Goal: Task Accomplishment & Management: Complete application form

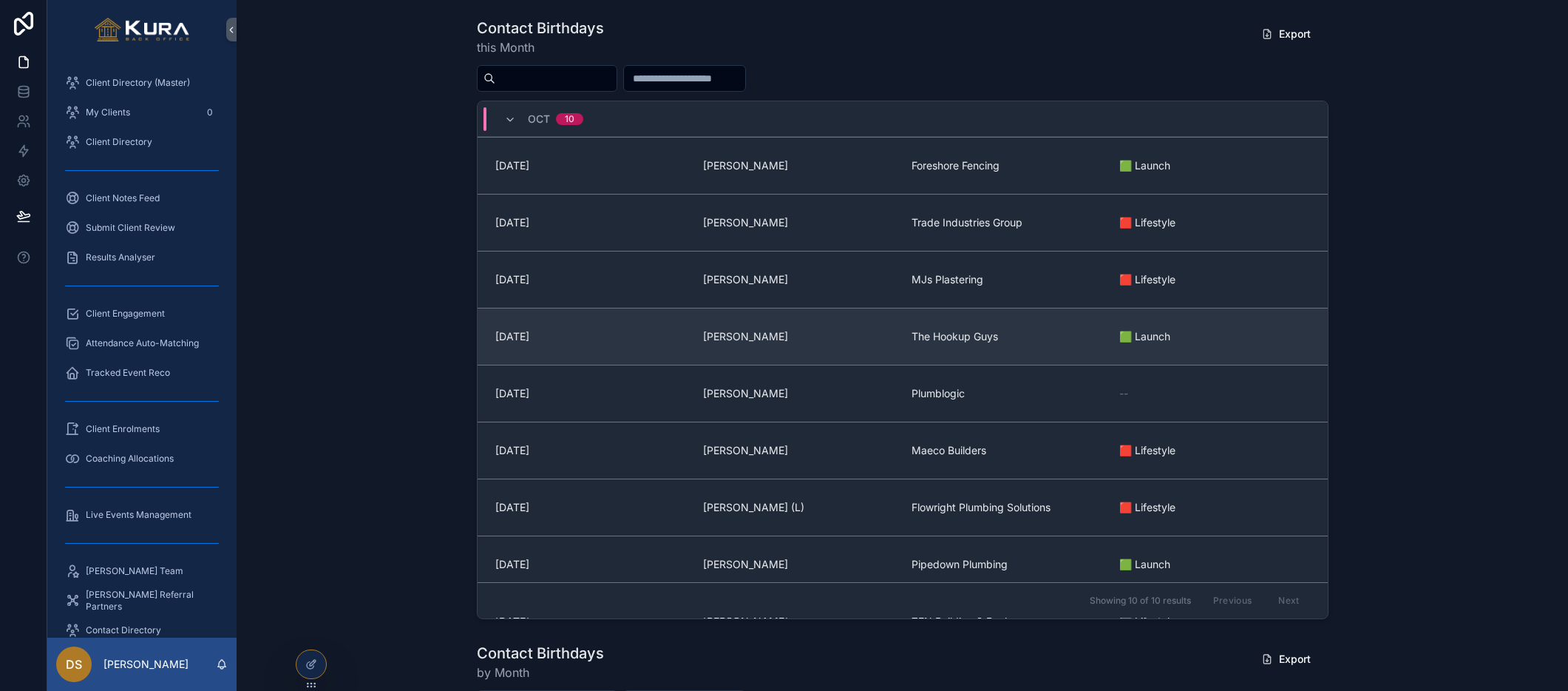
scroll to position [286, 0]
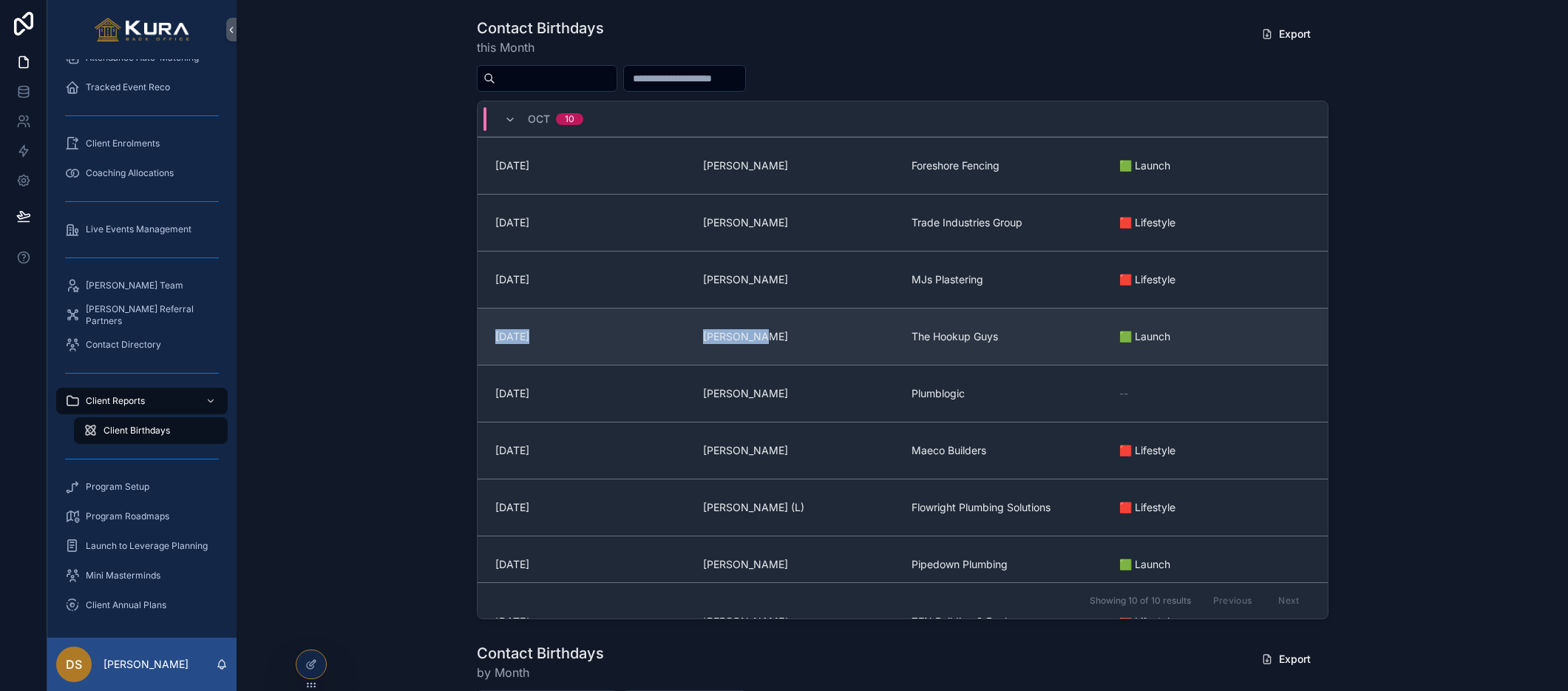
drag, startPoint x: 763, startPoint y: 331, endPoint x: 536, endPoint y: 325, distance: 227.1
click at [536, 325] on div "[DATE] [PERSON_NAME] The Hookup Guys 🟩 Launch" at bounding box center [902, 336] width 850 height 57
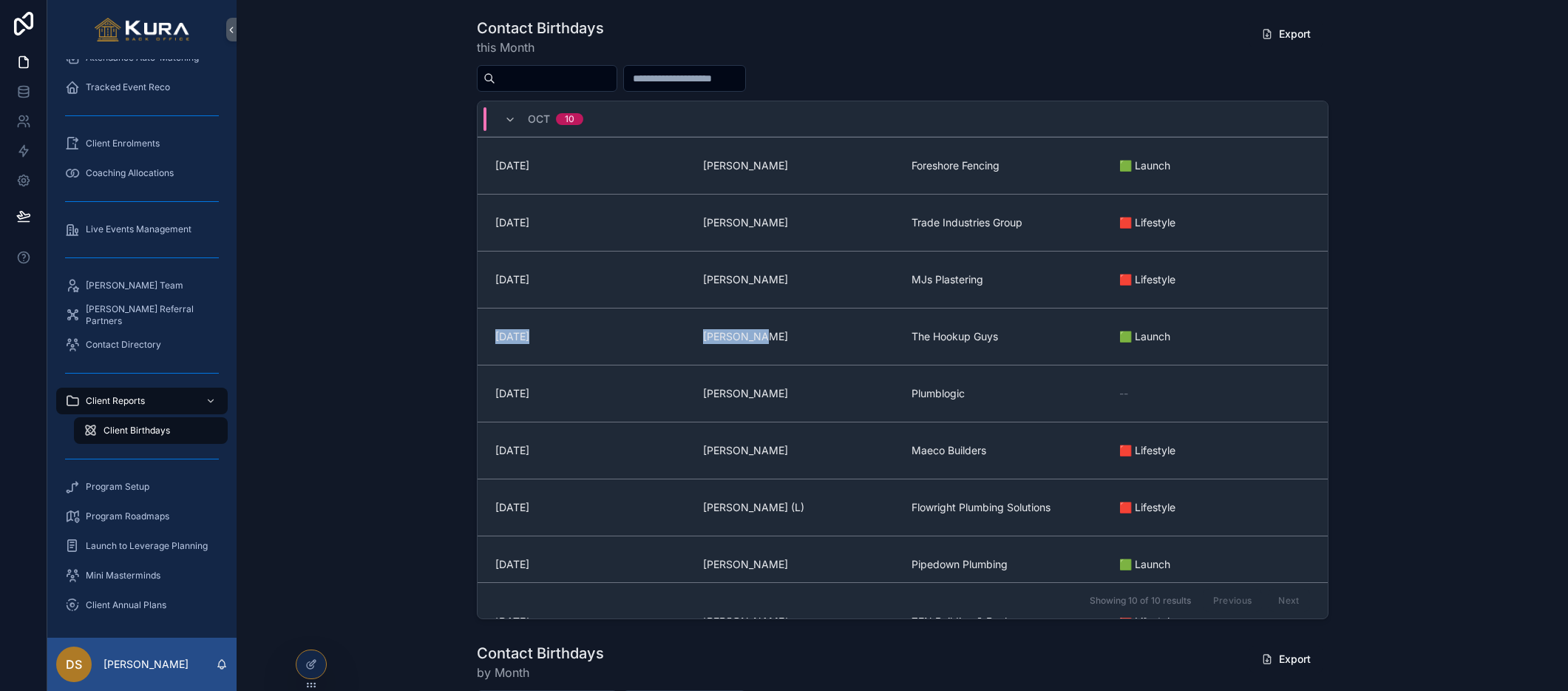
click at [436, 316] on div "Contact Birthdays this Month Export [DATE] [DATE] [PERSON_NAME] Foreshore Fenci…" at bounding box center [902, 319] width 1308 height 613
click at [315, 208] on div "Contact Birthdays this Month Export [DATE] [DATE] [PERSON_NAME] Foreshore Fenci…" at bounding box center [902, 319] width 1308 height 613
click at [1459, 411] on div "Contact Birthdays this Month Export [DATE] [DATE] [PERSON_NAME] Foreshore Fenci…" at bounding box center [902, 319] width 1308 height 613
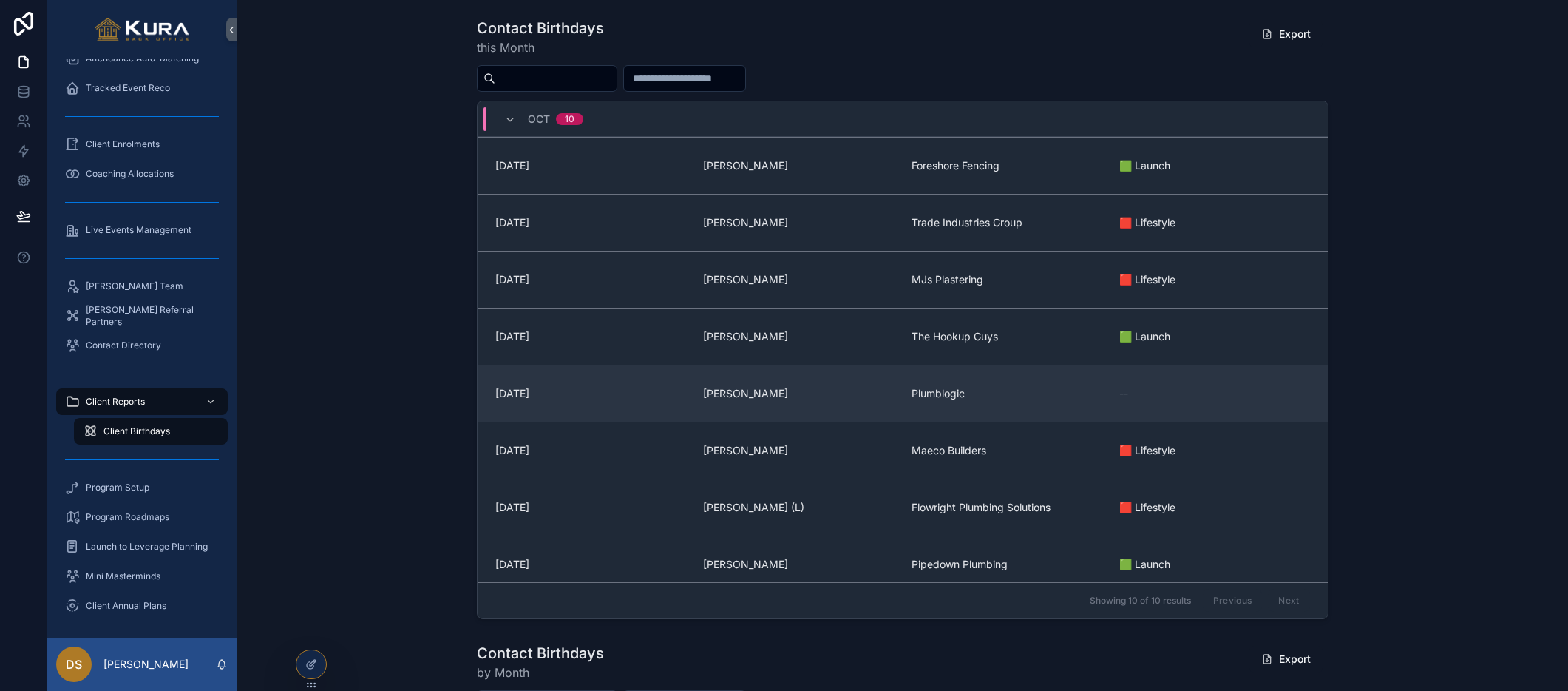
scroll to position [123, 0]
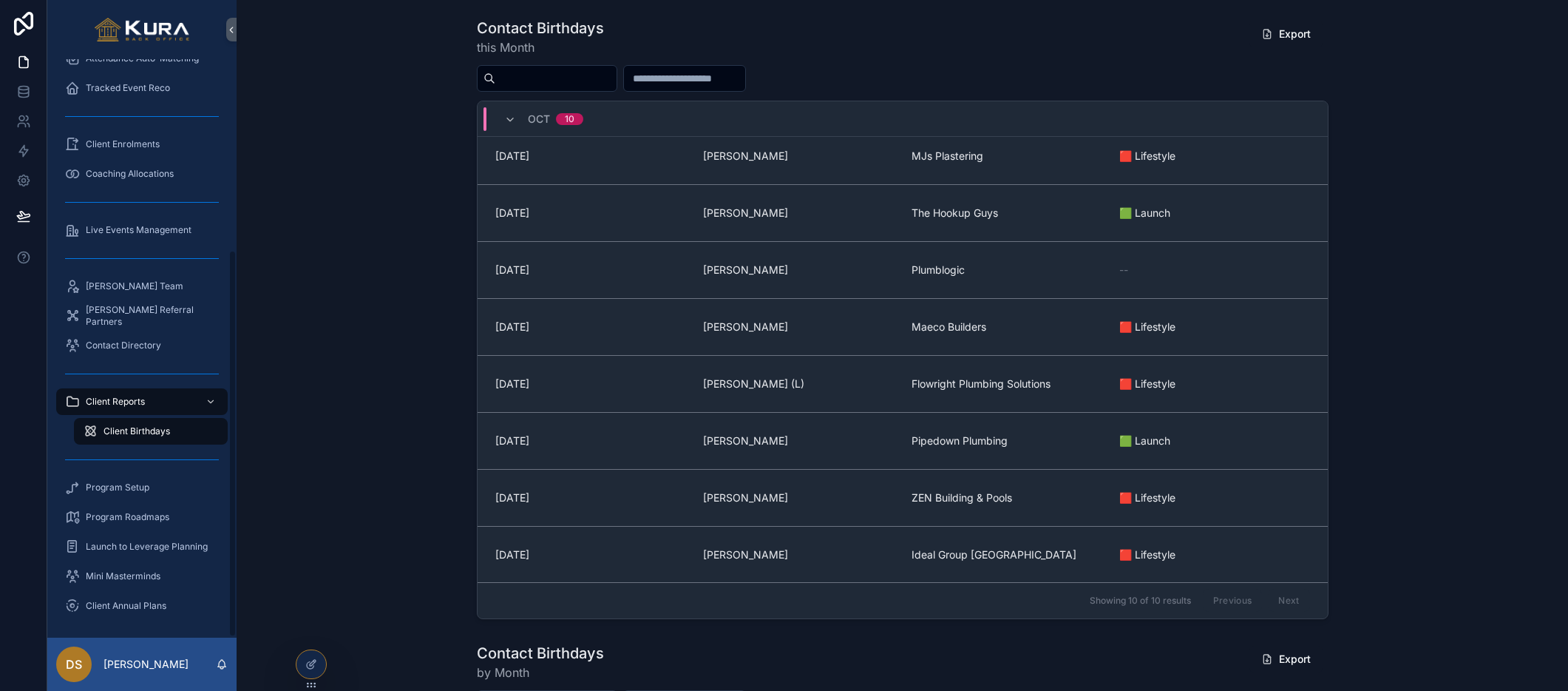
click at [228, 591] on div "Client Annual Plans" at bounding box center [141, 606] width 189 height 30
click at [421, 333] on div "Contact Birthdays this Month Export [DATE] [DATE] [PERSON_NAME] Foreshore Fenci…" at bounding box center [902, 319] width 1308 height 613
click at [309, 660] on icon at bounding box center [311, 664] width 12 height 12
click at [326, 324] on div "Contact Birthdays this Month Export [DATE] [DATE] [PERSON_NAME] Foreshore Fenci…" at bounding box center [902, 319] width 1308 height 613
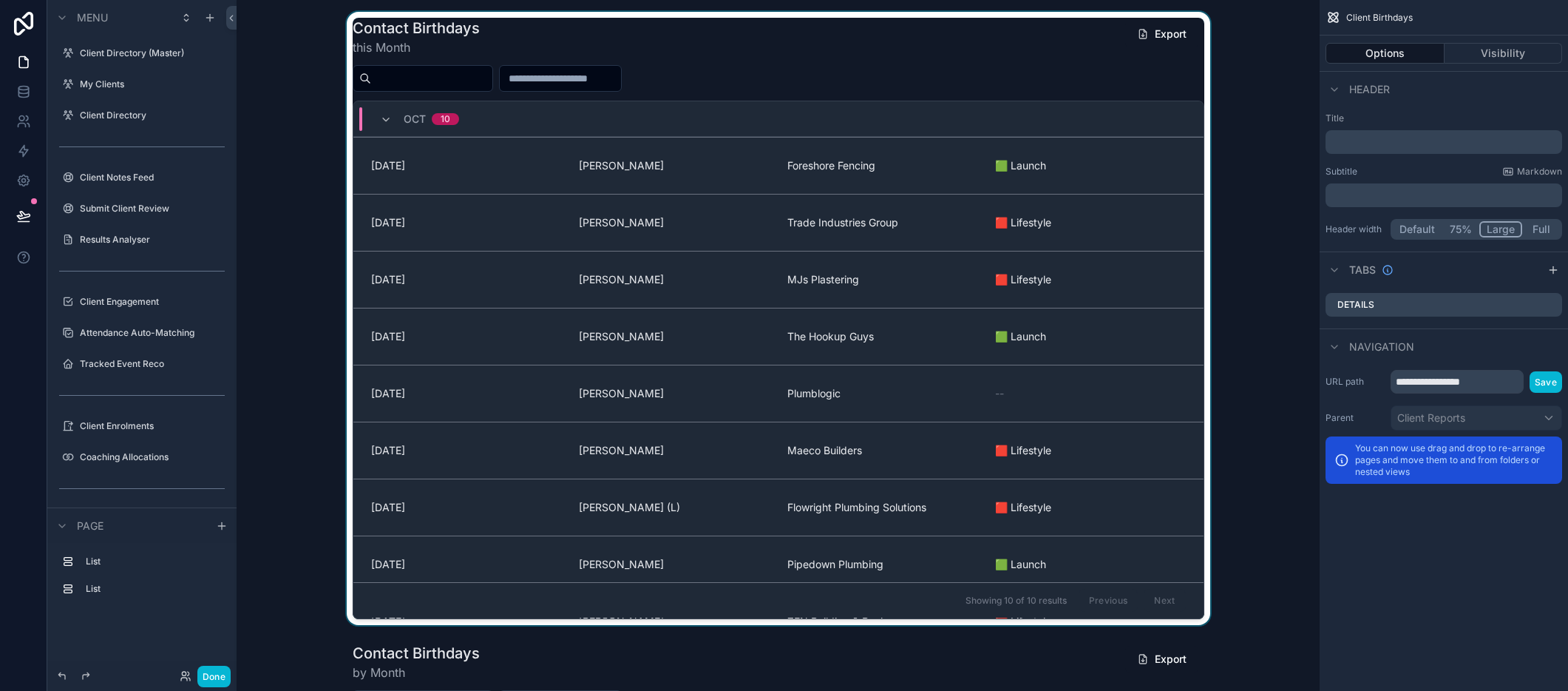
click at [1038, 79] on div "scrollable content" at bounding box center [777, 319] width 1059 height 613
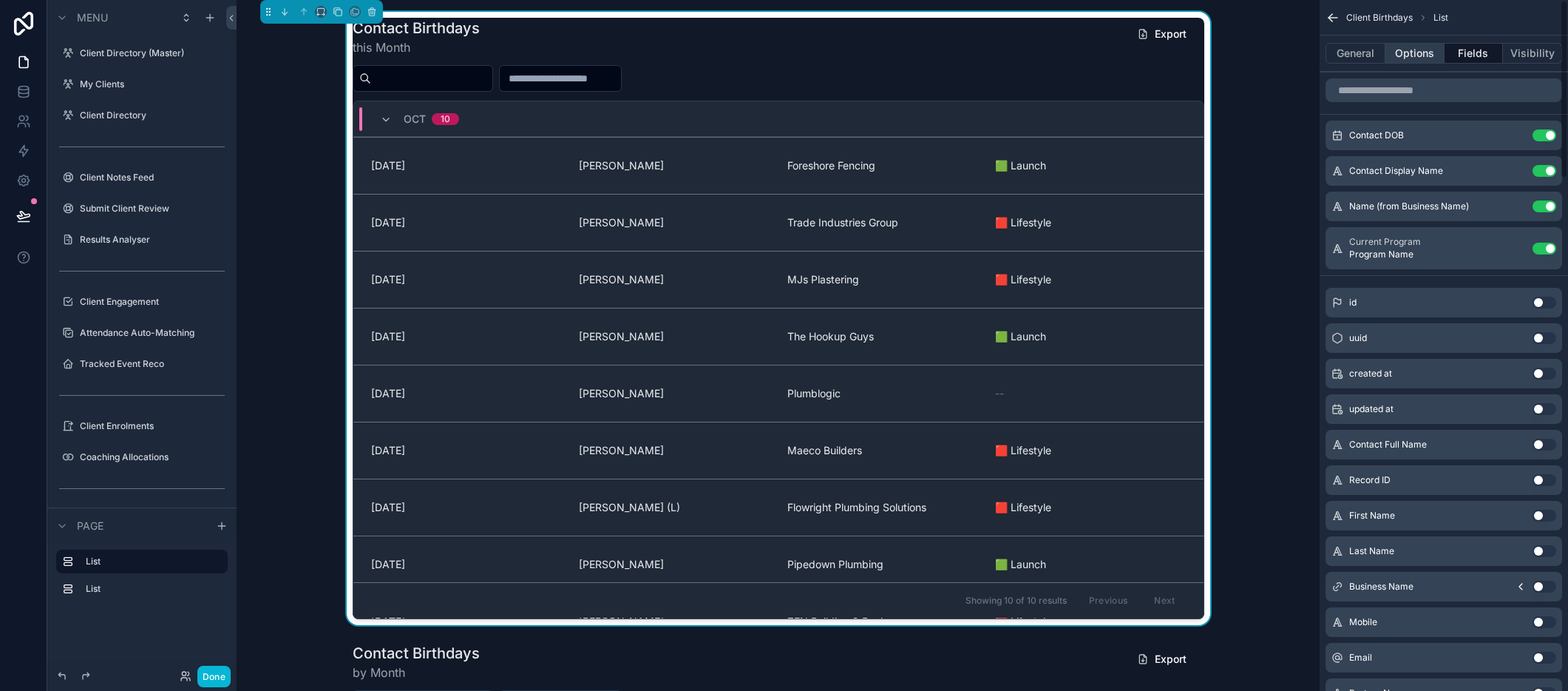
click at [1405, 54] on button "Options" at bounding box center [1415, 53] width 59 height 21
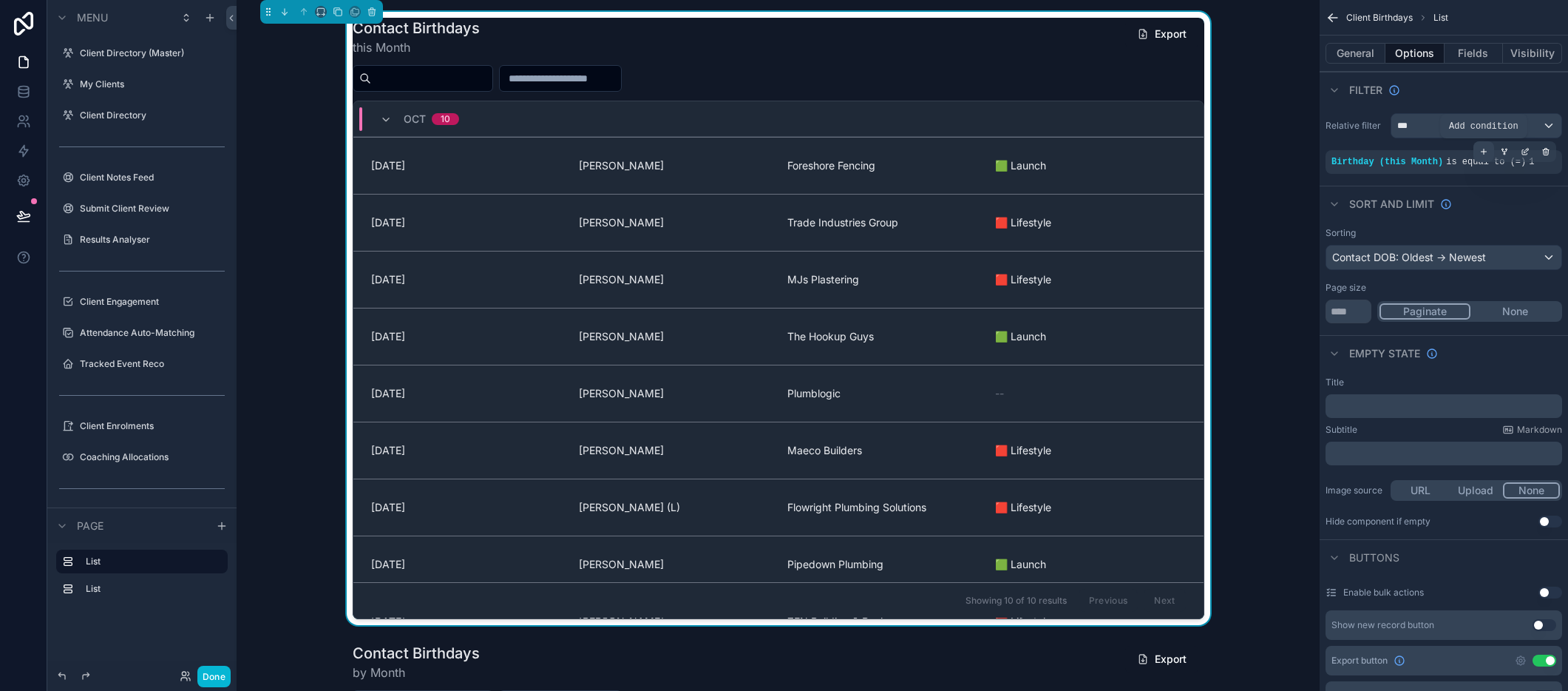
click at [1481, 151] on icon "scrollable content" at bounding box center [1484, 152] width 9 height 9
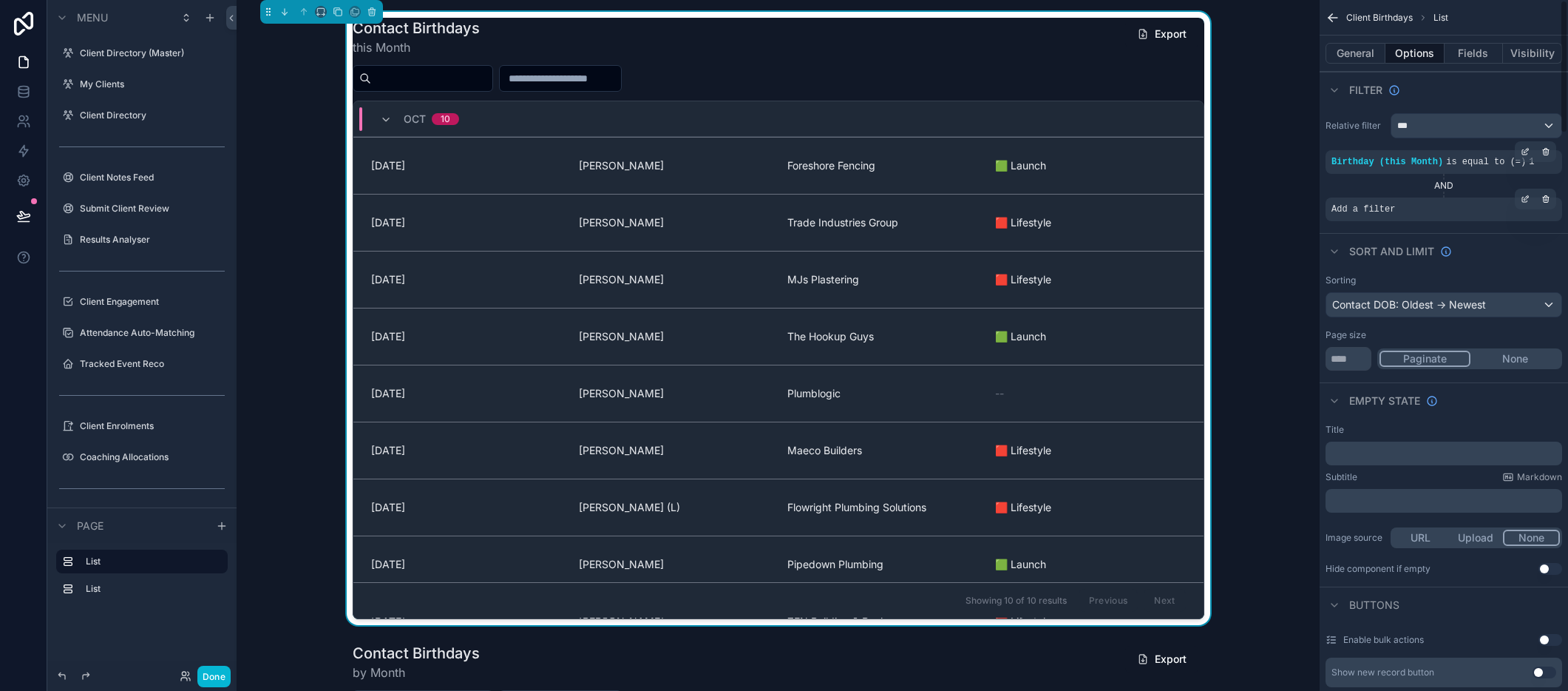
click at [1363, 200] on div "Add a filter" at bounding box center [1443, 209] width 237 height 24
click at [1528, 200] on icon "scrollable content" at bounding box center [1525, 199] width 9 height 9
click at [1206, 185] on span "Select a field" at bounding box center [1176, 186] width 63 height 13
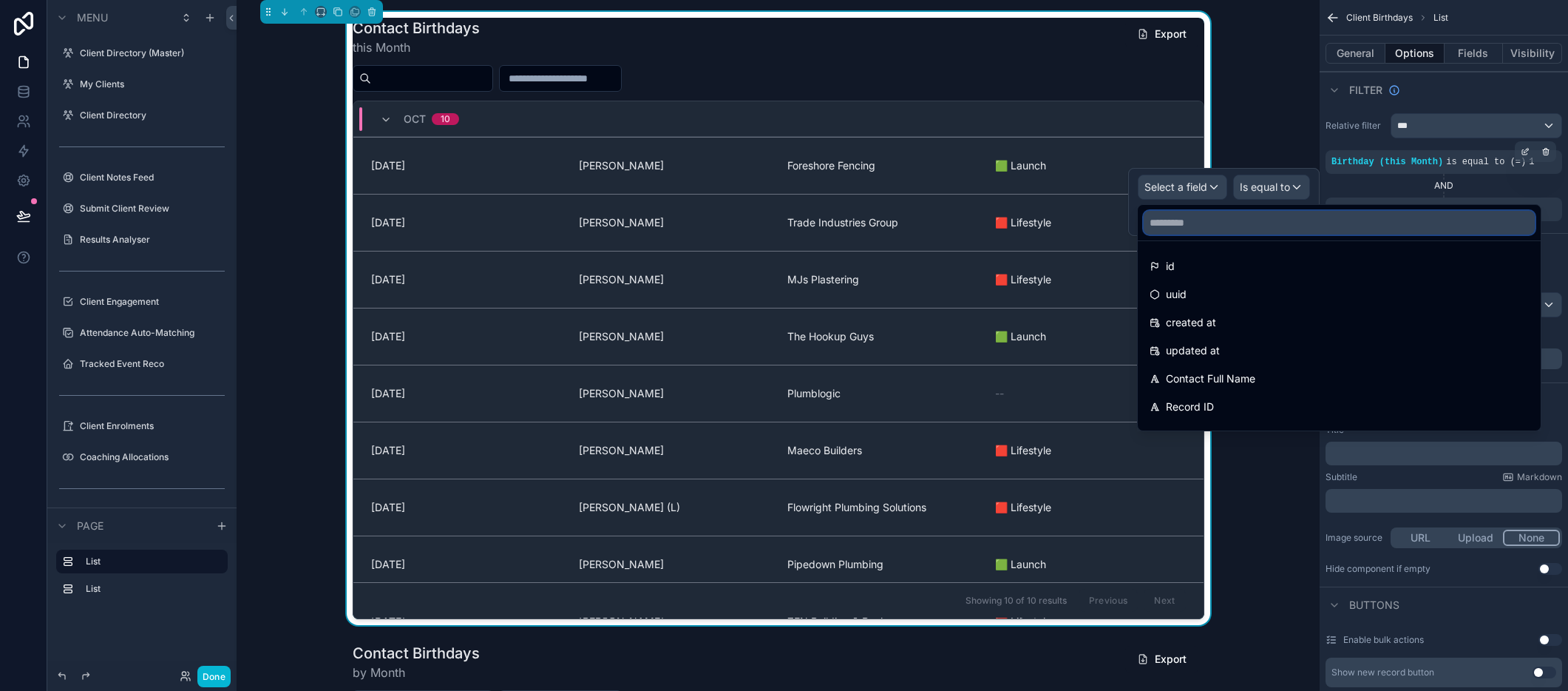
click at [1200, 224] on input "text" at bounding box center [1339, 223] width 391 height 24
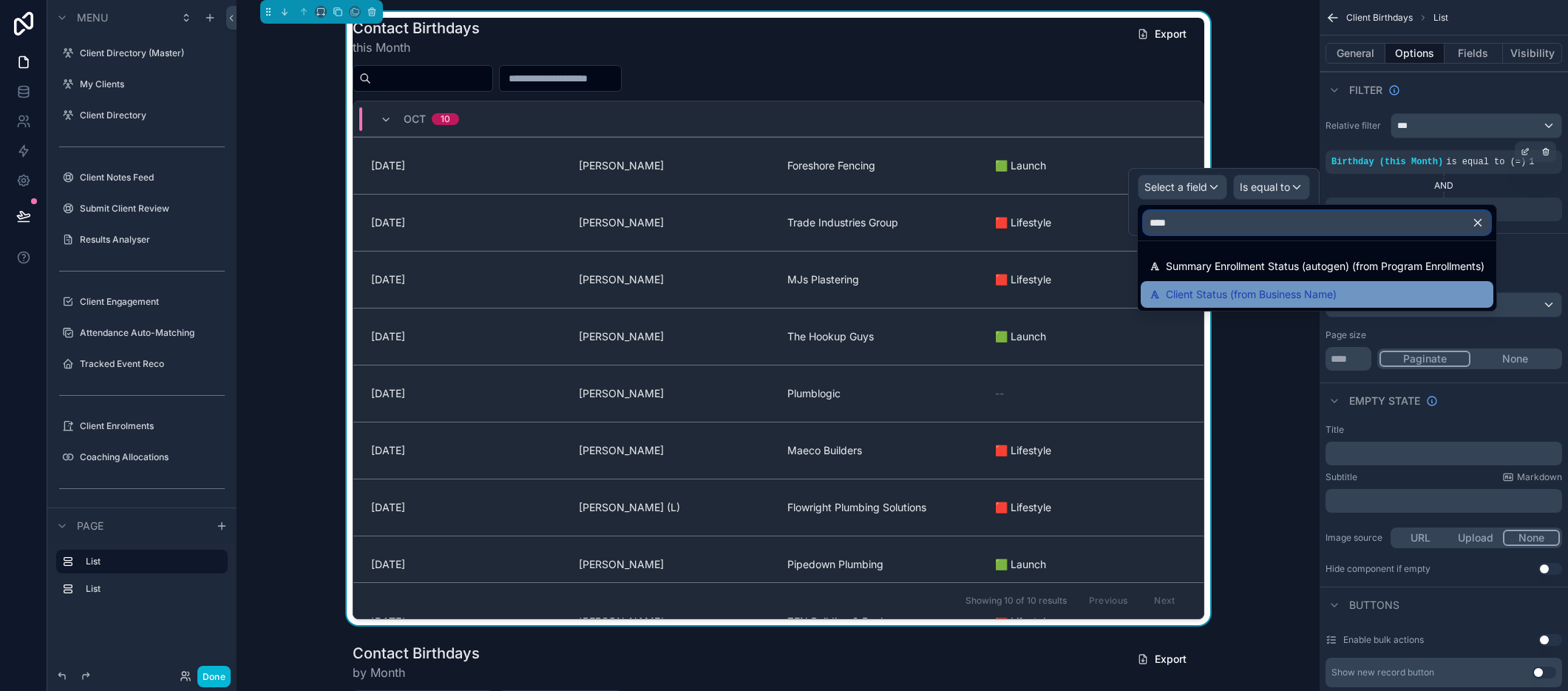
type input "****"
click at [1230, 302] on span "Client Status (from Business Name)" at bounding box center [1251, 295] width 170 height 18
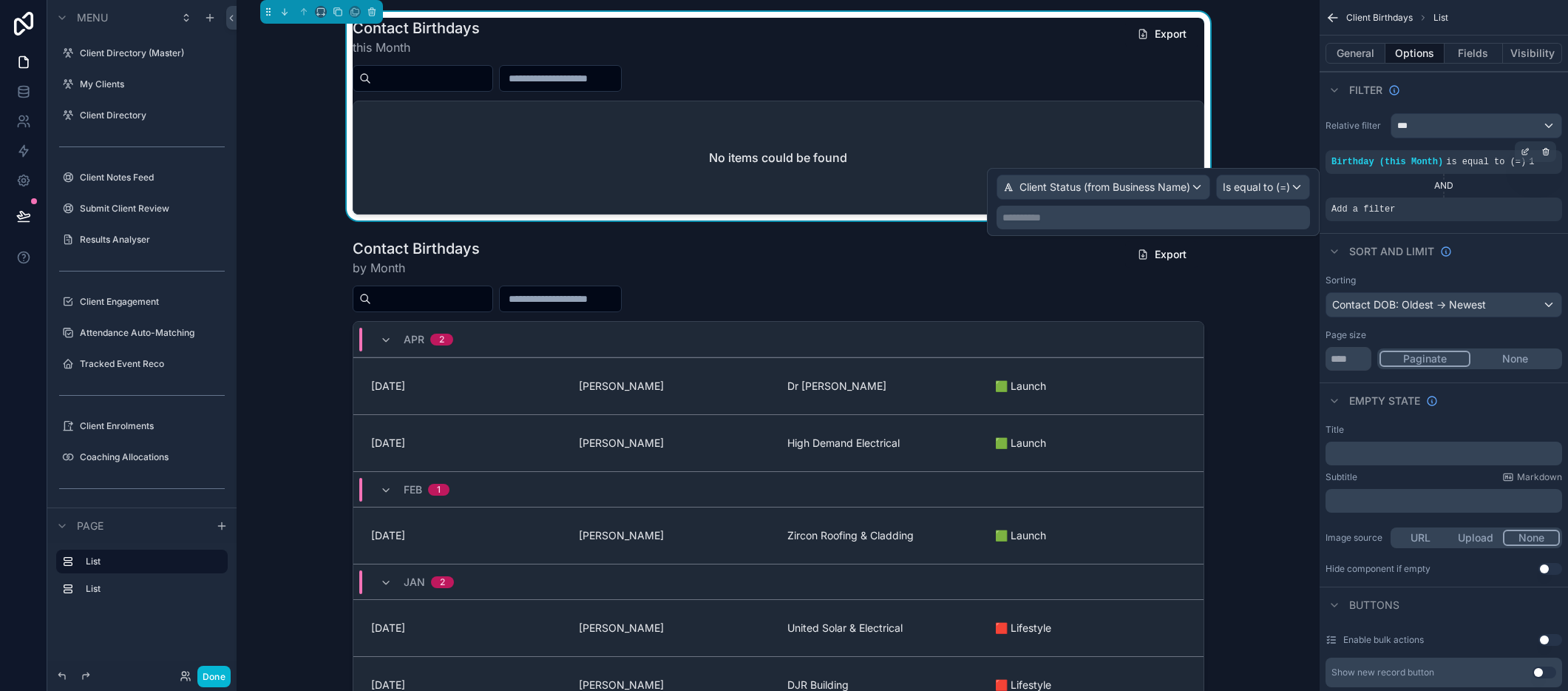
click at [1206, 215] on p "**********" at bounding box center [1154, 218] width 304 height 15
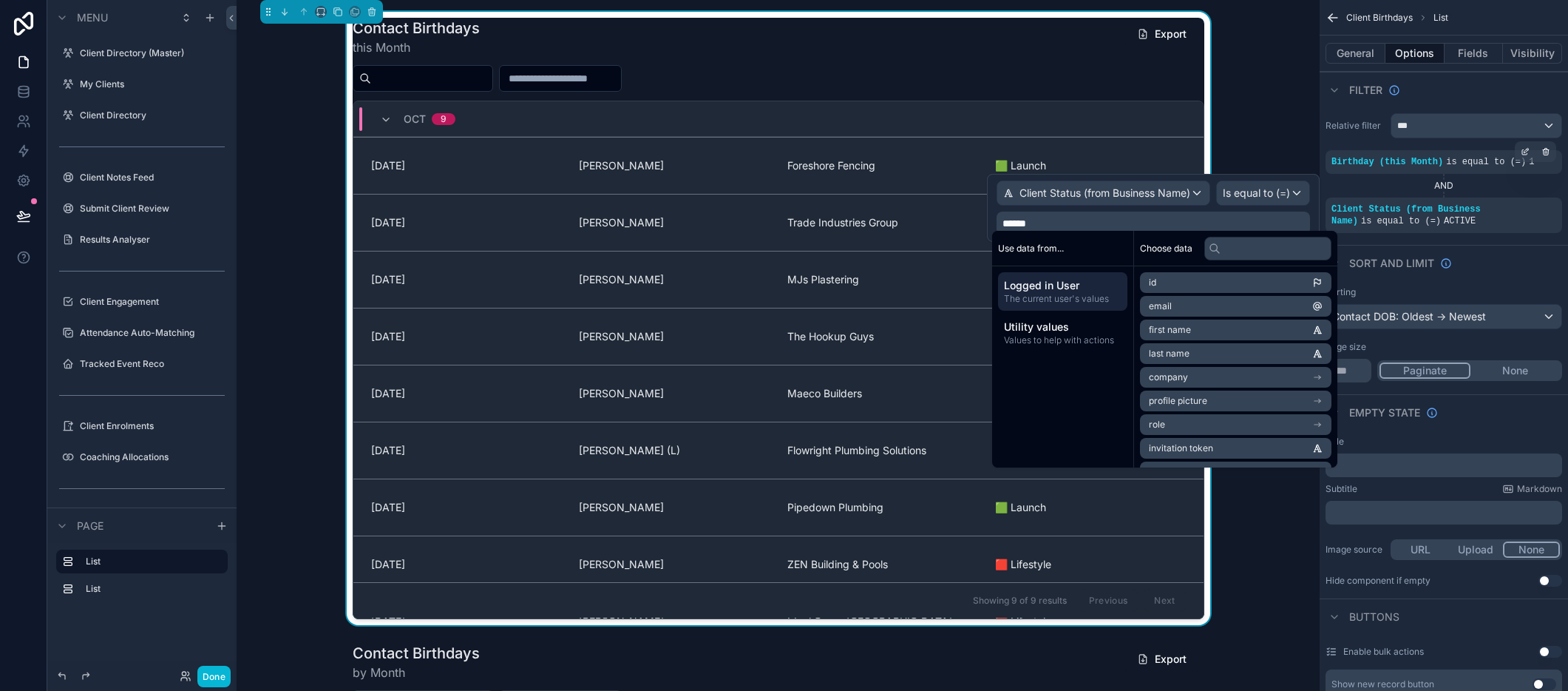
click at [1271, 138] on div "Contact Birthdays this Month Export [DATE] [DATE] [PERSON_NAME] Foreshore Fenci…" at bounding box center [777, 319] width 1059 height 613
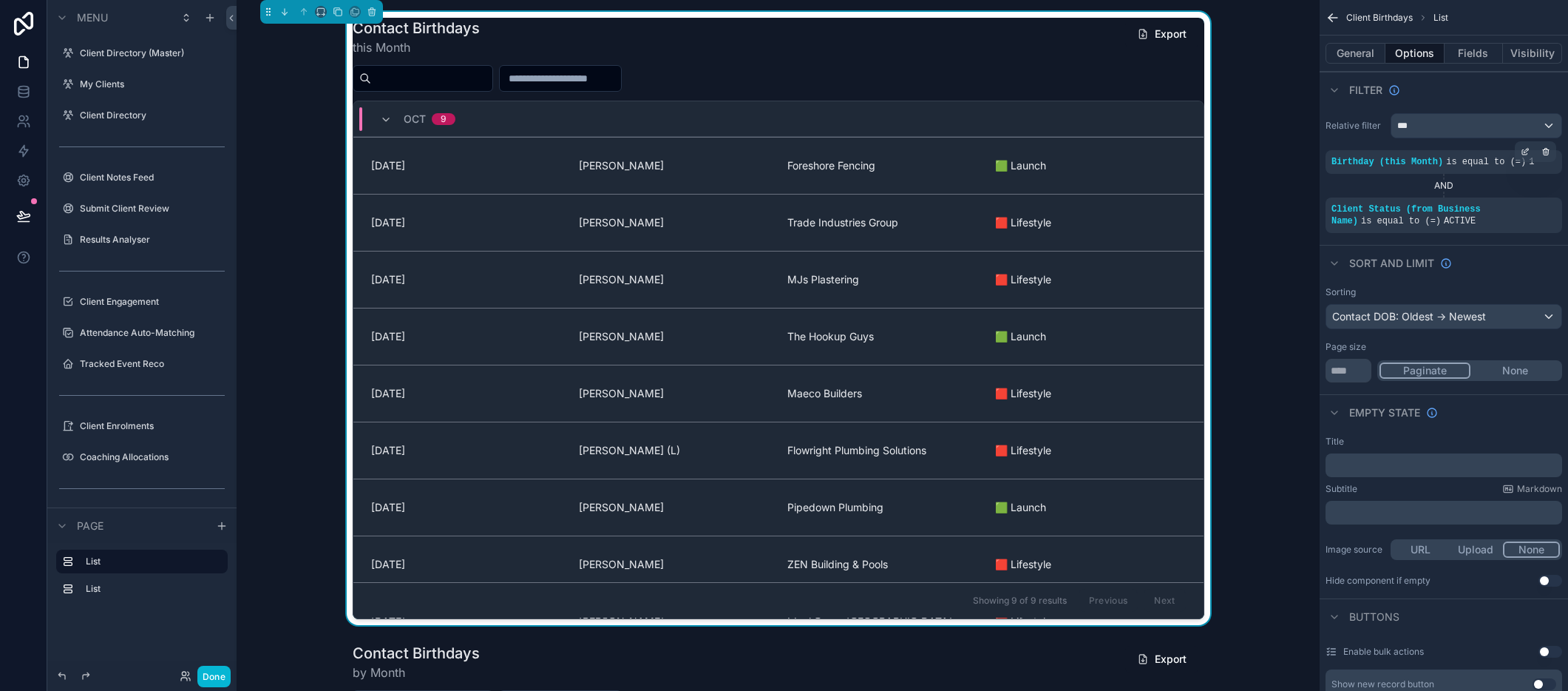
click at [1271, 138] on div "Contact Birthdays this Month Export [DATE] [DATE] [PERSON_NAME] Foreshore Fenci…" at bounding box center [777, 319] width 1059 height 613
click at [1464, 56] on button "Fields" at bounding box center [1474, 53] width 59 height 21
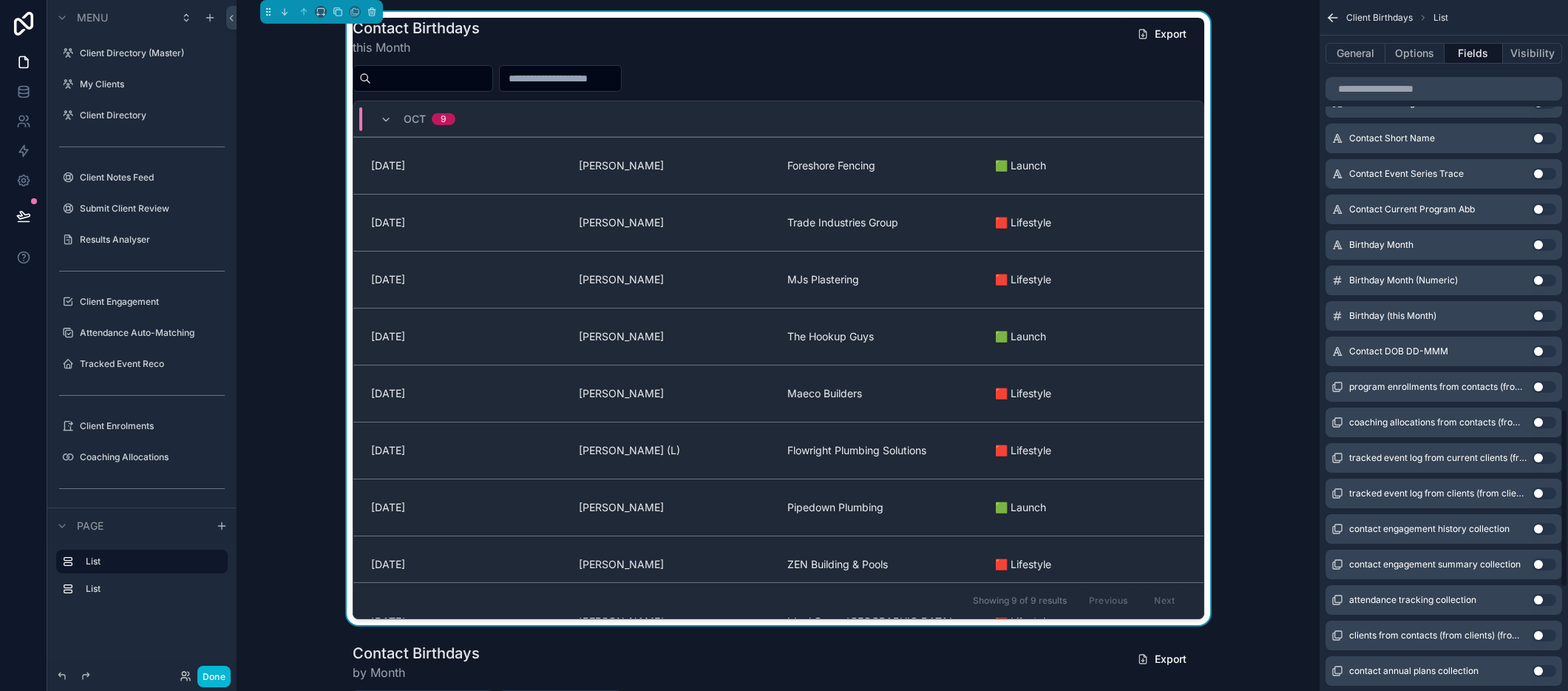
scroll to position [1976, 0]
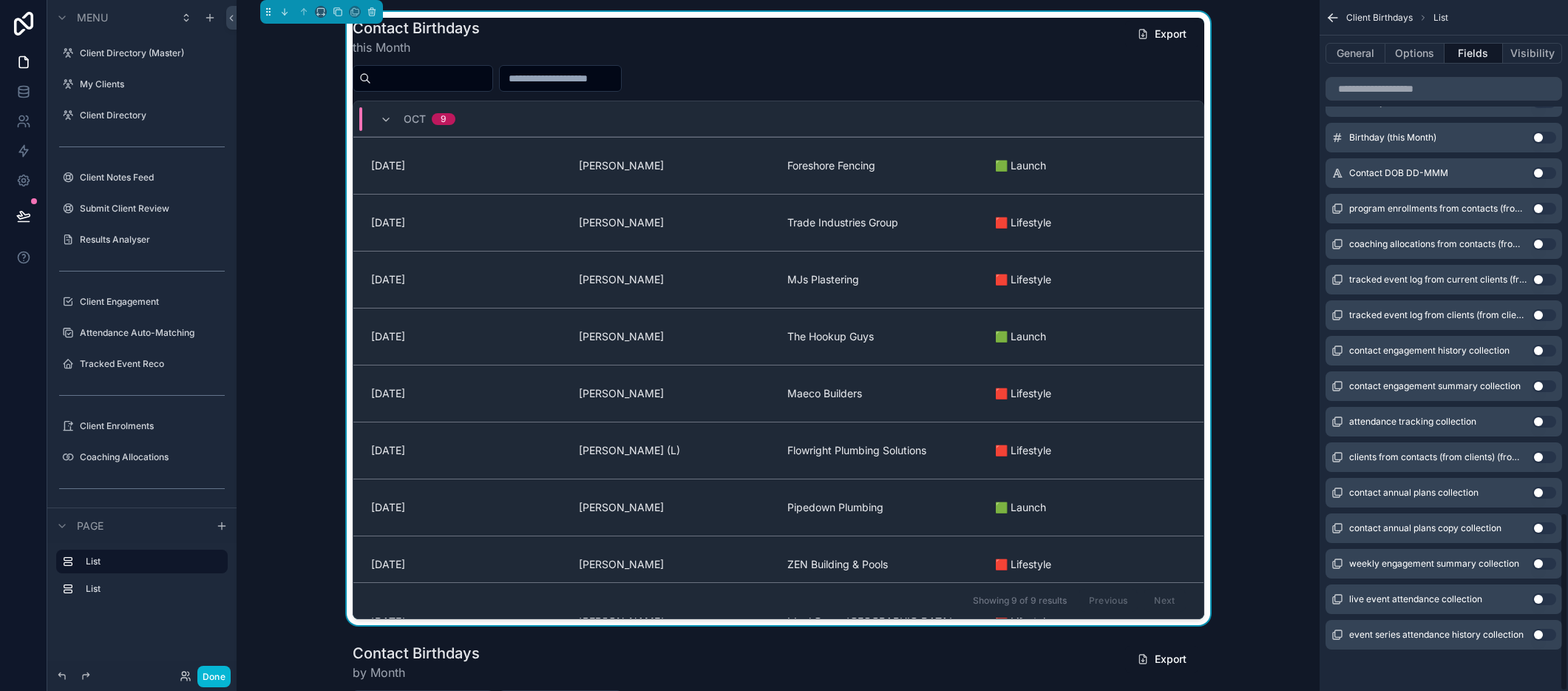
click at [1541, 173] on button "Use setting" at bounding box center [1544, 173] width 24 height 12
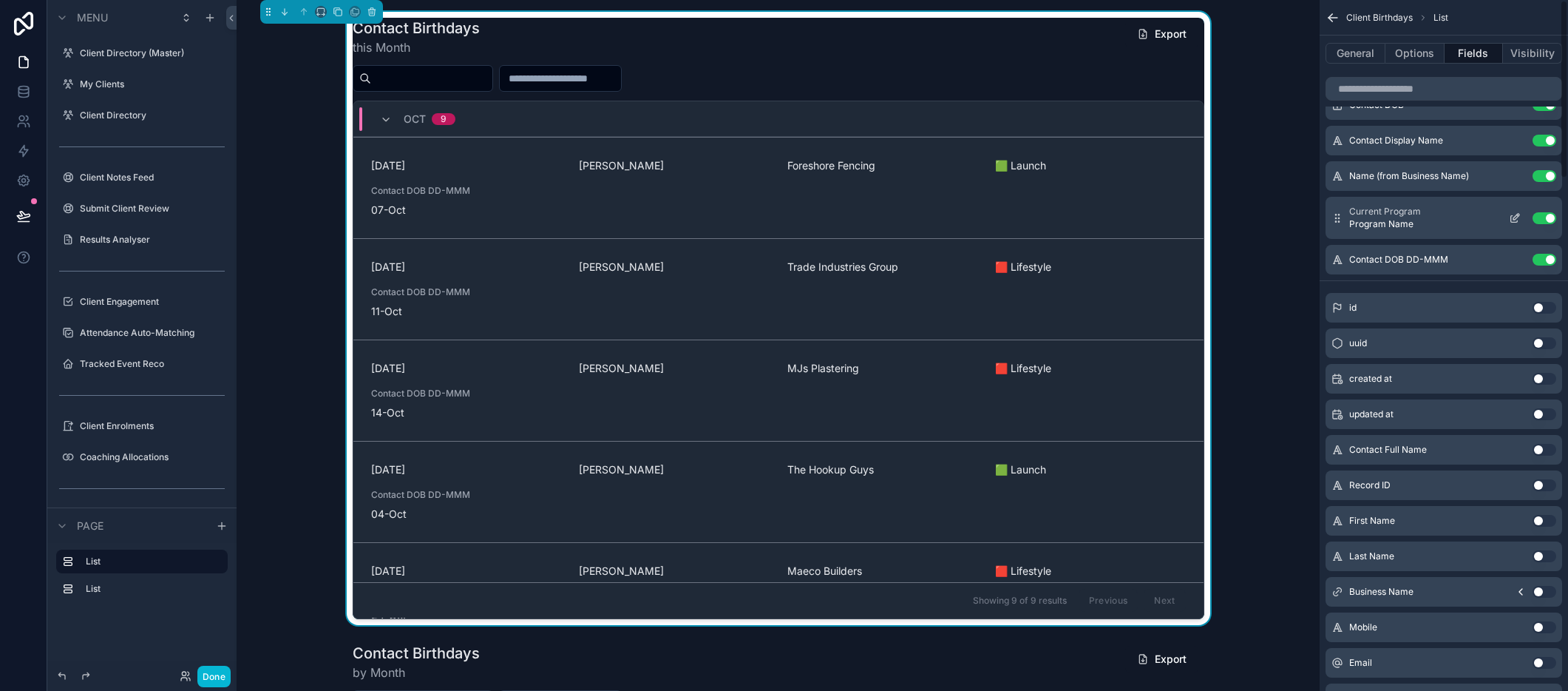
scroll to position [0, 0]
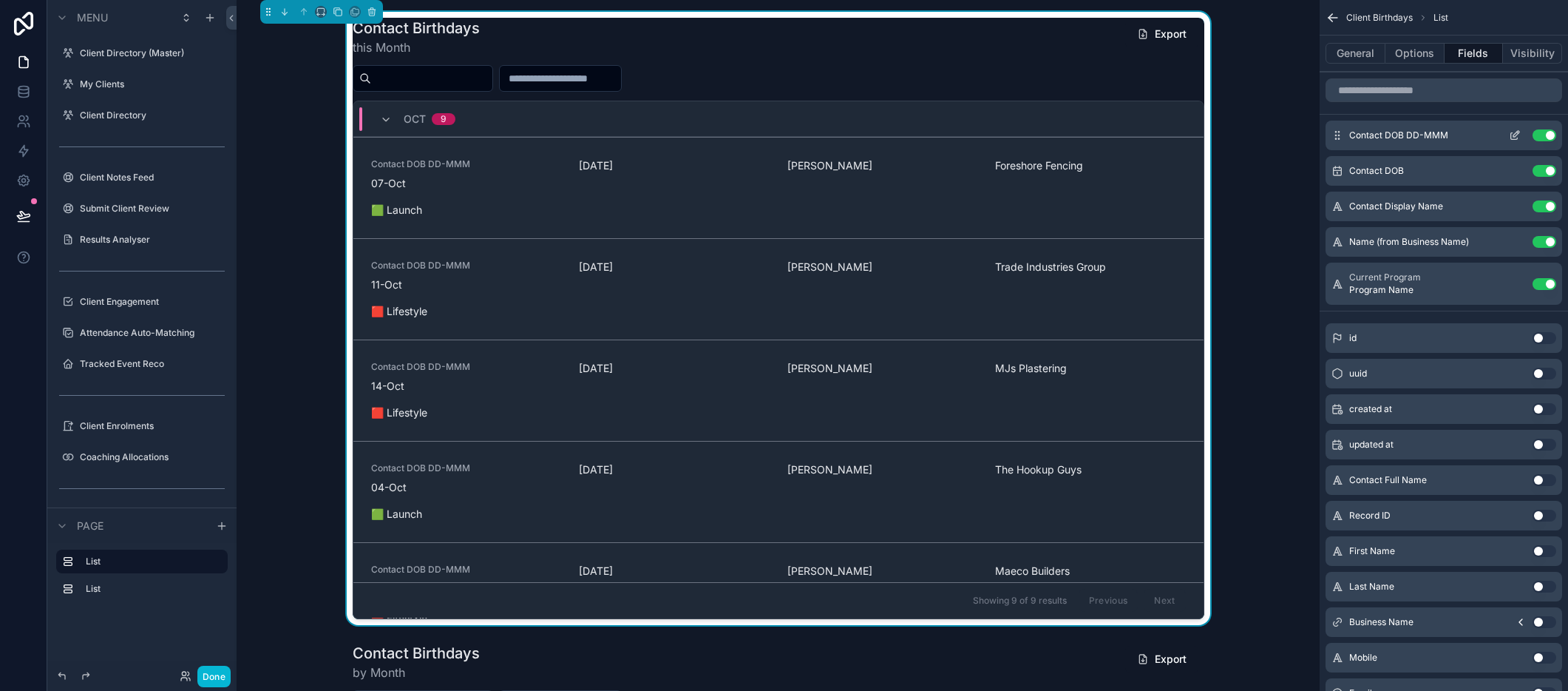
click at [1515, 134] on icon "scrollable content" at bounding box center [1516, 134] width 6 height 6
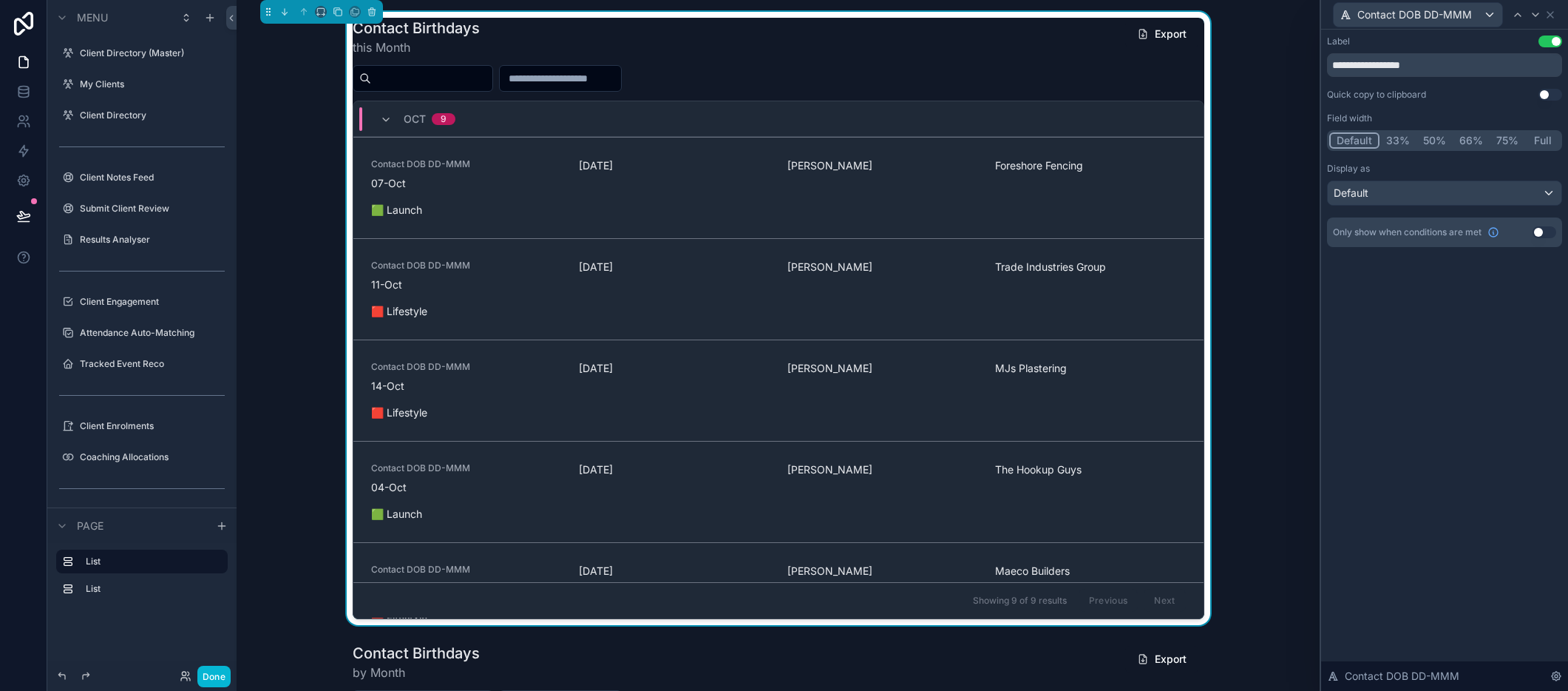
click at [1547, 44] on button "Use setting" at bounding box center [1550, 41] width 24 height 12
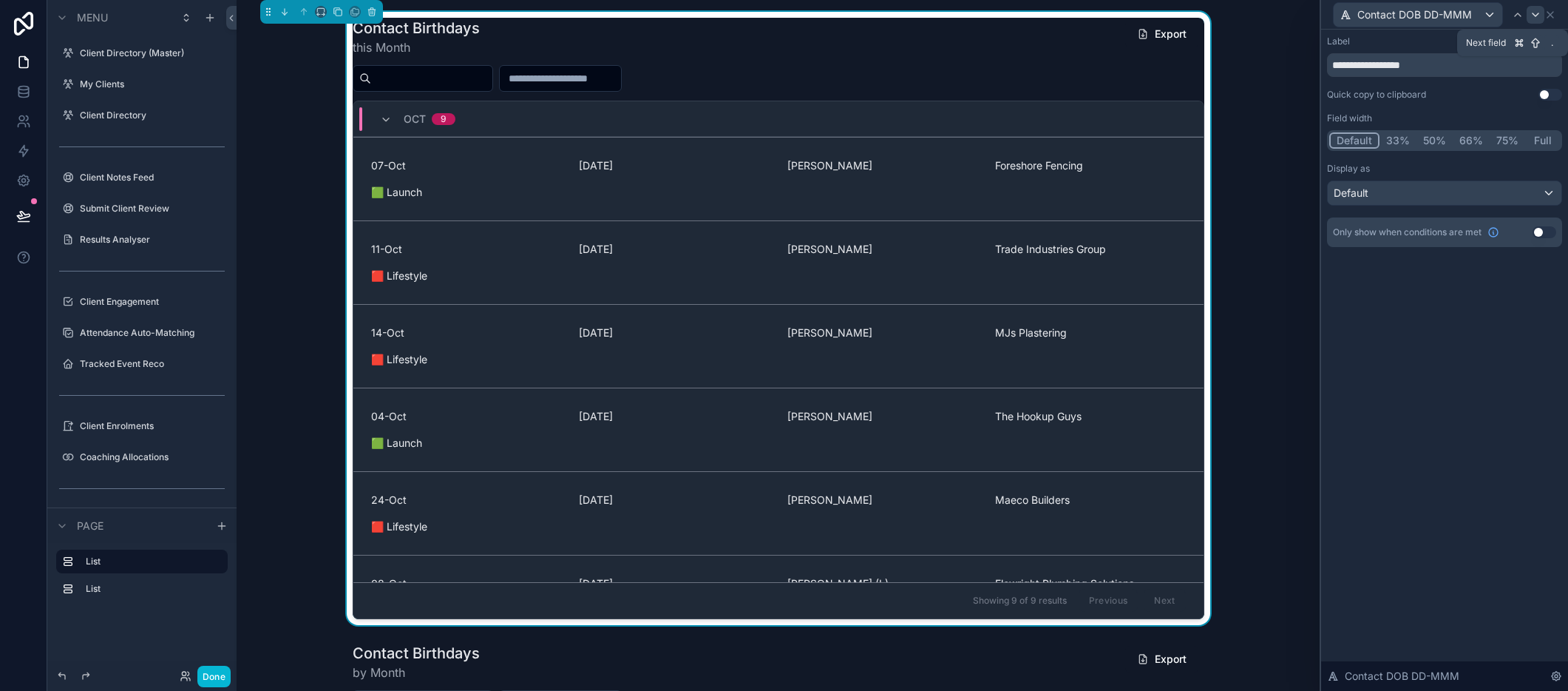
click at [1535, 16] on icon at bounding box center [1535, 15] width 12 height 12
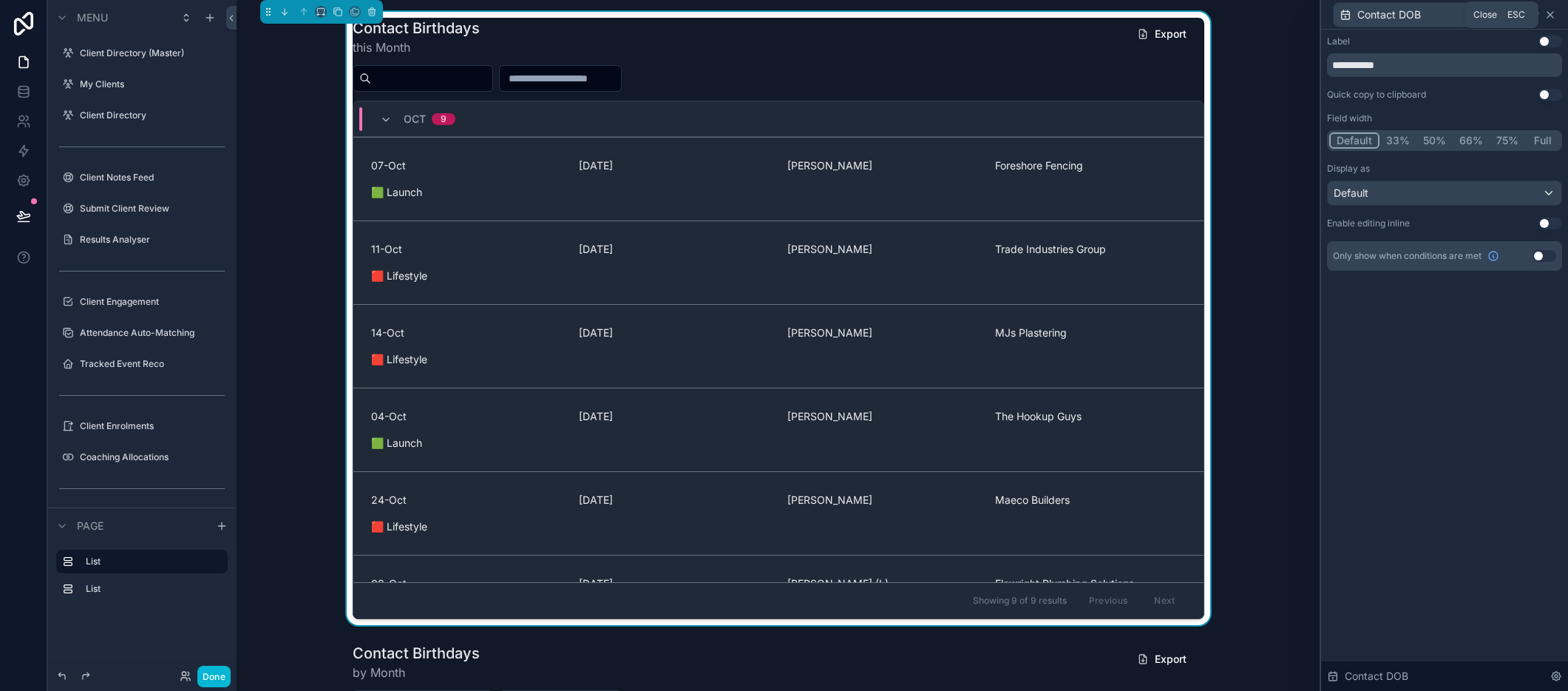
click at [1549, 16] on icon at bounding box center [1550, 15] width 12 height 12
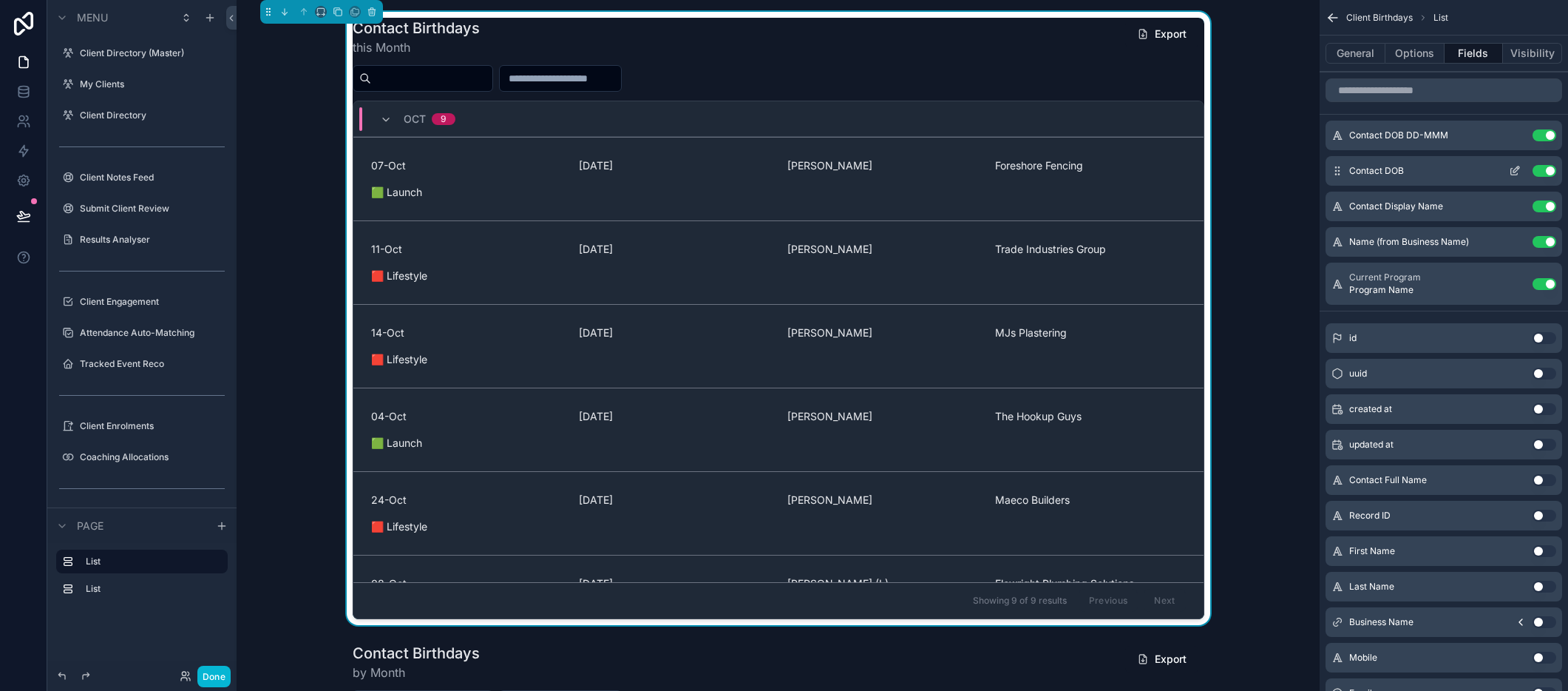
click at [1547, 169] on button "Use setting" at bounding box center [1544, 171] width 24 height 12
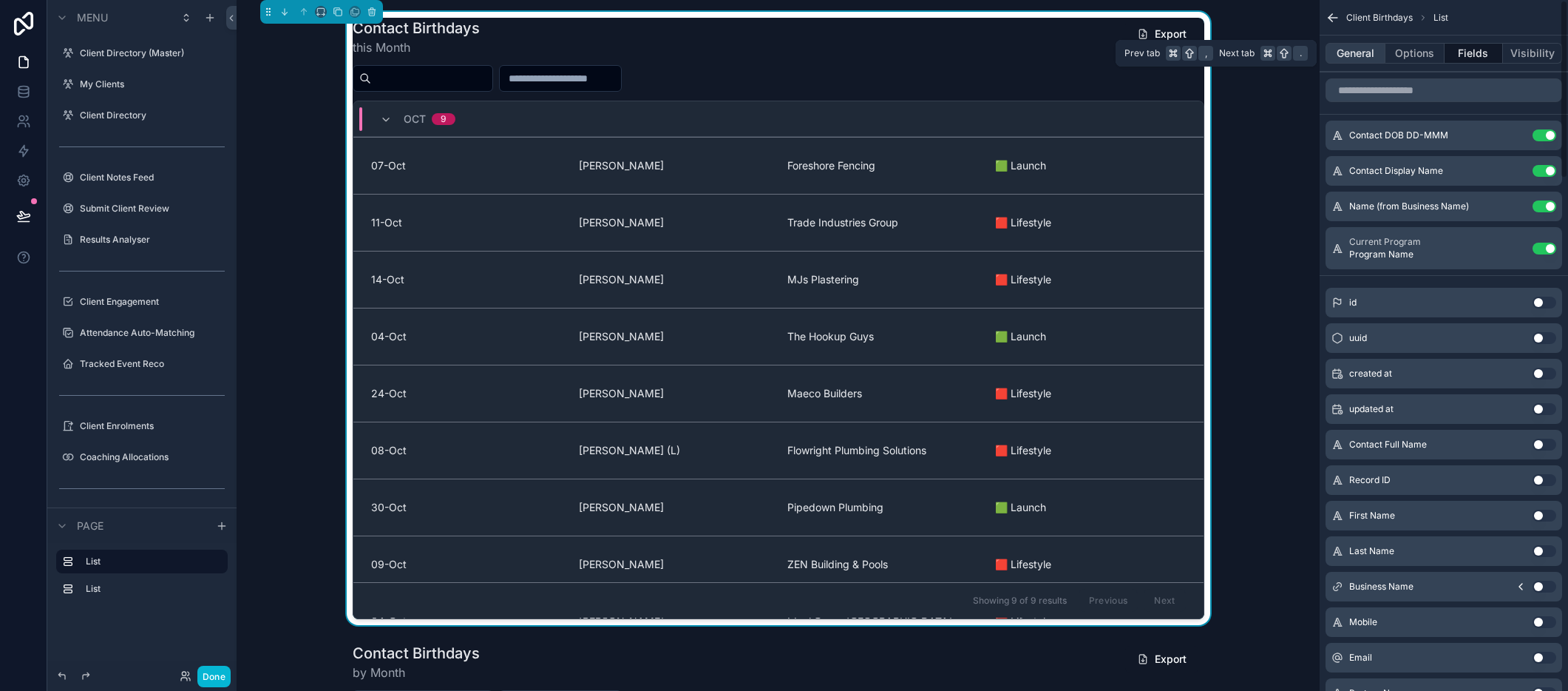
click at [1352, 53] on button "General" at bounding box center [1355, 53] width 60 height 21
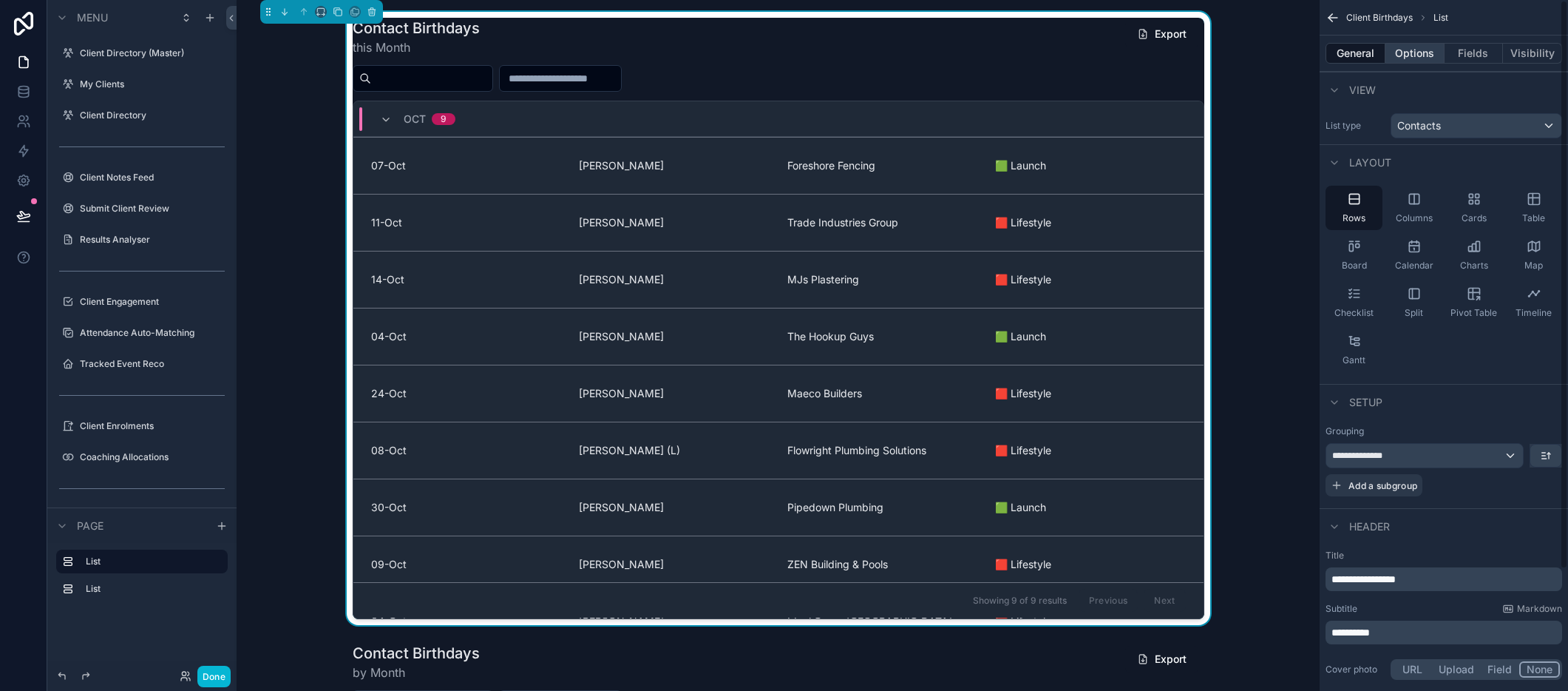
click at [1417, 52] on button "Options" at bounding box center [1415, 53] width 59 height 21
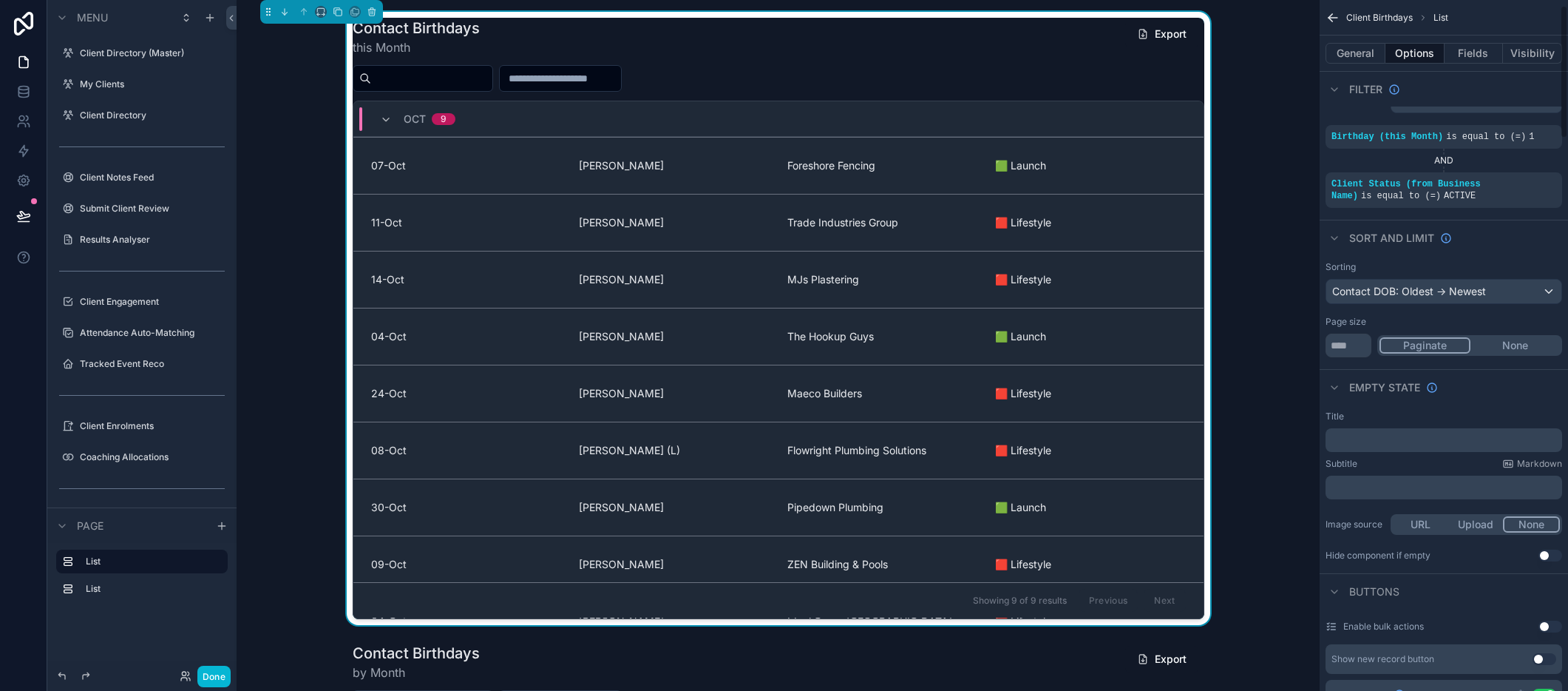
scroll to position [28, 0]
click at [1547, 288] on div "Contact DOB: Oldest -> Newest" at bounding box center [1443, 289] width 235 height 24
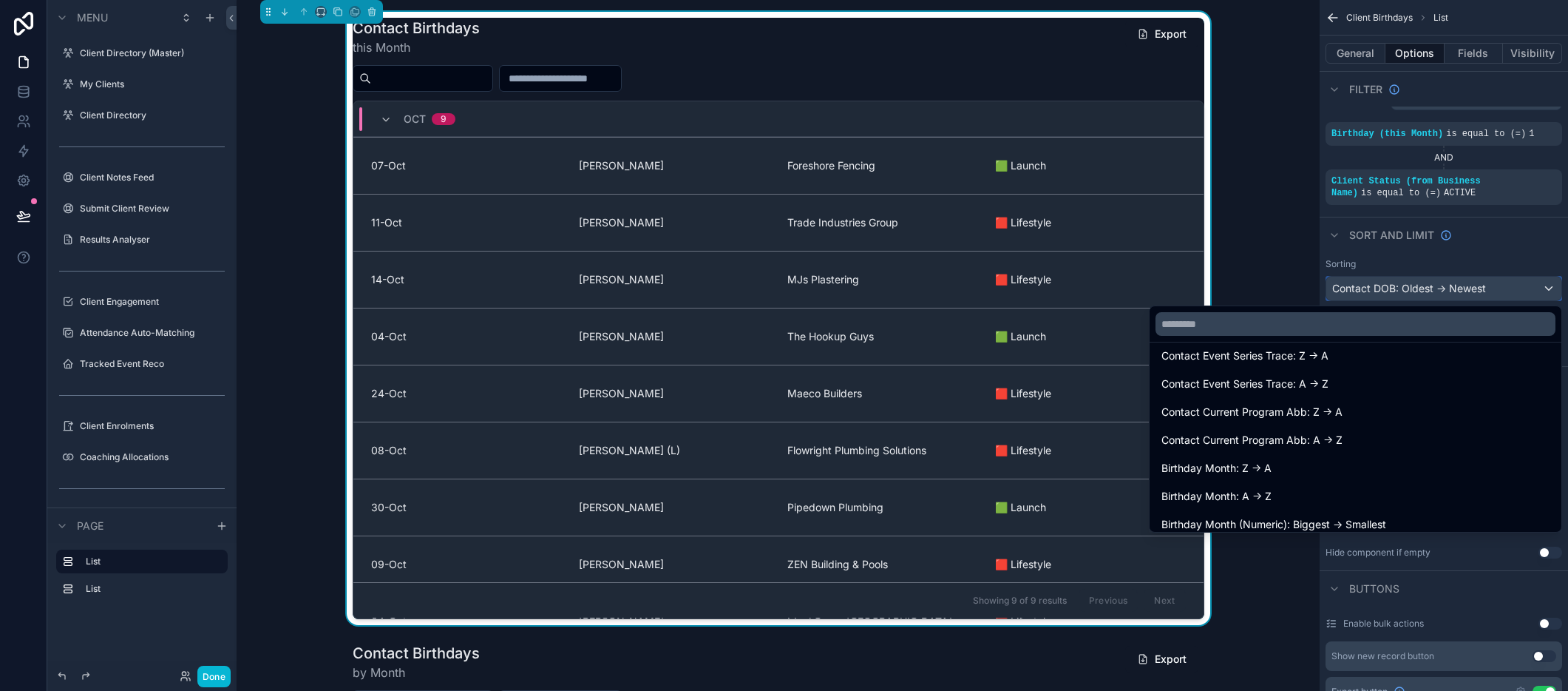
scroll to position [2326, 0]
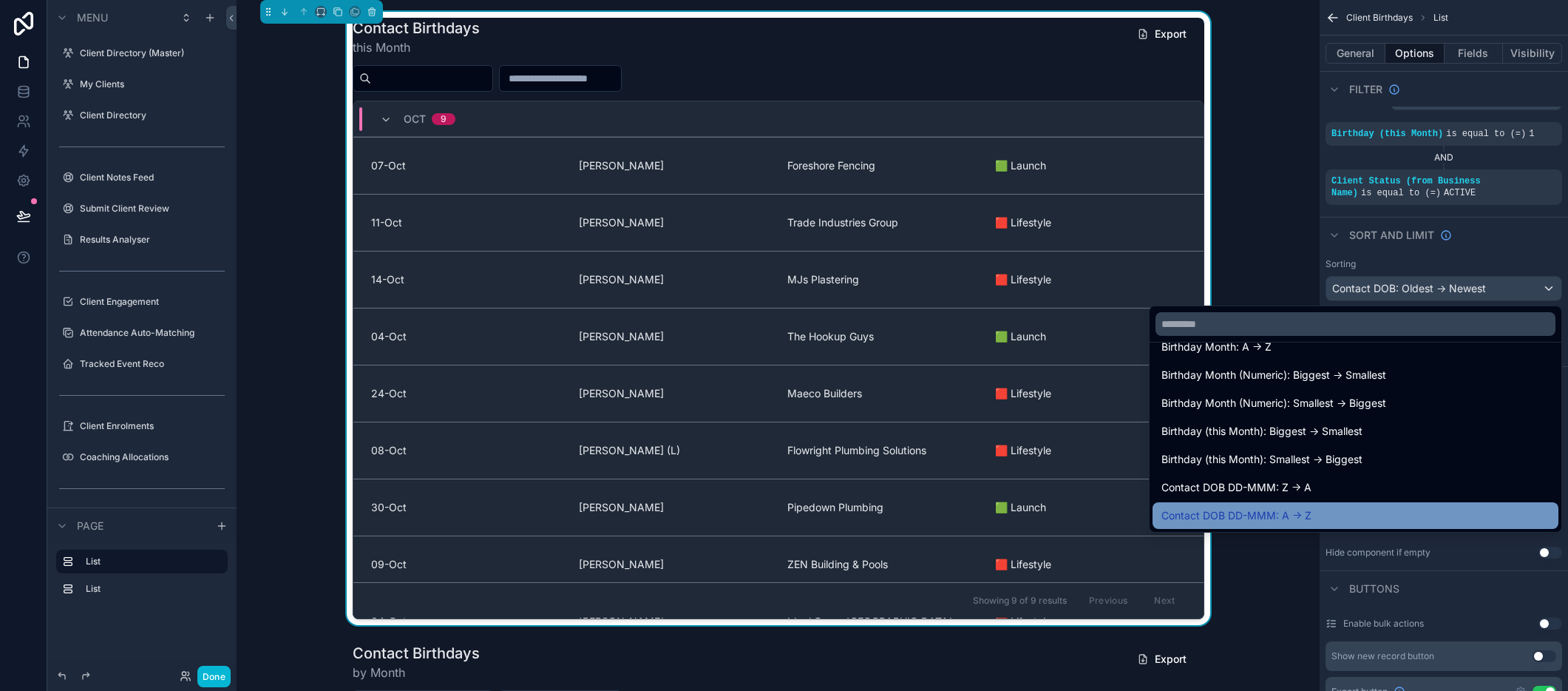
click at [1461, 505] on div "Contact DOB DD-MMM: A -> Z" at bounding box center [1355, 516] width 406 height 27
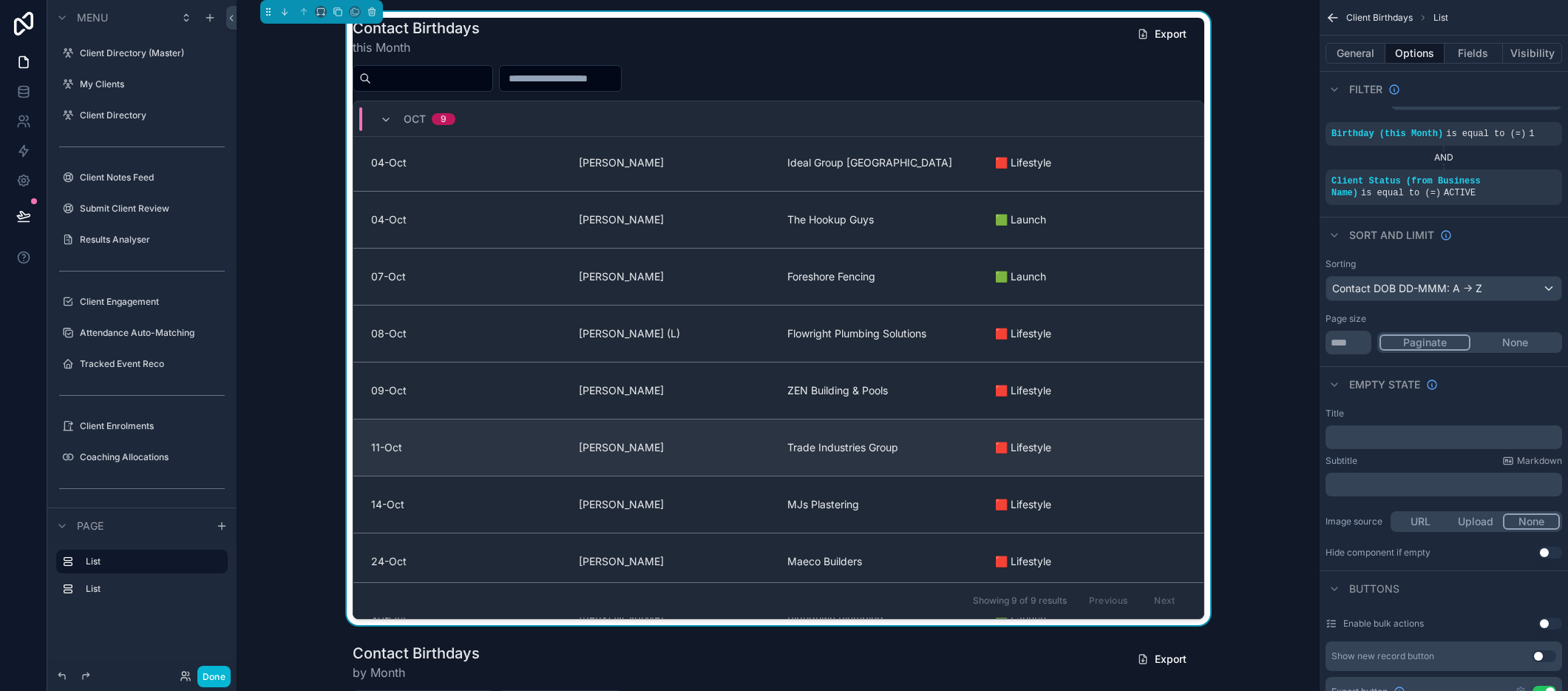
scroll to position [0, 0]
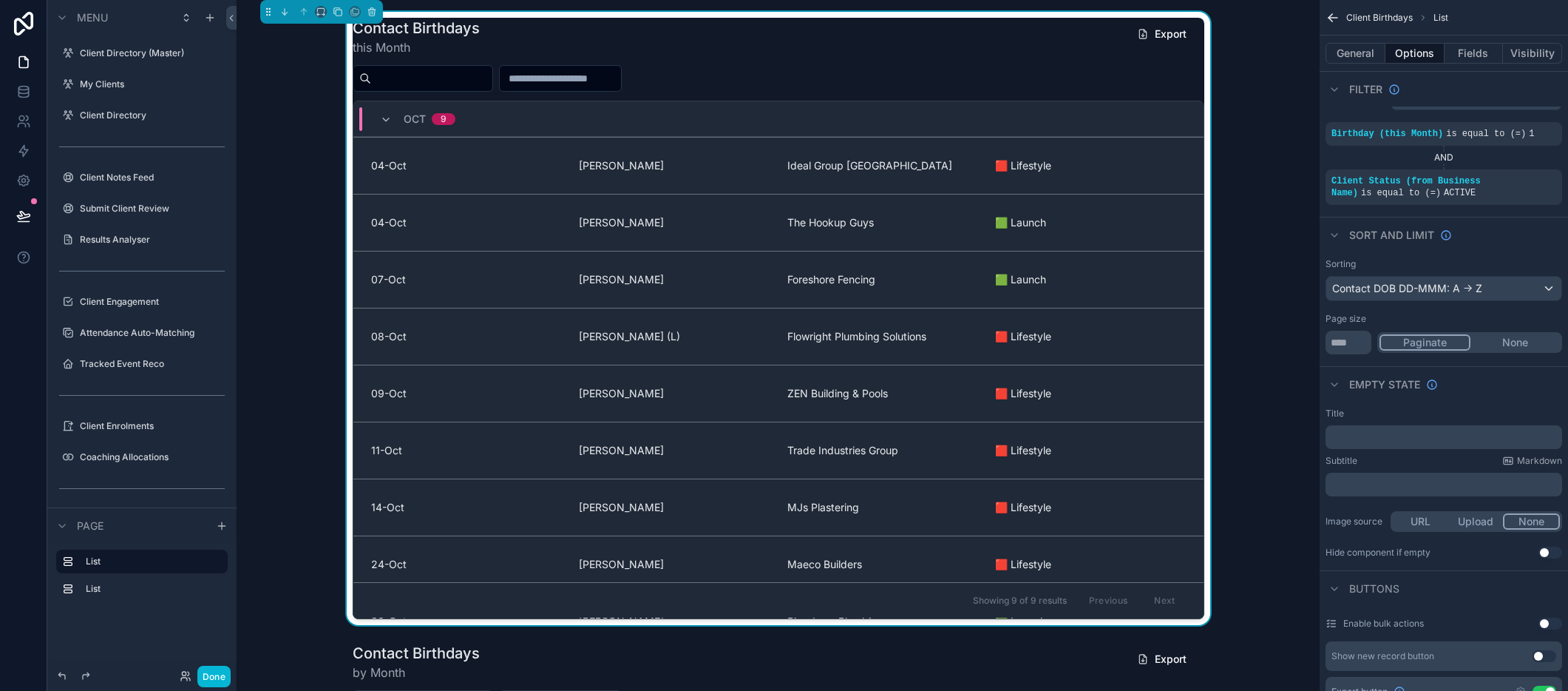
click at [330, 162] on div "Contact Birthdays this Month Export [DATE]-Oct [PERSON_NAME] Ideal Group [GEOGR…" at bounding box center [777, 319] width 1059 height 613
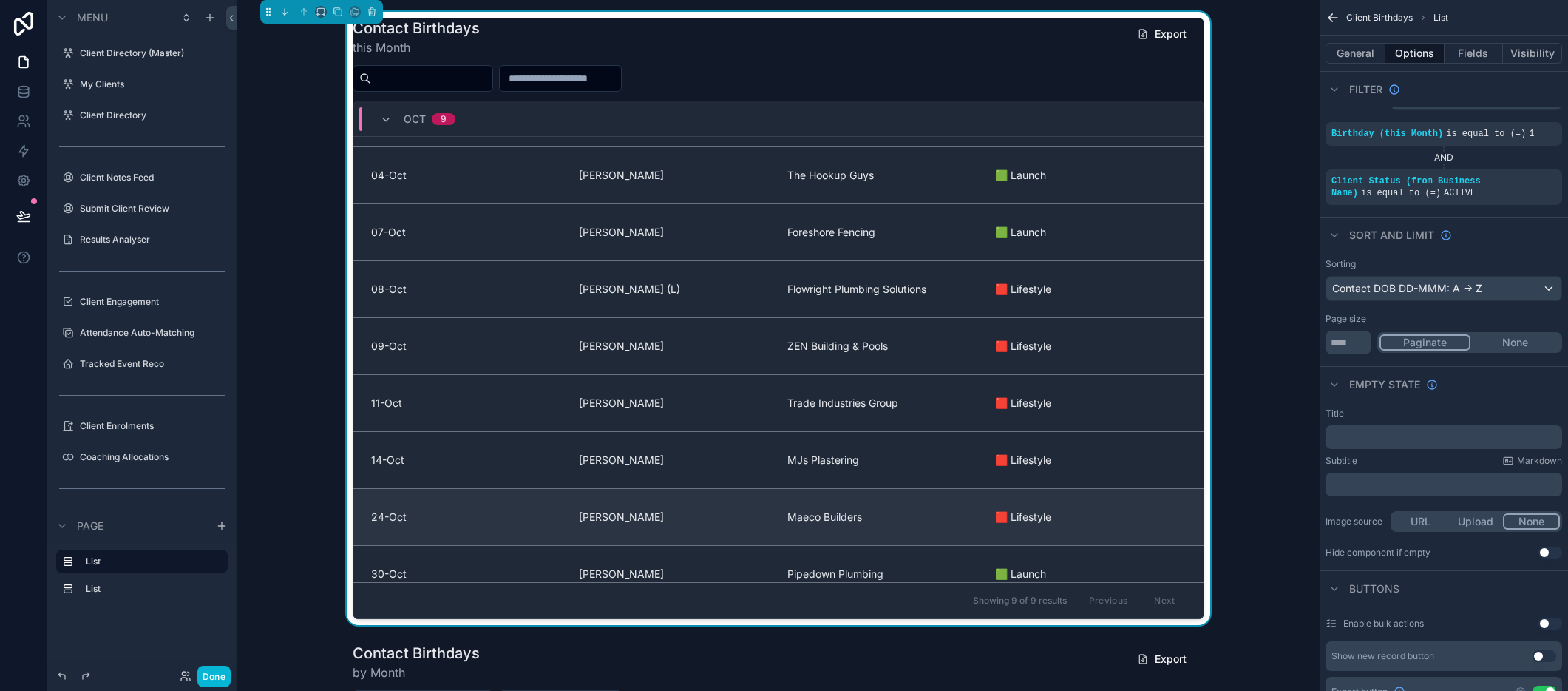
scroll to position [67, 0]
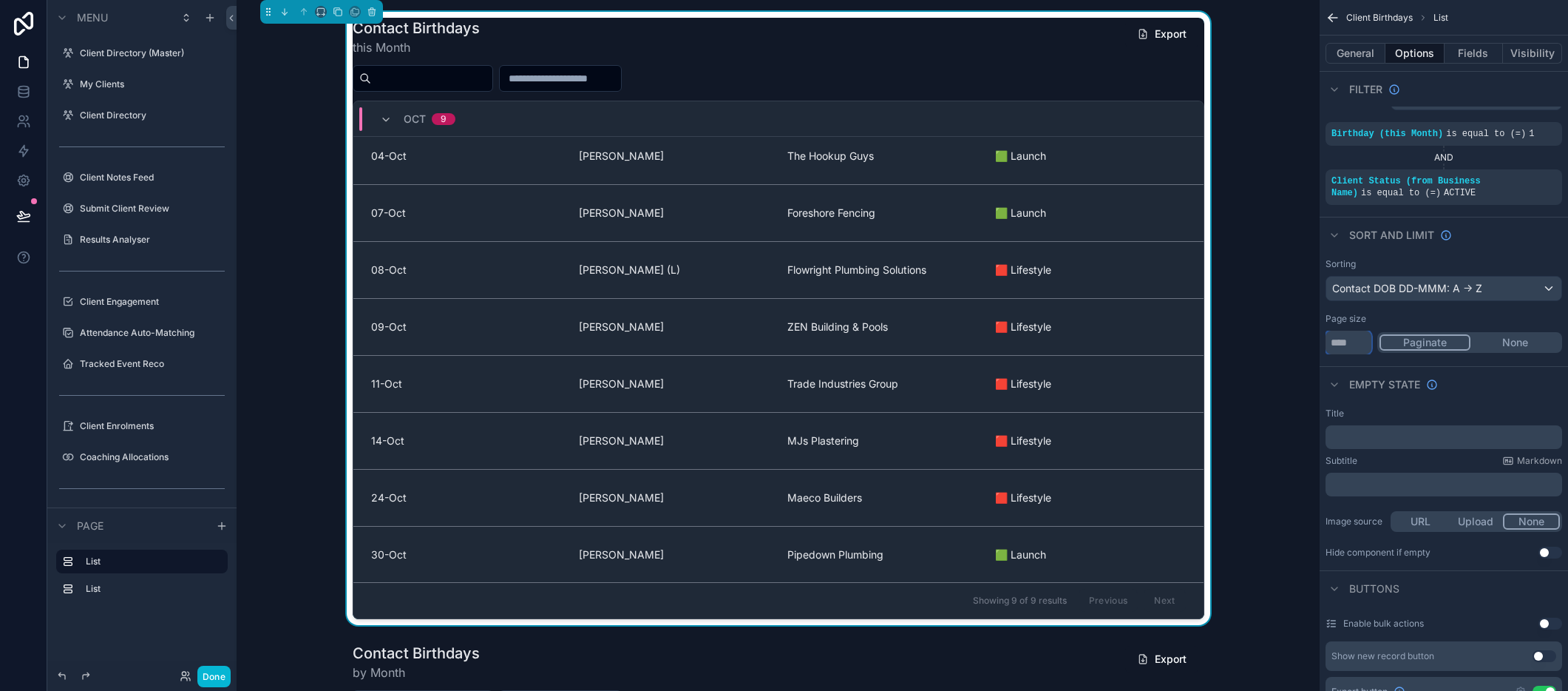
drag, startPoint x: 1348, startPoint y: 341, endPoint x: 1277, endPoint y: 337, distance: 71.1
click at [1276, 337] on div "Client Directory (Master) My Clients 0 Client Directory Client Notes Feed Submi…" at bounding box center [902, 346] width 1331 height 691
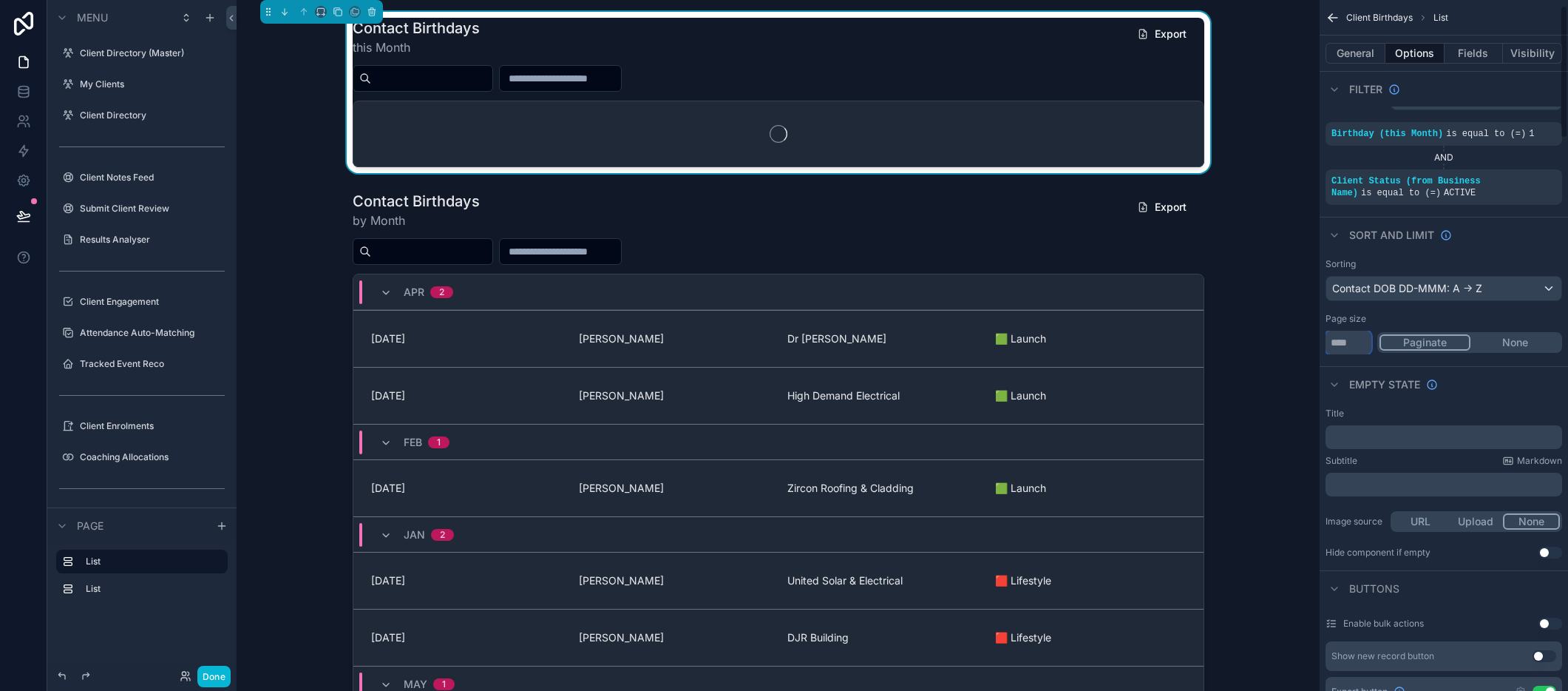
type input "**"
click at [1511, 346] on button "None" at bounding box center [1515, 343] width 90 height 16
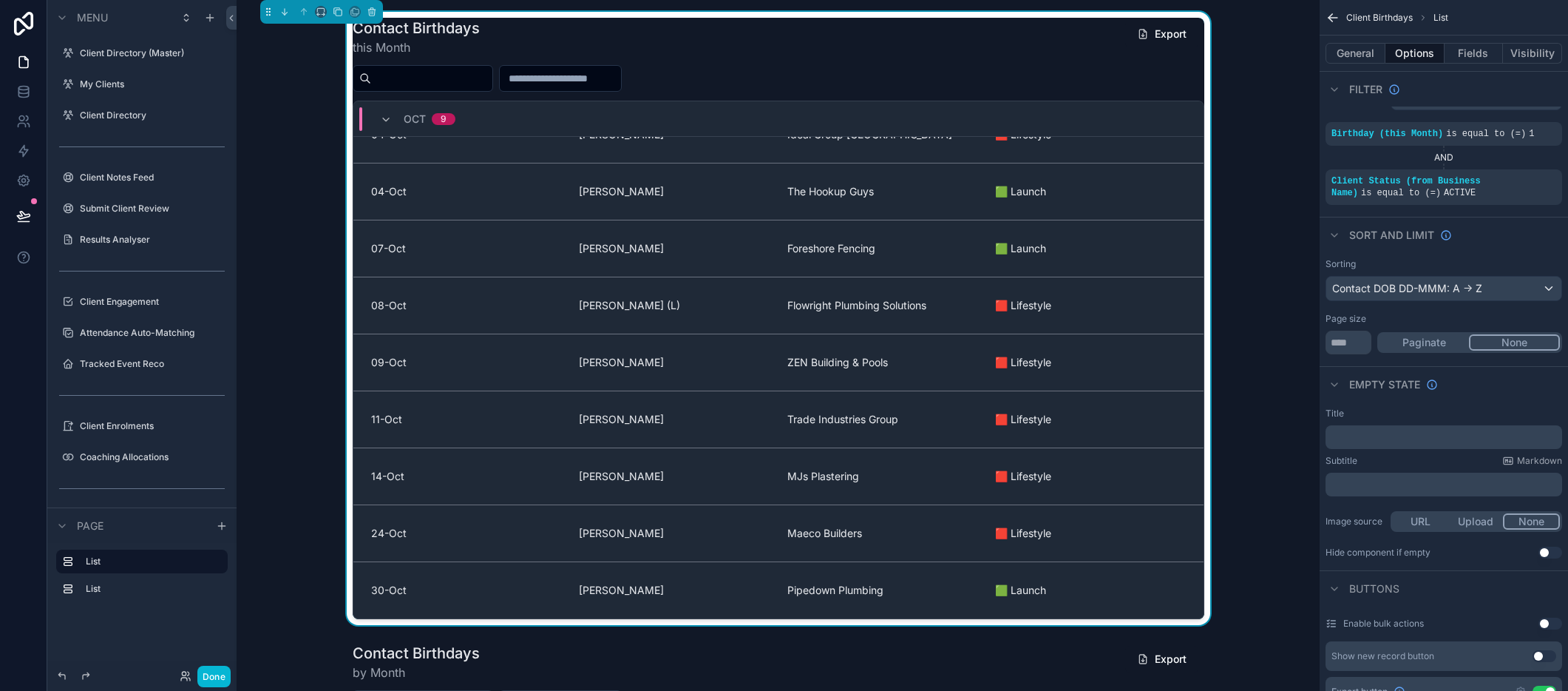
scroll to position [0, 0]
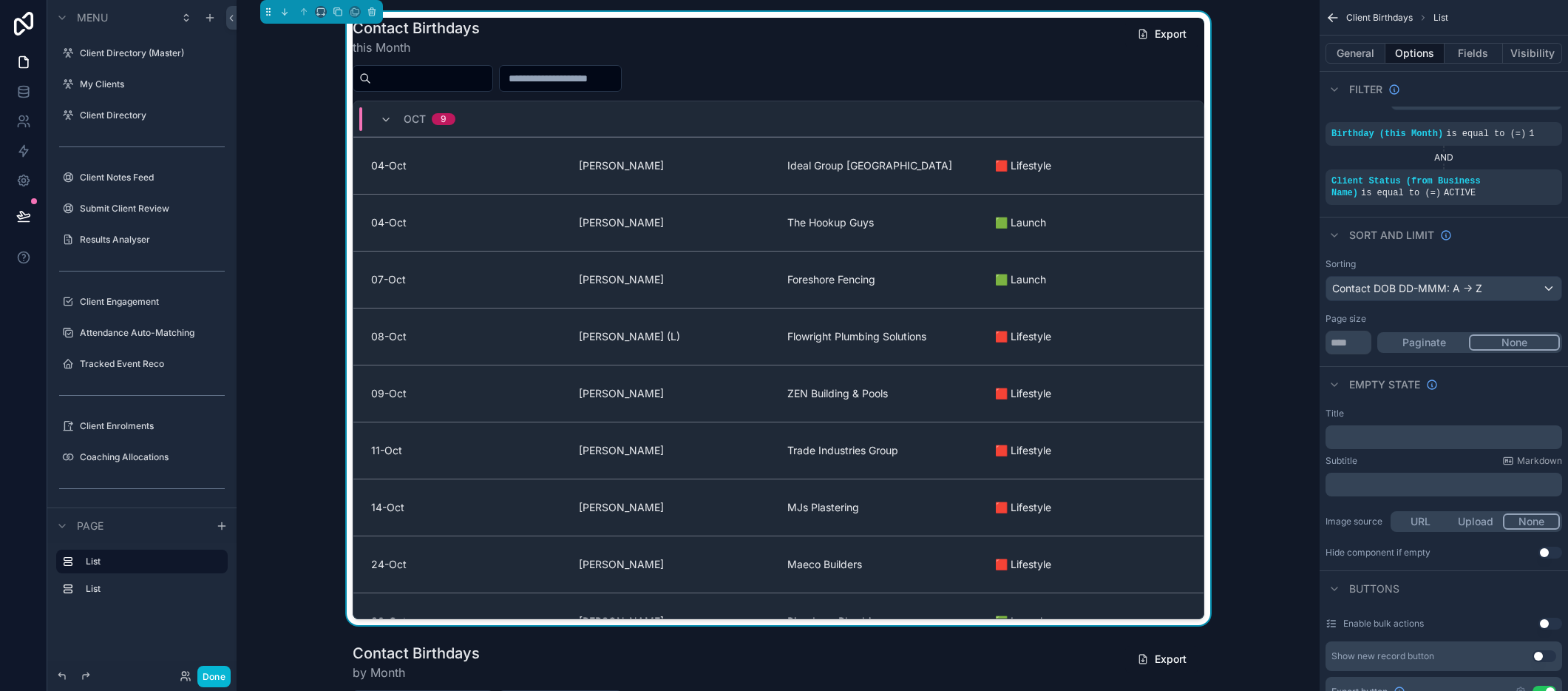
click at [326, 251] on div "Contact Birthdays this Month Export [DATE]-Oct [PERSON_NAME] Ideal Group [GEOGR…" at bounding box center [777, 319] width 1059 height 613
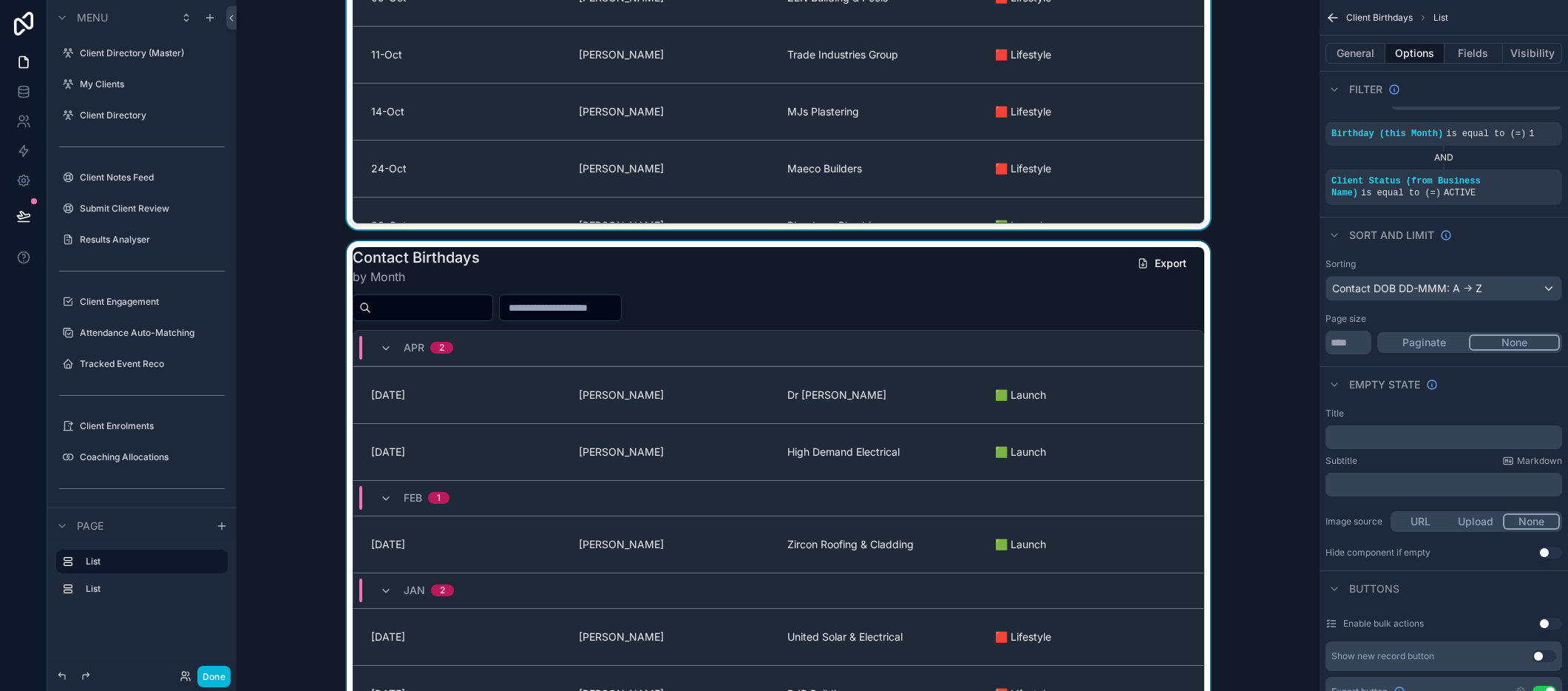
scroll to position [387, 0]
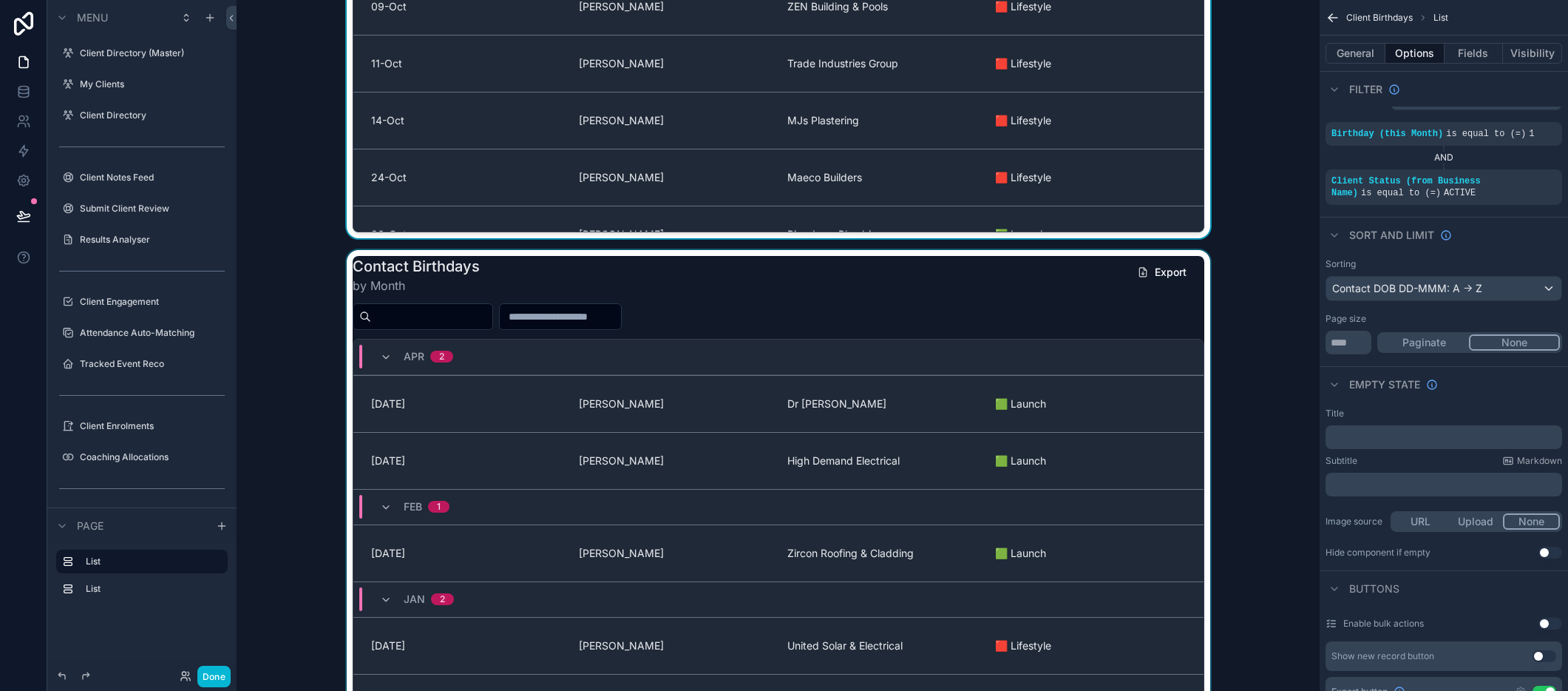
click at [864, 287] on div "scrollable content" at bounding box center [777, 556] width 1059 height 613
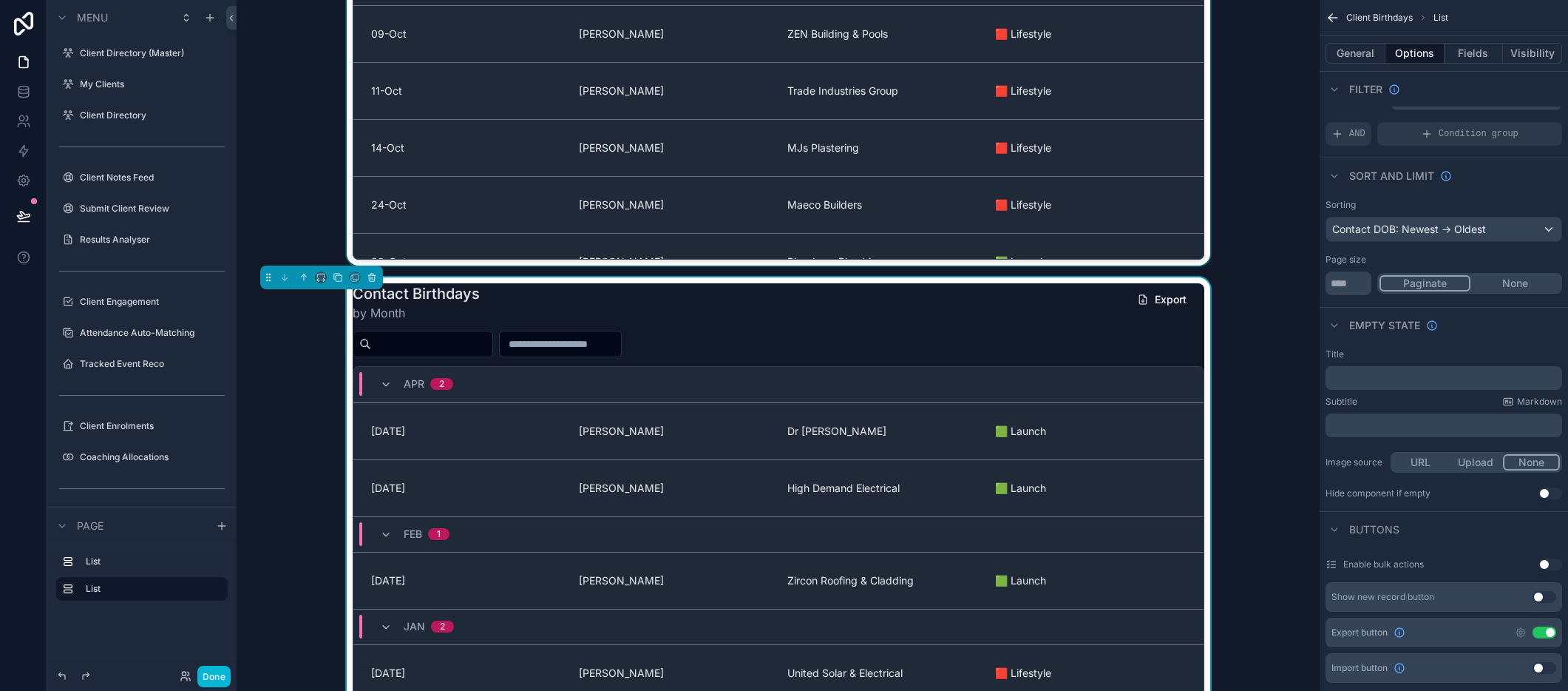
scroll to position [357, 0]
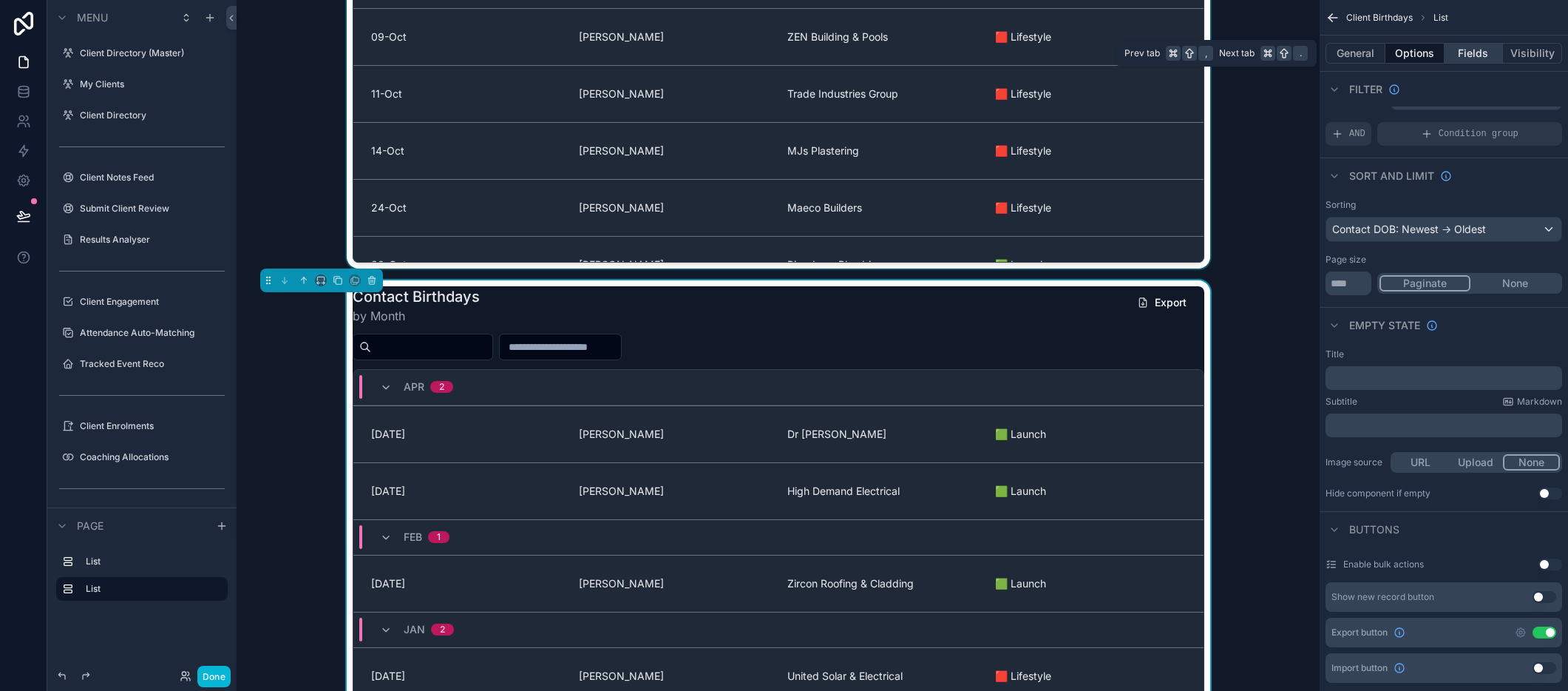
click at [1475, 54] on button "Fields" at bounding box center [1474, 53] width 59 height 21
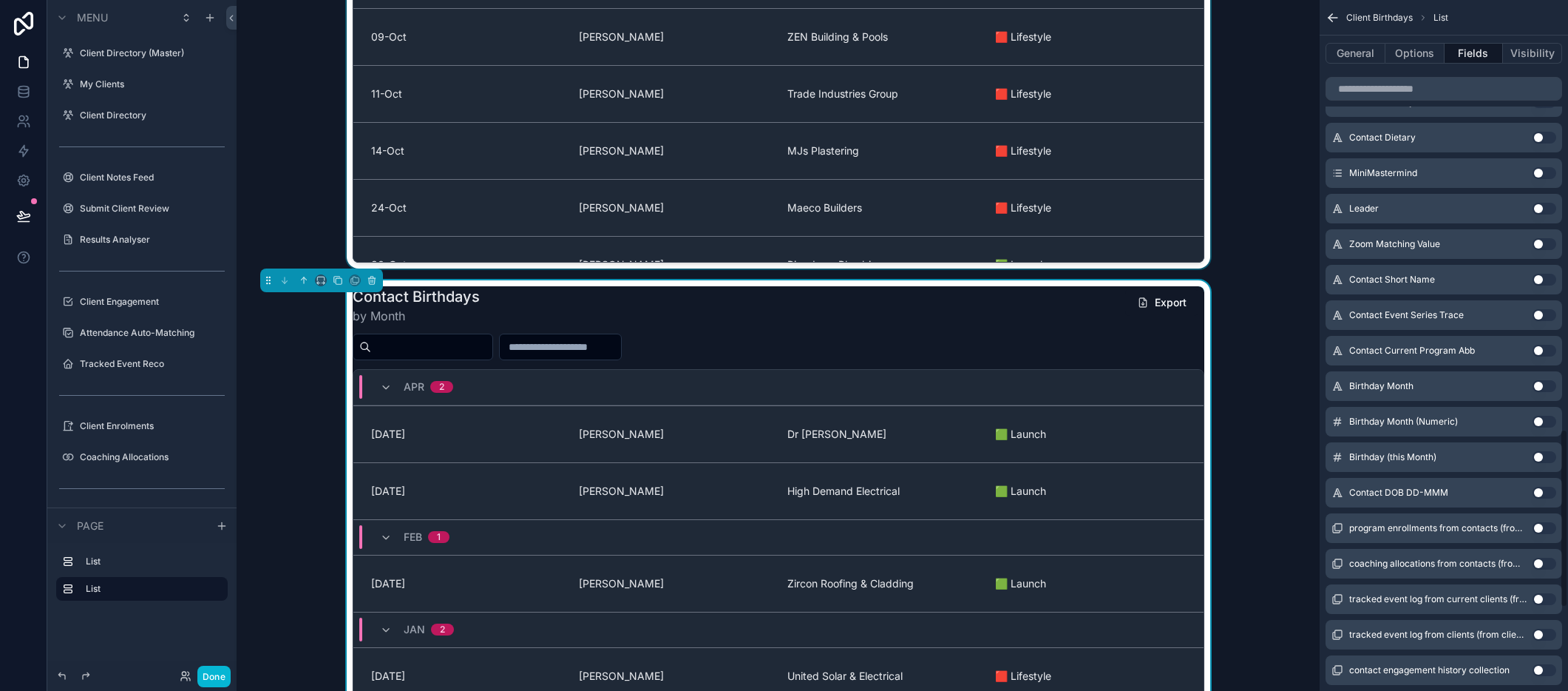
click at [1541, 498] on button "Use setting" at bounding box center [1544, 493] width 24 height 12
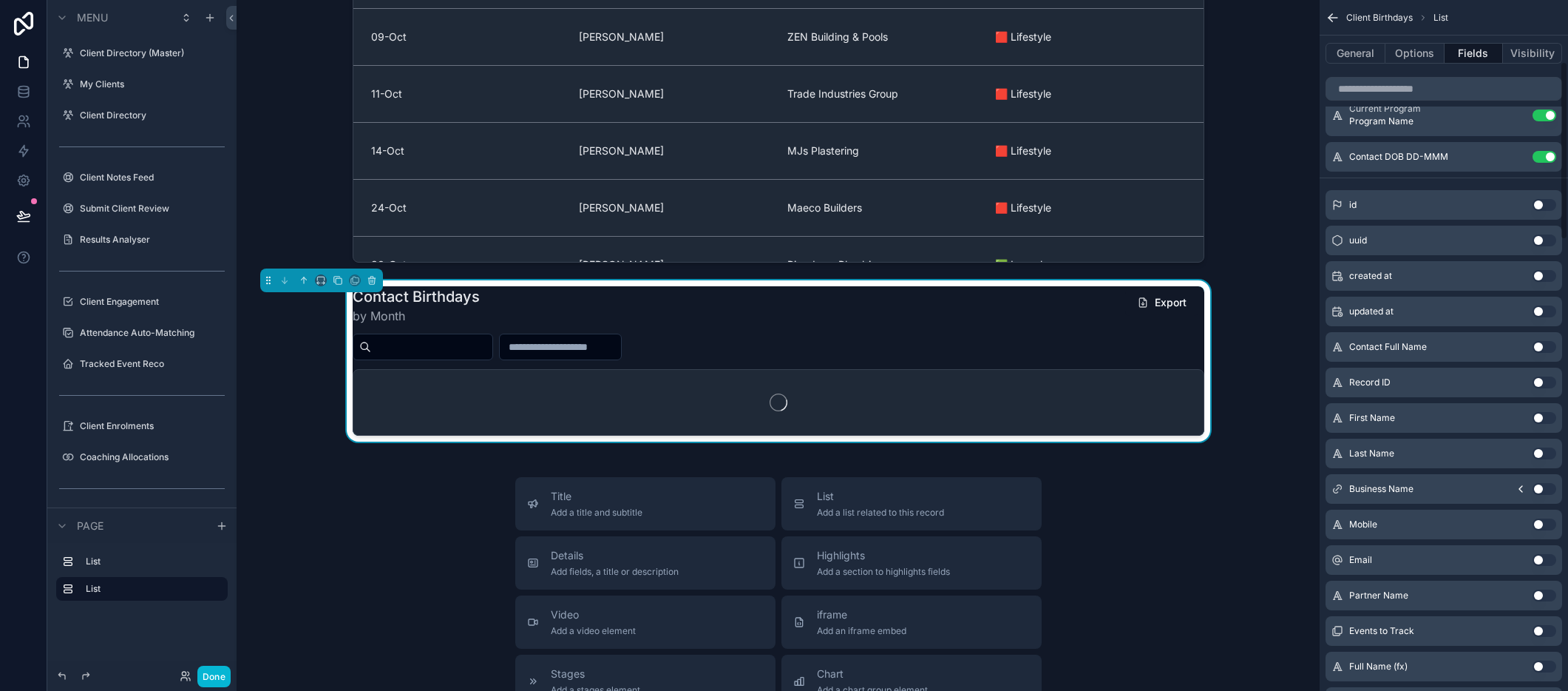
scroll to position [0, 0]
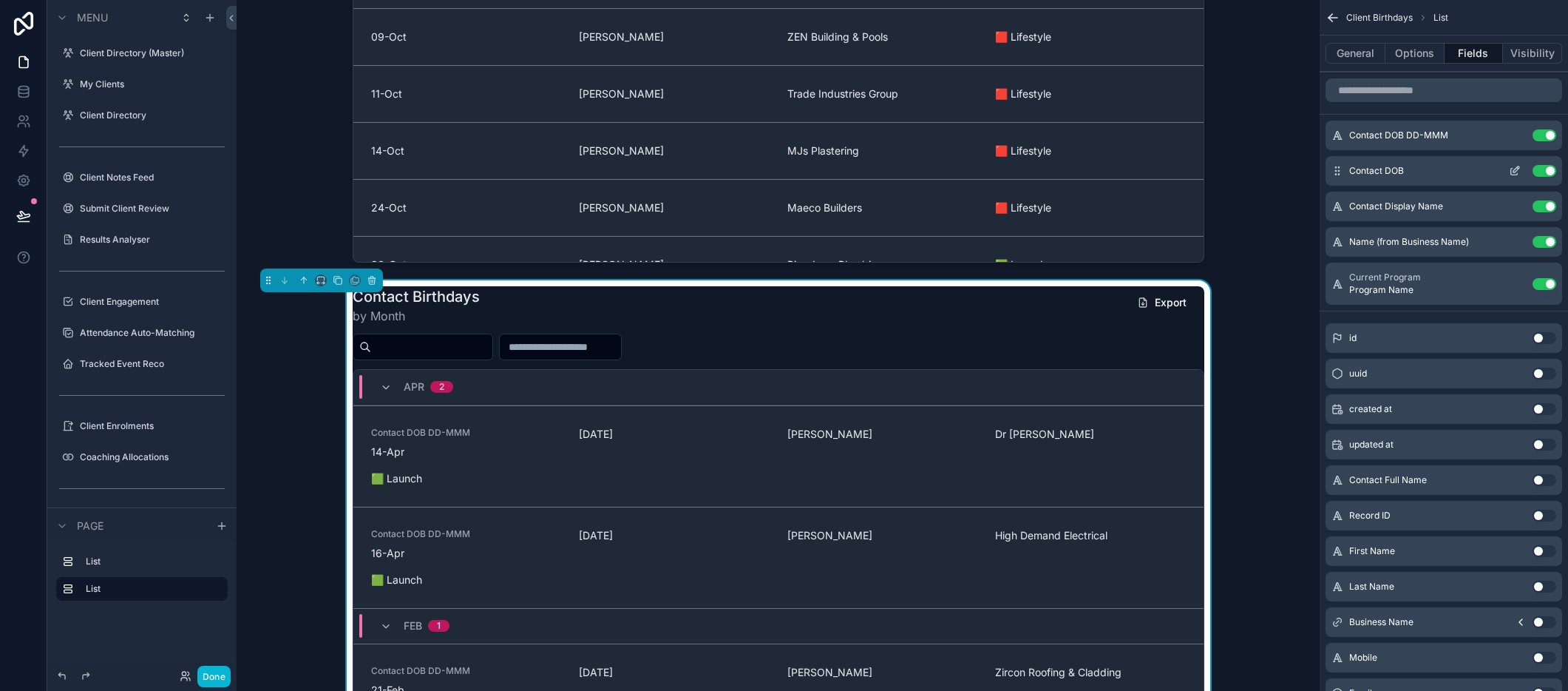
click at [1546, 169] on button "Use setting" at bounding box center [1544, 171] width 24 height 12
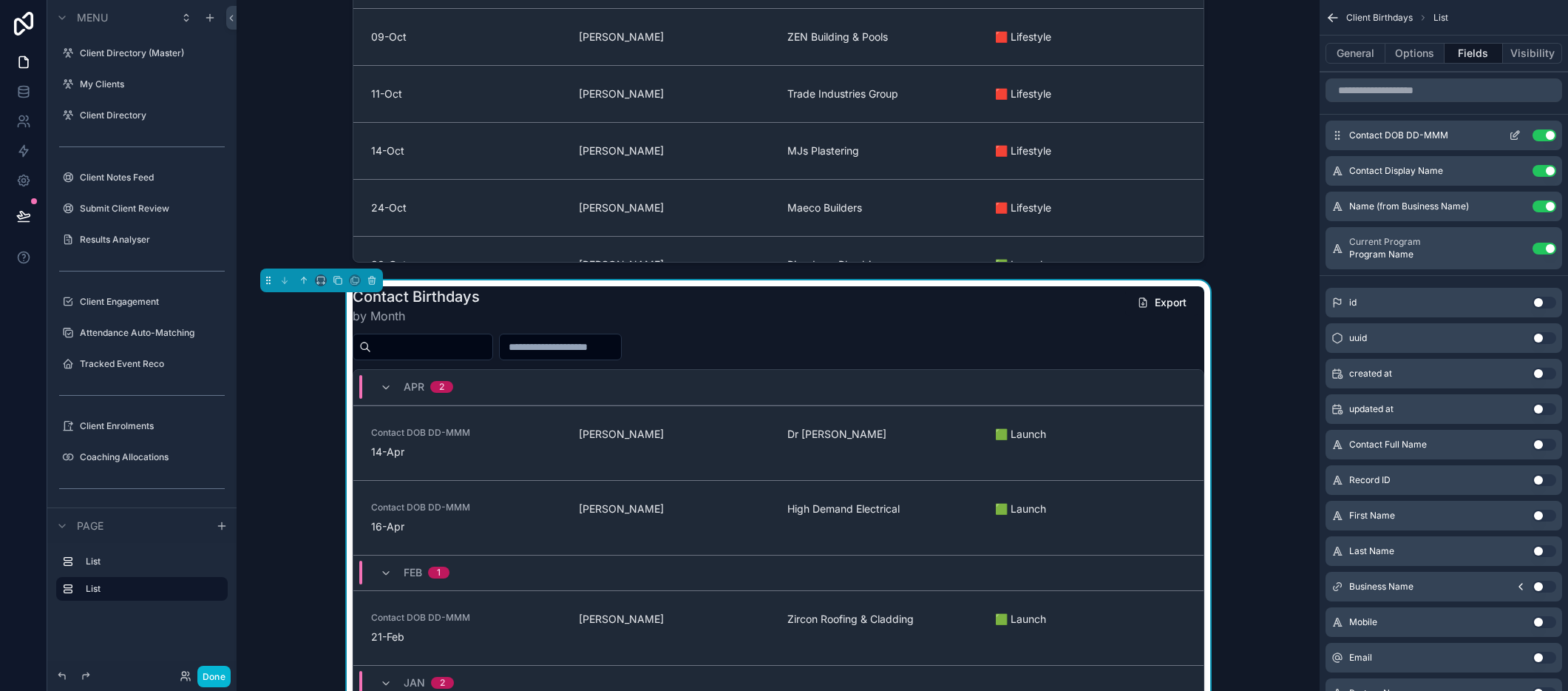
click at [1509, 135] on icon "scrollable content" at bounding box center [1515, 135] width 12 height 12
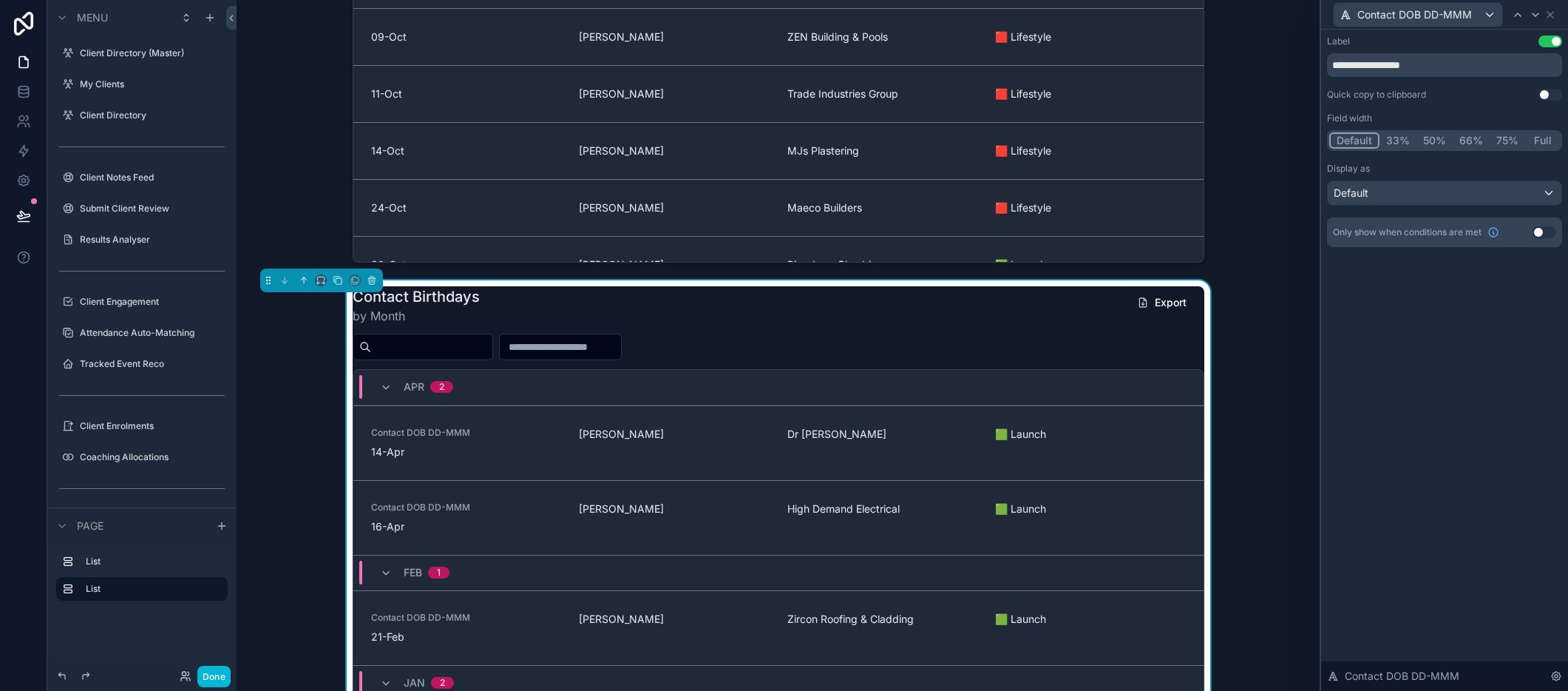
click at [1555, 48] on div "**********" at bounding box center [1444, 55] width 235 height 41
click at [1555, 44] on button "Use setting" at bounding box center [1550, 41] width 24 height 12
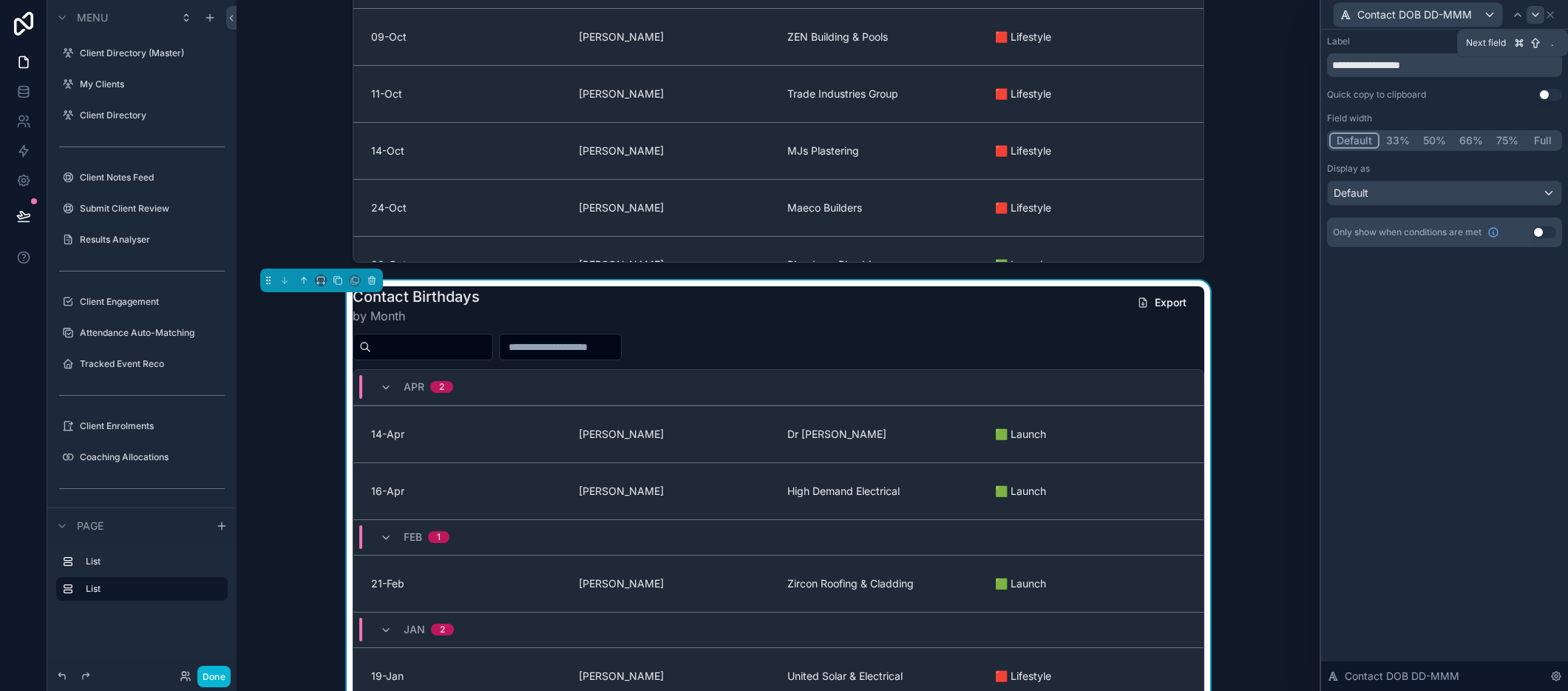
click at [1536, 16] on icon at bounding box center [1535, 15] width 12 height 12
click at [1559, 15] on div "Contact Display Name" at bounding box center [1444, 14] width 235 height 29
click at [1553, 15] on icon at bounding box center [1550, 15] width 12 height 12
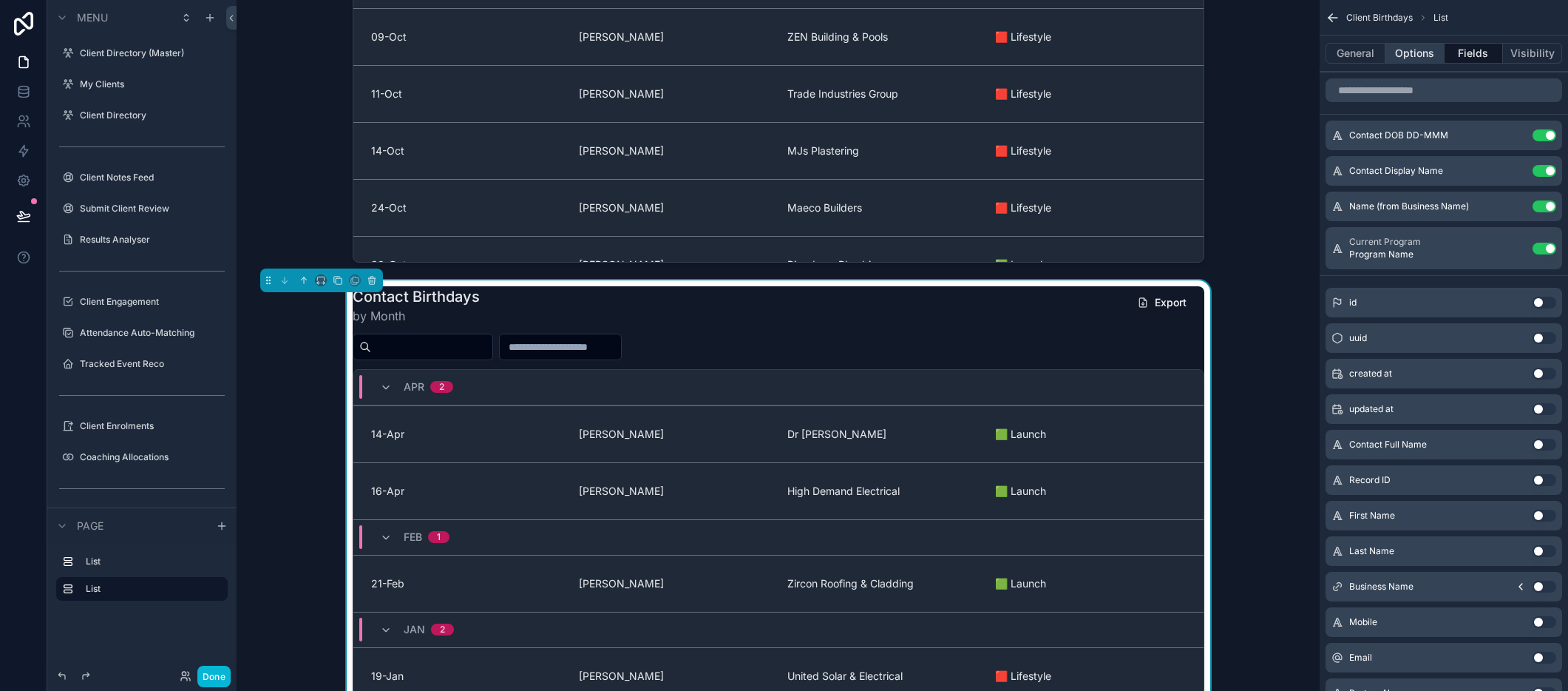
click at [1412, 60] on button "Options" at bounding box center [1415, 53] width 59 height 21
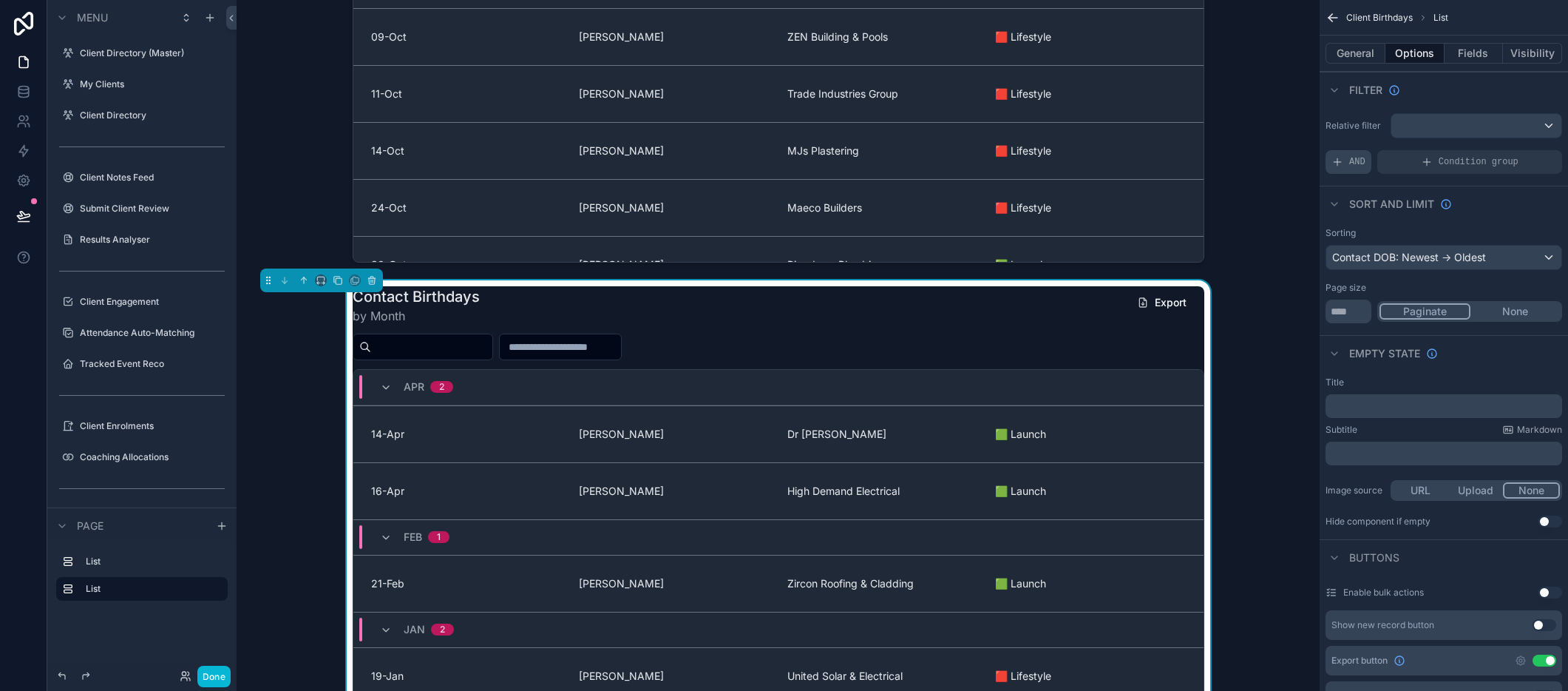
click at [1355, 163] on span "AND" at bounding box center [1357, 162] width 16 height 12
click at [1525, 152] on icon "scrollable content" at bounding box center [1525, 152] width 9 height 9
click at [1191, 149] on div "Select a field" at bounding box center [1182, 140] width 88 height 24
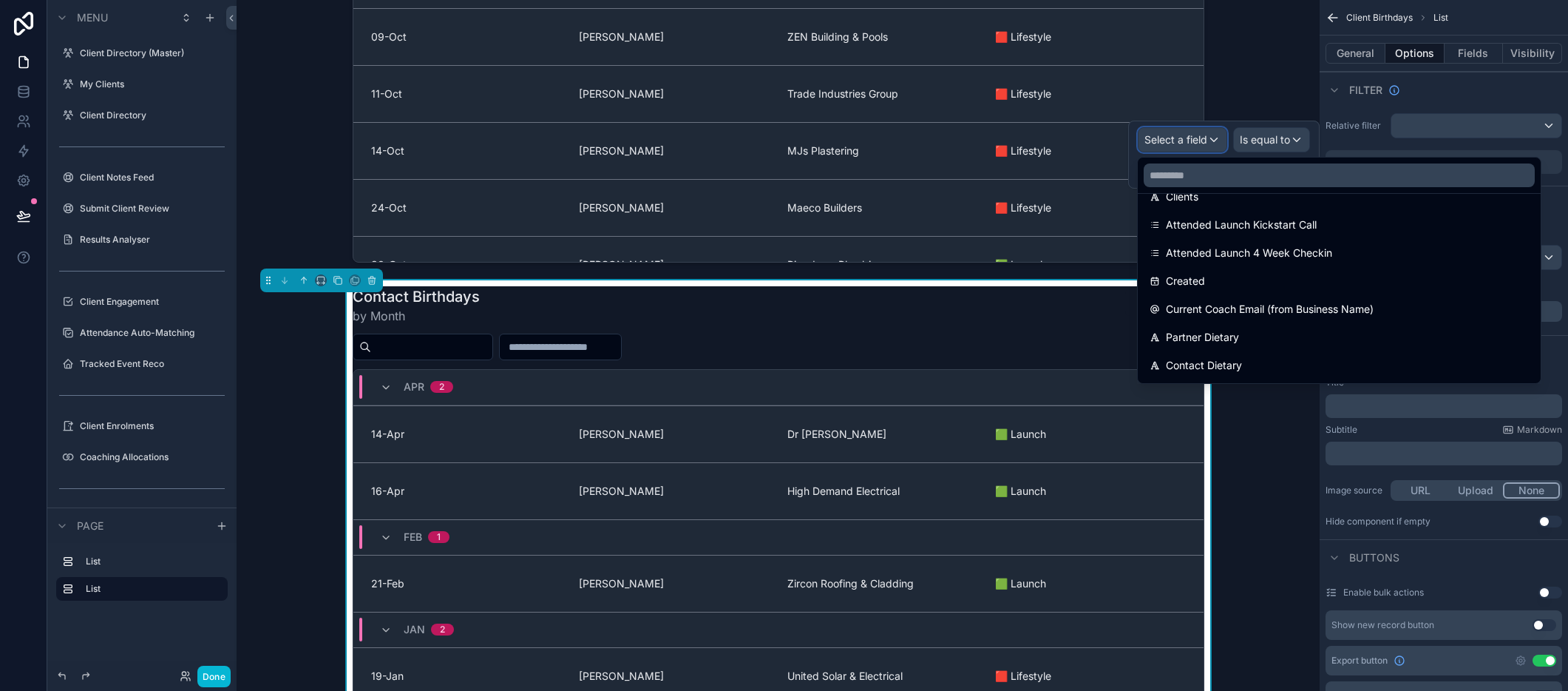
scroll to position [812, 0]
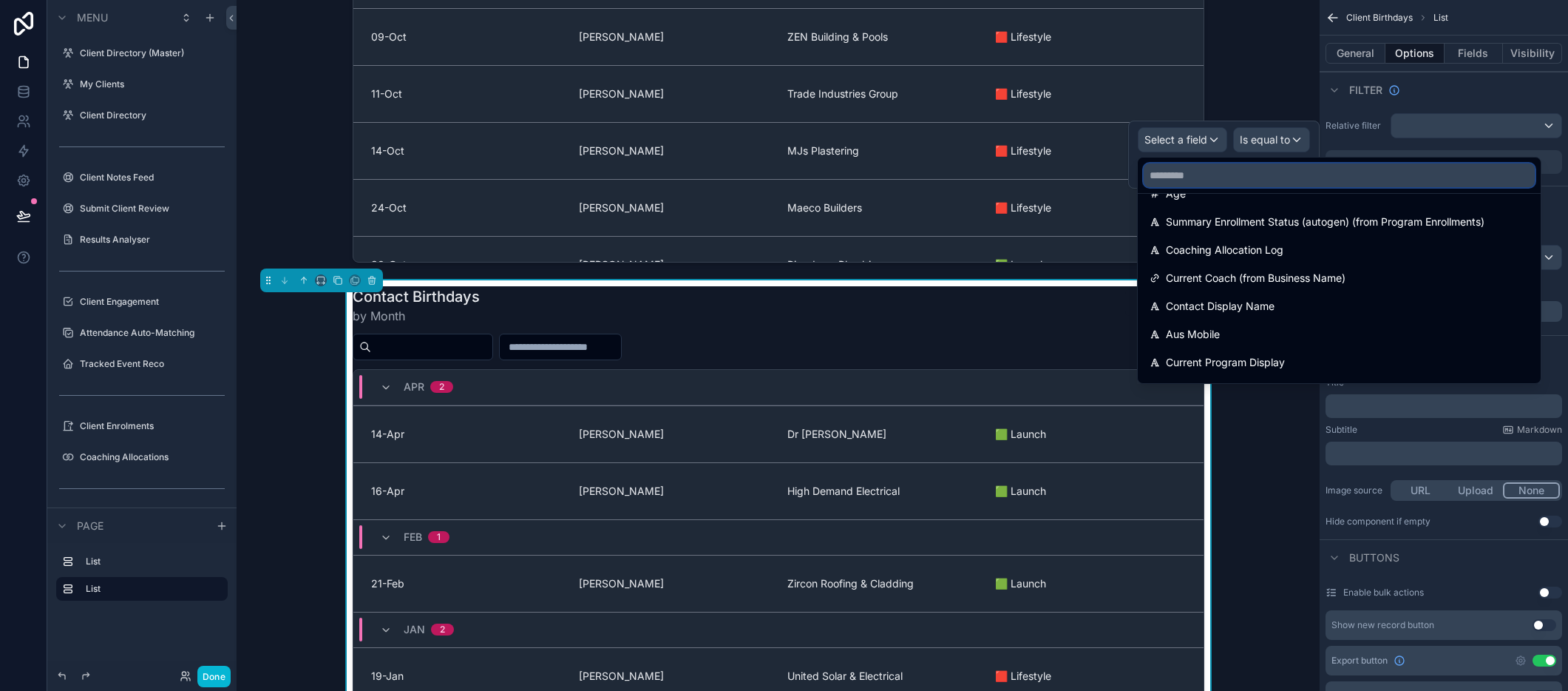
click at [1200, 171] on input "text" at bounding box center [1339, 176] width 391 height 24
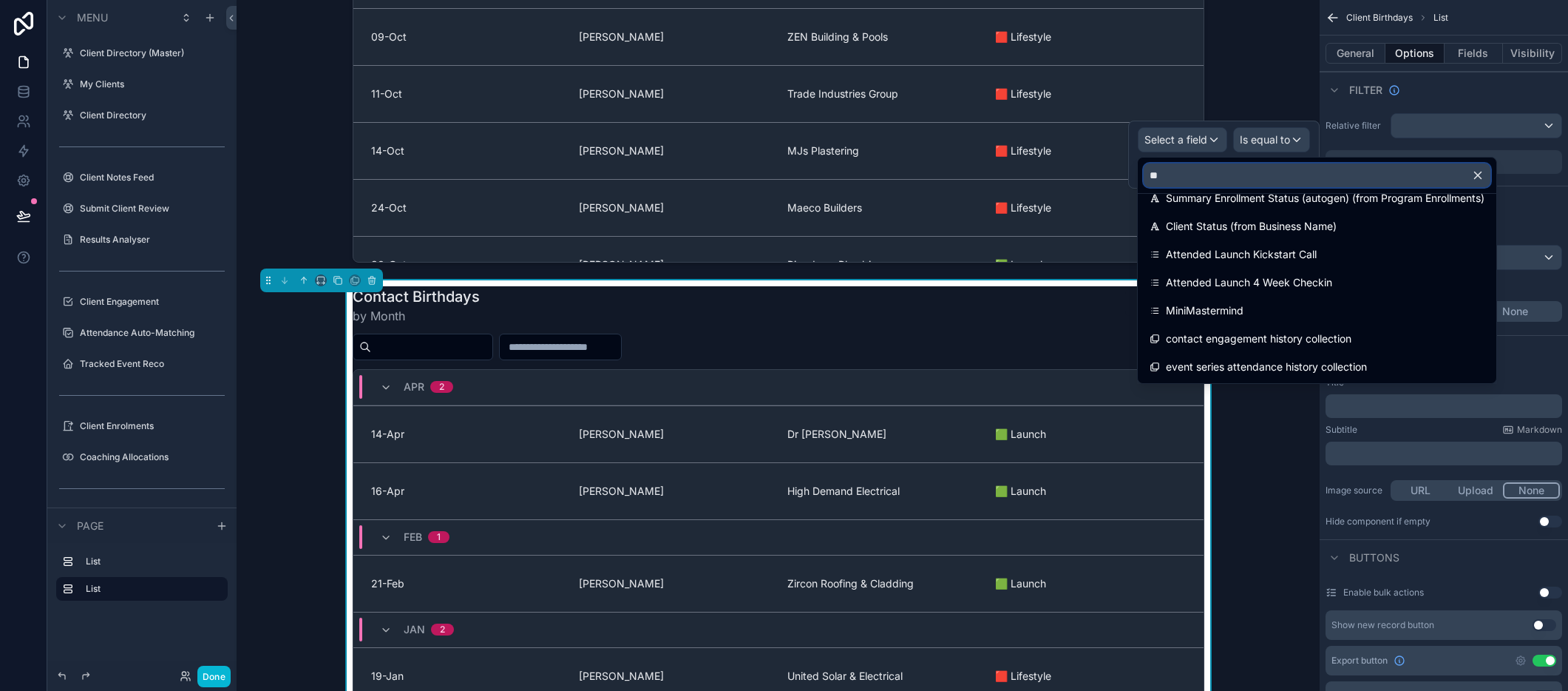
scroll to position [0, 0]
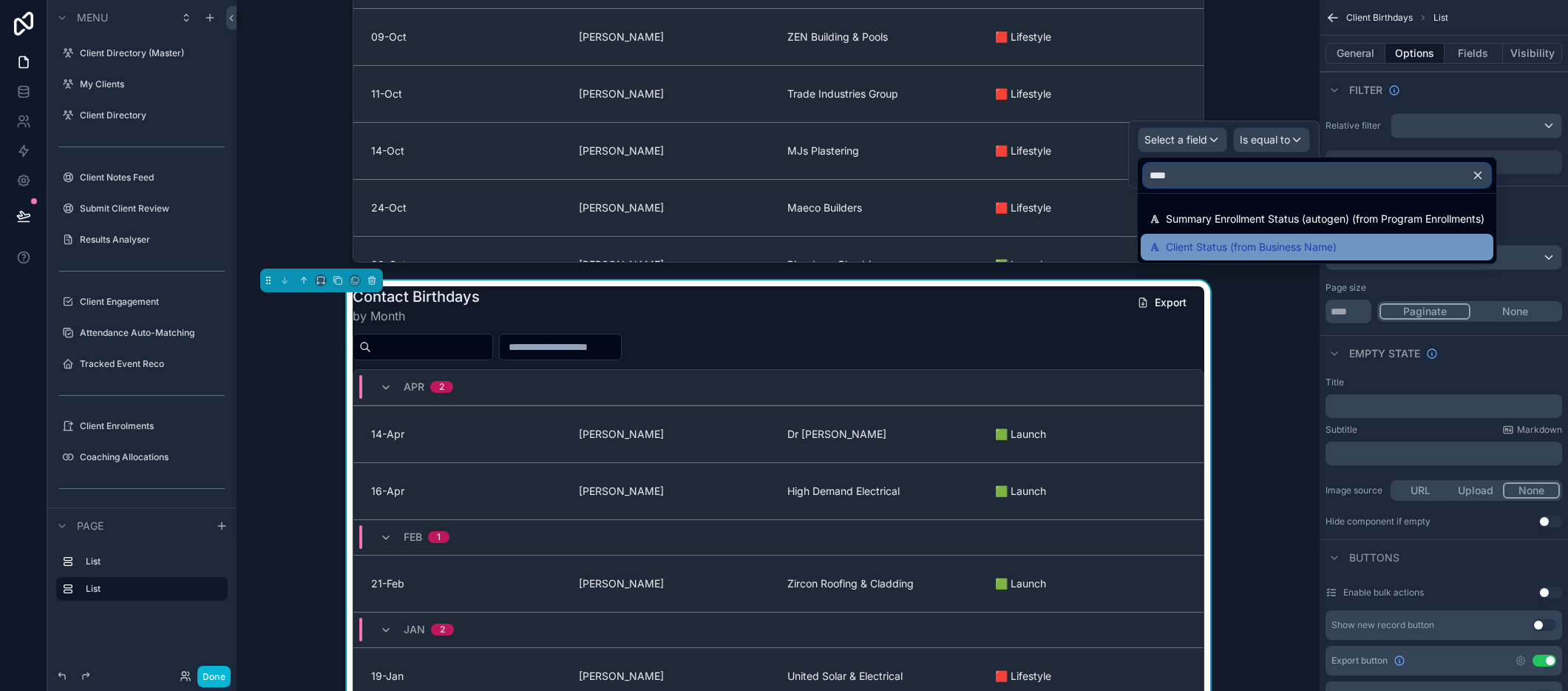
type input "****"
click at [1212, 241] on span "Client Status (from Business Name)" at bounding box center [1251, 247] width 170 height 18
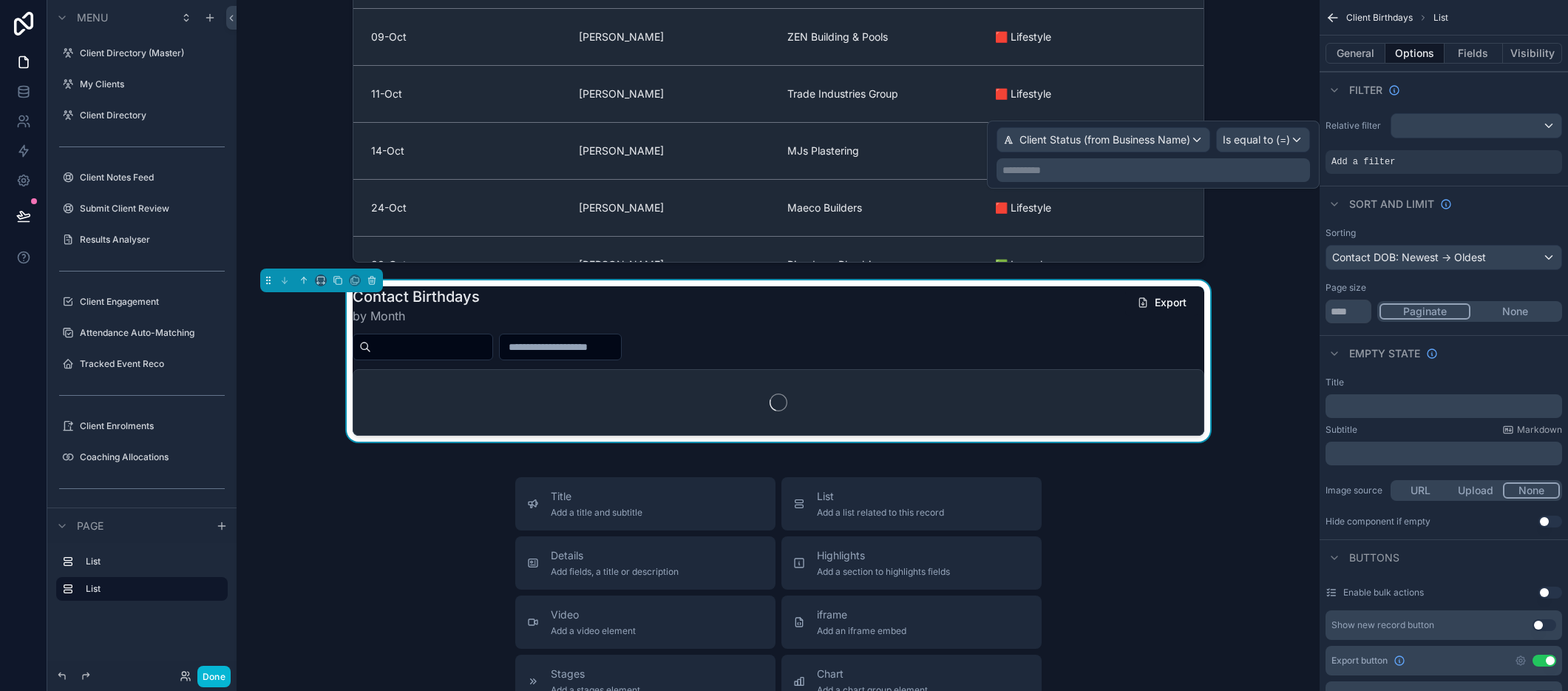
click at [1200, 169] on p "**********" at bounding box center [1154, 171] width 304 height 15
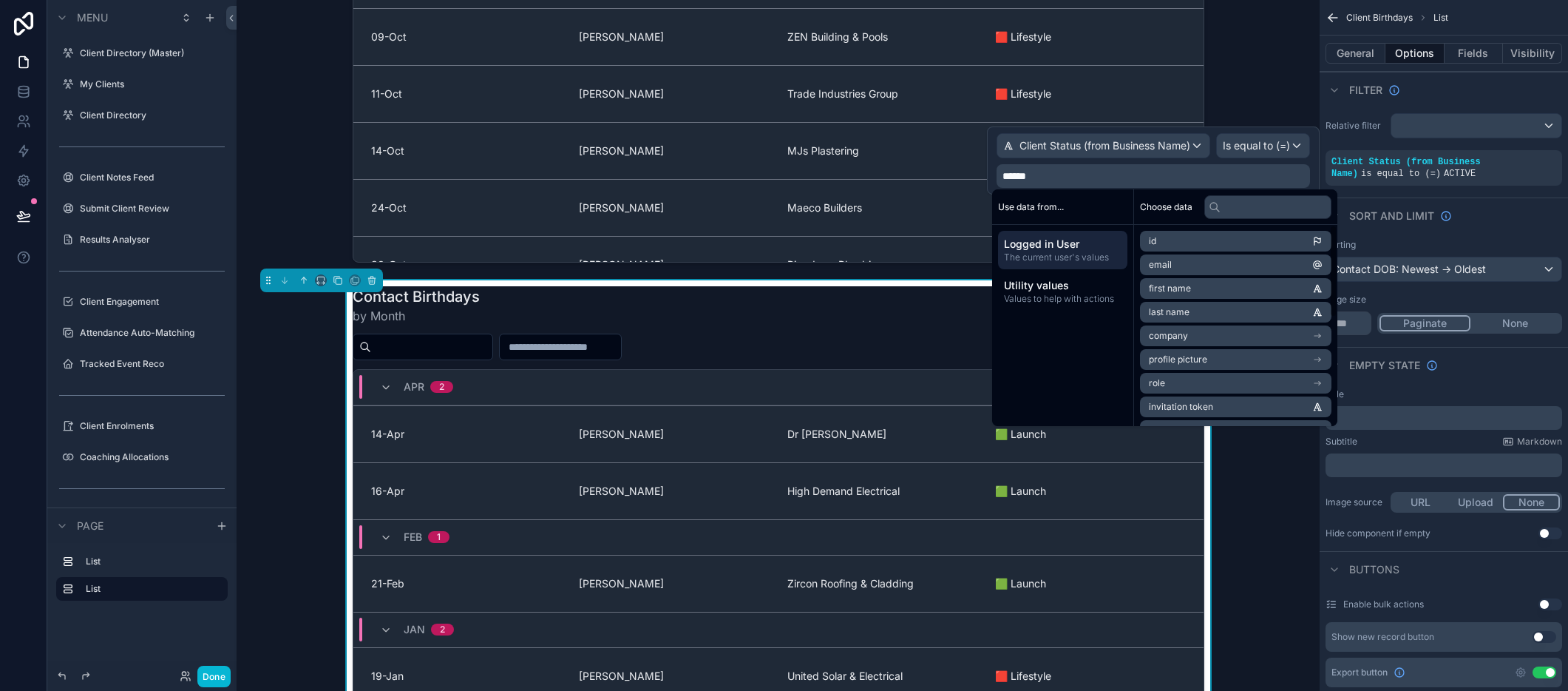
click at [1206, 490] on div "Contact Birthdays by Month Export [DATE]-Apr [PERSON_NAME] Dr [PERSON_NAME] 🟩 L…" at bounding box center [777, 587] width 1059 height 613
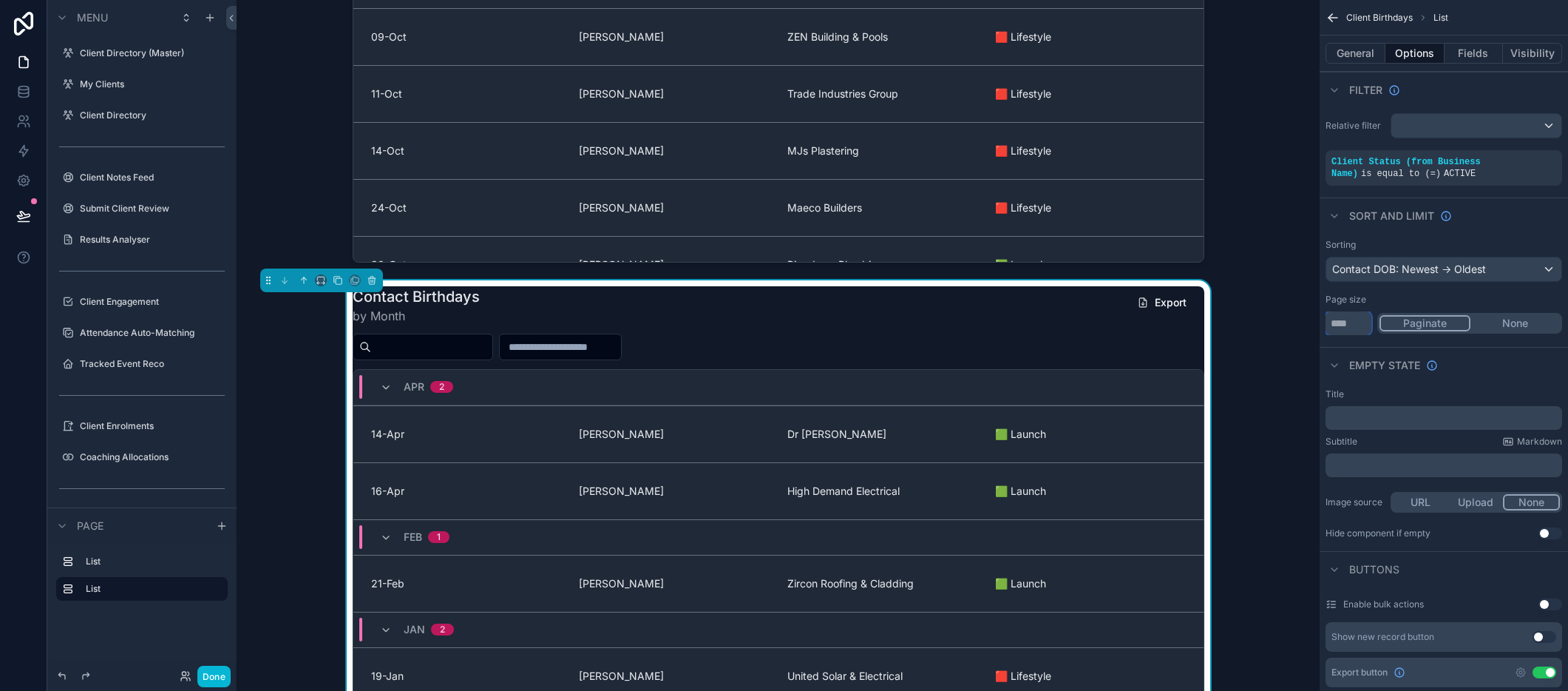
drag, startPoint x: 1354, startPoint y: 327, endPoint x: 1301, endPoint y: 320, distance: 53.5
click at [1301, 320] on div "Client Directory (Master) My Clients 0 Client Directory Client Notes Feed Submi…" at bounding box center [902, 346] width 1331 height 691
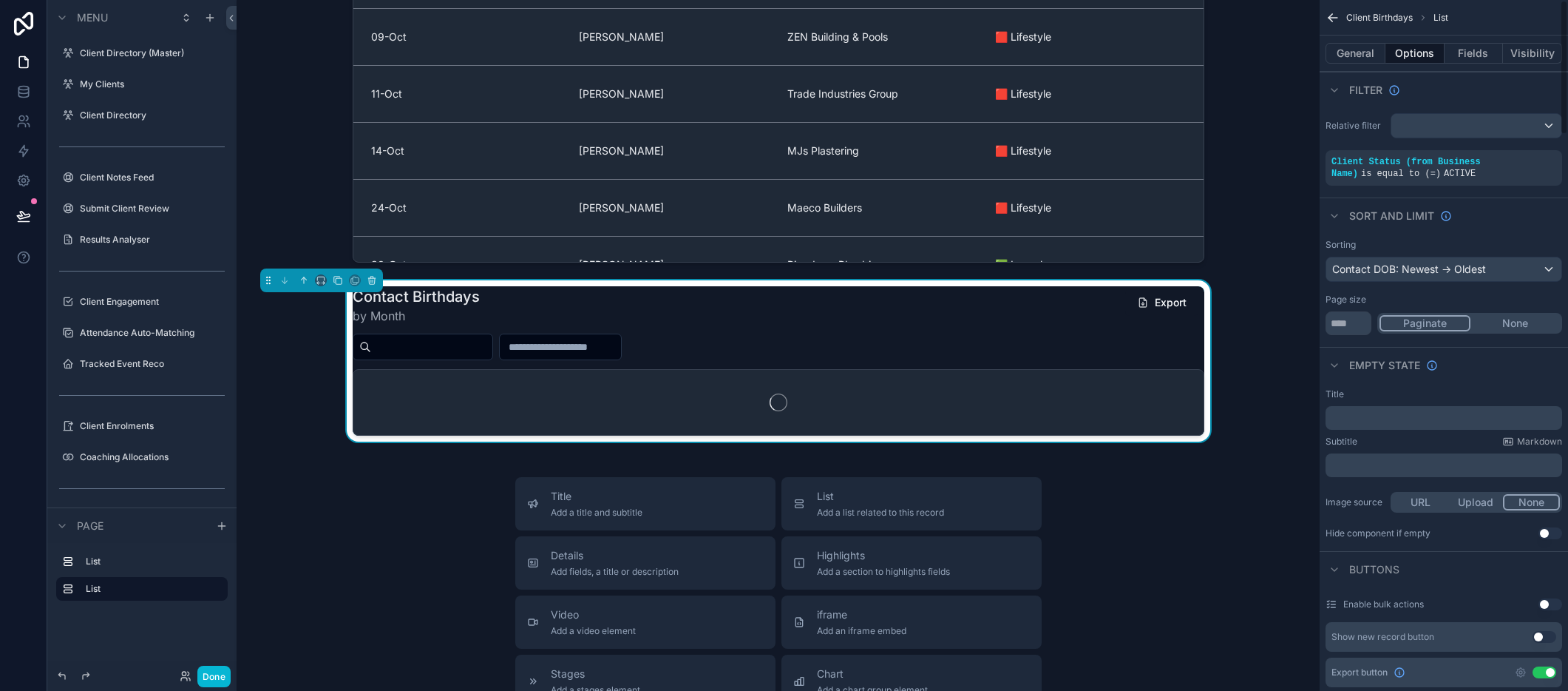
click at [1492, 321] on button "None" at bounding box center [1515, 323] width 90 height 16
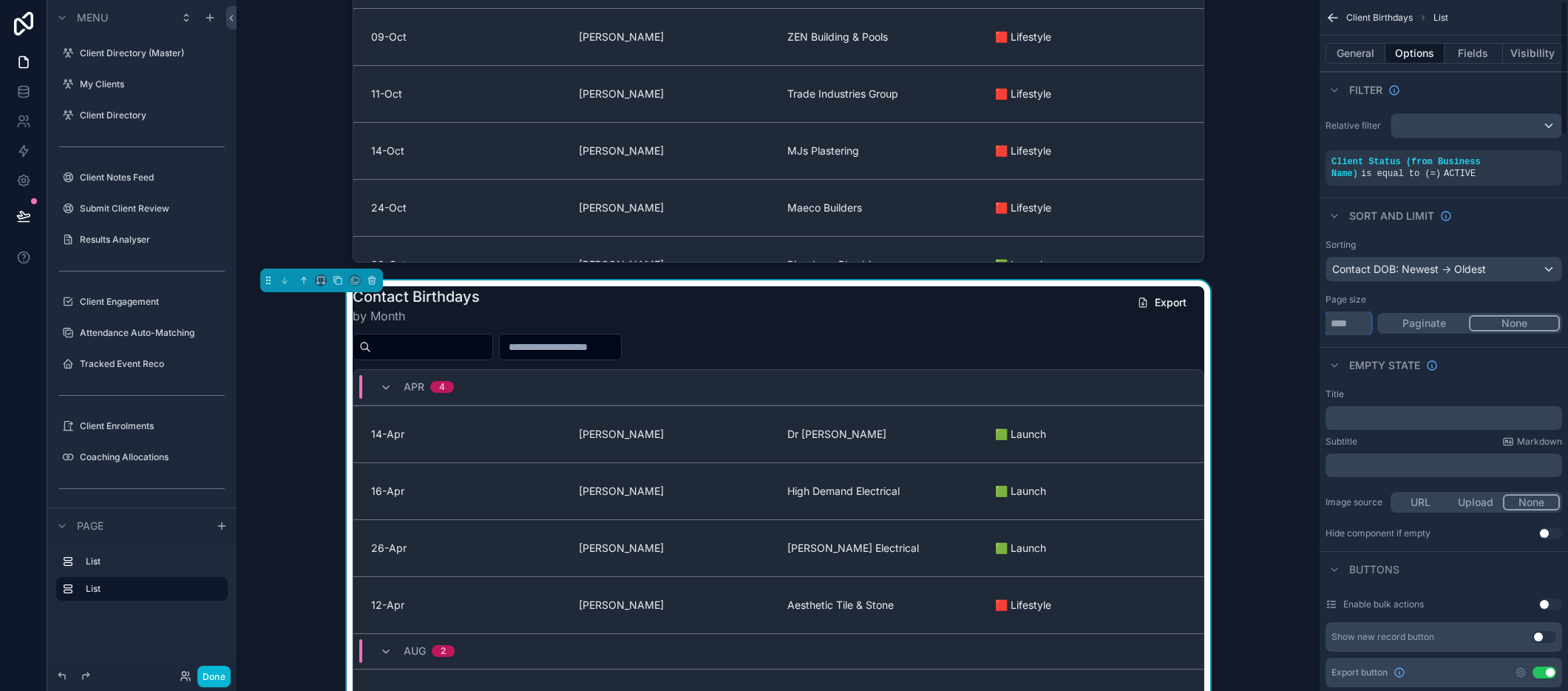
drag, startPoint x: 1342, startPoint y: 320, endPoint x: 1294, endPoint y: 320, distance: 48.0
click at [1294, 320] on div "Client Directory (Master) My Clients 0 Client Directory Client Notes Feed Submi…" at bounding box center [902, 346] width 1331 height 691
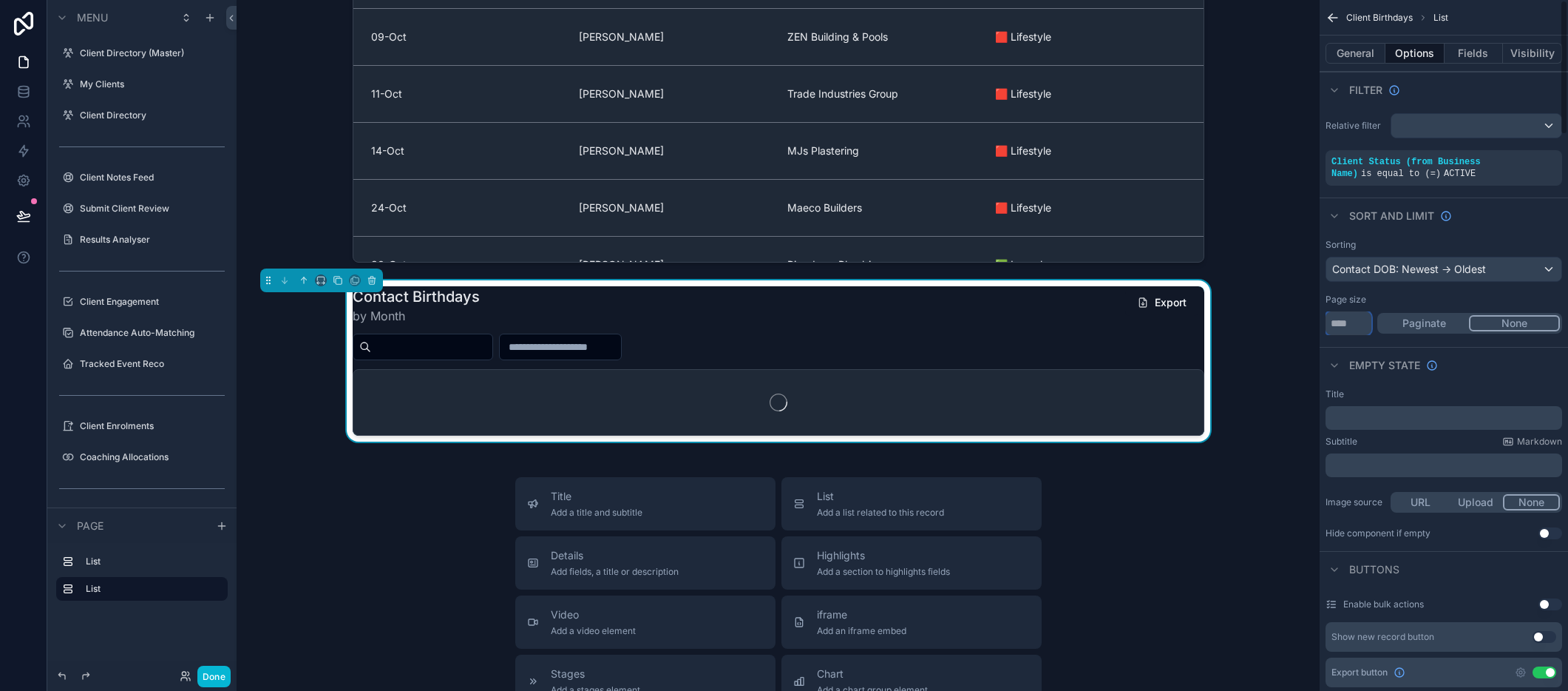
type input "***"
click at [1484, 378] on div "Empty state" at bounding box center [1443, 364] width 248 height 35
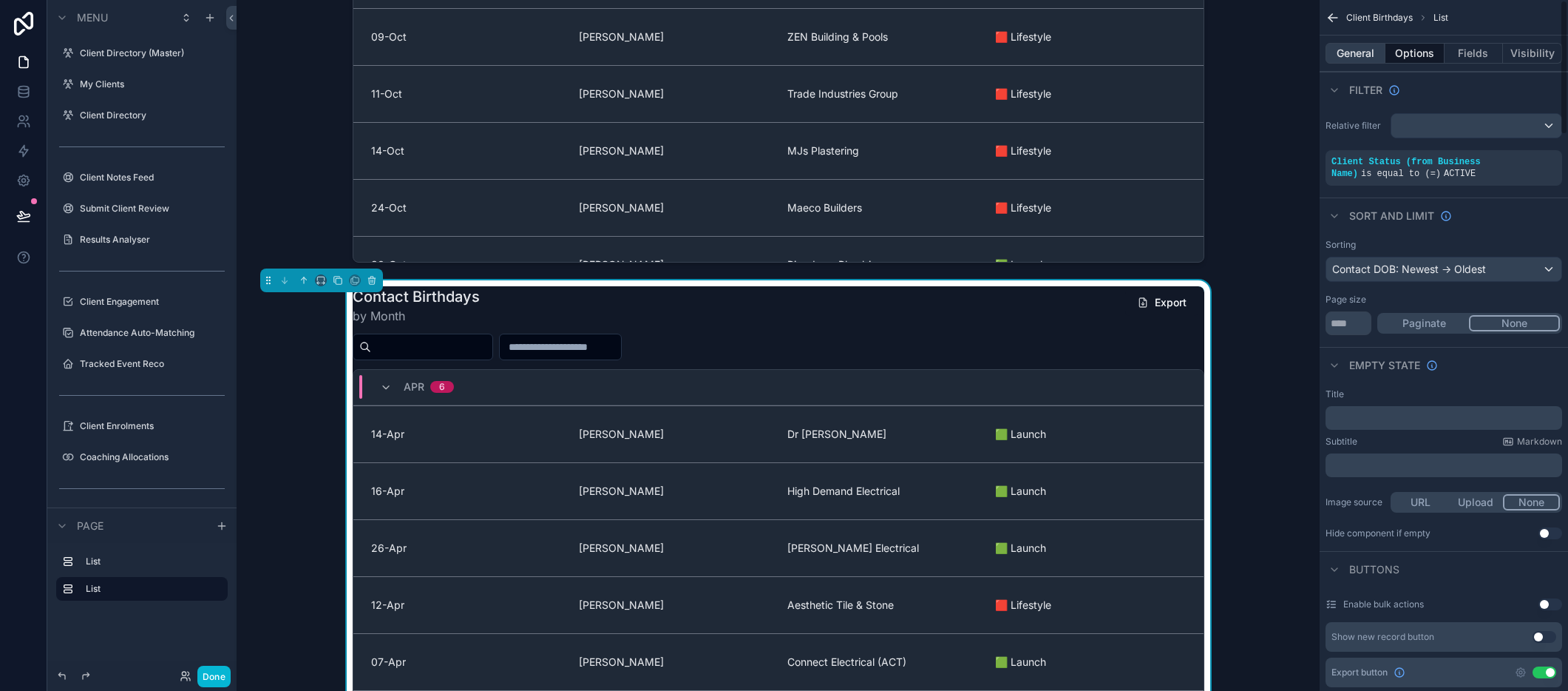
click at [1361, 52] on button "General" at bounding box center [1355, 53] width 60 height 21
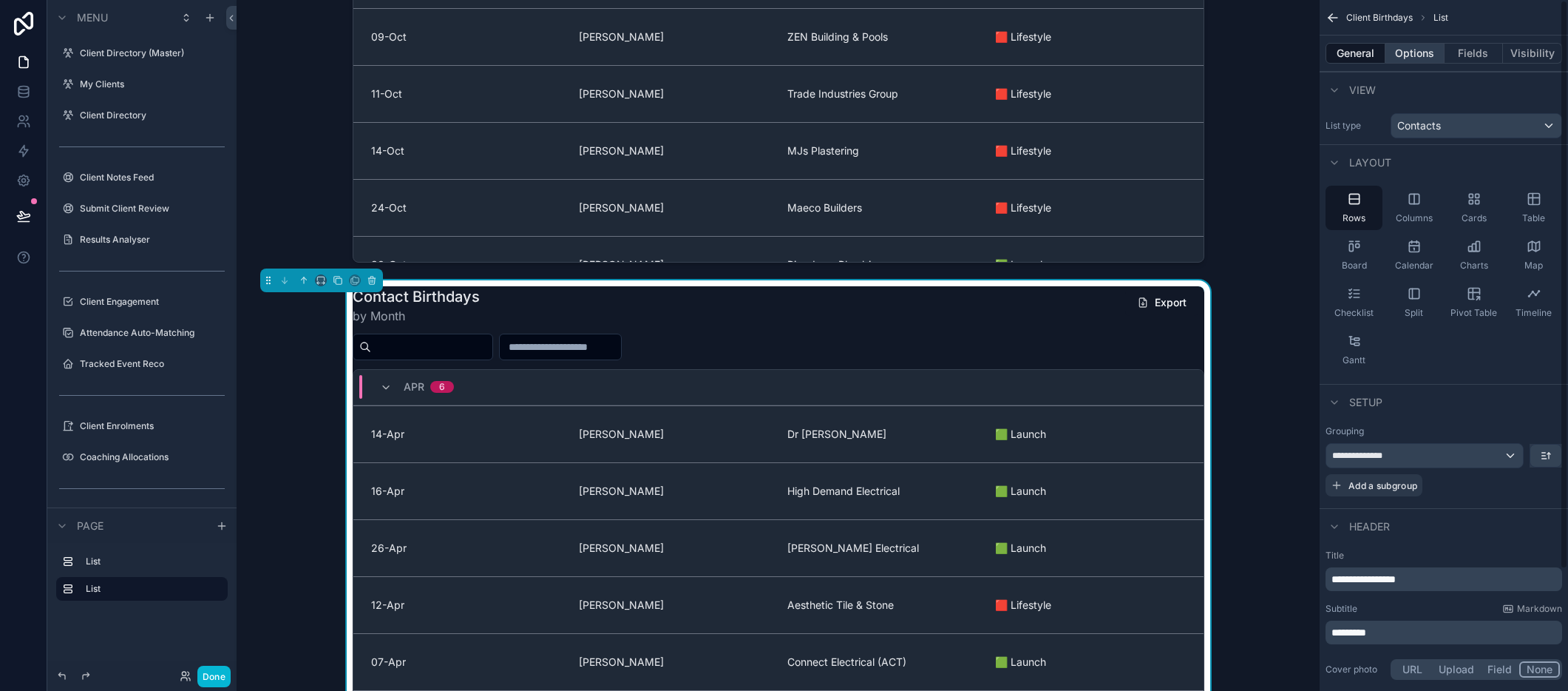
click at [1422, 53] on button "Options" at bounding box center [1415, 53] width 59 height 21
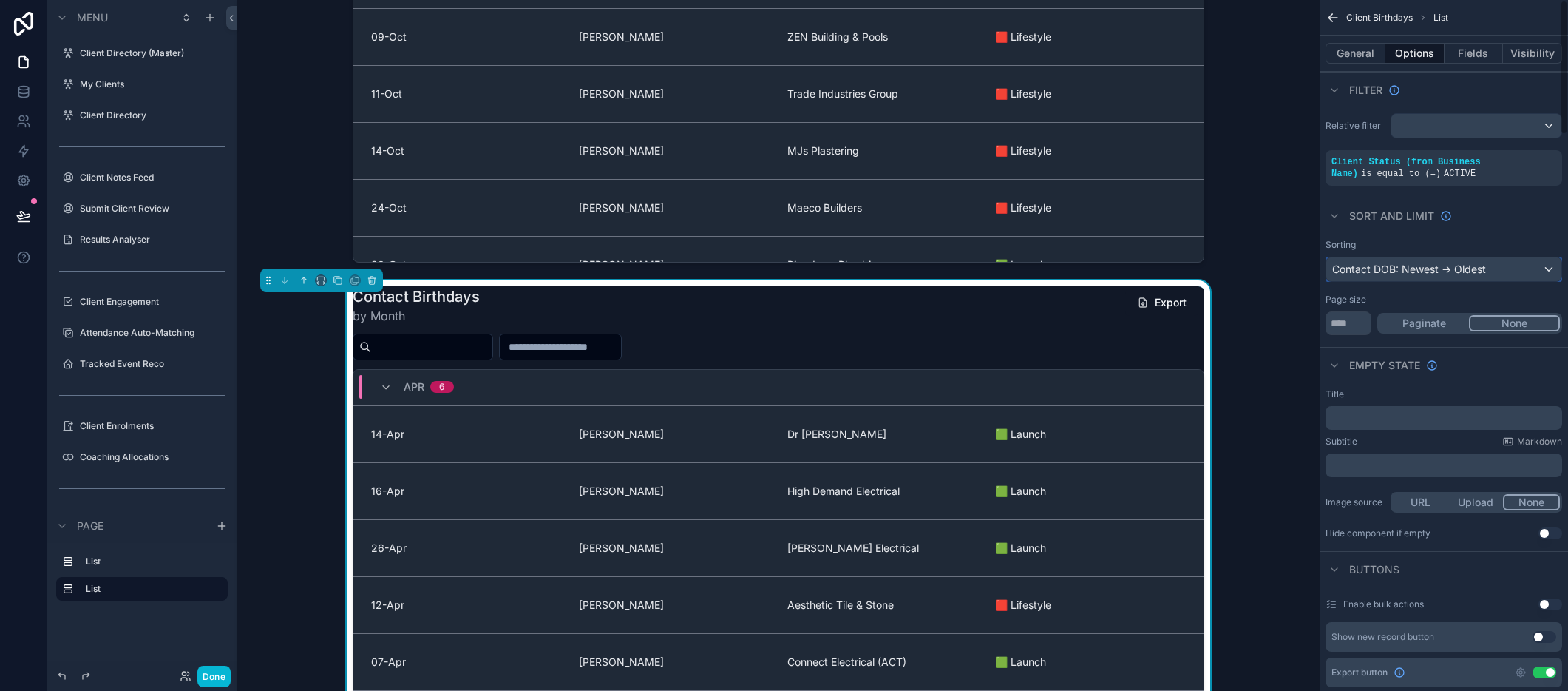
click at [1548, 274] on div "Contact DOB: Newest -> Oldest" at bounding box center [1443, 269] width 235 height 24
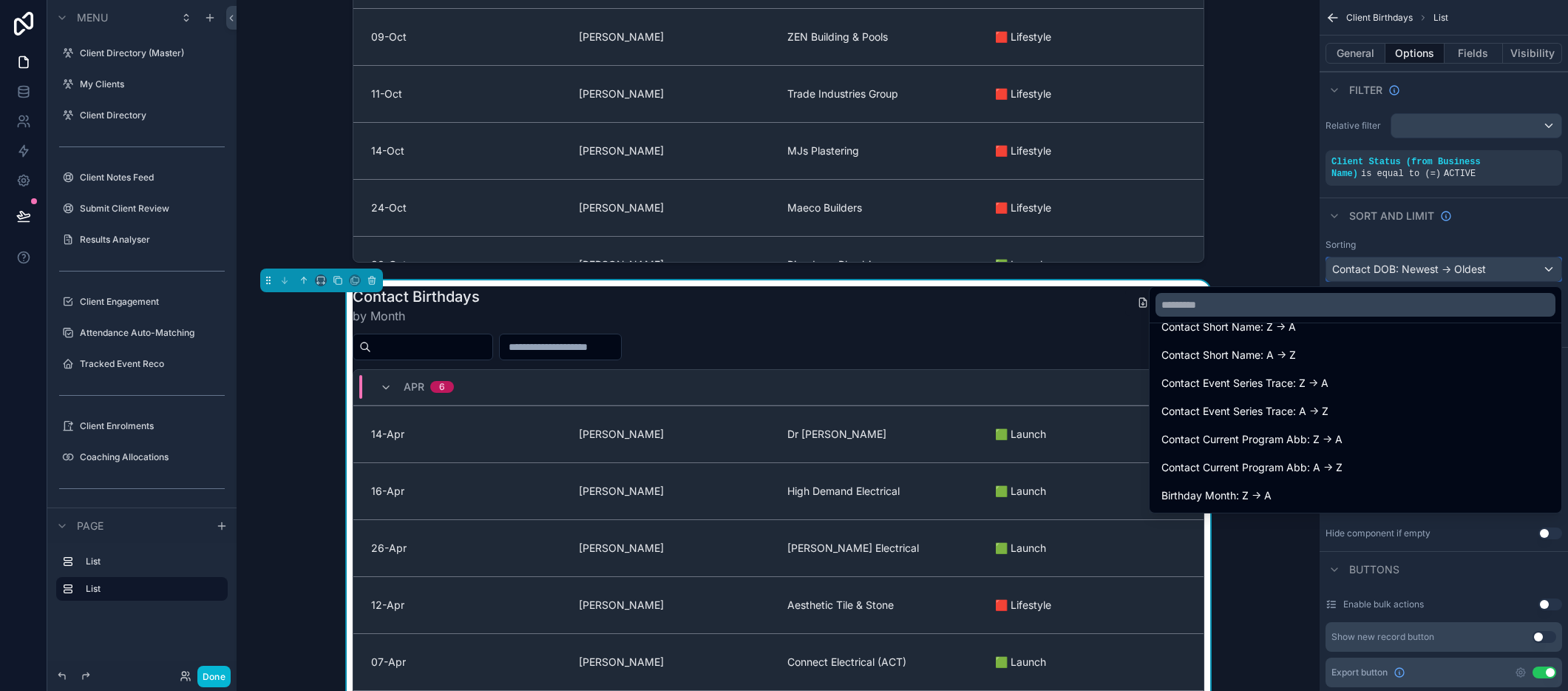
scroll to position [2326, 0]
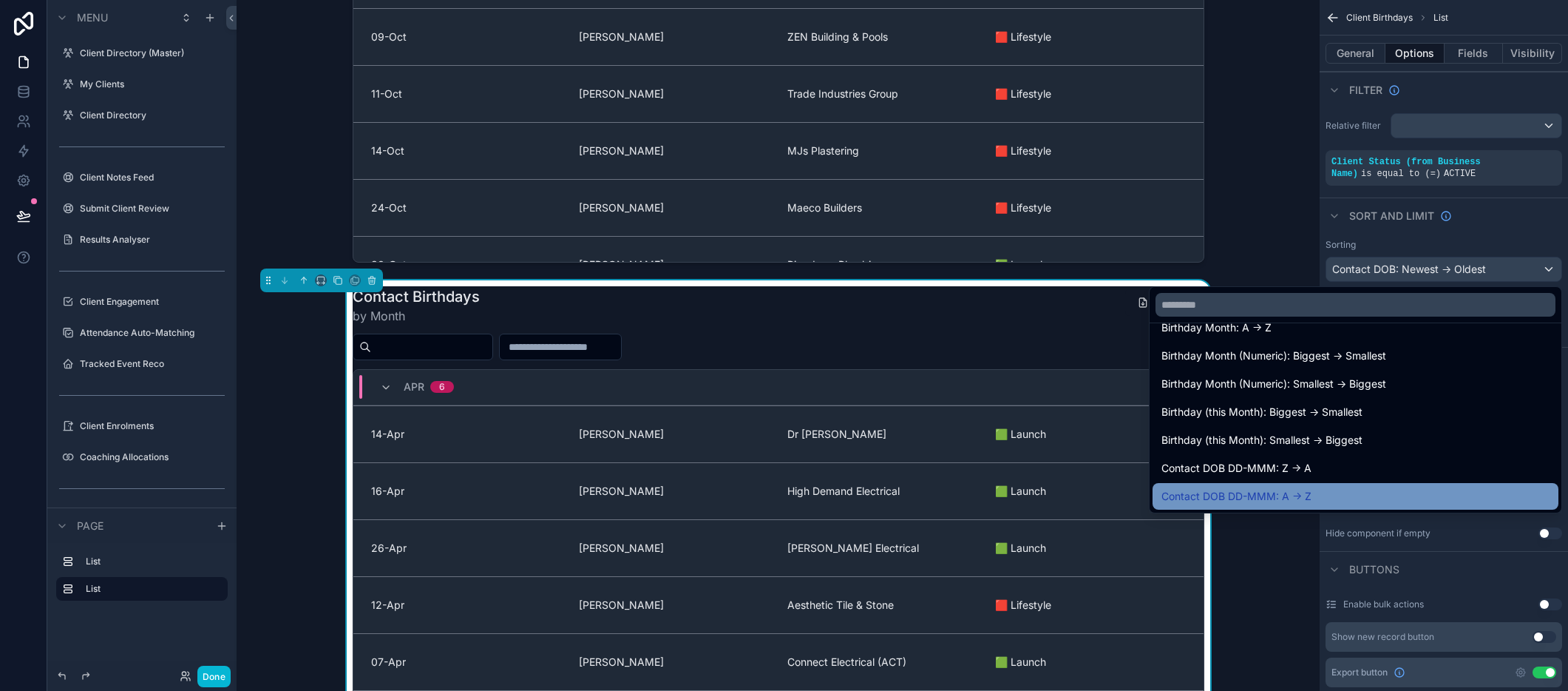
click at [1335, 500] on div "Contact DOB DD-MMM: A -> Z" at bounding box center [1355, 497] width 388 height 18
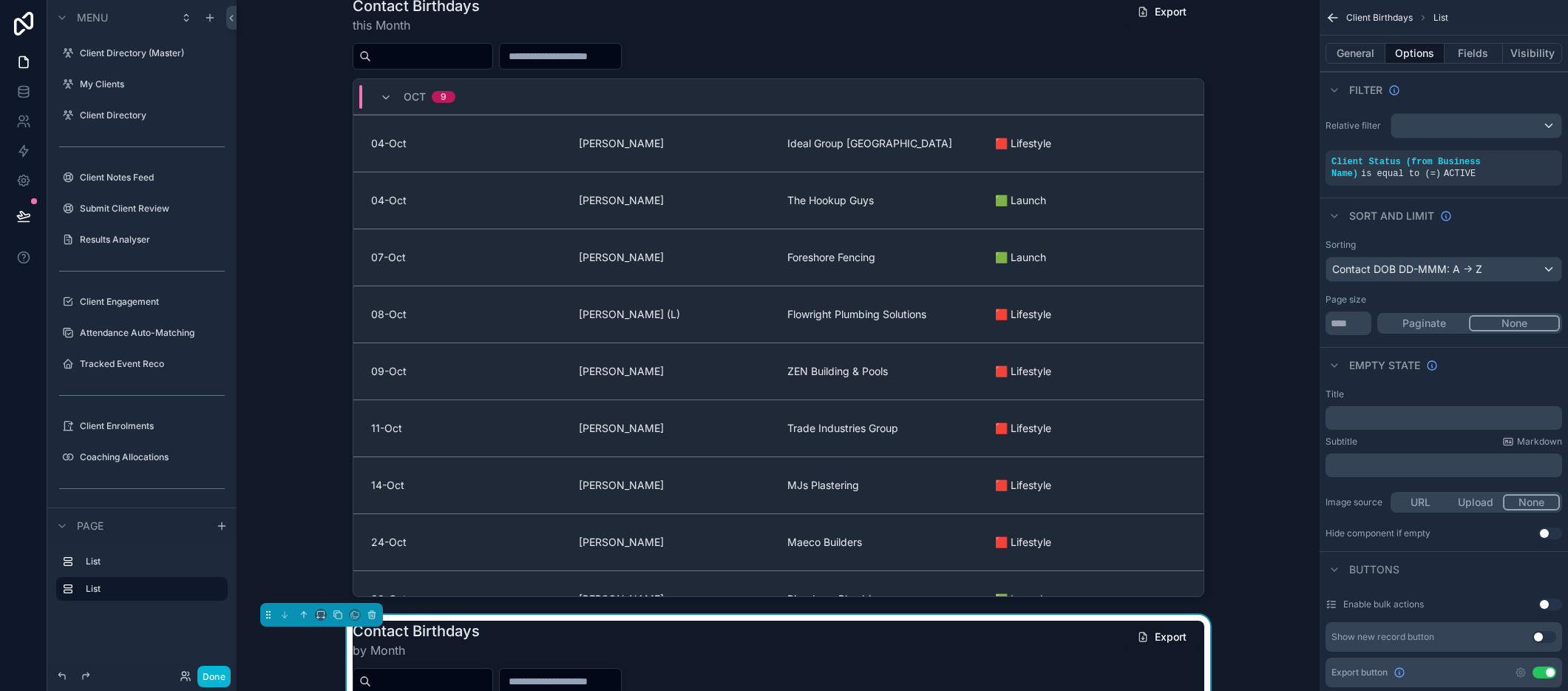
scroll to position [0, 0]
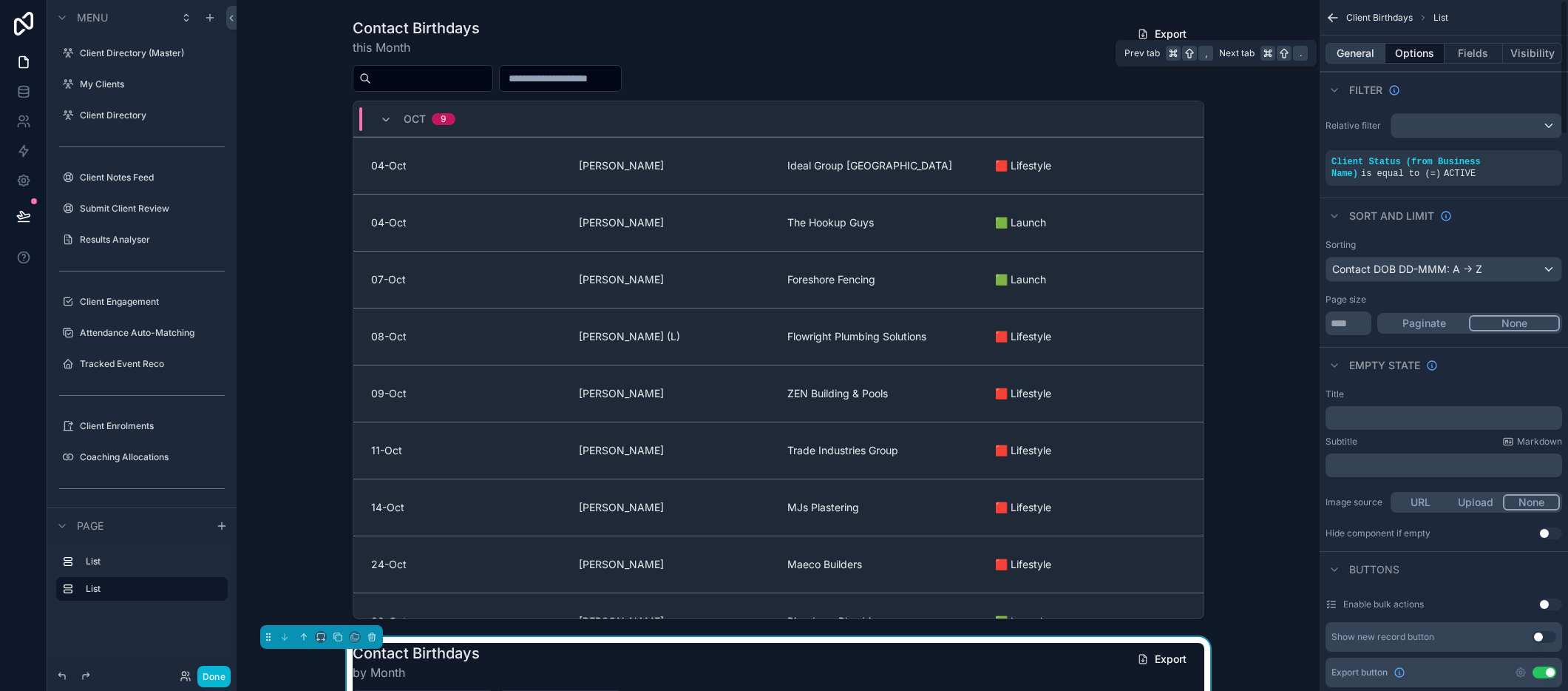
click at [1356, 53] on button "General" at bounding box center [1355, 53] width 60 height 21
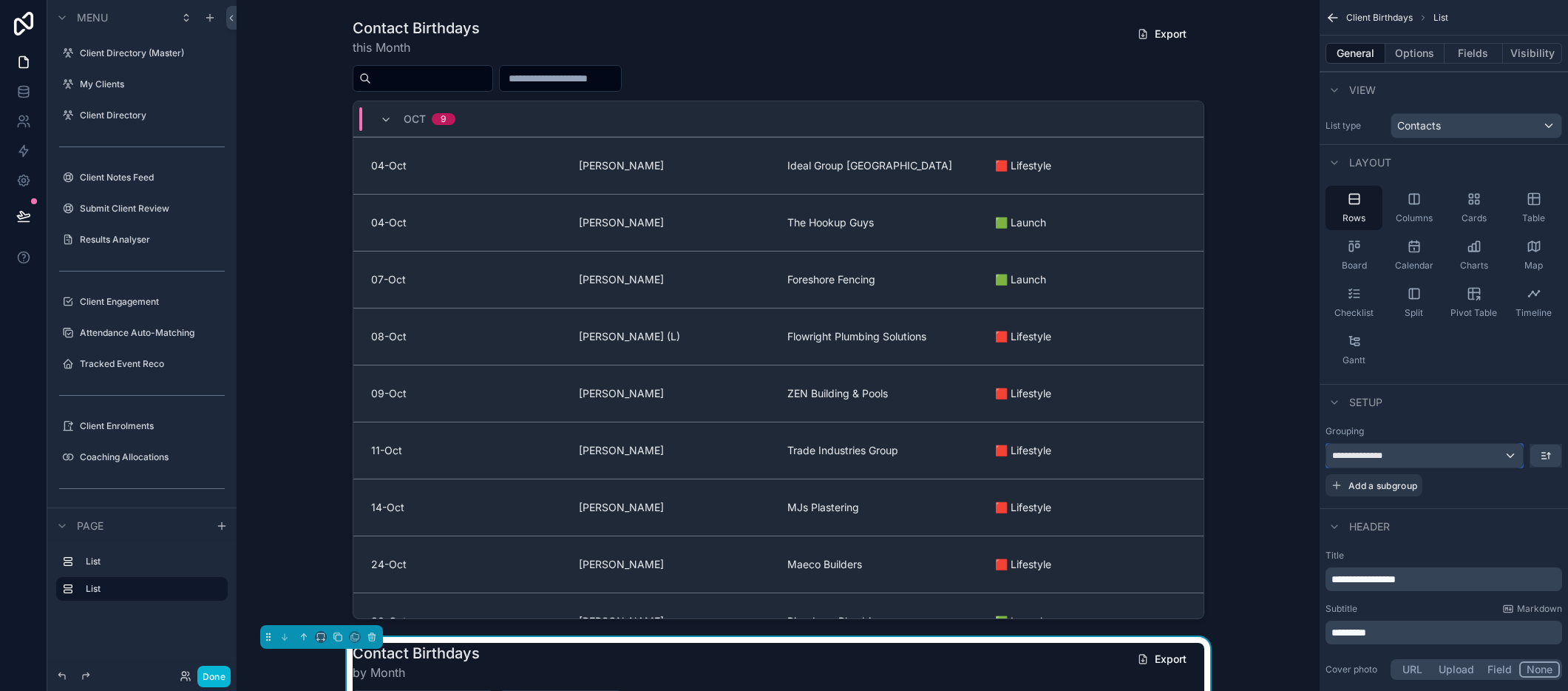
click at [1510, 454] on div "**********" at bounding box center [1424, 455] width 197 height 24
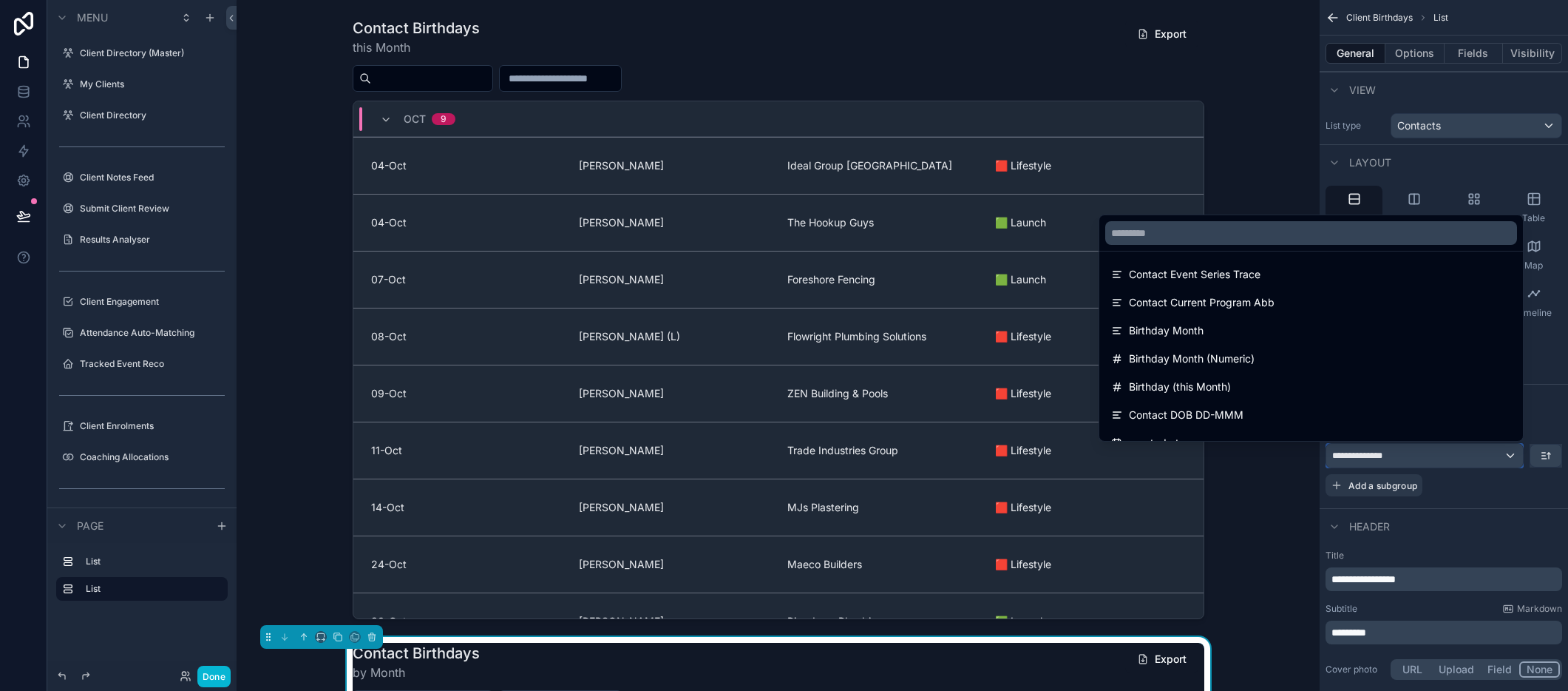
scroll to position [1379, 0]
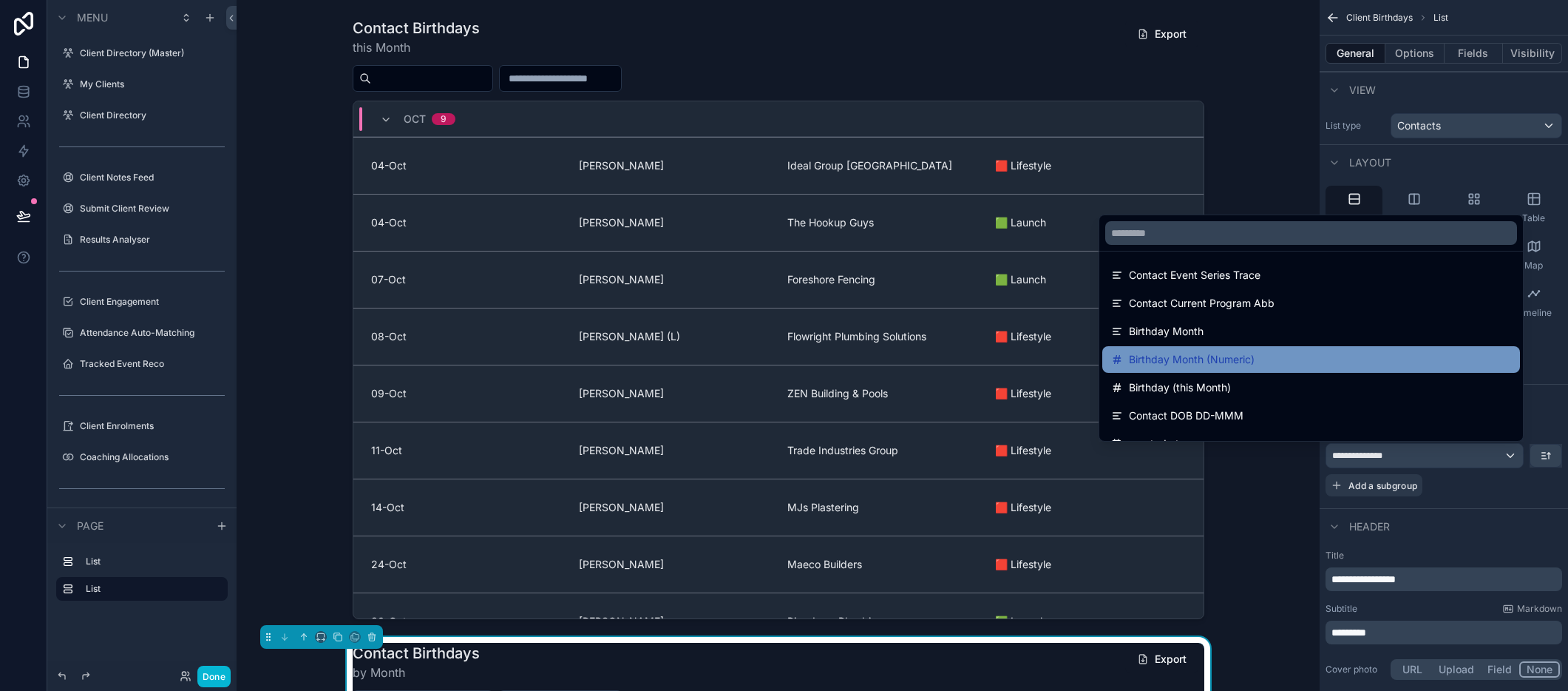
click at [1383, 358] on div "Birthday Month (Numeric)" at bounding box center [1311, 360] width 400 height 18
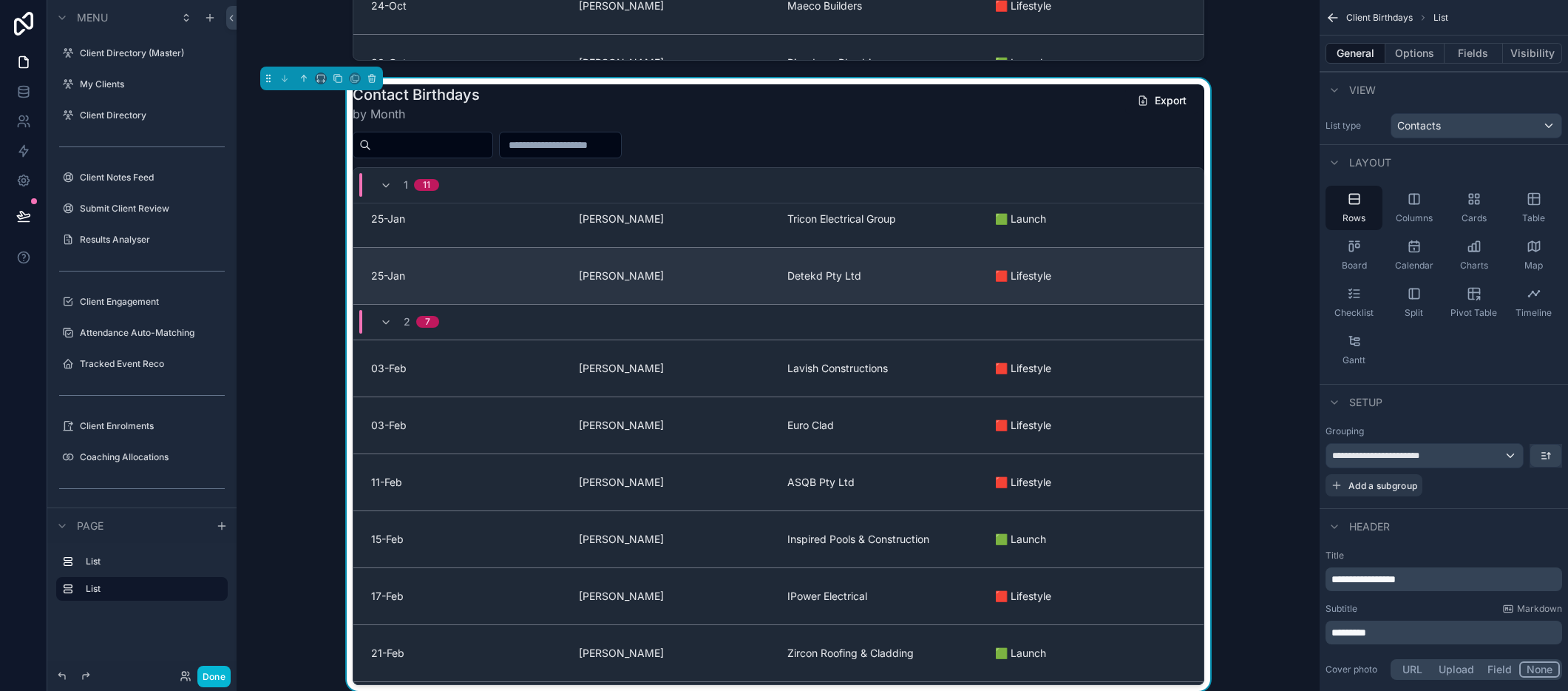
scroll to position [509, 0]
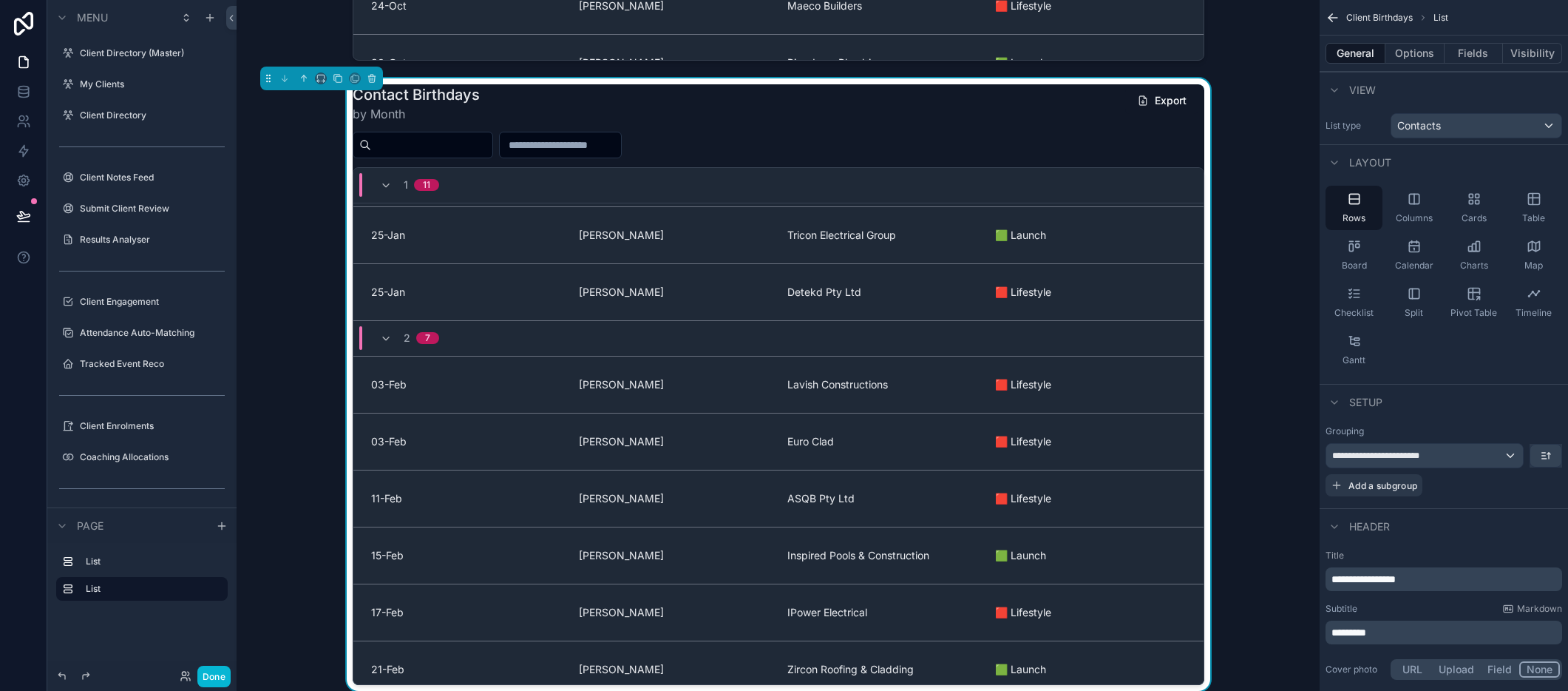
click at [304, 195] on div "Contact Birthdays by Month Export 1 11 03-[PERSON_NAME] Terawatt 🟥 Lifestyle 03…" at bounding box center [777, 385] width 1059 height 613
click at [217, 679] on button "Done" at bounding box center [214, 676] width 34 height 22
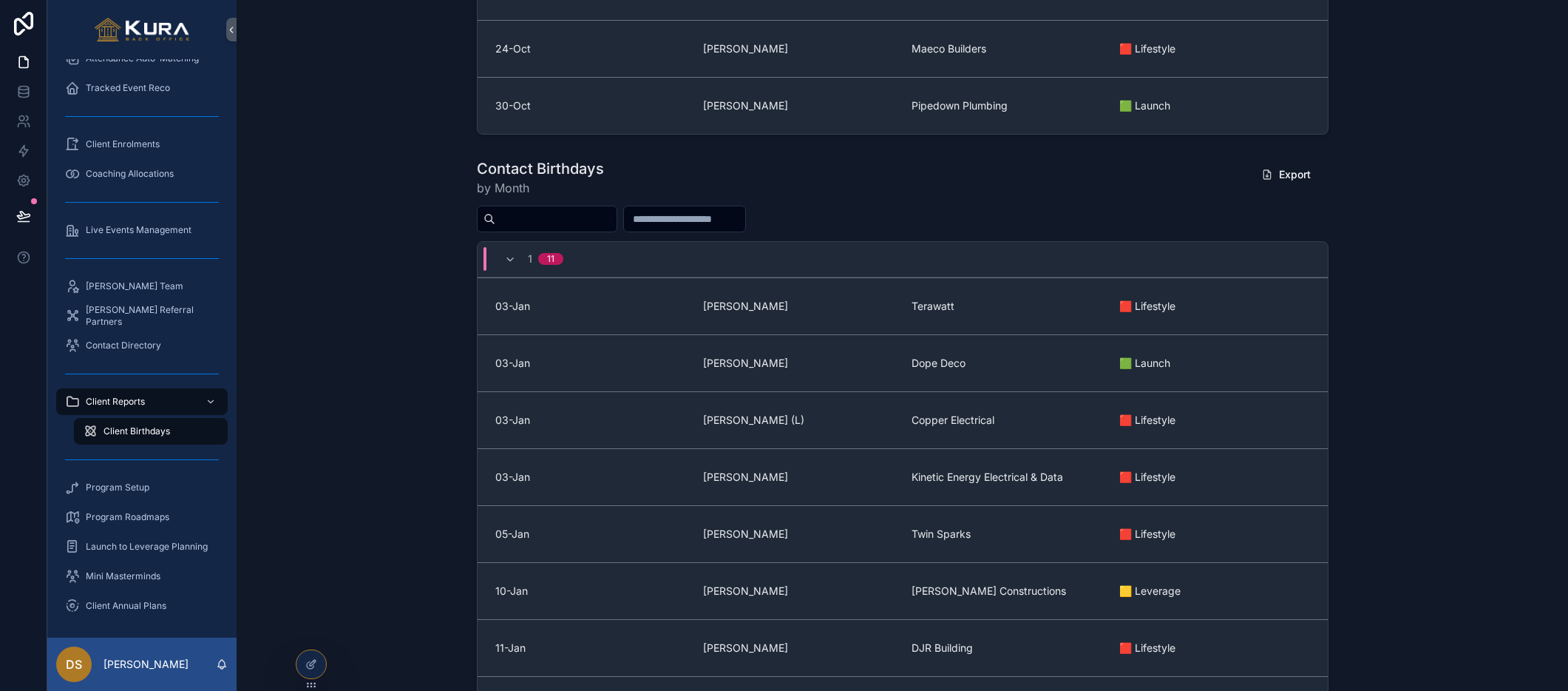
scroll to position [452, 0]
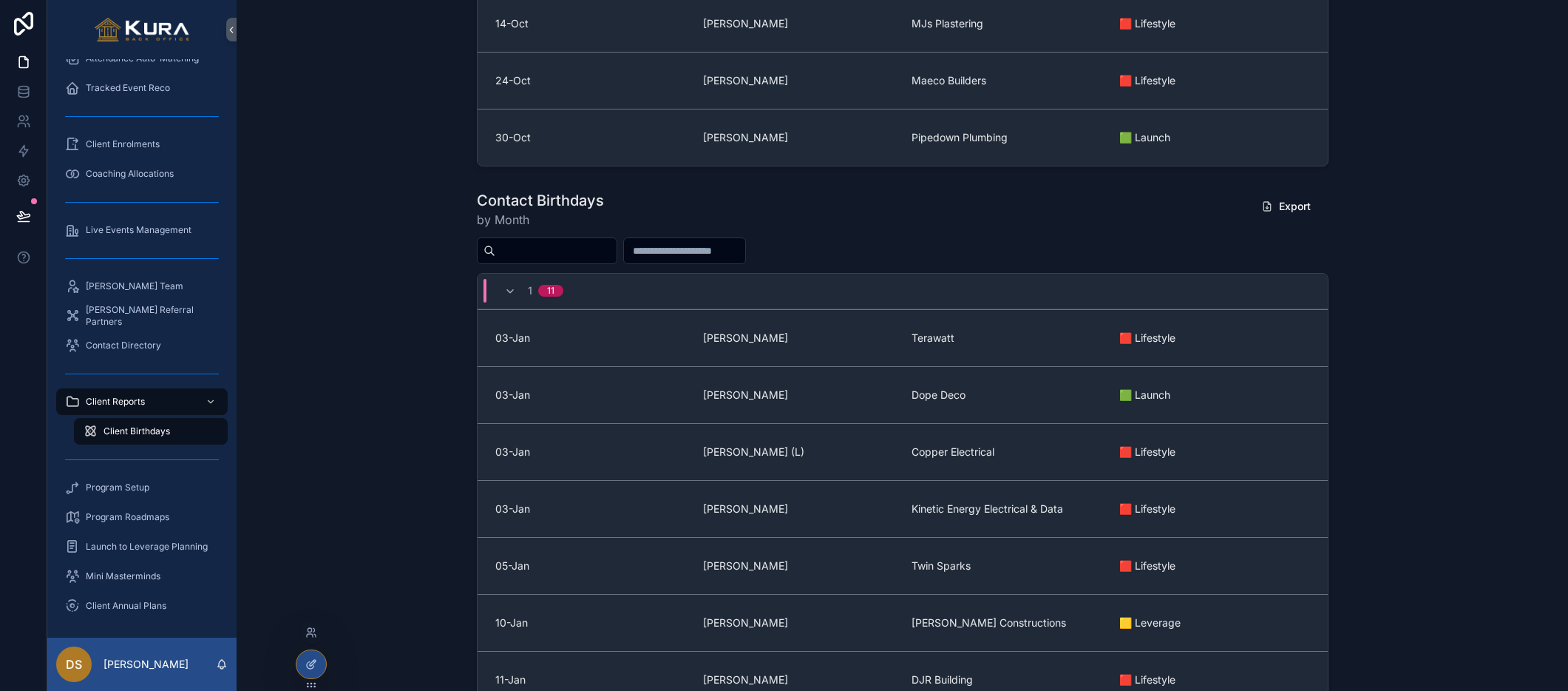
click at [319, 654] on div at bounding box center [312, 664] width 30 height 28
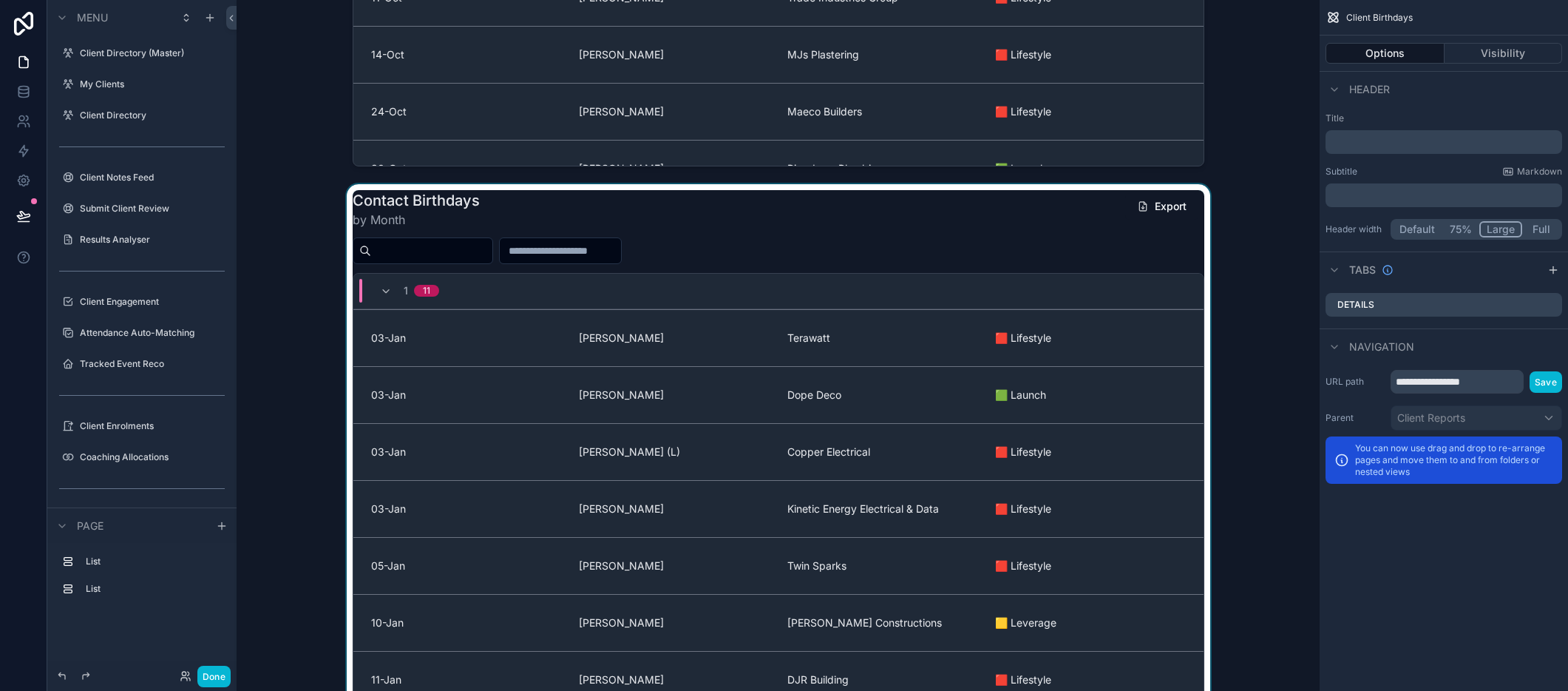
click at [1201, 251] on div "scrollable content" at bounding box center [777, 491] width 1059 height 613
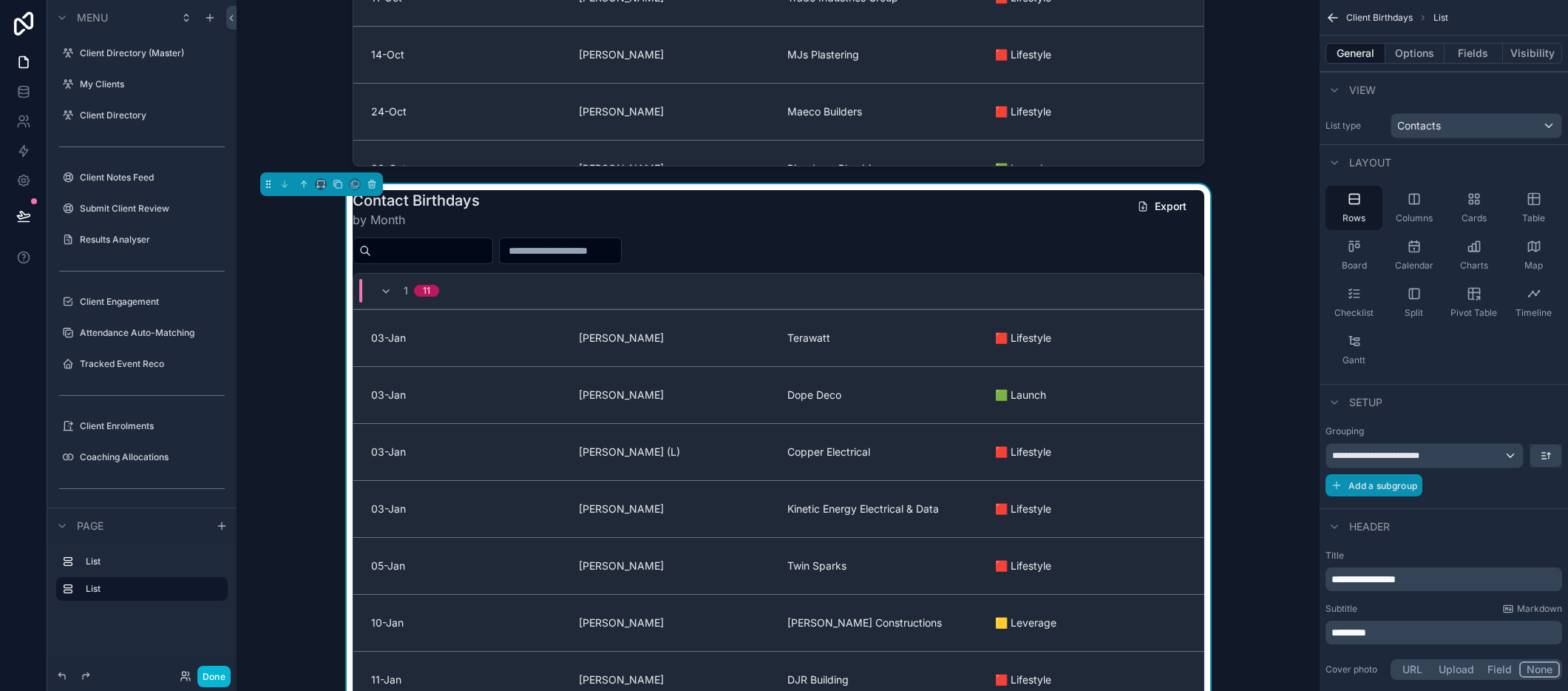
click at [1422, 488] on button "Add a subgroup" at bounding box center [1374, 485] width 97 height 22
click at [1513, 489] on div "Choose a field" at bounding box center [1425, 487] width 198 height 24
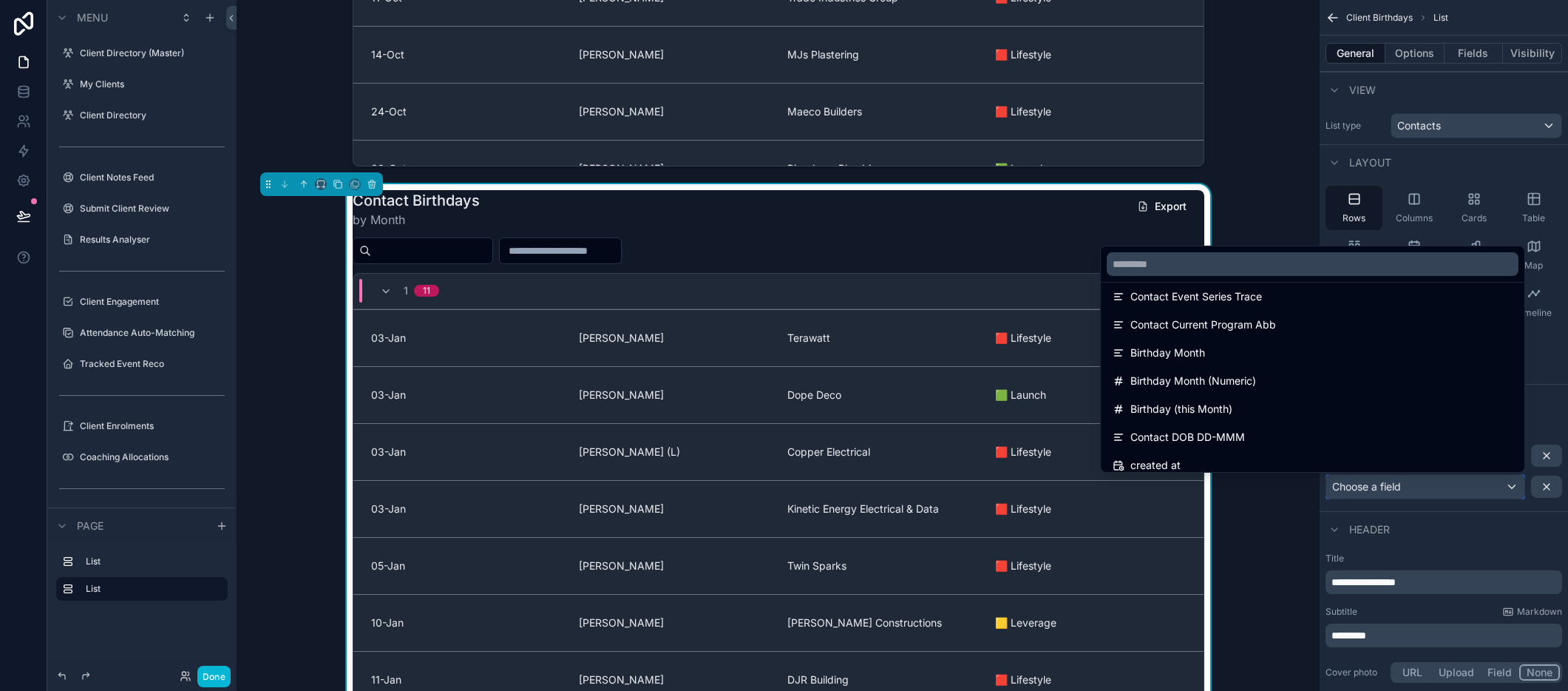
scroll to position [1387, 0]
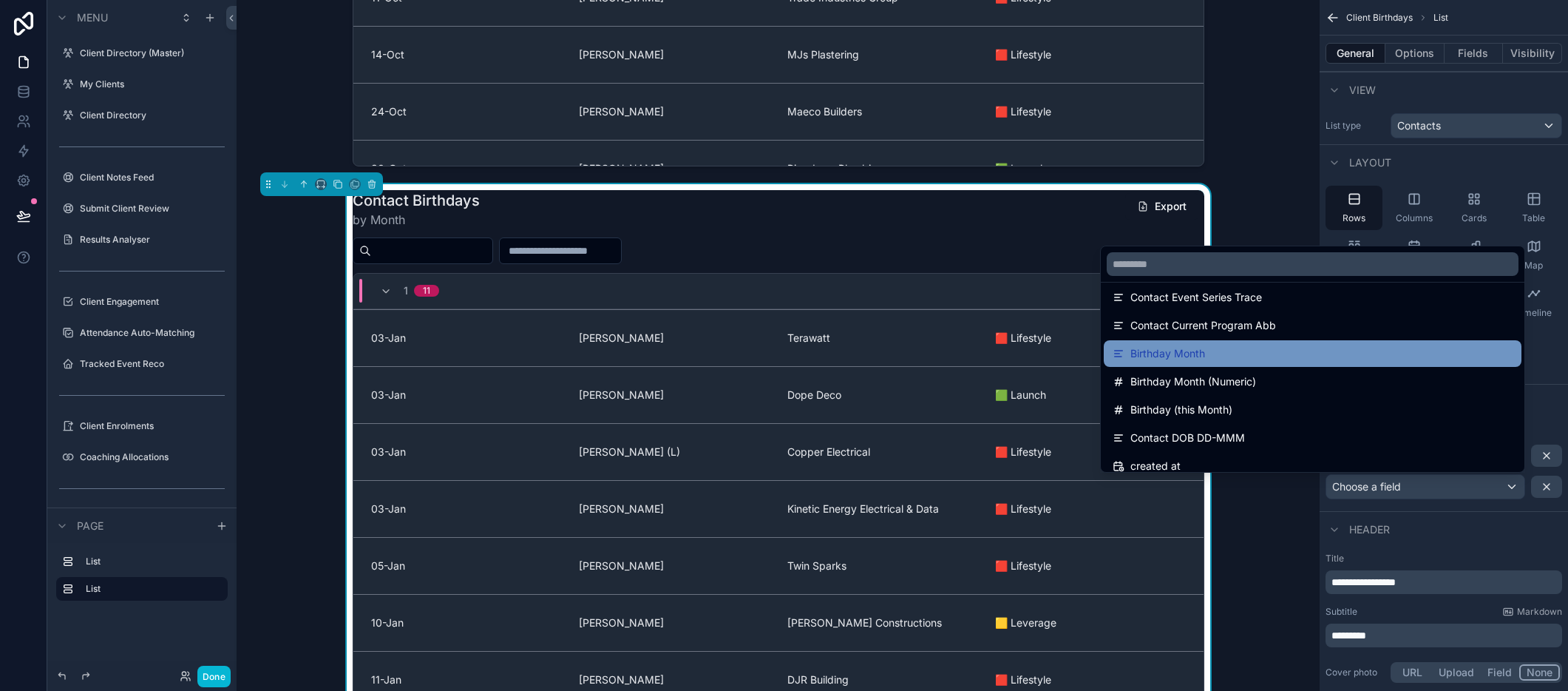
click at [1356, 357] on div "Birthday Month" at bounding box center [1312, 354] width 400 height 18
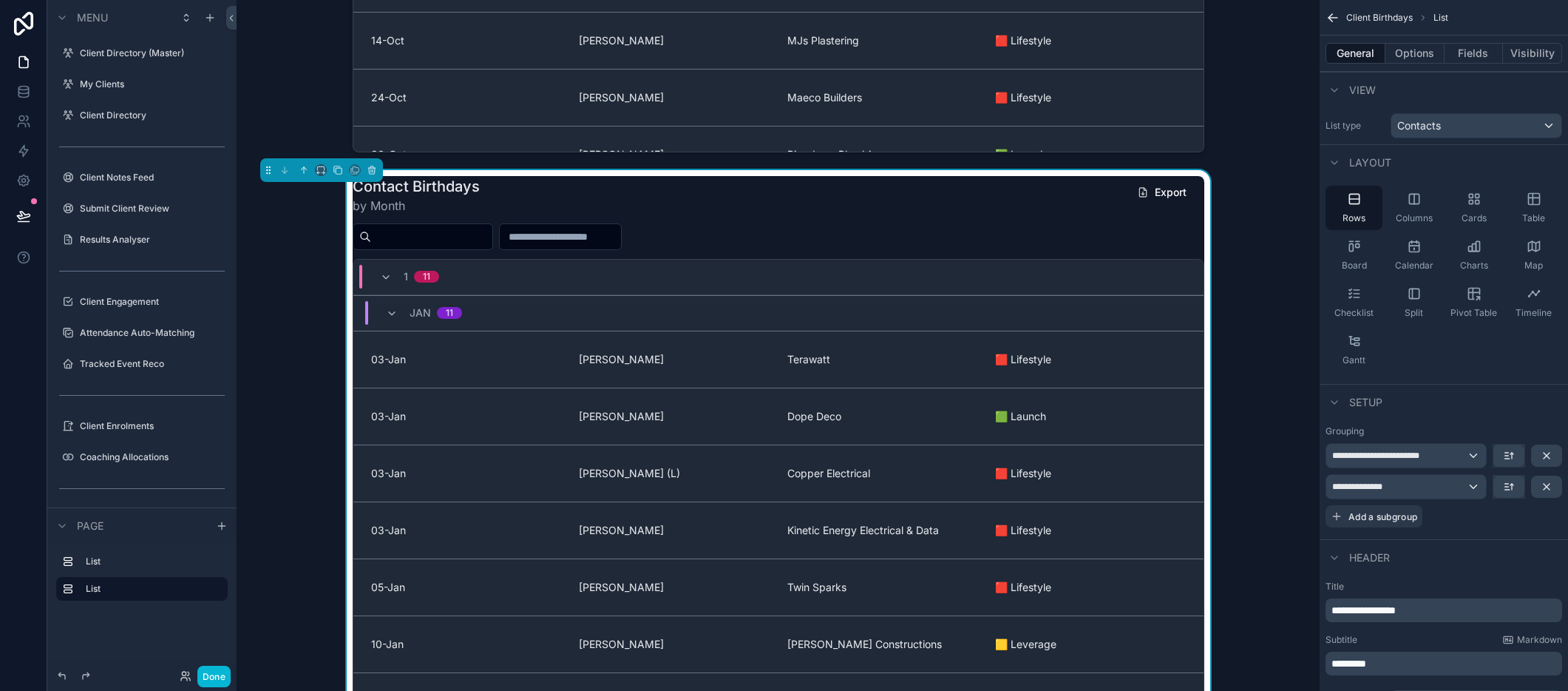
scroll to position [470, 0]
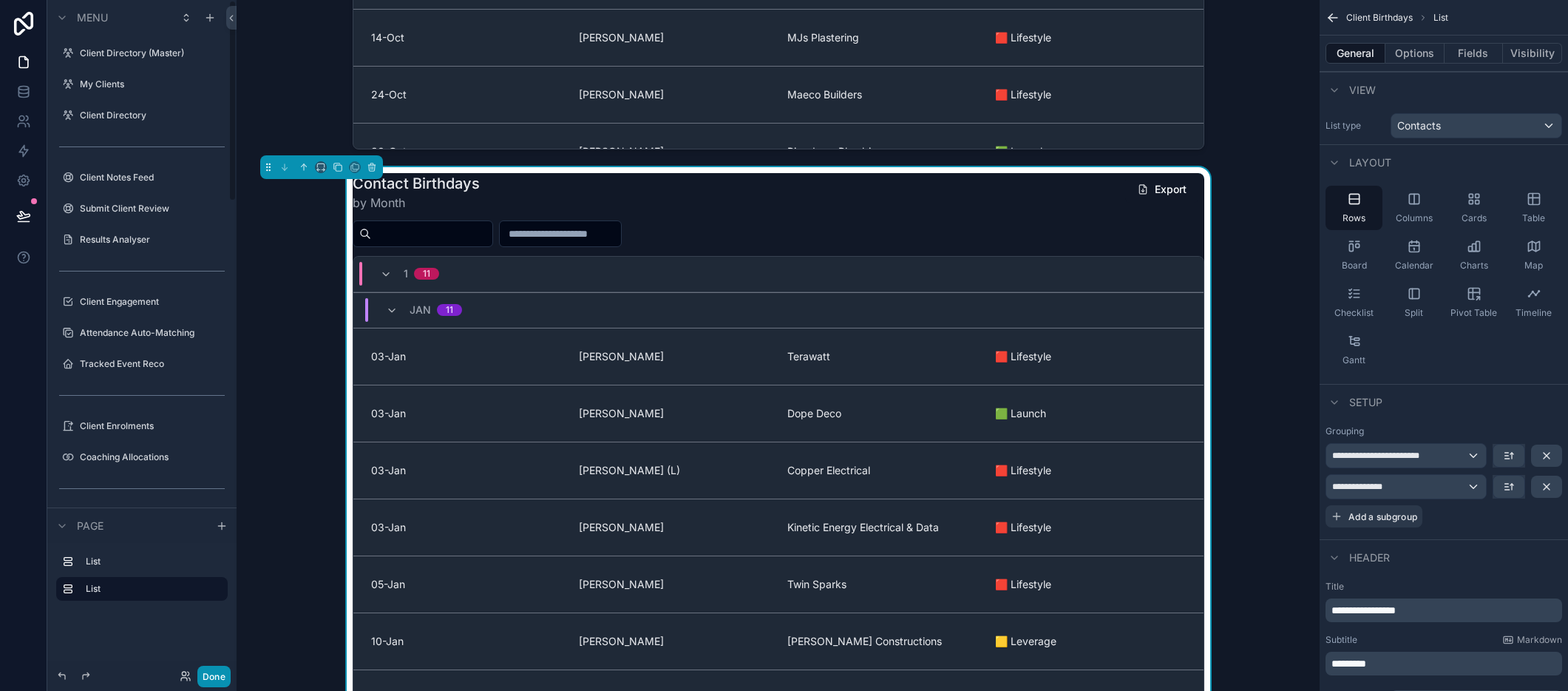
click at [217, 676] on button "Done" at bounding box center [214, 676] width 34 height 22
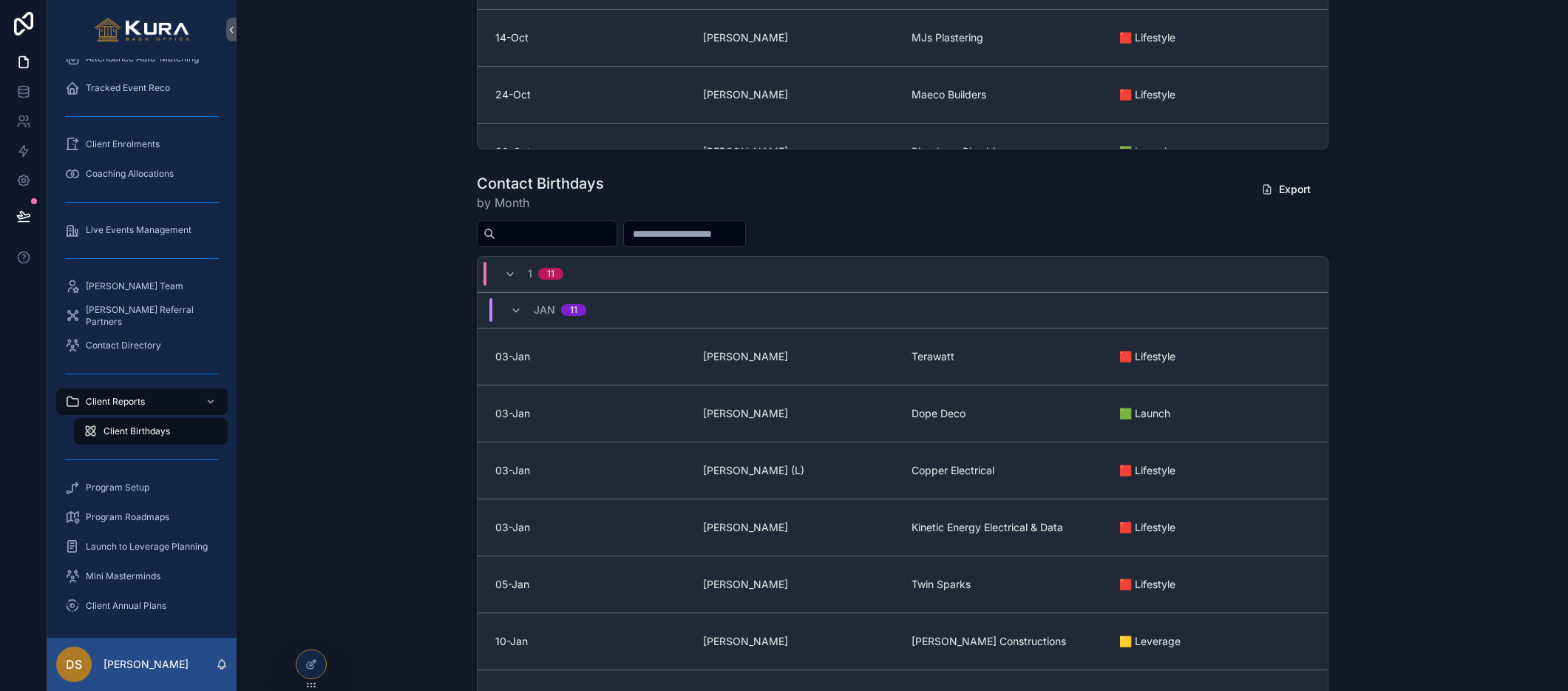
click at [336, 378] on div "Contact Birthdays by Month Export 1 [DATE] 03-[PERSON_NAME] Terawatt 🟥 Lifestyl…" at bounding box center [902, 474] width 1308 height 613
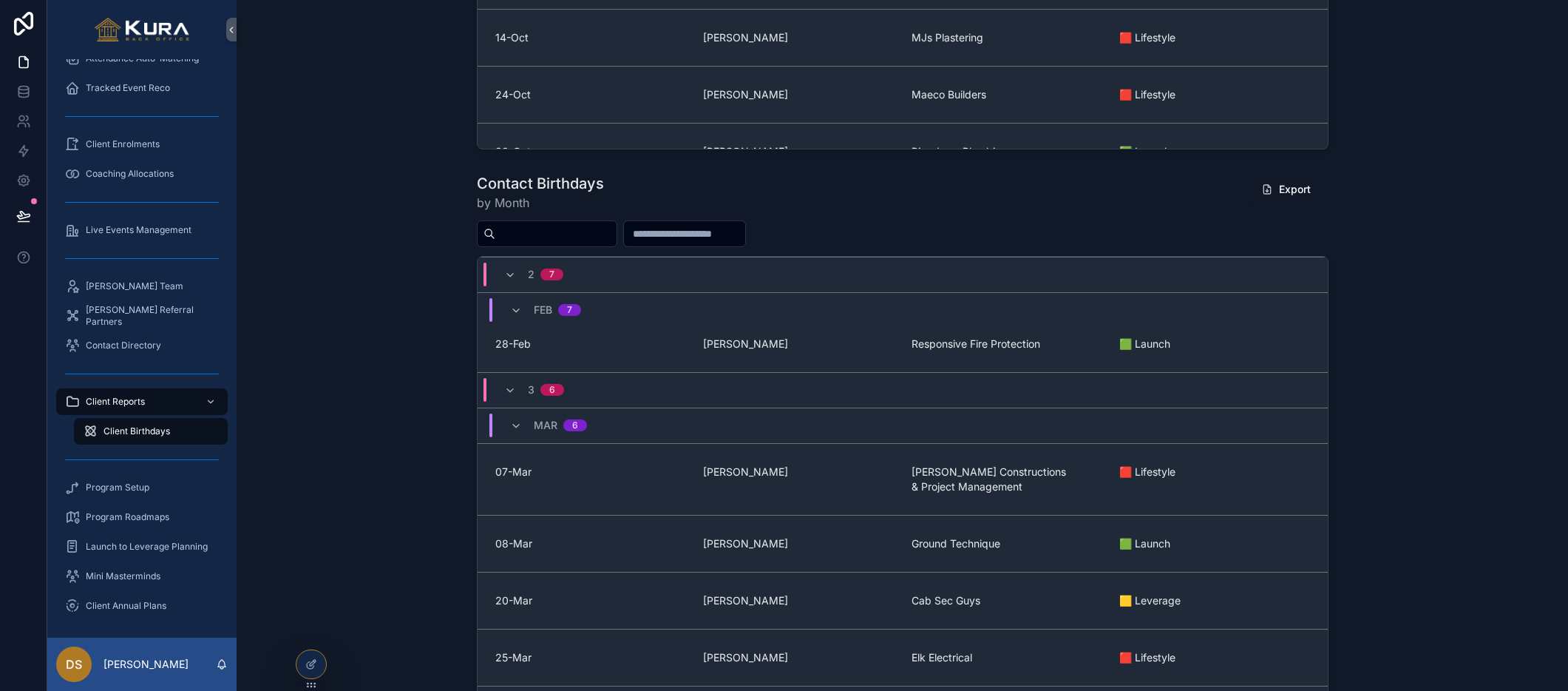
scroll to position [0, 0]
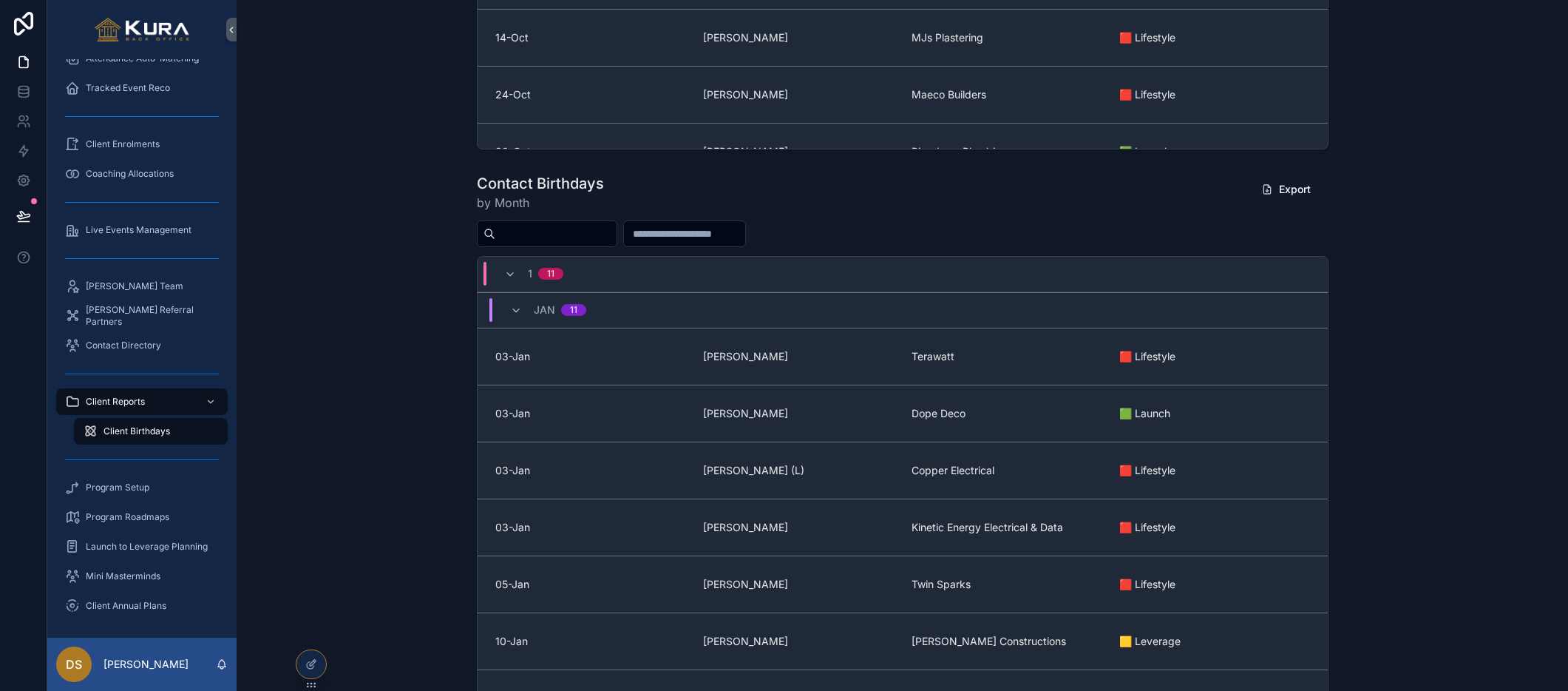
click at [360, 254] on div "Contact Birthdays by Month Export 1 [DATE] 03-[PERSON_NAME] Terawatt 🟥 Lifestyl…" at bounding box center [902, 474] width 1308 height 613
click at [164, 427] on span "Client Birthdays" at bounding box center [136, 432] width 67 height 12
click at [24, 222] on icon at bounding box center [23, 222] width 11 height 0
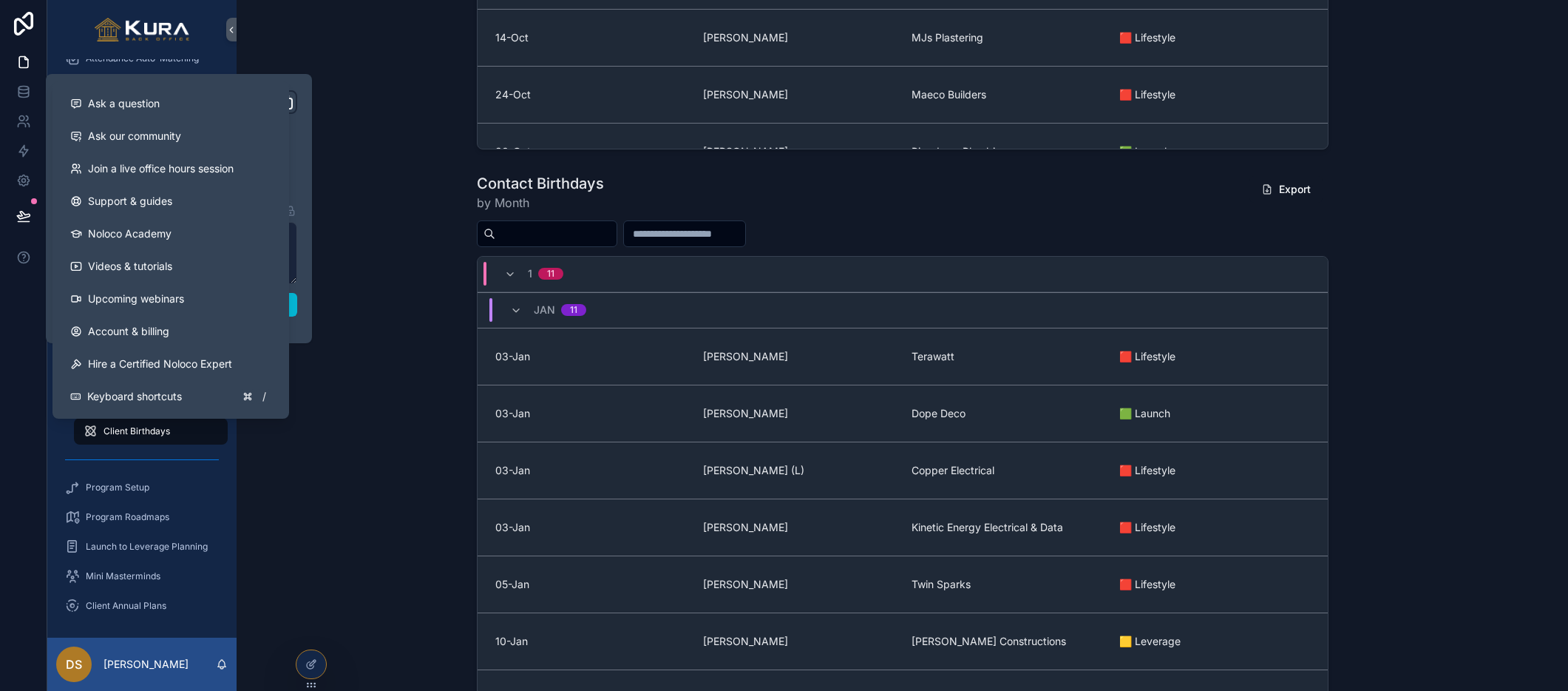
click at [301, 308] on div "**********" at bounding box center [179, 209] width 248 height 237
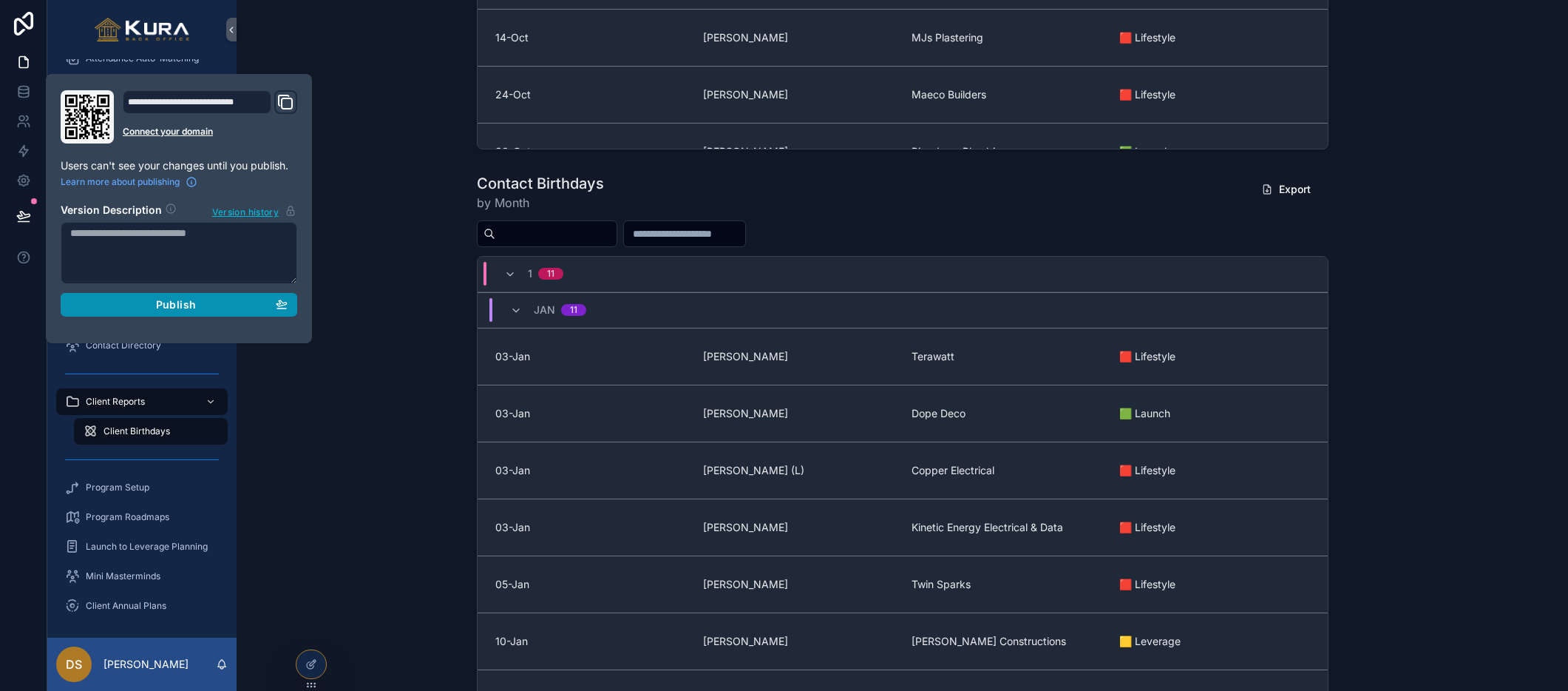
click at [251, 304] on div "Publish" at bounding box center [179, 305] width 217 height 13
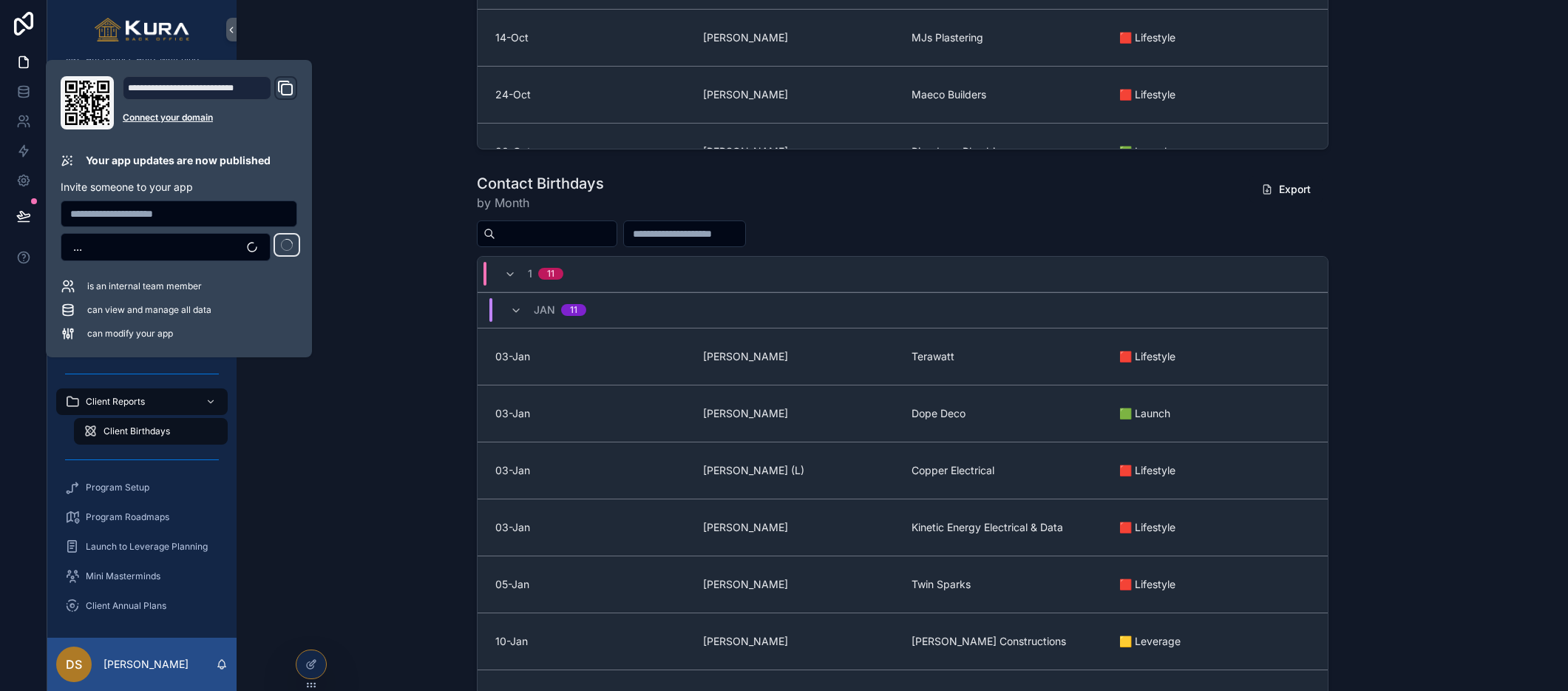
click at [398, 189] on div "Contact Birthdays by Month Export 1 [DATE] 03-[PERSON_NAME] Terawatt 🟥 Lifestyl…" at bounding box center [902, 474] width 1308 height 613
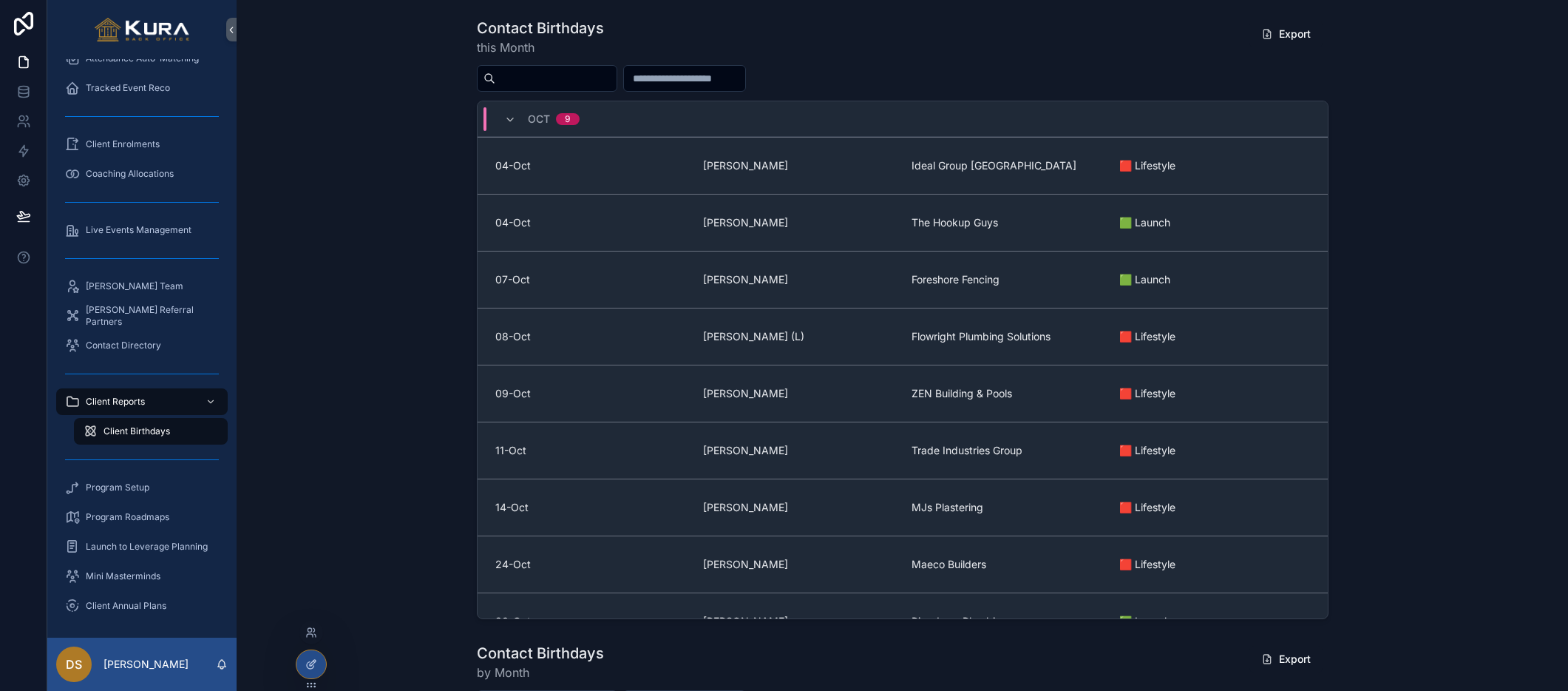
click at [309, 667] on icon at bounding box center [311, 664] width 12 height 12
click at [385, 329] on div "Contact Birthdays this Month Export [DATE]-Oct [PERSON_NAME] Ideal Group [GEOGR…" at bounding box center [902, 319] width 1308 height 613
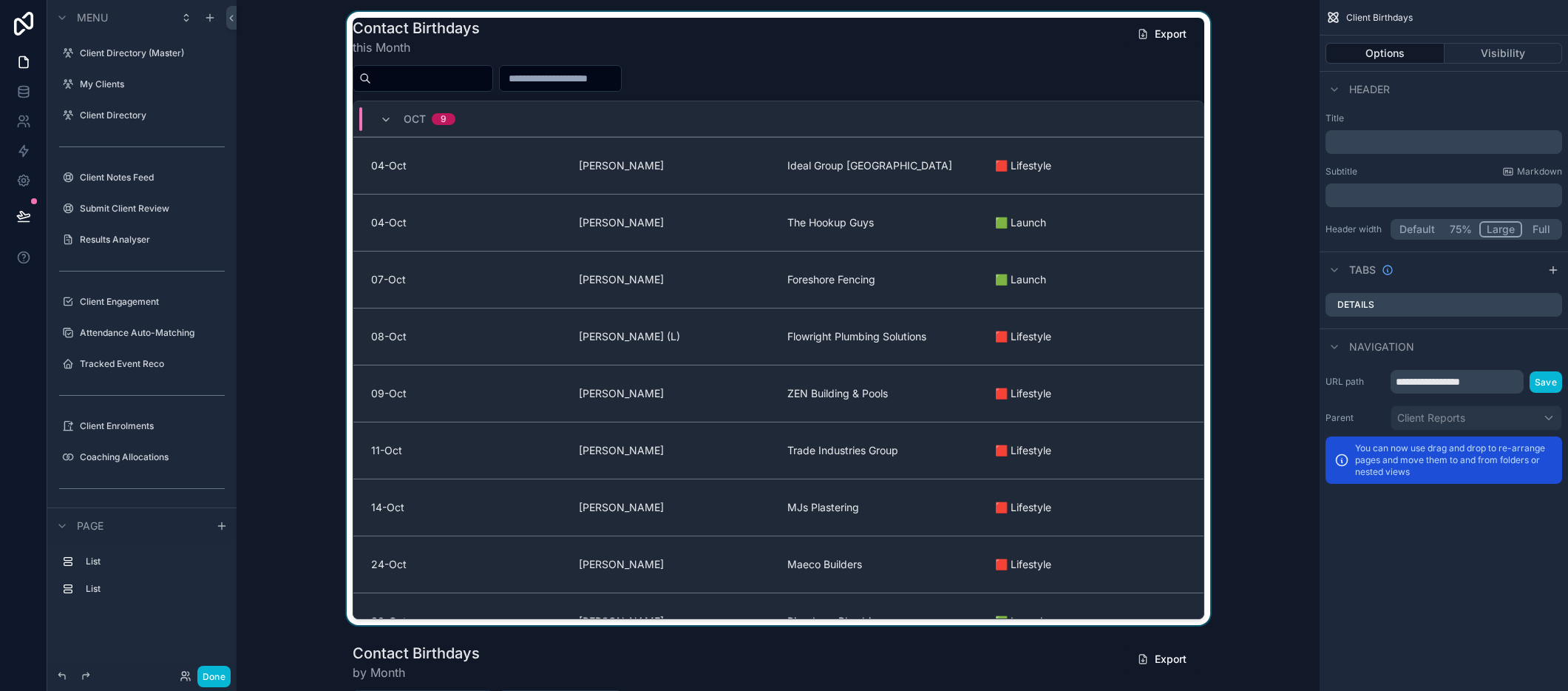
click at [777, 65] on div "scrollable content" at bounding box center [777, 319] width 1059 height 613
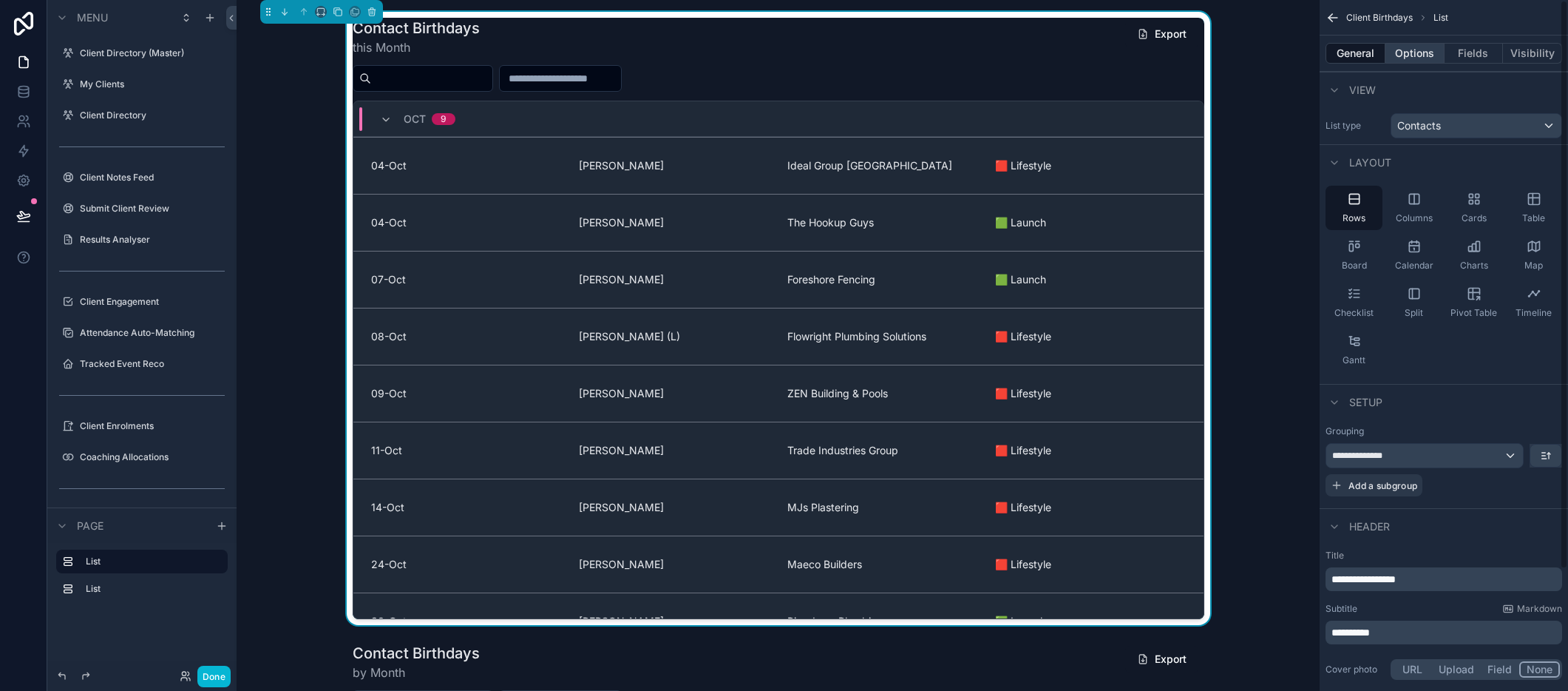
click at [1418, 54] on button "Options" at bounding box center [1415, 53] width 59 height 21
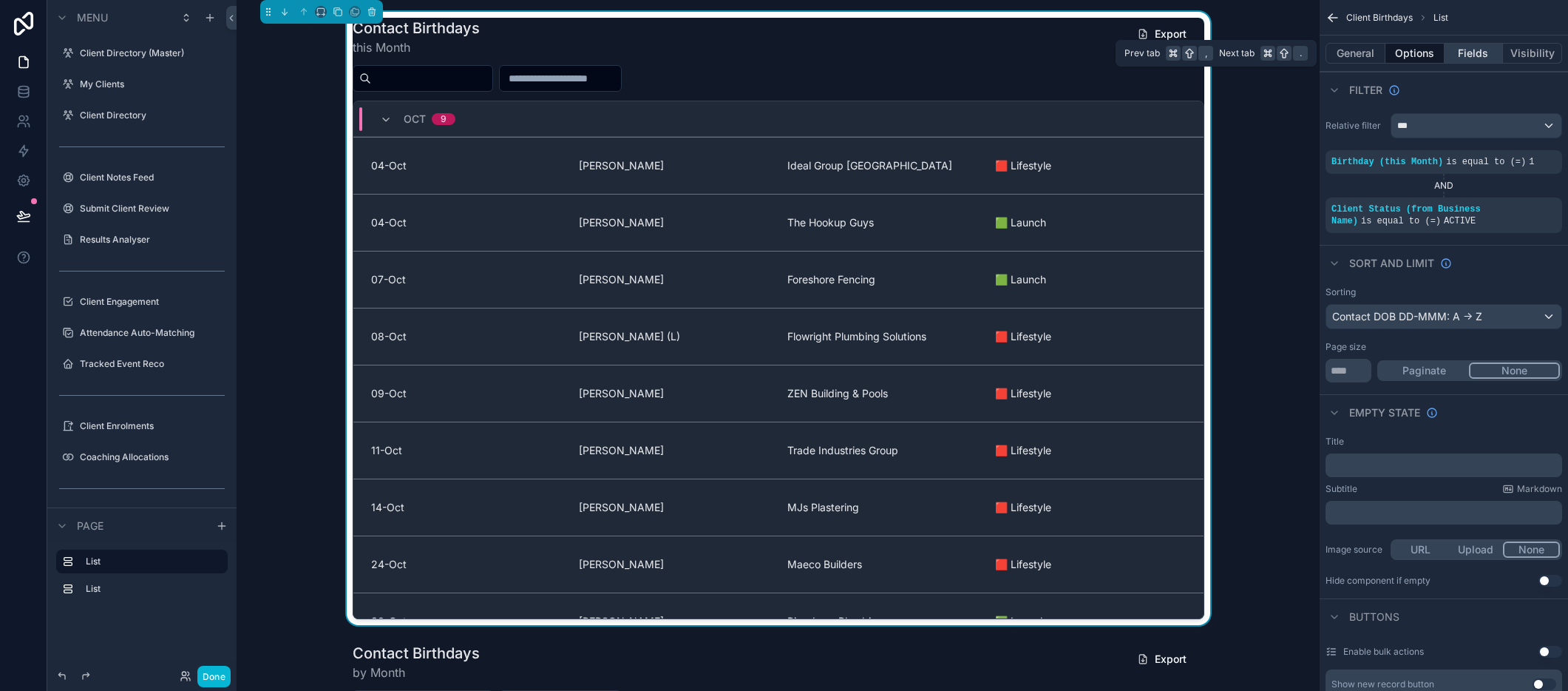
click at [1457, 58] on button "Fields" at bounding box center [1474, 53] width 59 height 21
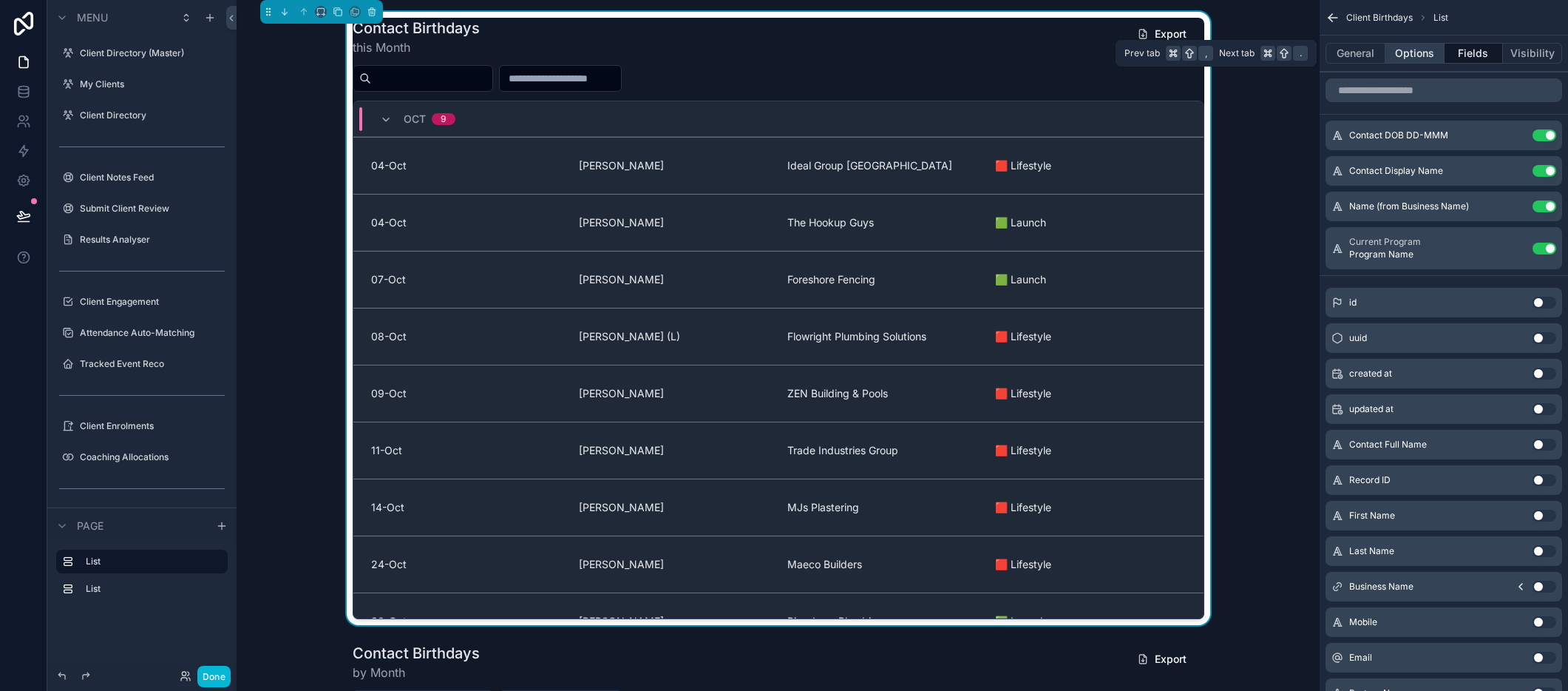
click at [1405, 48] on button "Options" at bounding box center [1415, 53] width 59 height 21
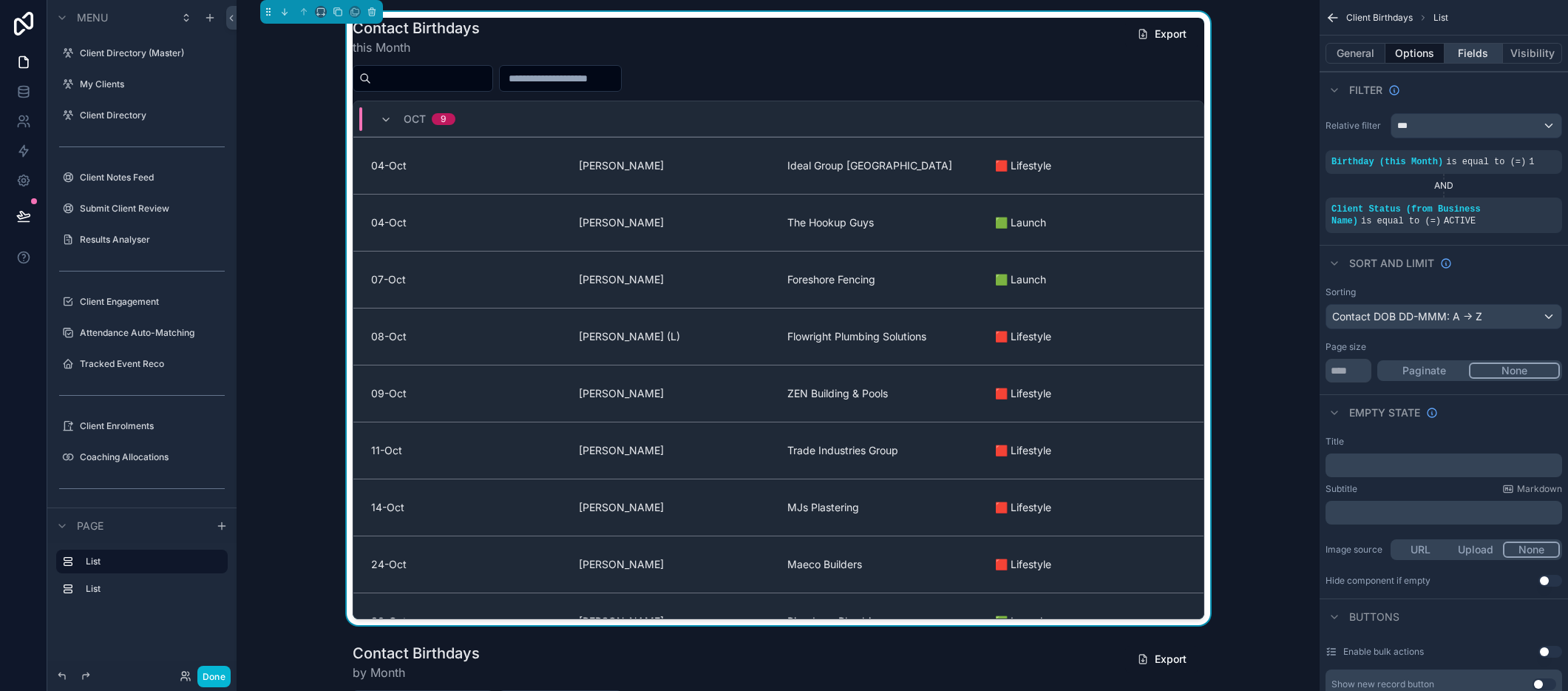
click at [1484, 53] on button "Fields" at bounding box center [1474, 53] width 59 height 21
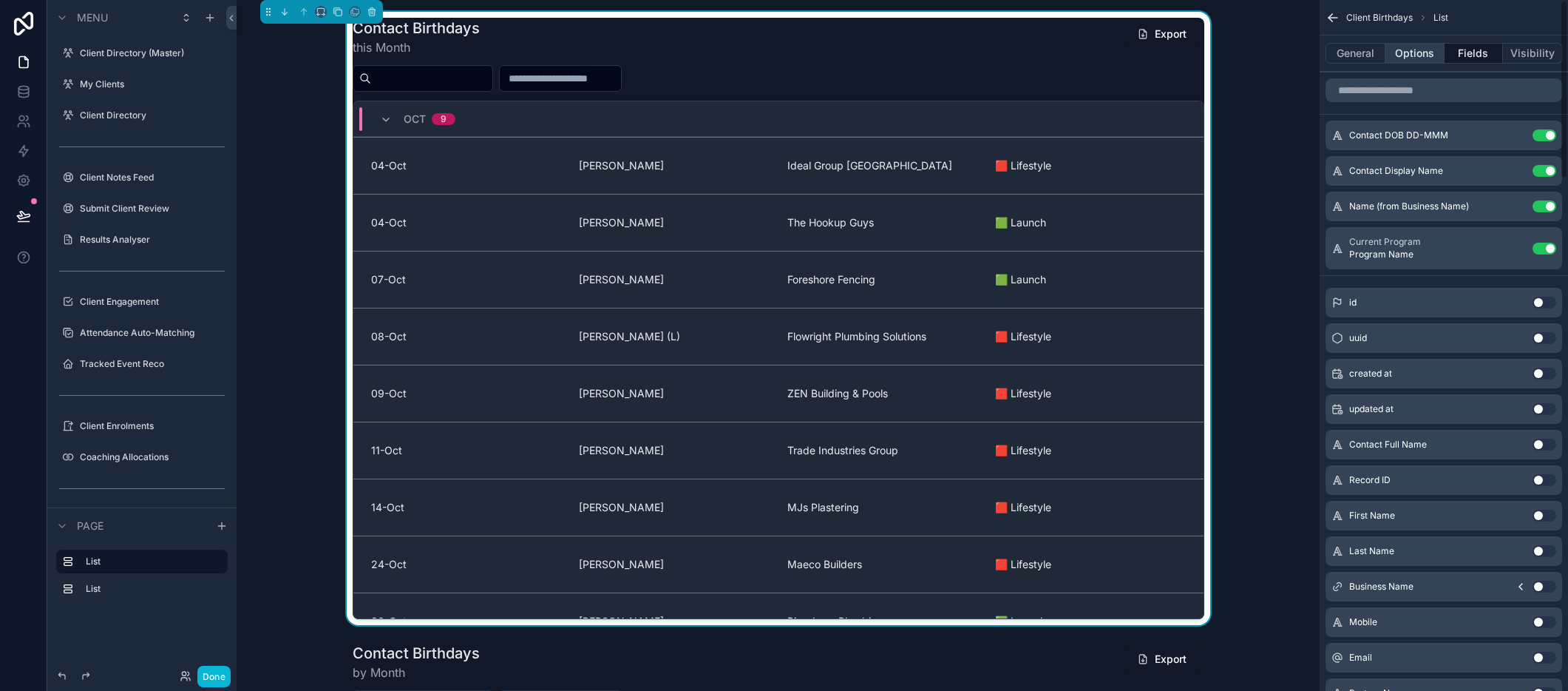
click at [1413, 52] on button "Options" at bounding box center [1415, 53] width 59 height 21
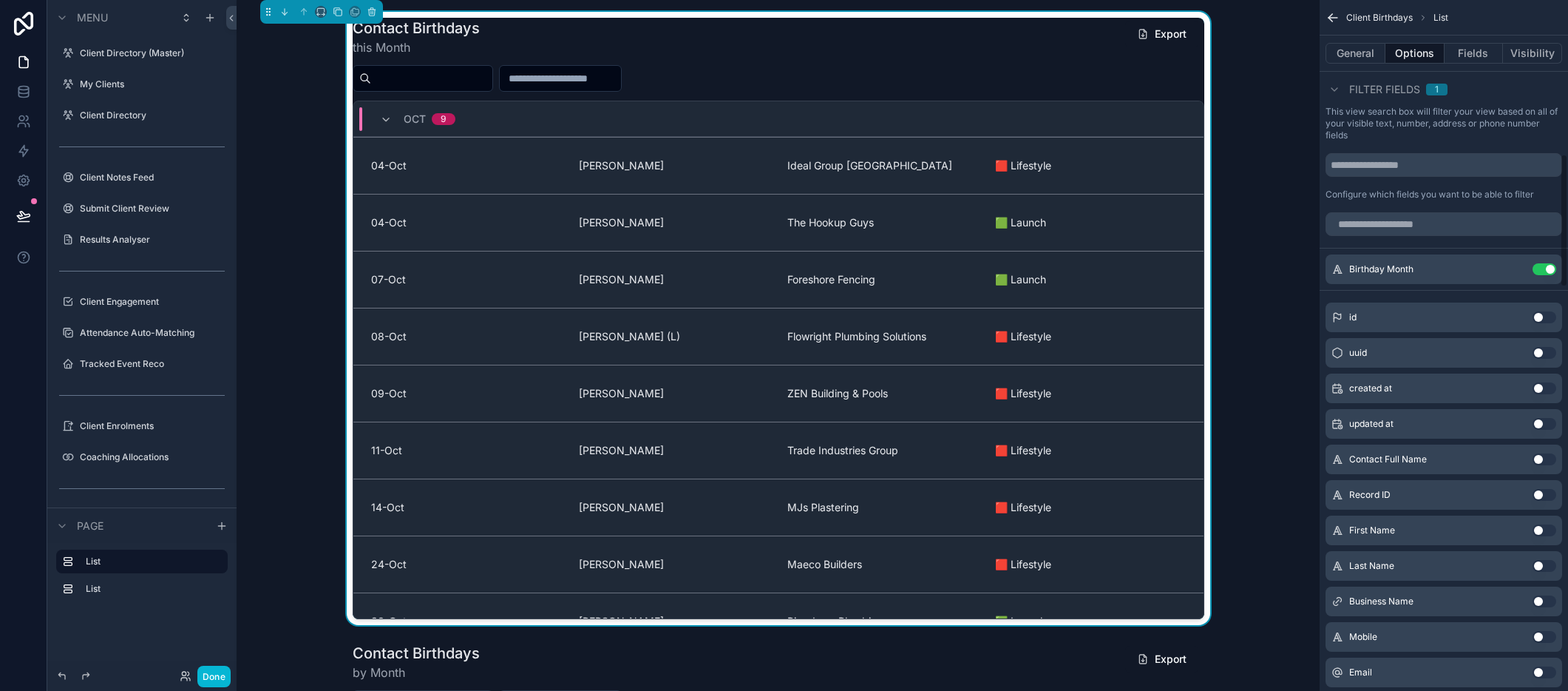
scroll to position [695, 0]
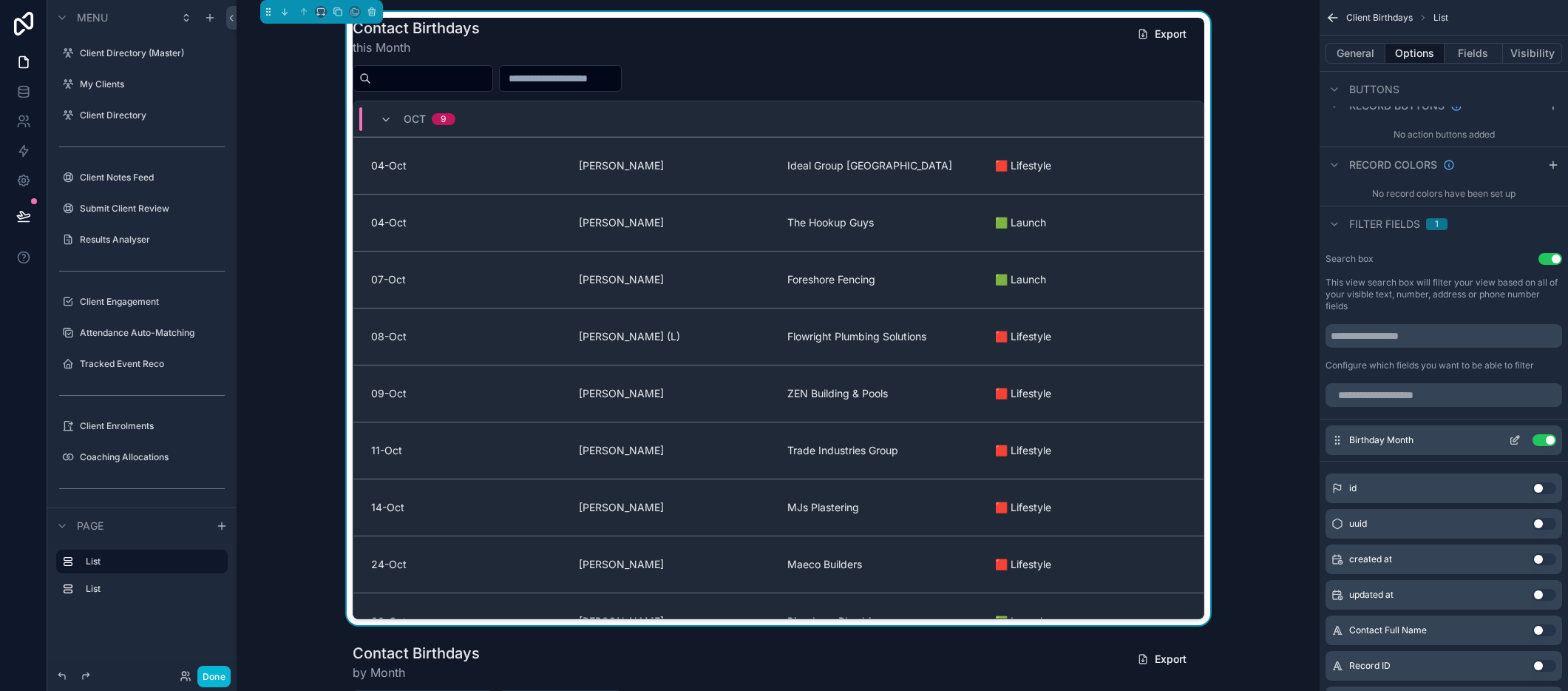
click at [1540, 439] on button "Use setting" at bounding box center [1544, 440] width 24 height 12
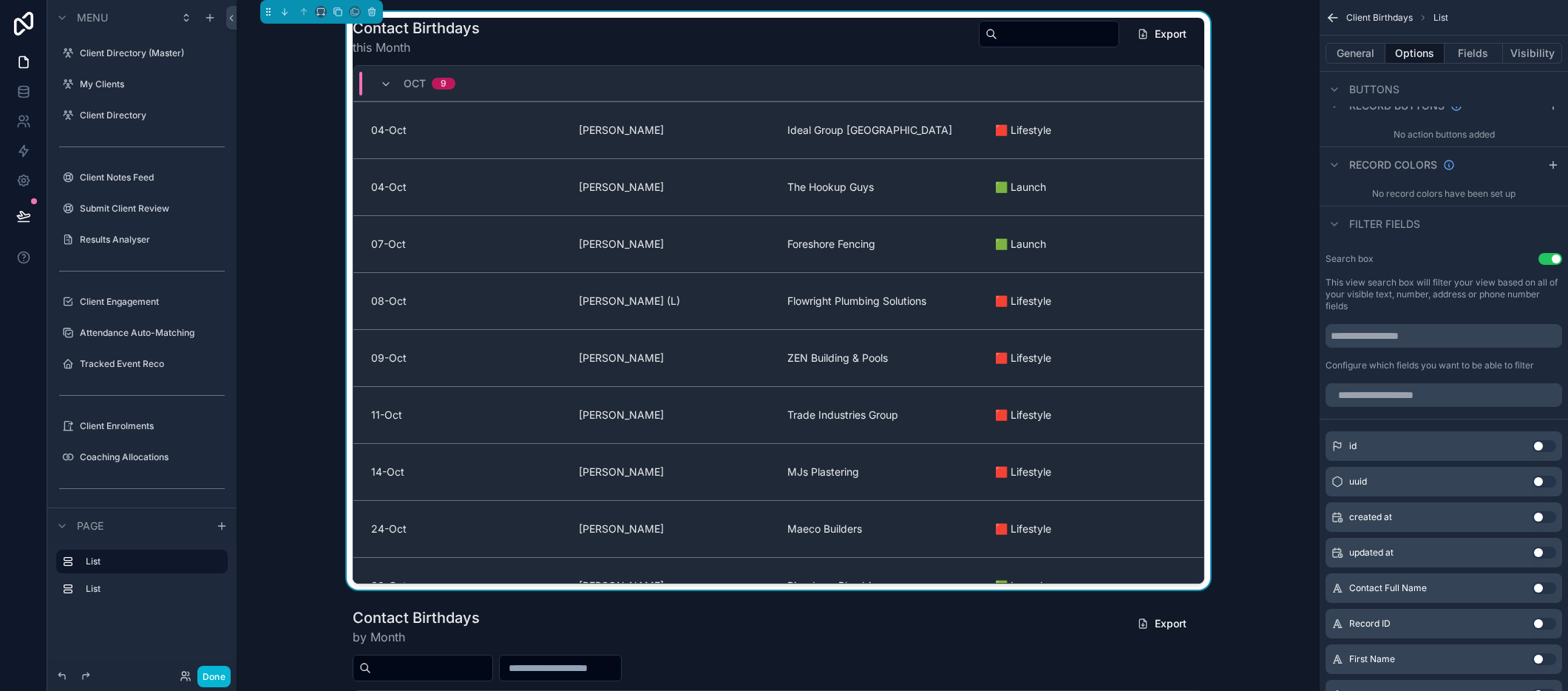
click at [302, 297] on div "Contact Birthdays this Month Export [DATE]-Oct [PERSON_NAME] Ideal Group [GEOGR…" at bounding box center [777, 301] width 1059 height 577
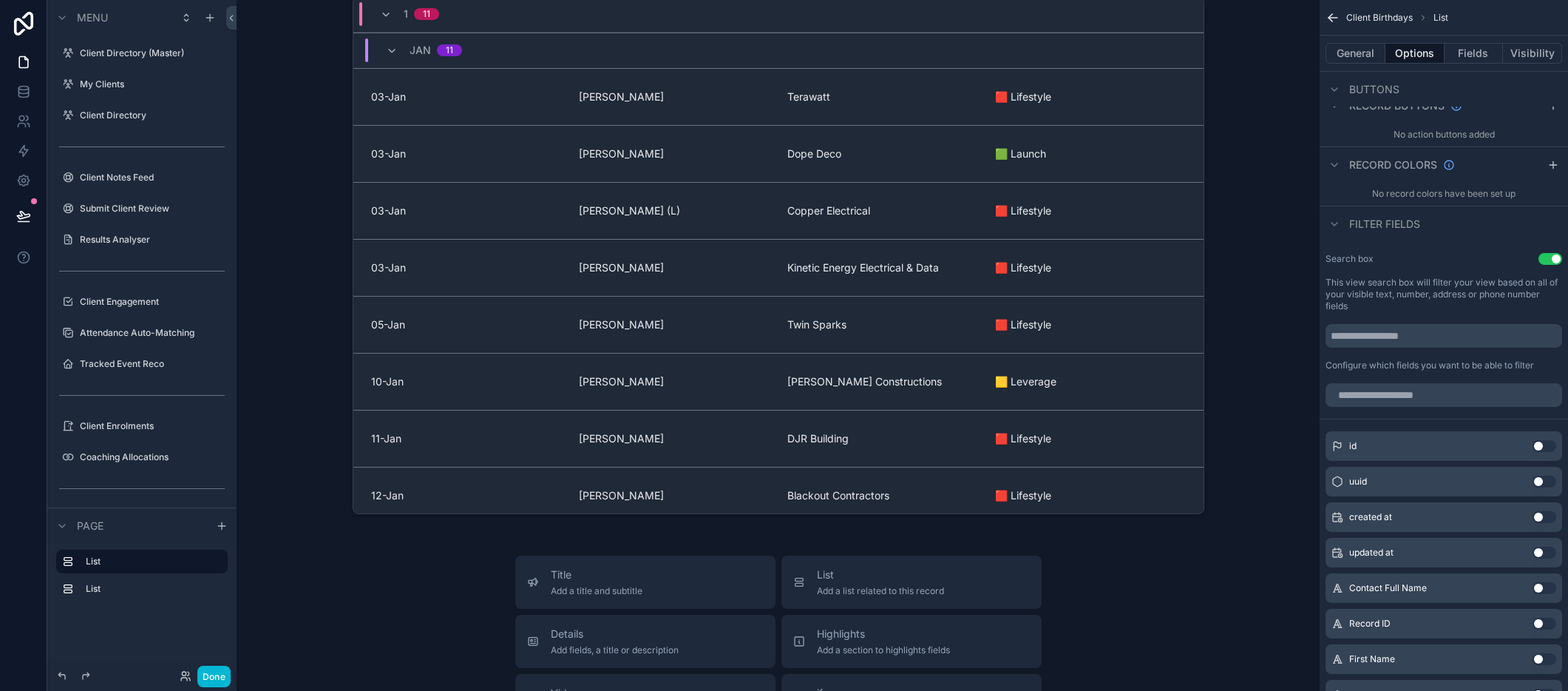
scroll to position [424, 0]
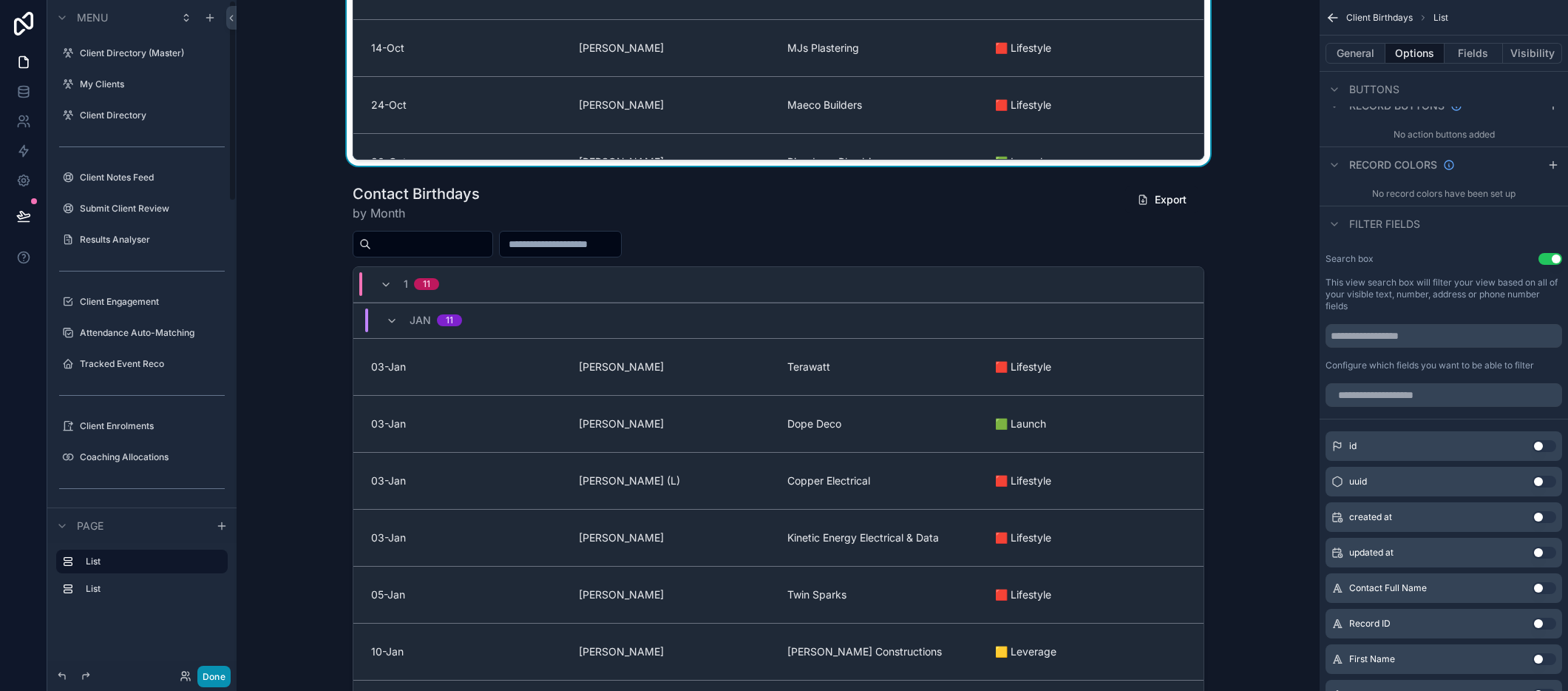
click at [214, 678] on button "Done" at bounding box center [214, 676] width 34 height 22
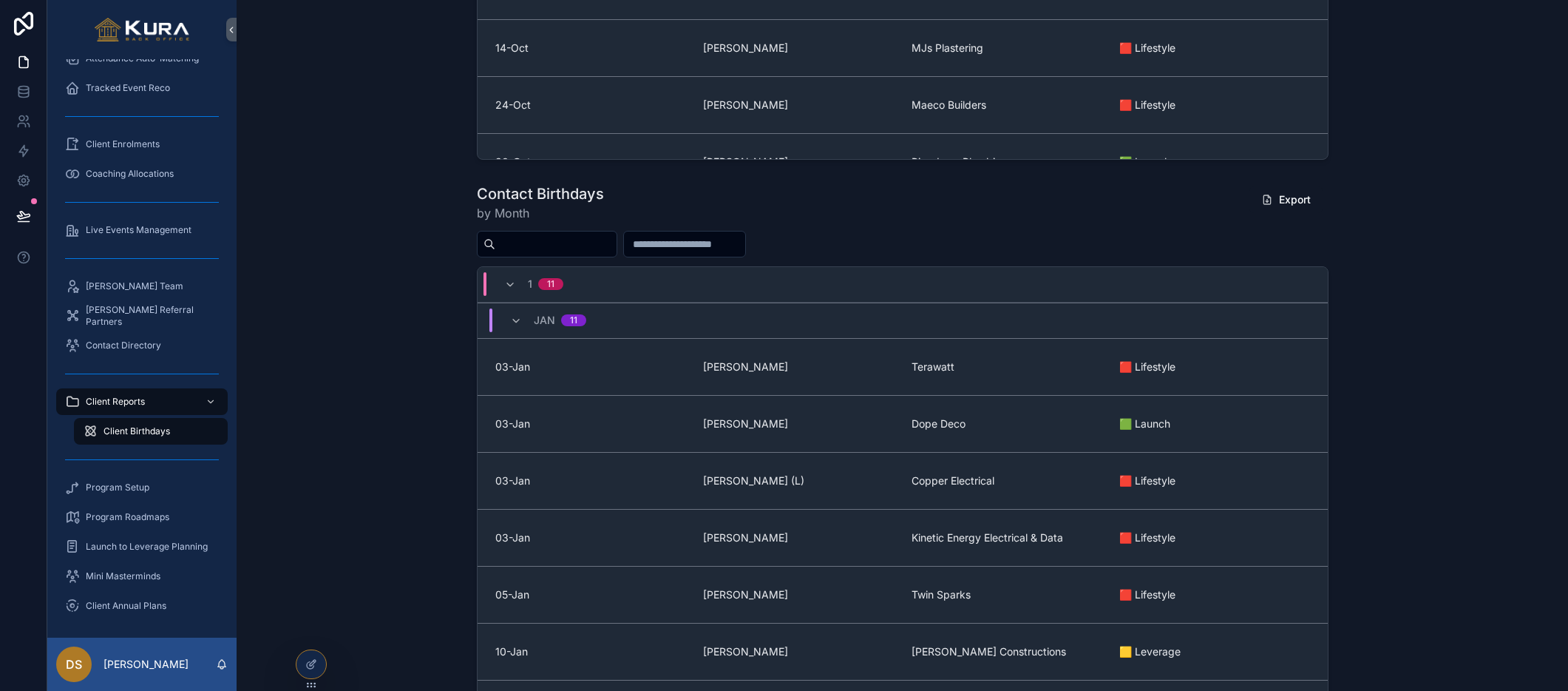
click at [337, 337] on div "Contact Birthdays by Month Export 1 [DATE] 03-[PERSON_NAME] Terawatt 🟥 Lifestyl…" at bounding box center [902, 484] width 1308 height 613
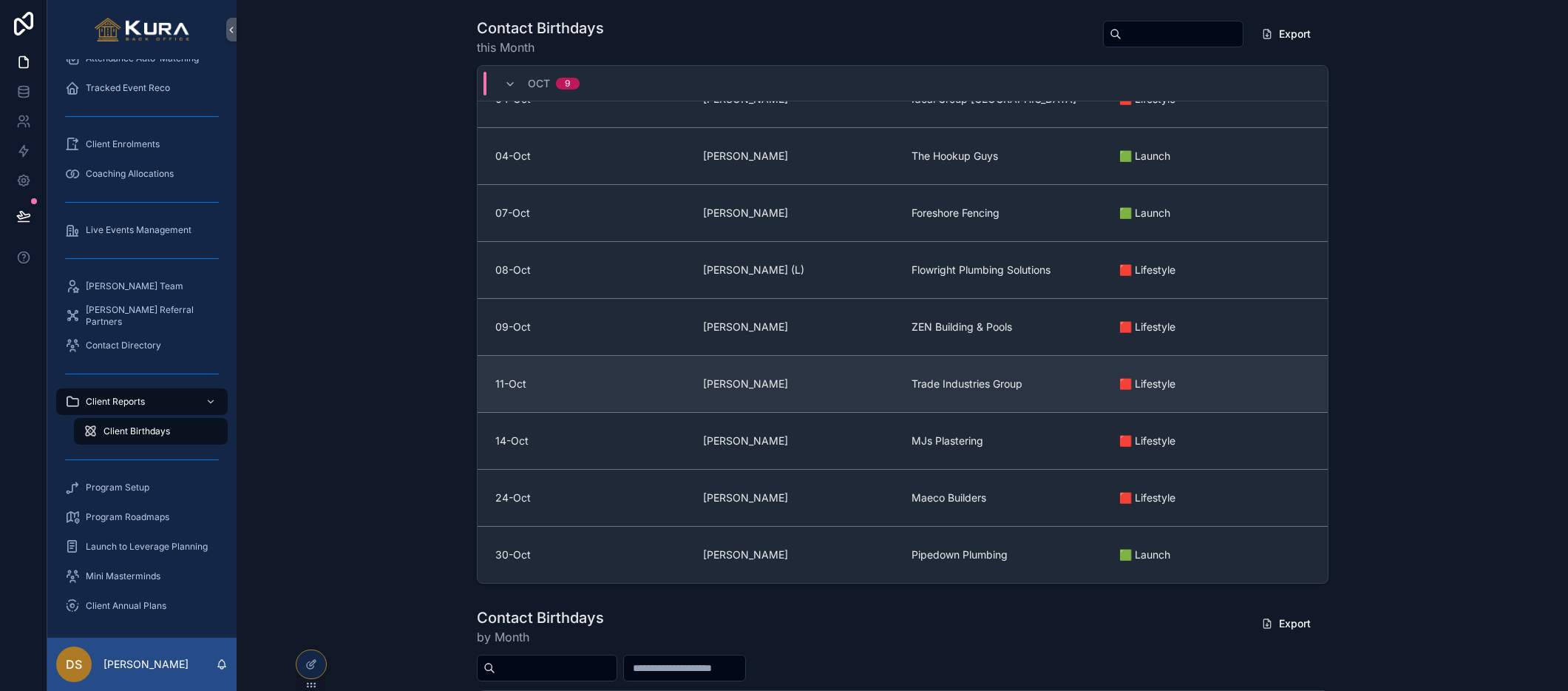
scroll to position [0, 0]
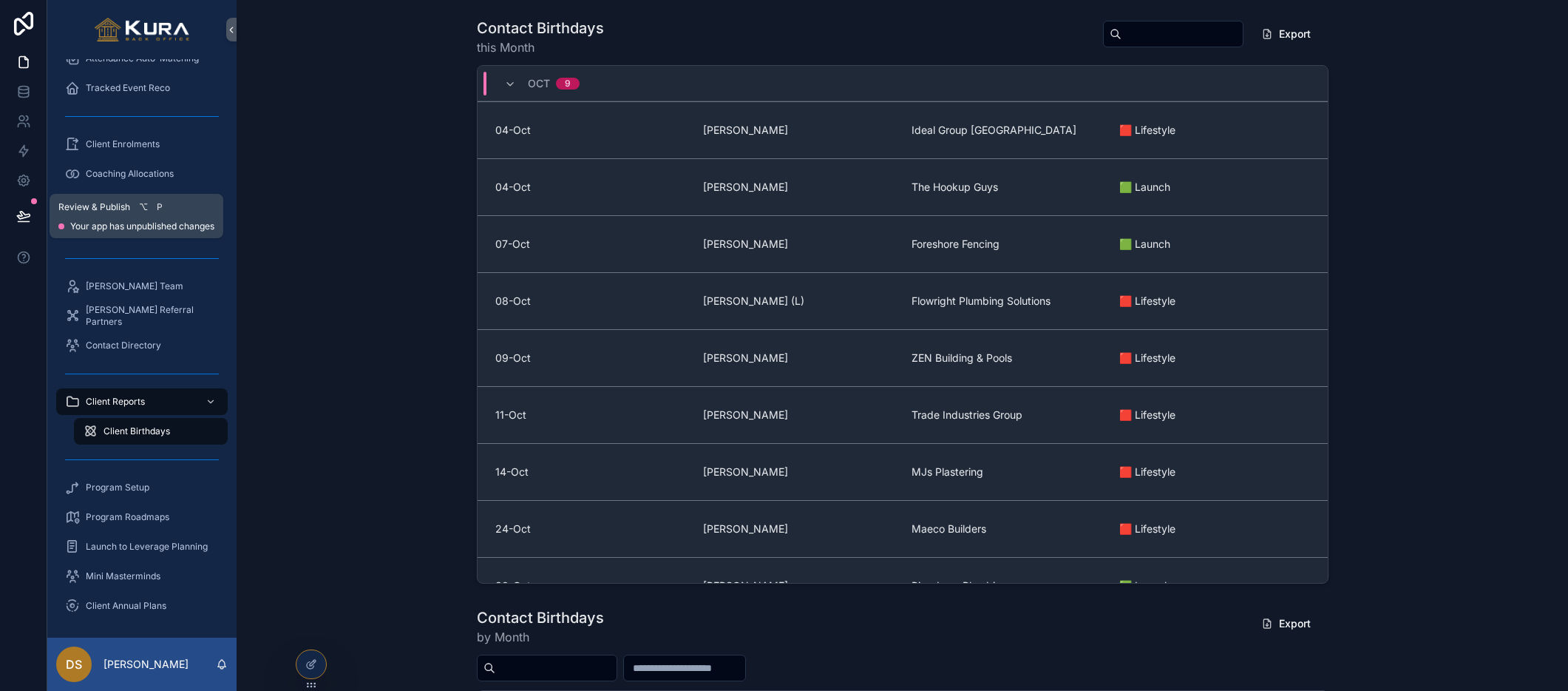
click at [27, 216] on icon at bounding box center [24, 216] width 15 height 15
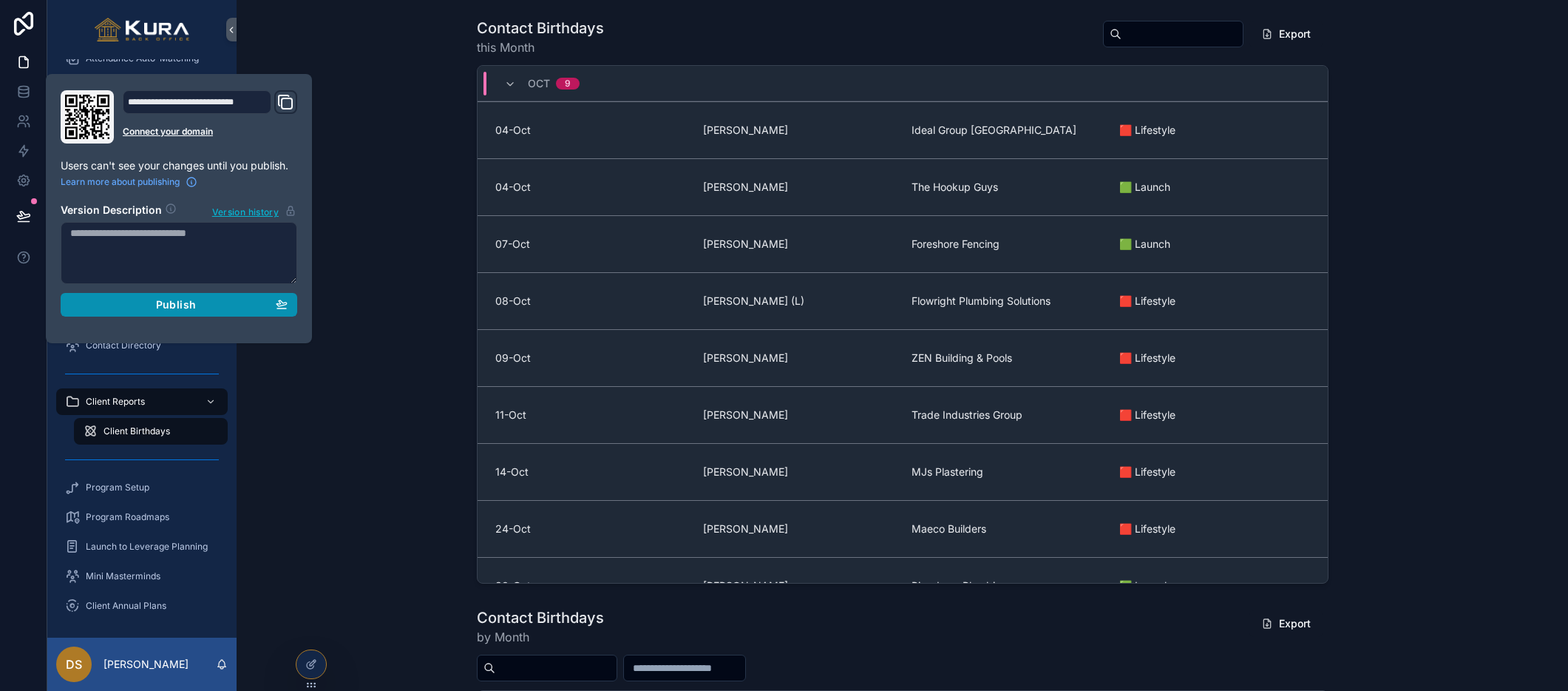
click at [196, 297] on button "Publish" at bounding box center [179, 305] width 237 height 24
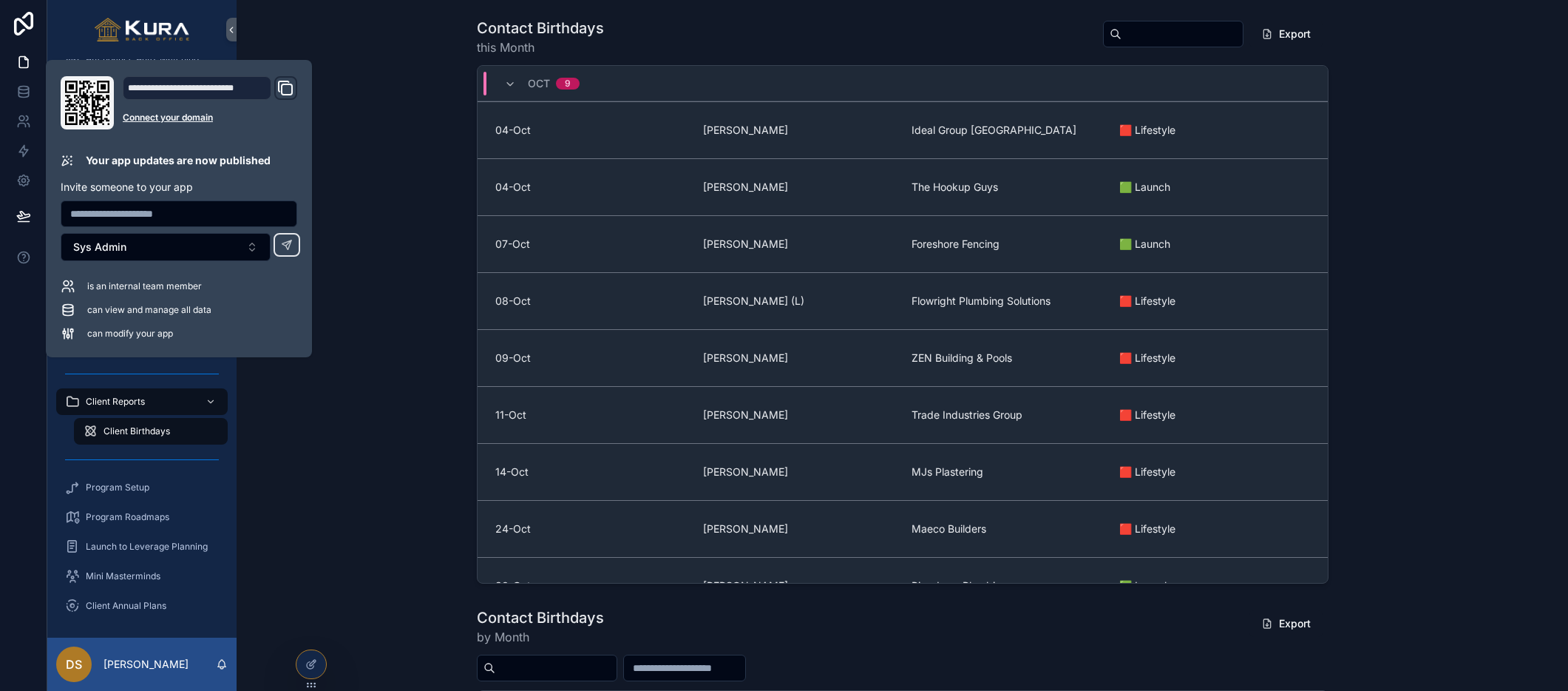
click at [386, 103] on div "Contact Birthdays this Month Export [DATE]-Oct [PERSON_NAME] Ideal Group [GEOGR…" at bounding box center [902, 301] width 1308 height 577
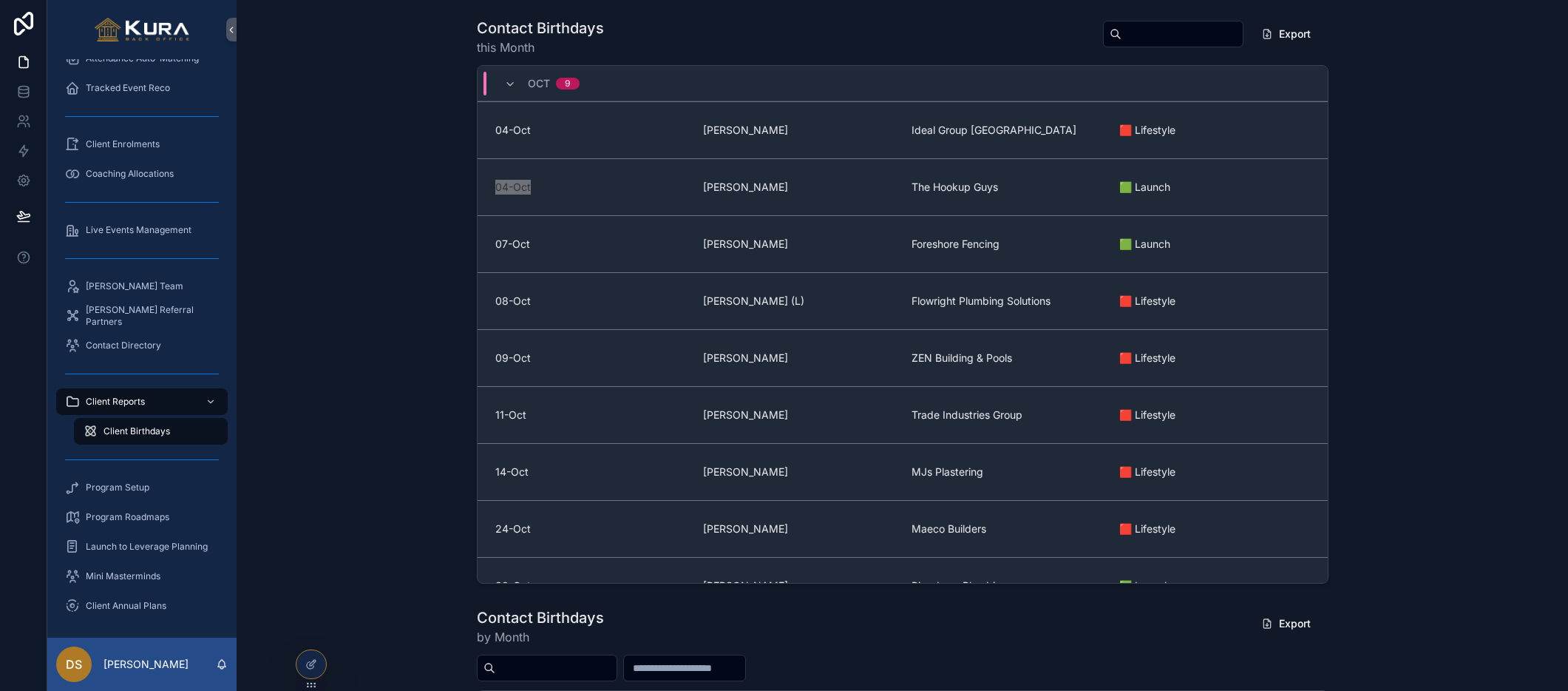
click at [472, 187] on div "Contact Birthdays this Month Export [DATE]-Oct [PERSON_NAME] Ideal Group [GEOGR…" at bounding box center [902, 301] width 1308 height 577
click at [411, 278] on div "Contact Birthdays this Month Export [DATE]-Oct [PERSON_NAME] Ideal Group [GEOGR…" at bounding box center [902, 301] width 1308 height 577
click at [325, 337] on div "Contact Birthdays this Month Export [DATE]-Oct [PERSON_NAME] Ideal Group [GEOGR…" at bounding box center [902, 301] width 1308 height 577
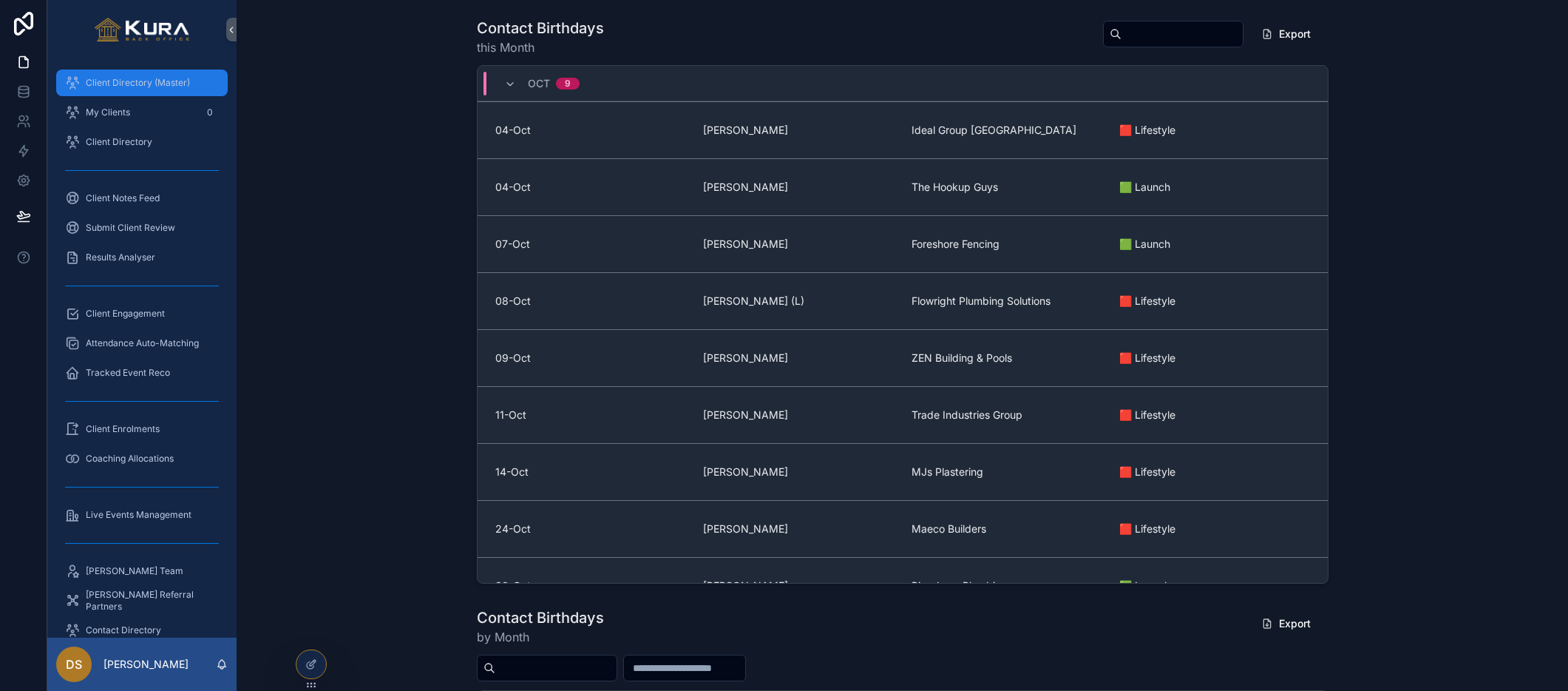
click at [103, 84] on span "Client Directory (Master)" at bounding box center [138, 83] width 104 height 12
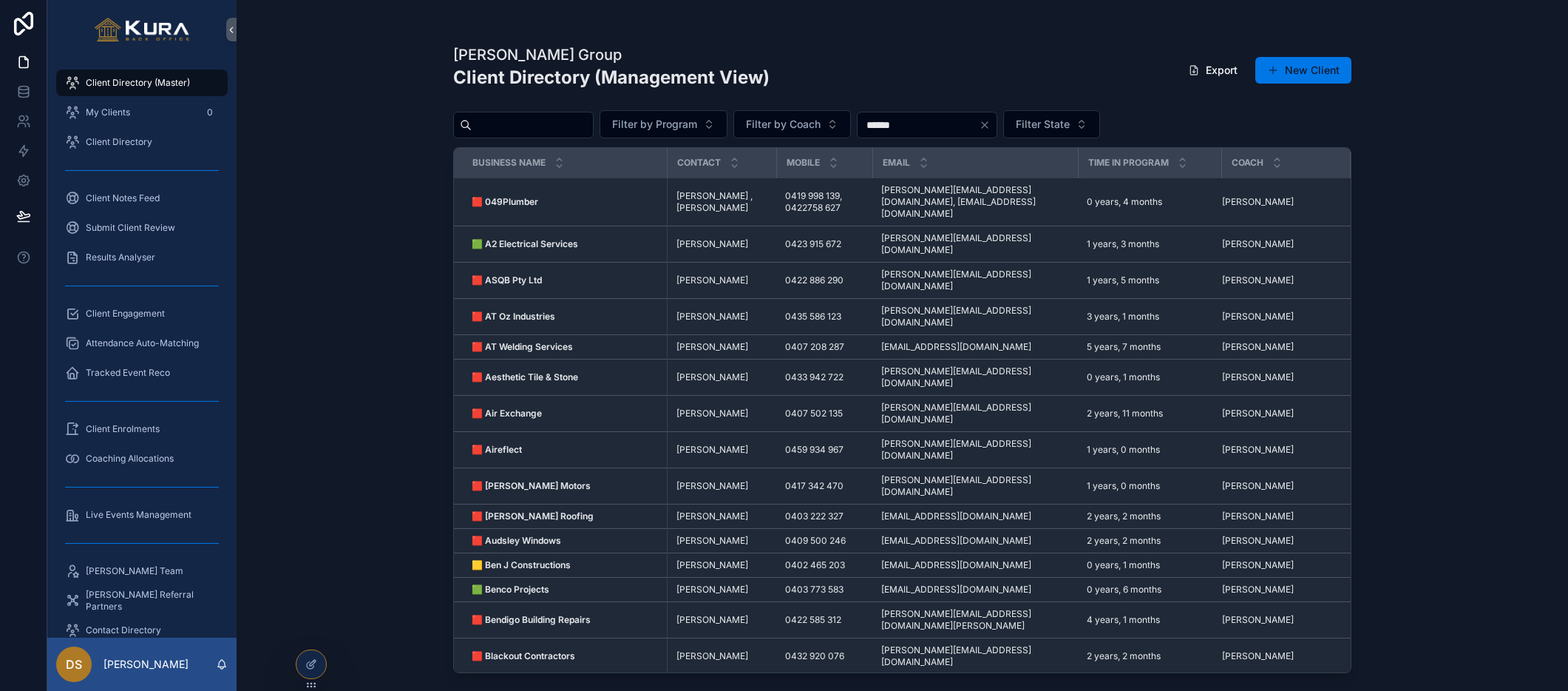
click at [358, 259] on div "[PERSON_NAME] Group Client Directory (Management View) Export New Client Filter…" at bounding box center [902, 346] width 1331 height 691
click at [414, 205] on div "[PERSON_NAME] Group Client Directory (Management View) Export New Client Filter…" at bounding box center [902, 346] width 1331 height 691
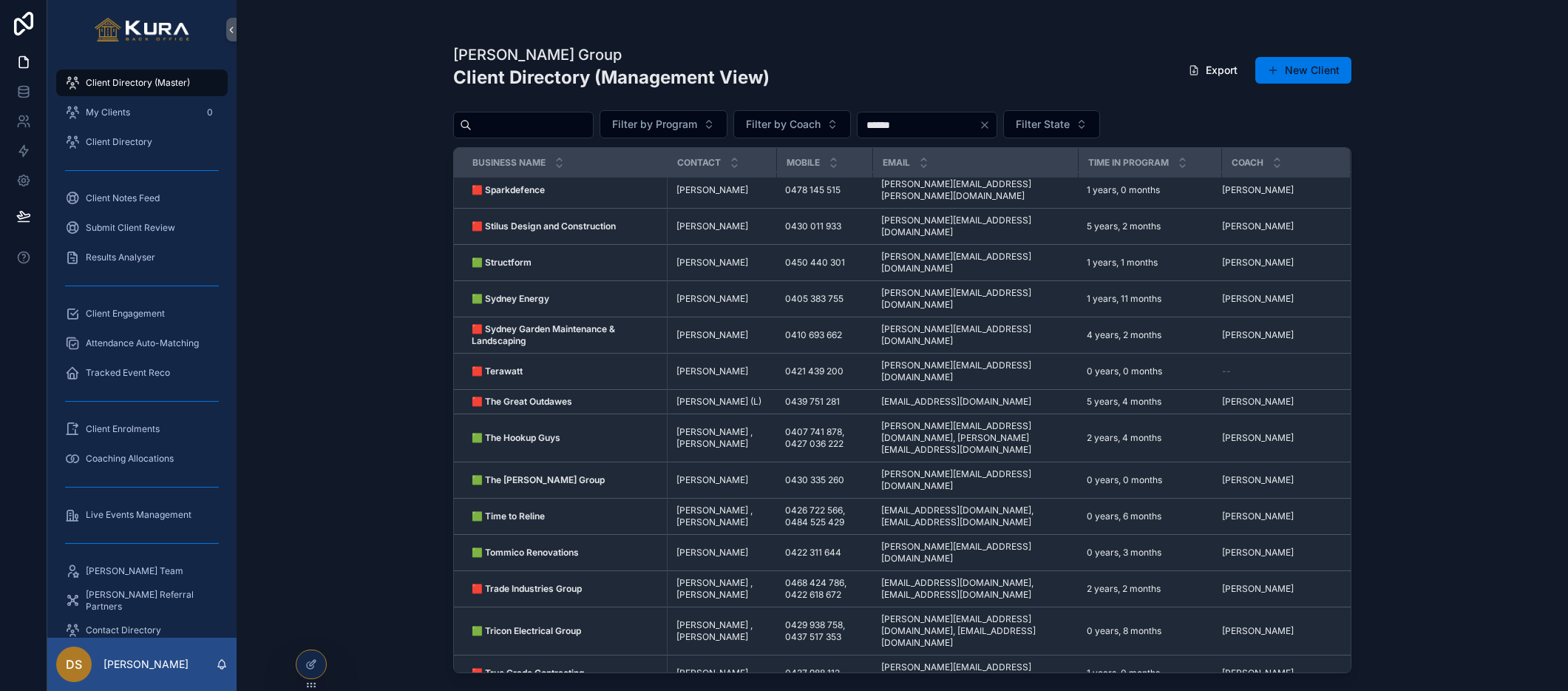
scroll to position [2427, 0]
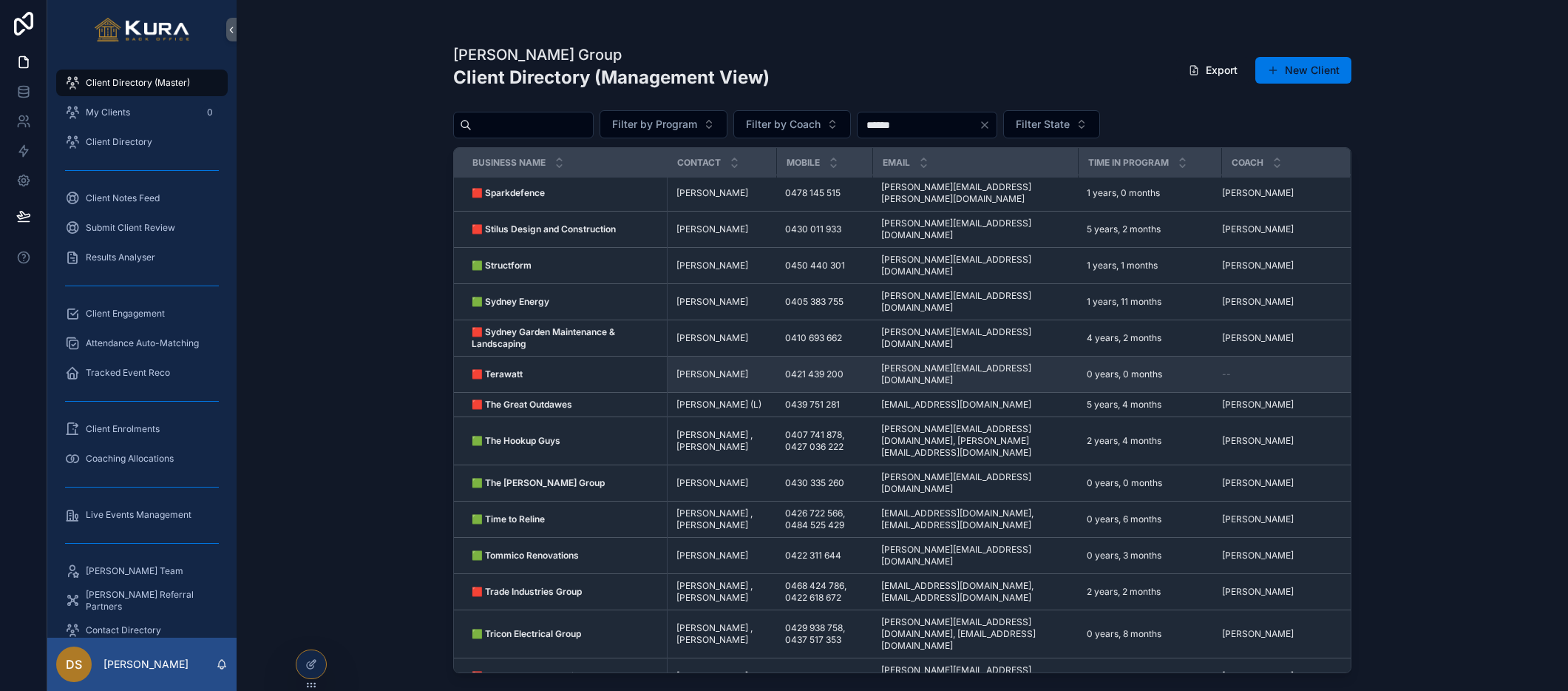
click at [1226, 369] on span "--" at bounding box center [1226, 375] width 9 height 12
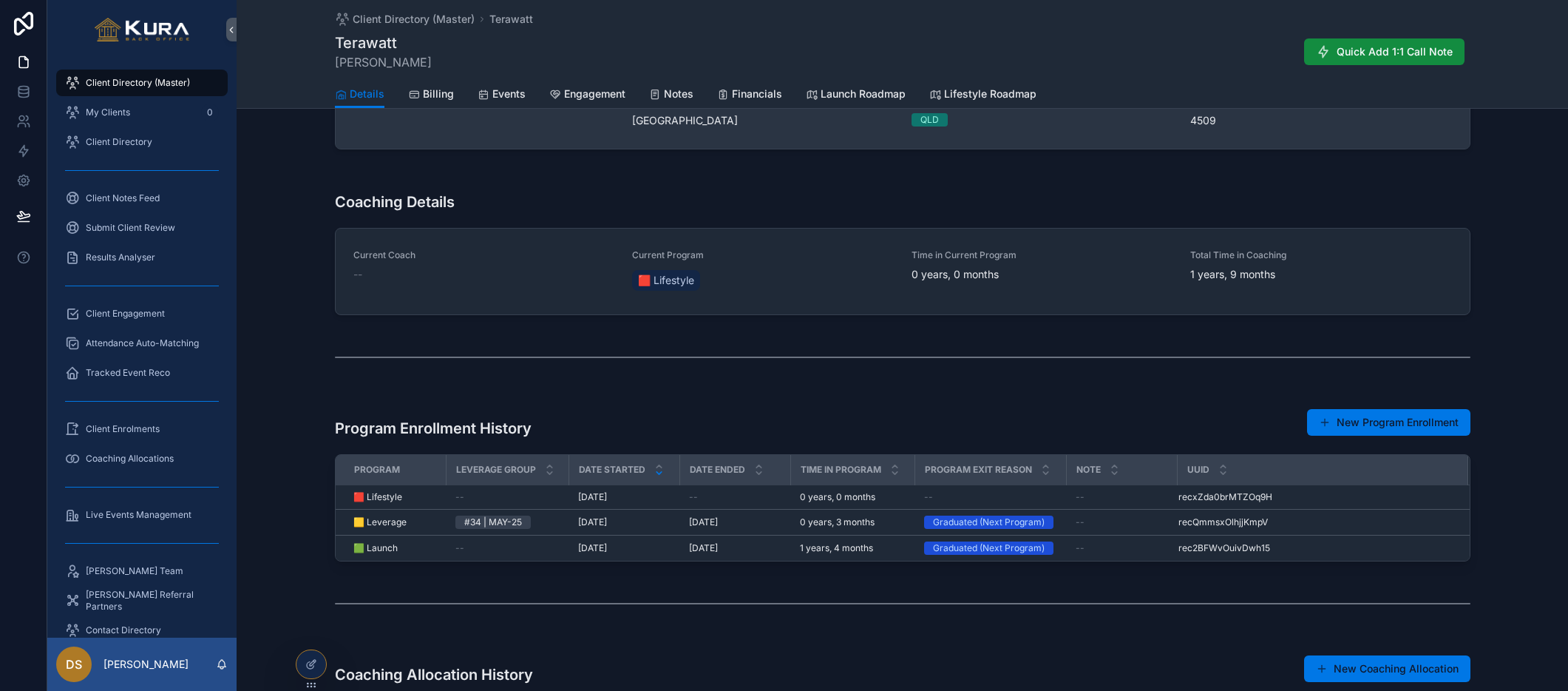
scroll to position [506, 0]
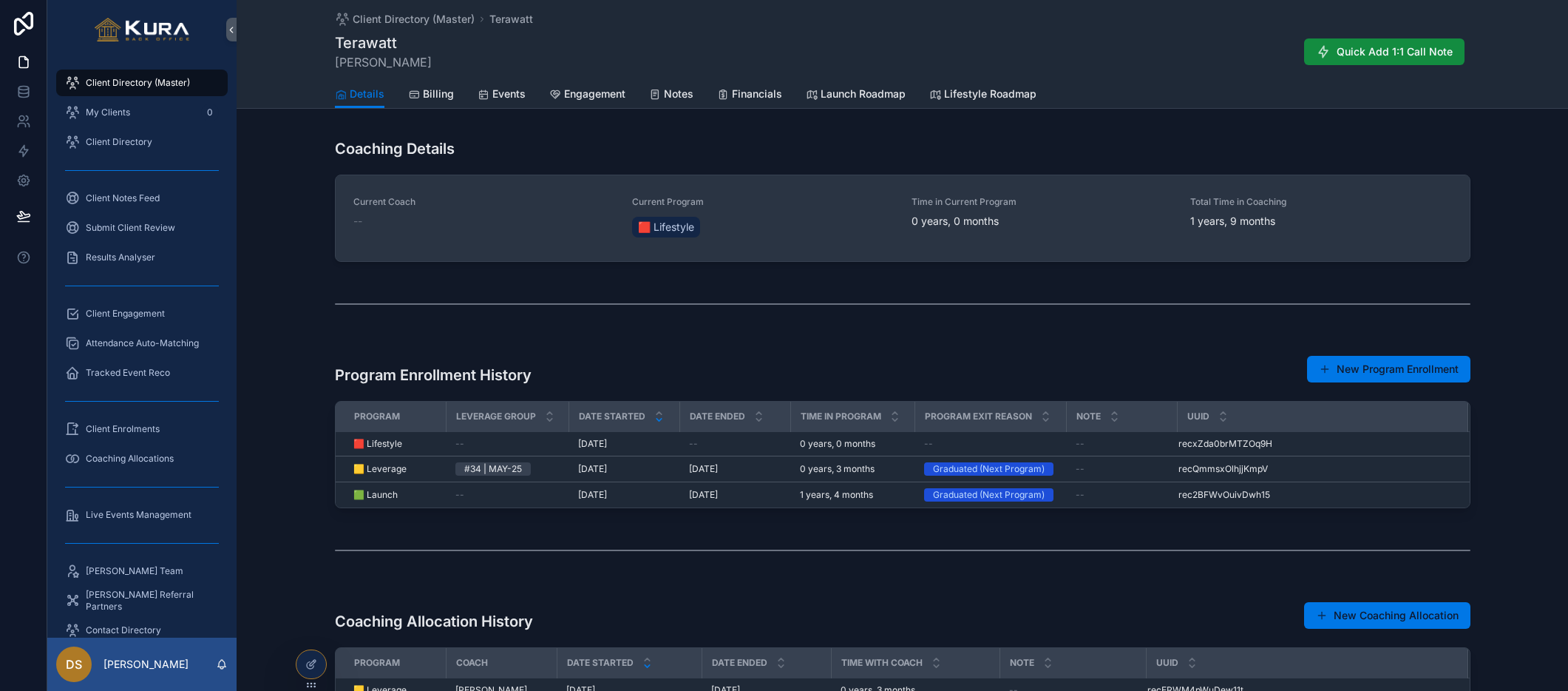
click at [1291, 234] on div "Total Time in Coaching 1 years, 9 months" at bounding box center [1321, 218] width 262 height 44
click at [363, 224] on div "--" at bounding box center [484, 221] width 262 height 15
click at [670, 225] on span "🟥 Lifestyle" at bounding box center [666, 227] width 56 height 15
click at [428, 248] on div "Current Coach -- Current Program 🟥 Lifestyle Time in Current Program 0 years, 0…" at bounding box center [902, 218] width 1134 height 86
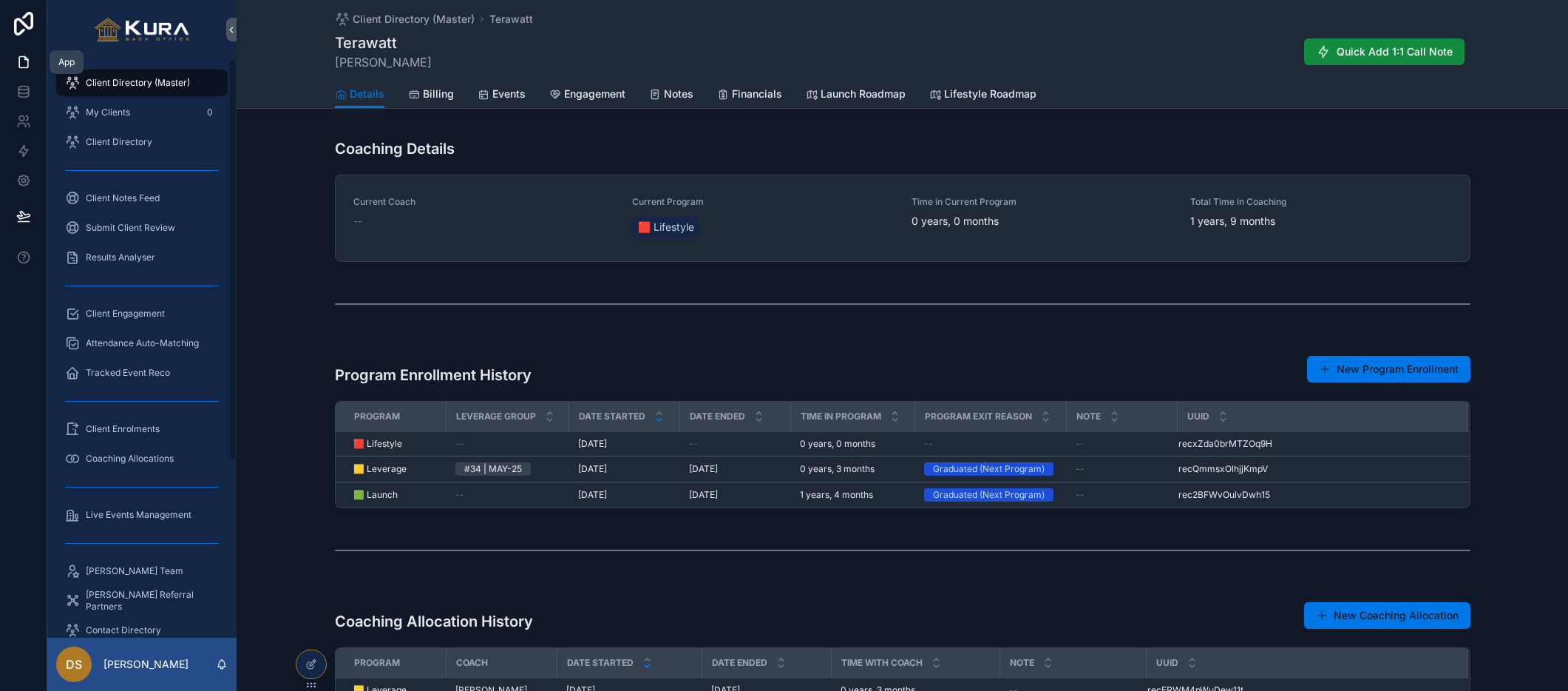
click at [25, 62] on icon at bounding box center [24, 62] width 15 height 15
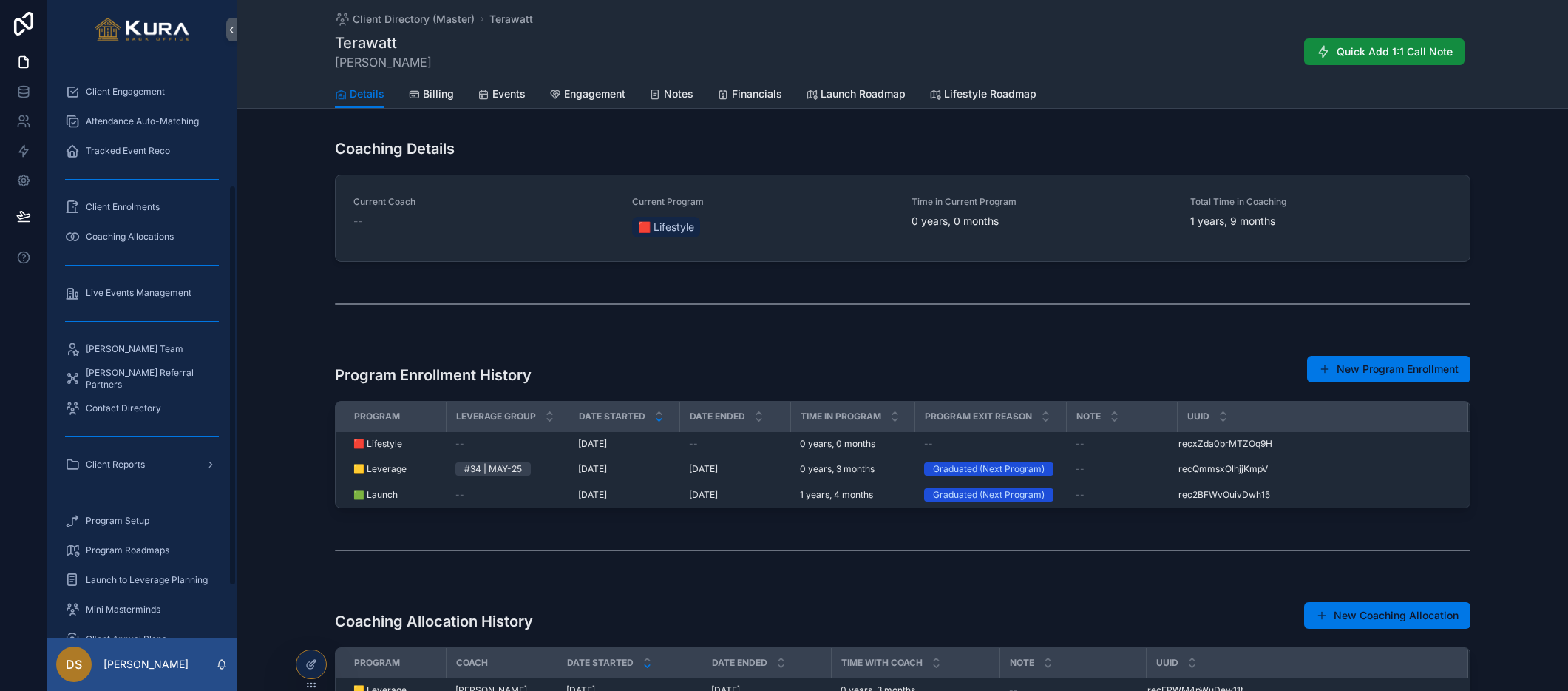
scroll to position [256, 0]
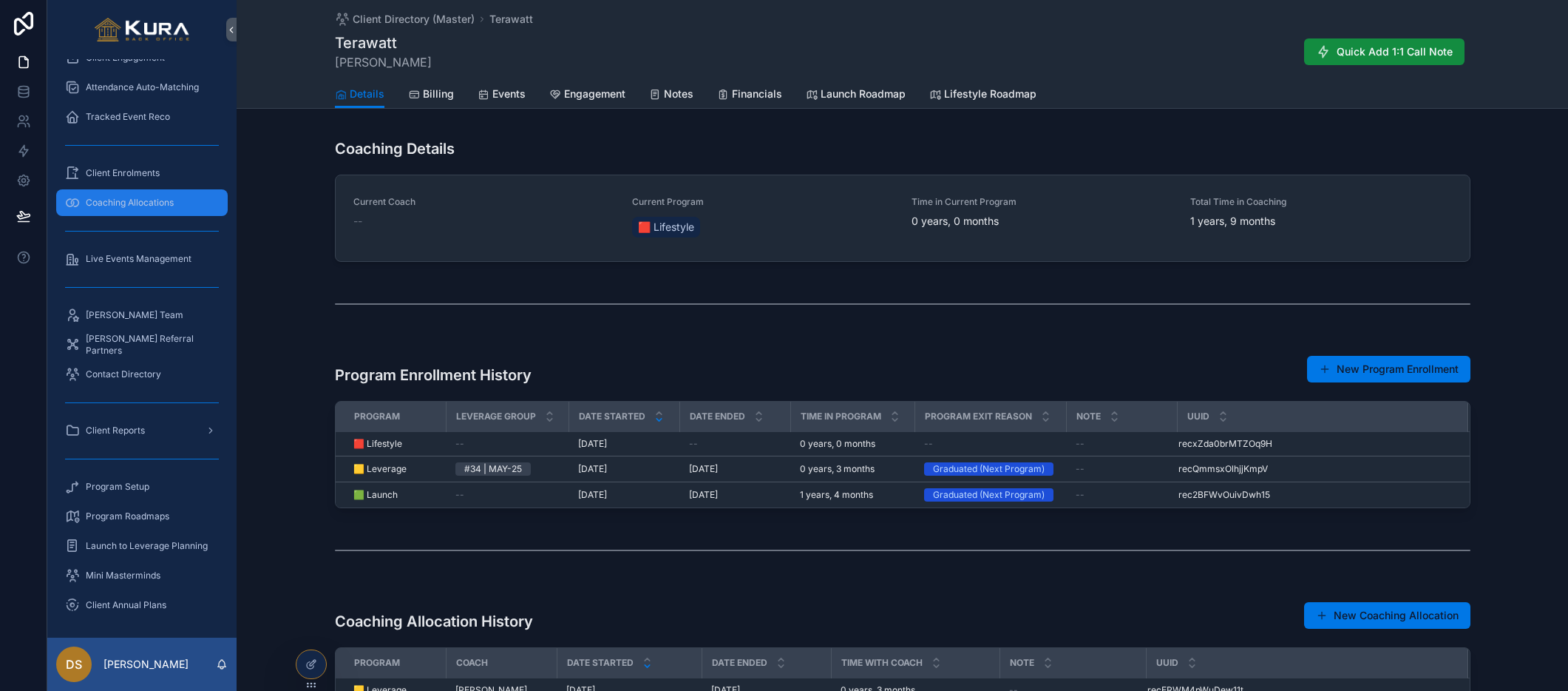
click at [146, 207] on span "Coaching Allocations" at bounding box center [130, 203] width 88 height 12
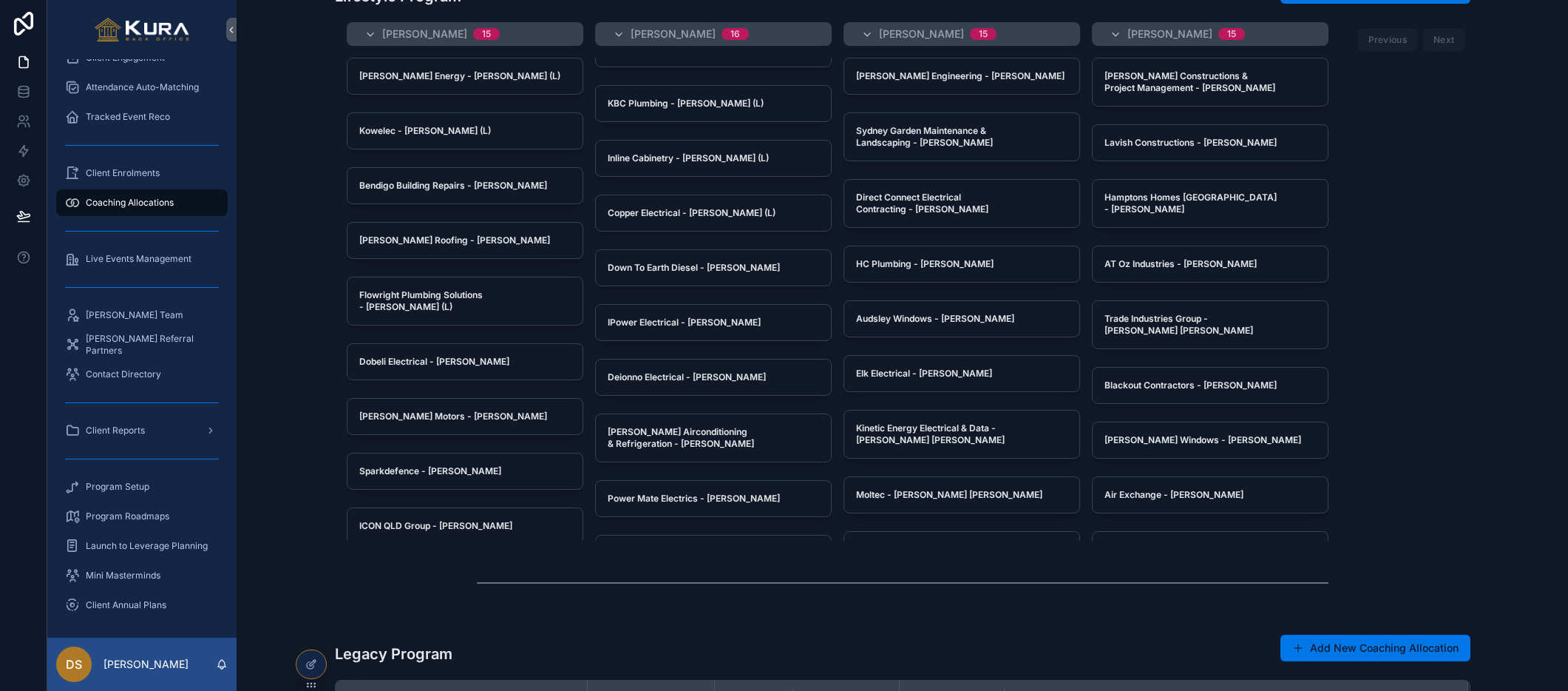
scroll to position [399, 0]
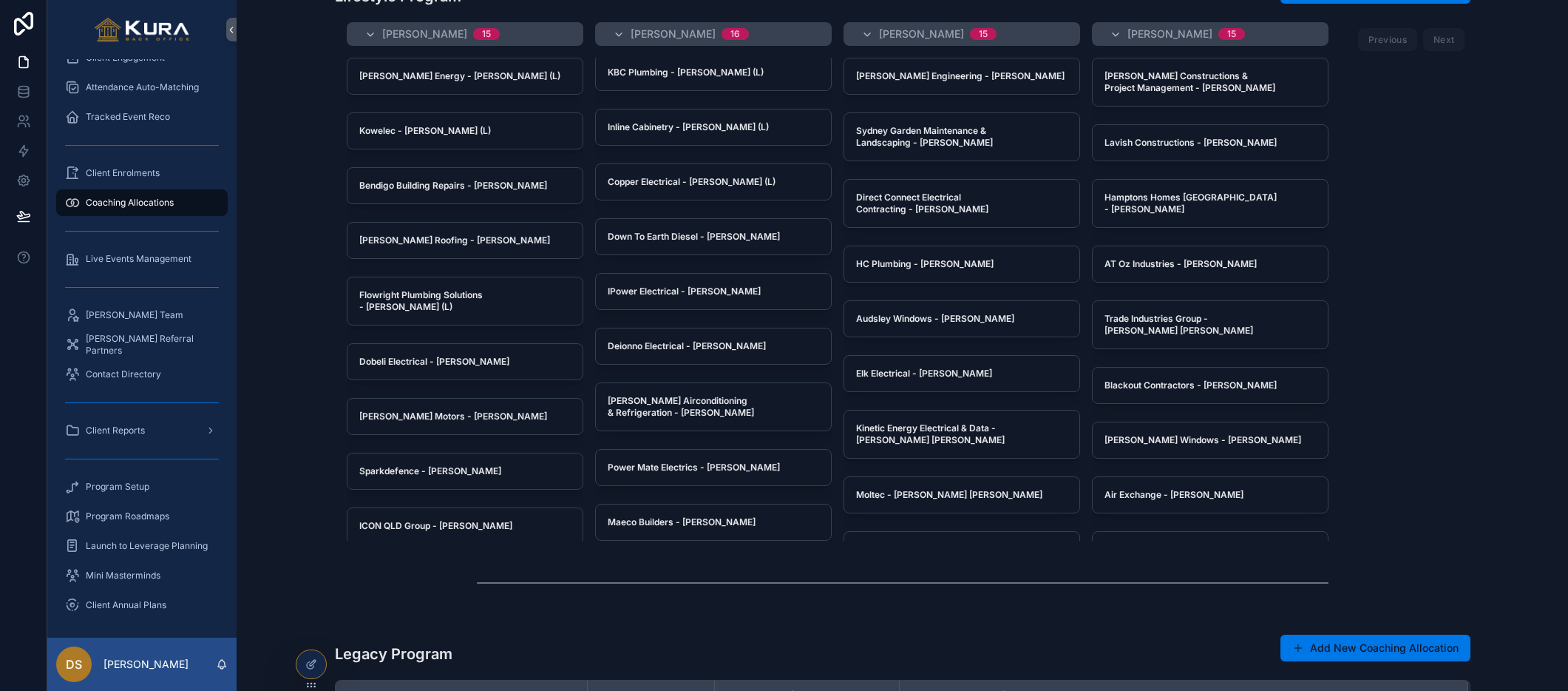
click at [1454, 37] on div "Previous Next" at bounding box center [1411, 40] width 107 height 23
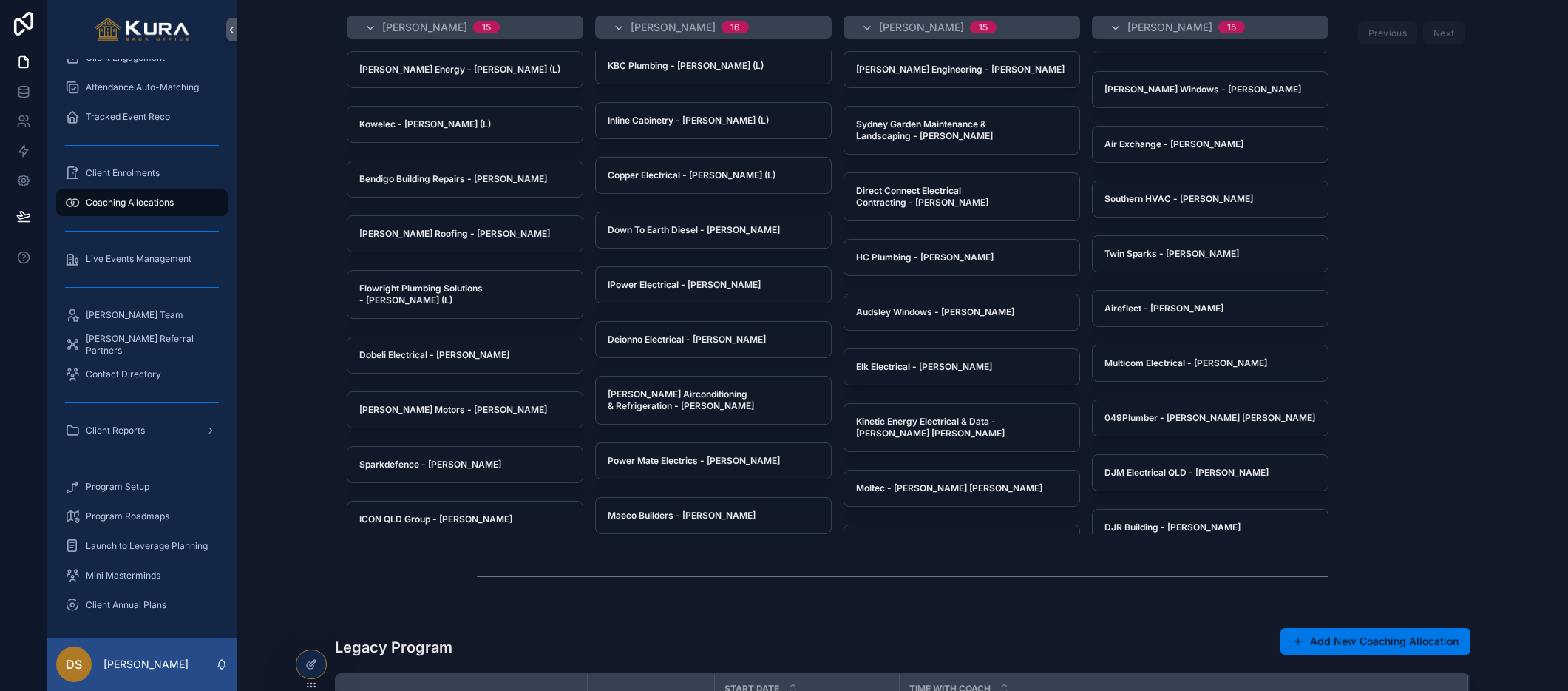
scroll to position [1051, 0]
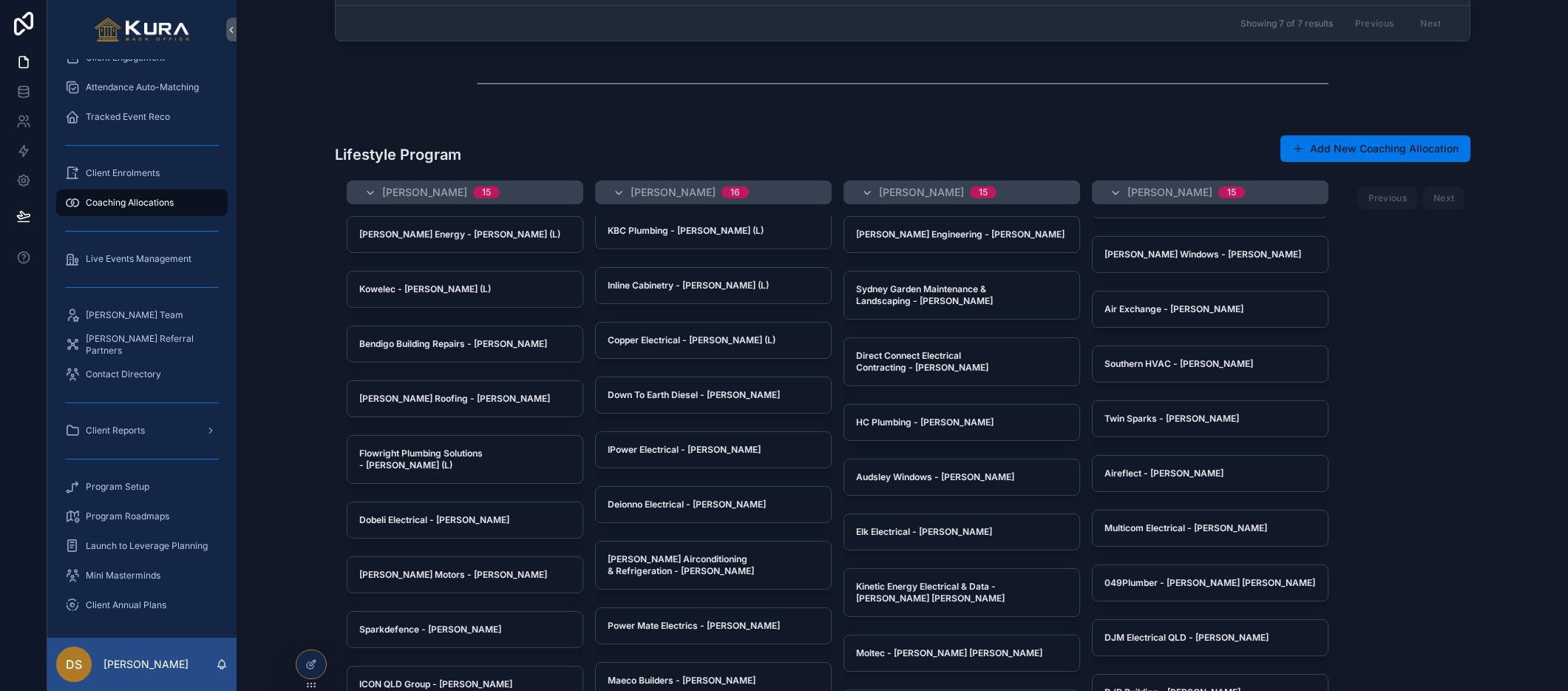
click at [285, 252] on div "Lifestyle Program Add New Coaching Allocation [PERSON_NAME] 15 [PERSON_NAME] En…" at bounding box center [902, 412] width 1308 height 585
click at [1355, 154] on button "Add New Coaching Allocation" at bounding box center [1375, 149] width 190 height 27
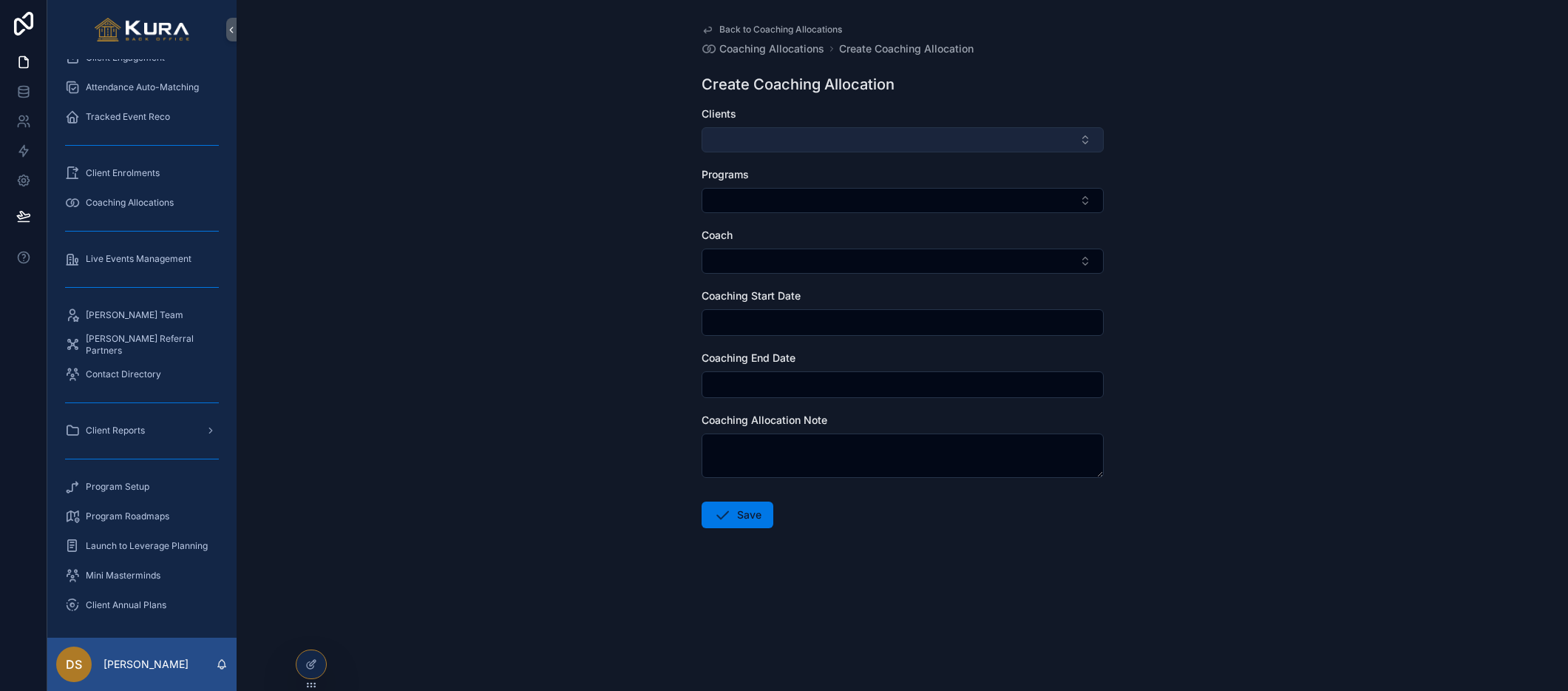
click at [1090, 133] on button "Select Button" at bounding box center [903, 140] width 402 height 25
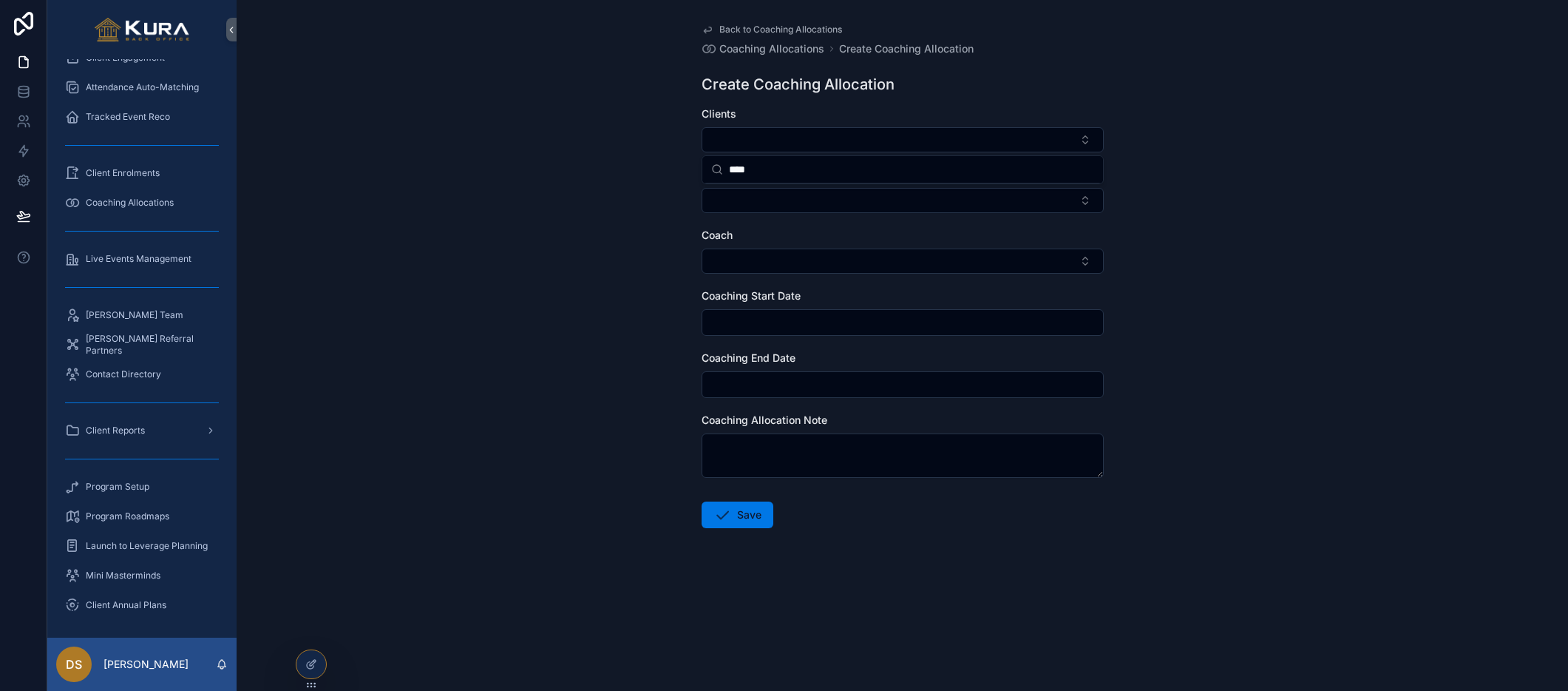
drag, startPoint x: 778, startPoint y: 168, endPoint x: 706, endPoint y: 168, distance: 72.0
click at [706, 168] on div "****" at bounding box center [903, 170] width 401 height 28
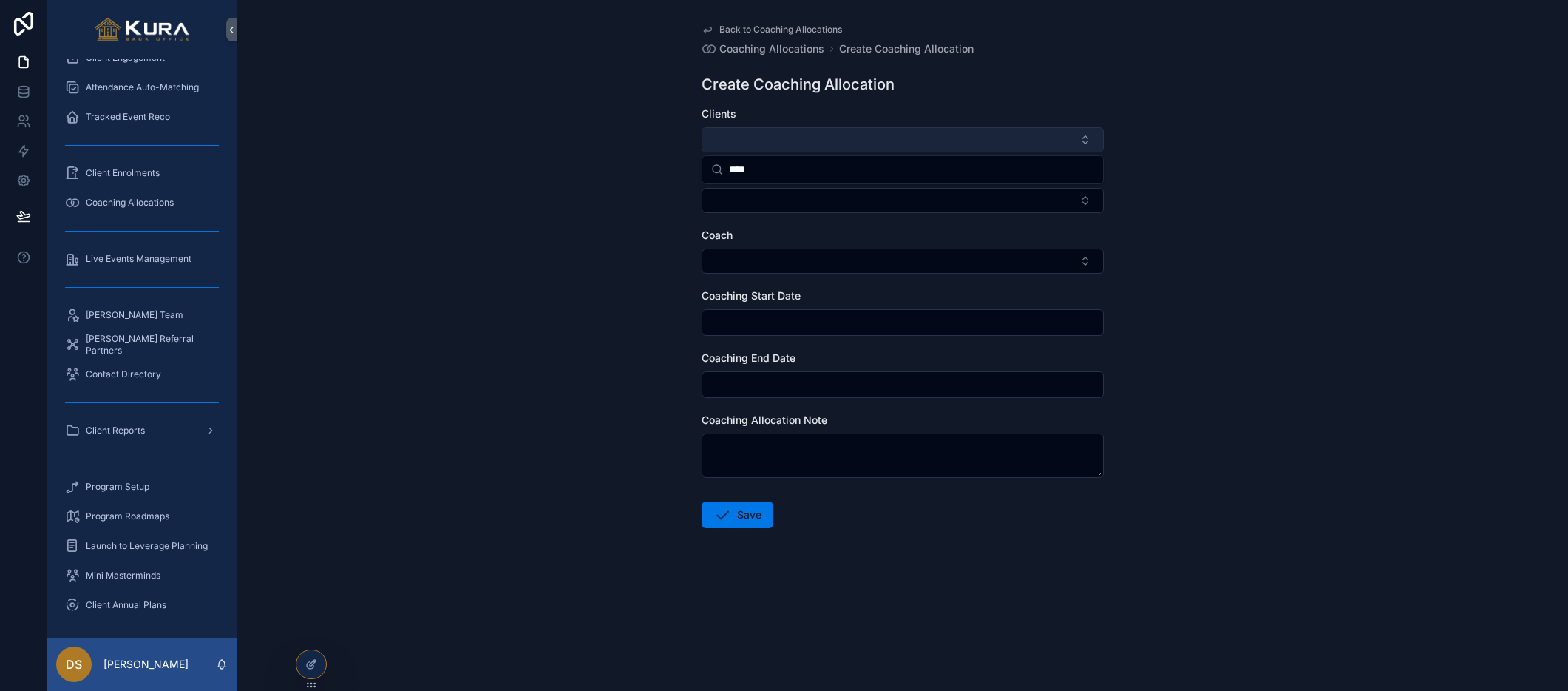
type input "****"
click at [1085, 139] on button "Select Button" at bounding box center [903, 140] width 402 height 25
click at [816, 144] on button "Select Button" at bounding box center [903, 140] width 402 height 25
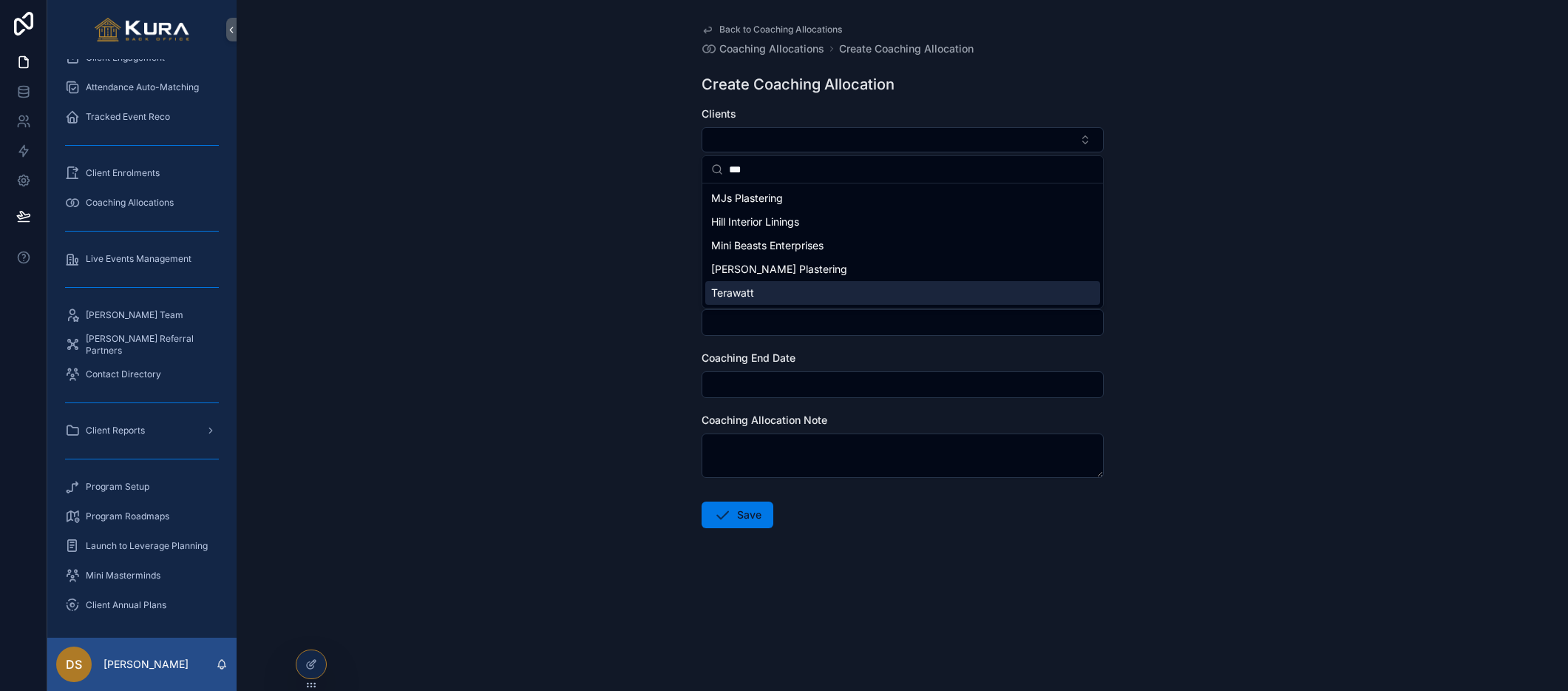
type input "***"
click at [750, 292] on span "Terawatt" at bounding box center [732, 293] width 43 height 15
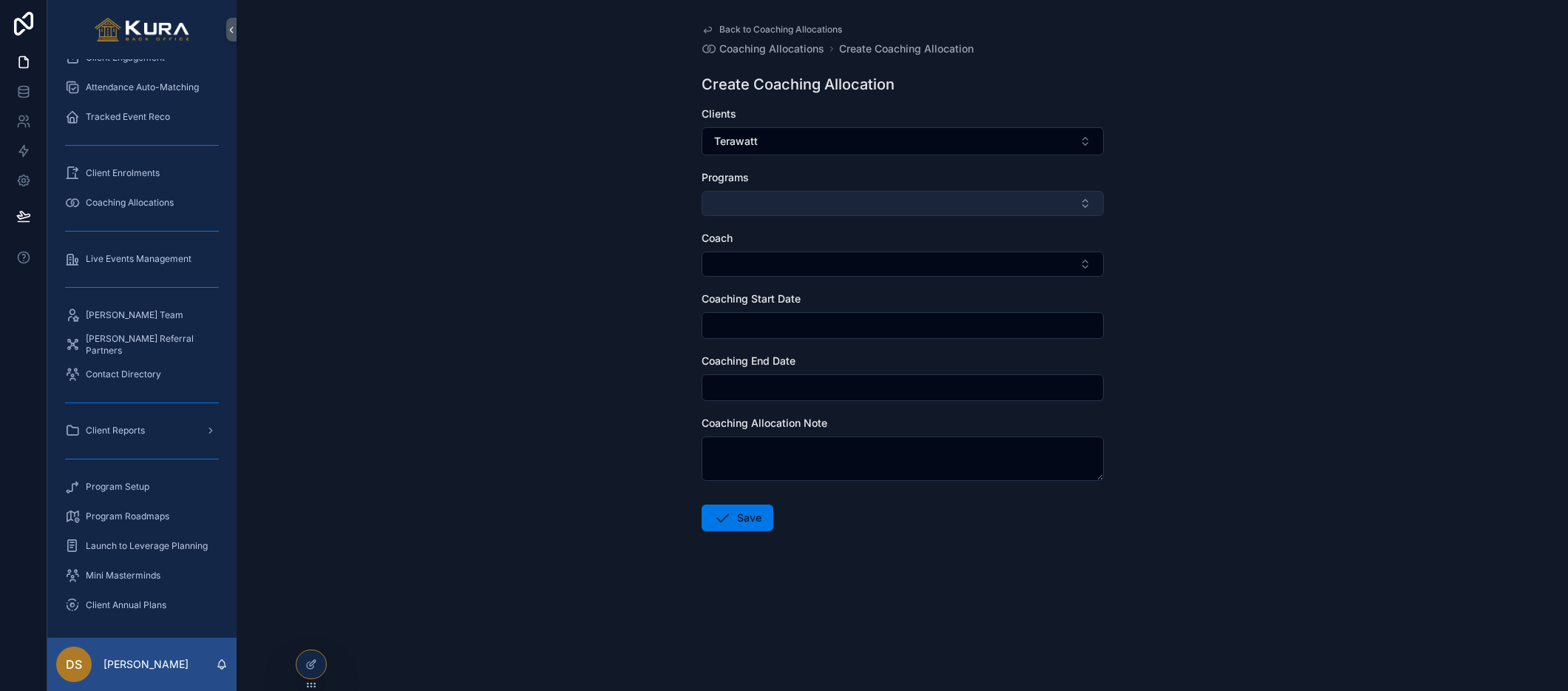
click at [736, 205] on button "Select Button" at bounding box center [903, 203] width 402 height 25
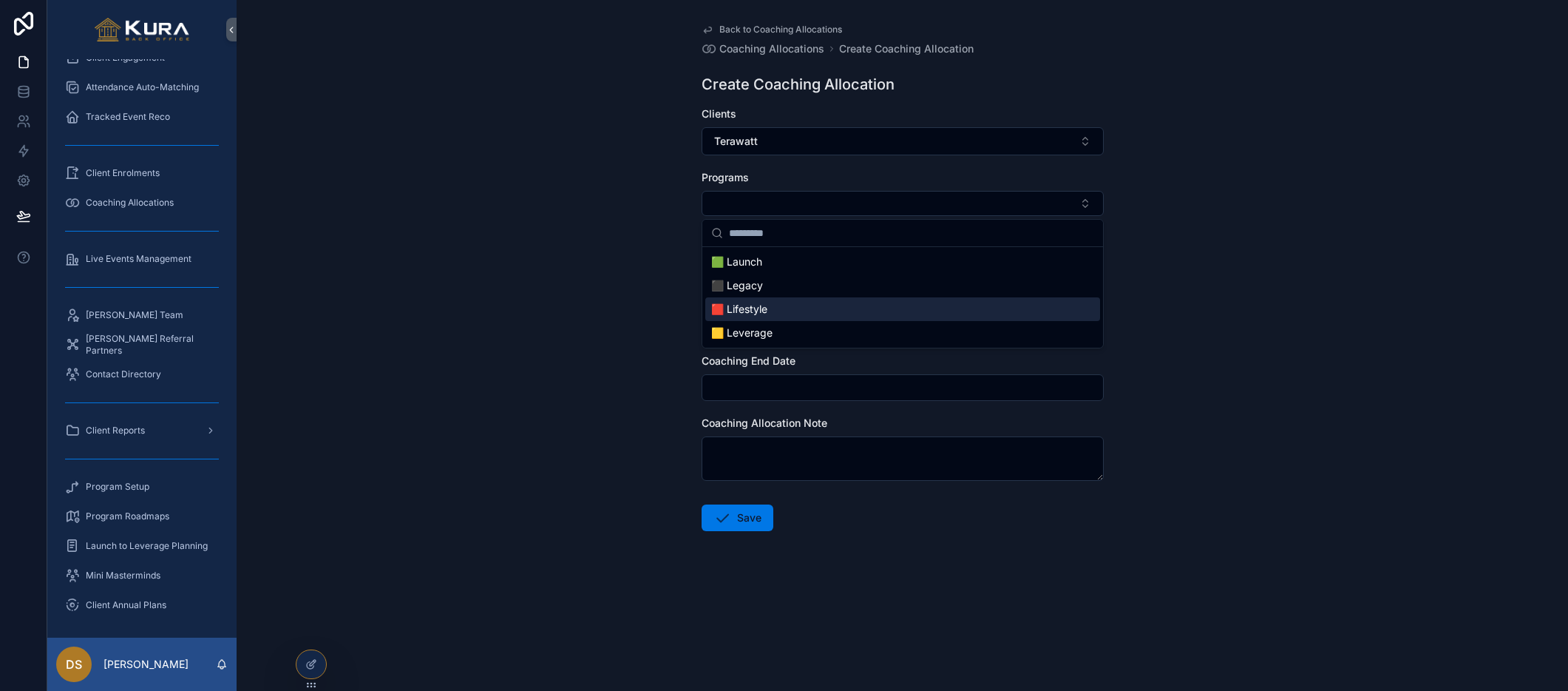
click at [753, 310] on span "🟥 Lifestyle" at bounding box center [738, 310] width 56 height 15
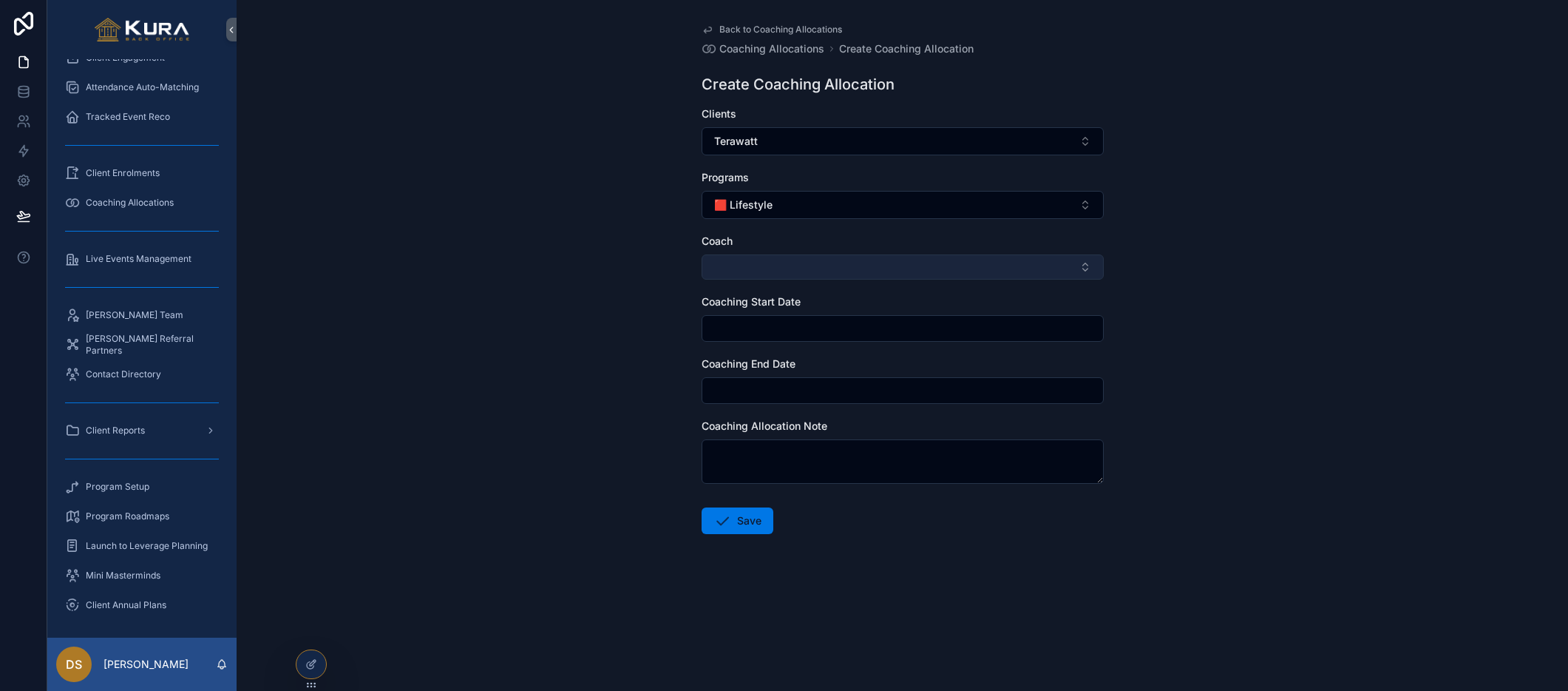
click at [751, 258] on button "Select Button" at bounding box center [903, 267] width 402 height 25
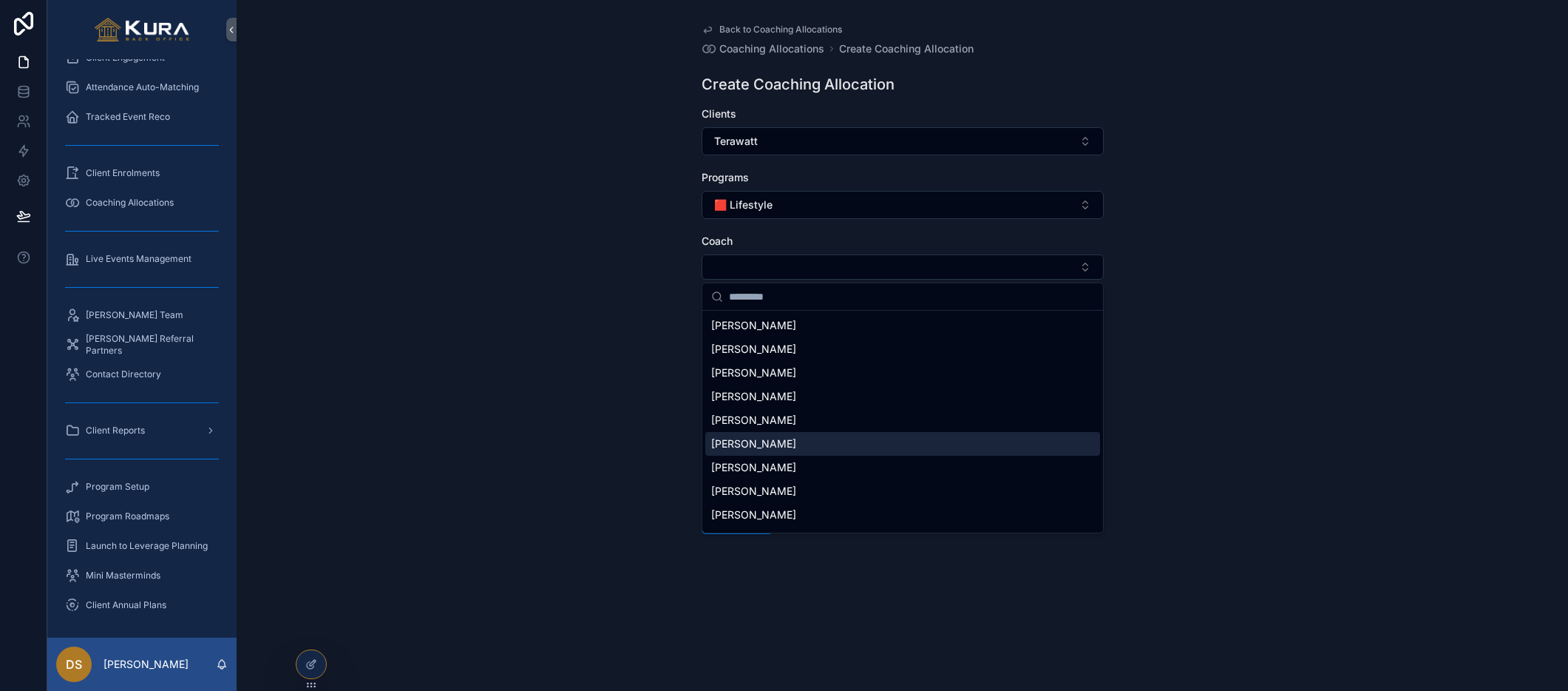
click at [776, 438] on span "[PERSON_NAME]" at bounding box center [753, 444] width 85 height 15
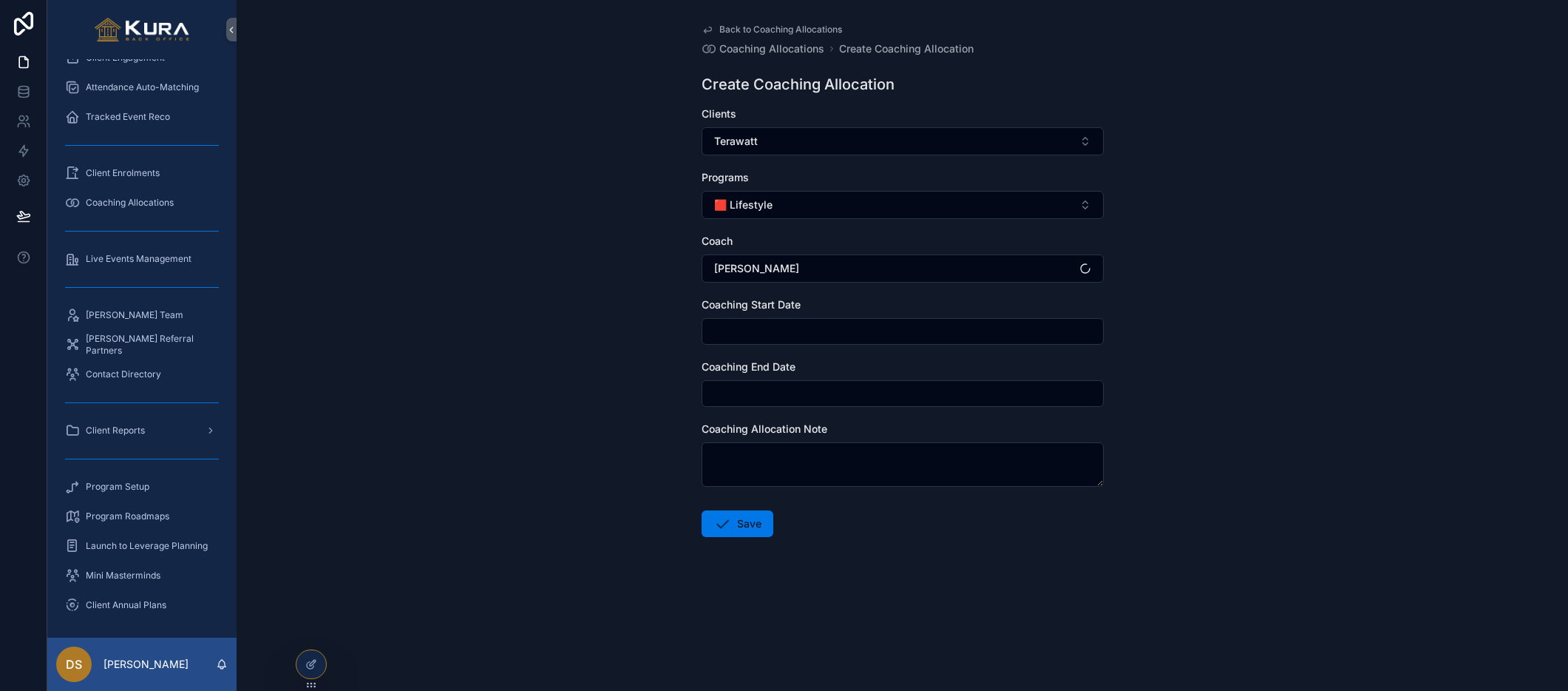
click at [750, 342] on div "scrollable content" at bounding box center [903, 331] width 402 height 27
click at [749, 328] on input "scrollable content" at bounding box center [903, 331] width 401 height 21
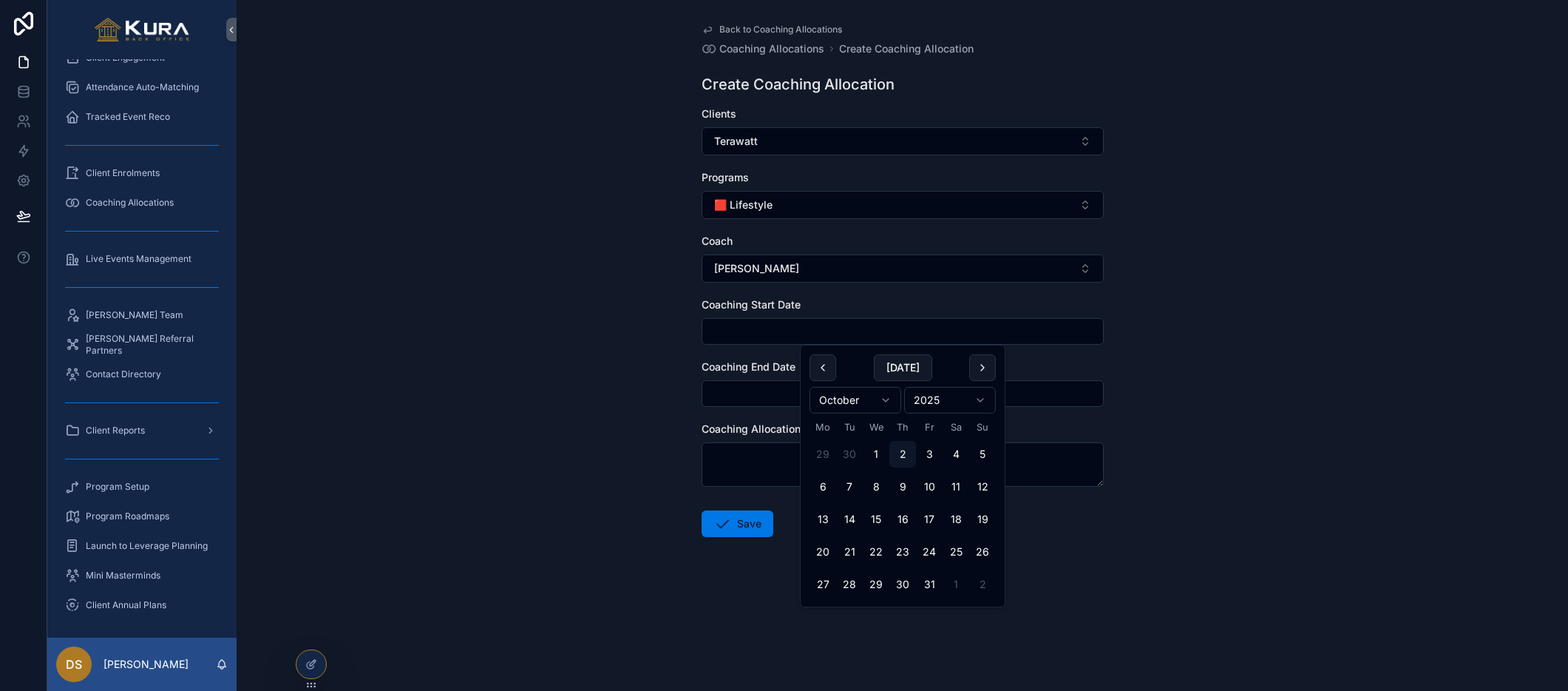
click at [885, 402] on html "Client Directory (Master) My Clients 0 Client Directory Client Notes Feed Submi…" at bounding box center [784, 346] width 1568 height 691
click at [848, 300] on div "Coaching Start Date" at bounding box center [903, 305] width 402 height 15
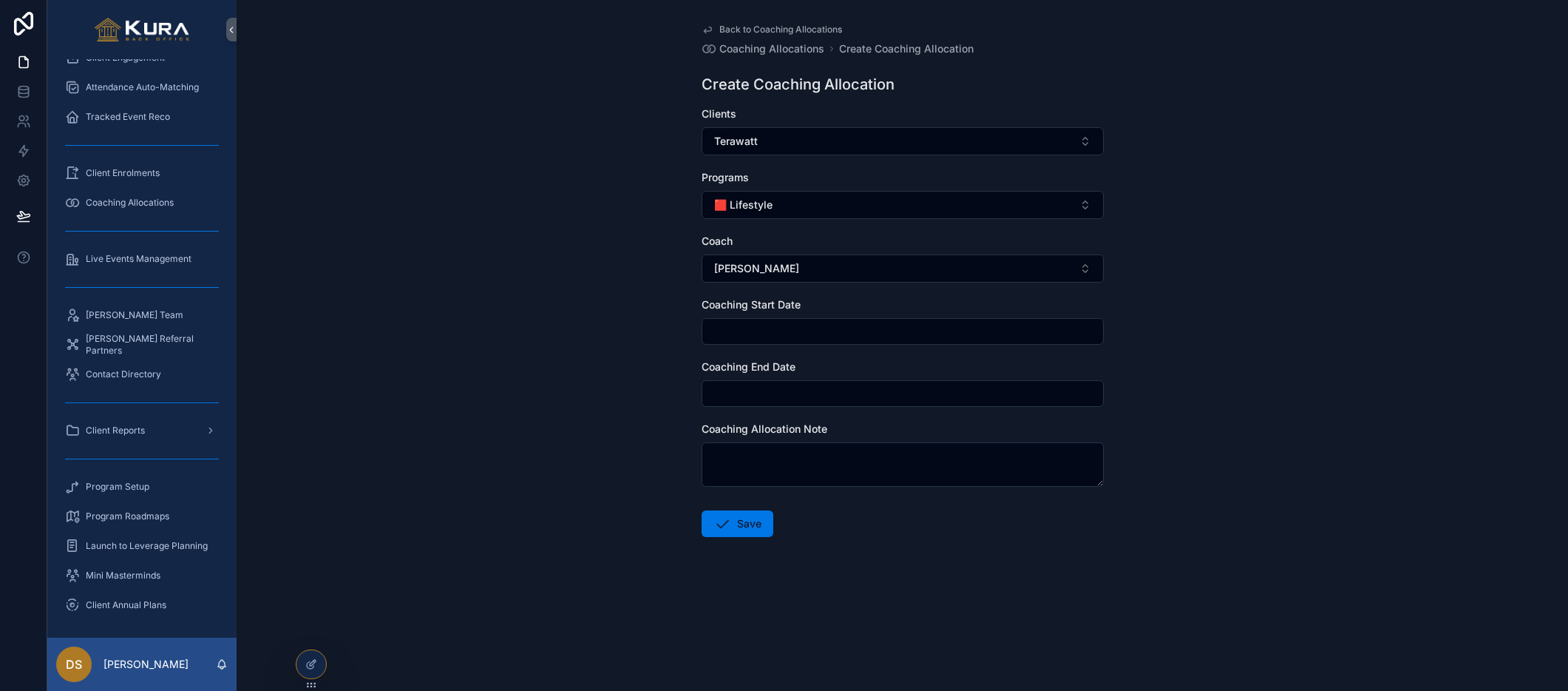
click at [859, 329] on input "scrollable content" at bounding box center [903, 331] width 401 height 21
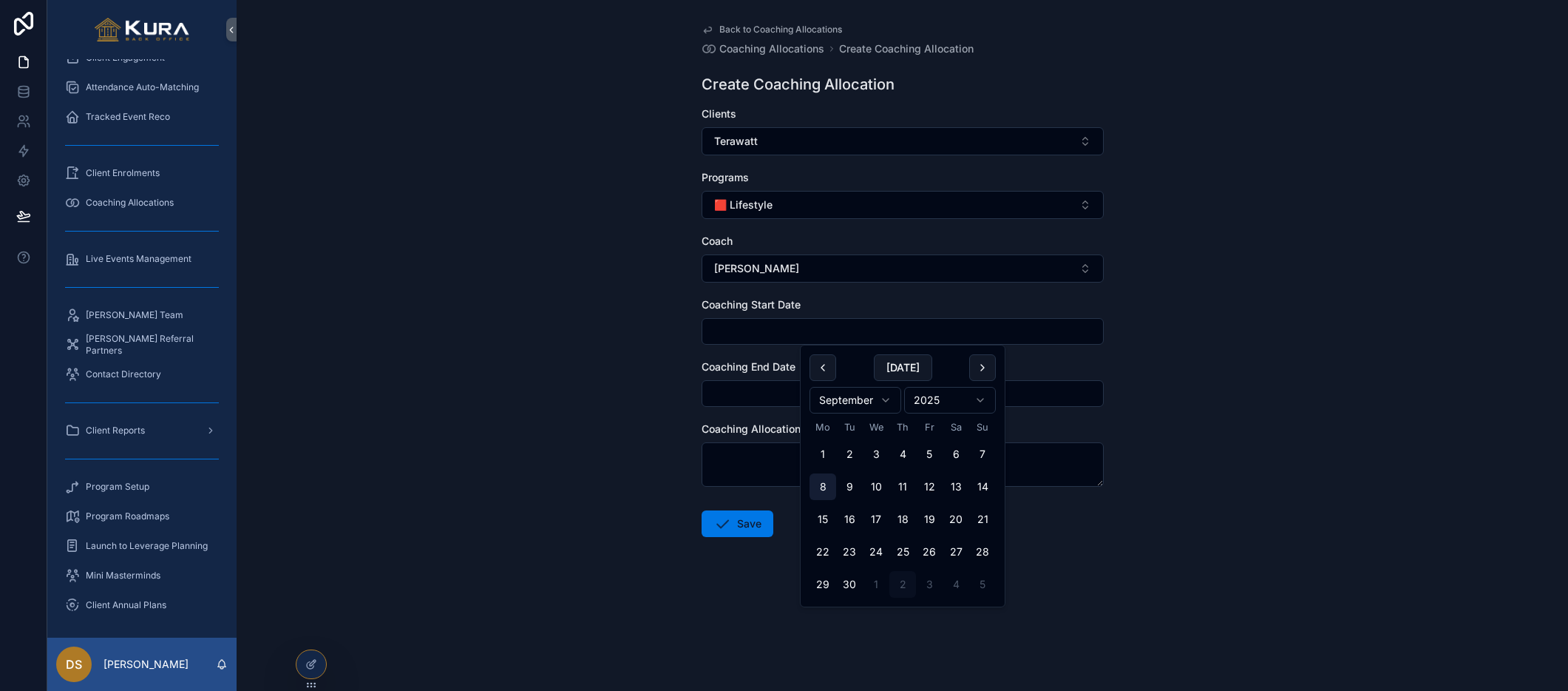
click at [824, 487] on button "8" at bounding box center [823, 487] width 27 height 27
type input "**********"
click at [601, 382] on div "**********" at bounding box center [902, 346] width 1331 height 691
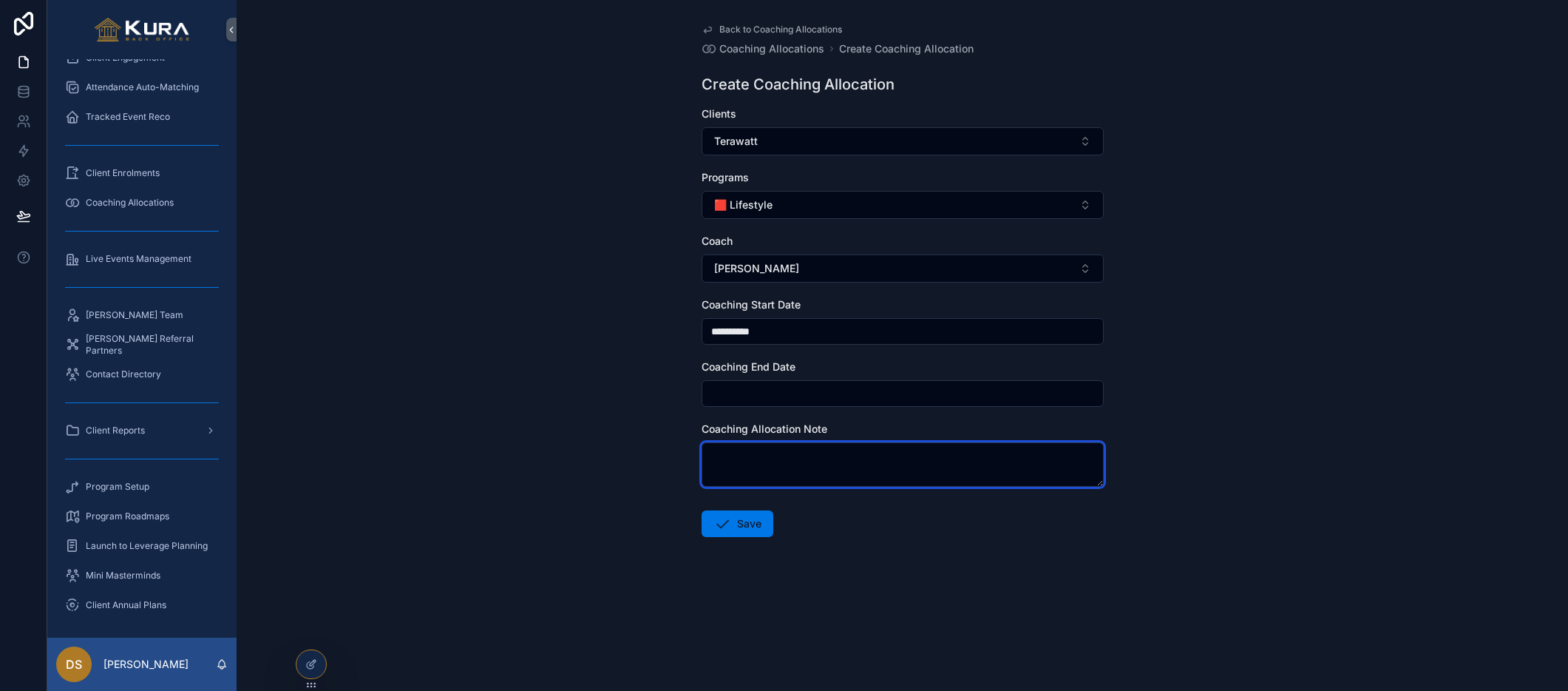
click at [769, 470] on textarea "scrollable content" at bounding box center [903, 464] width 402 height 44
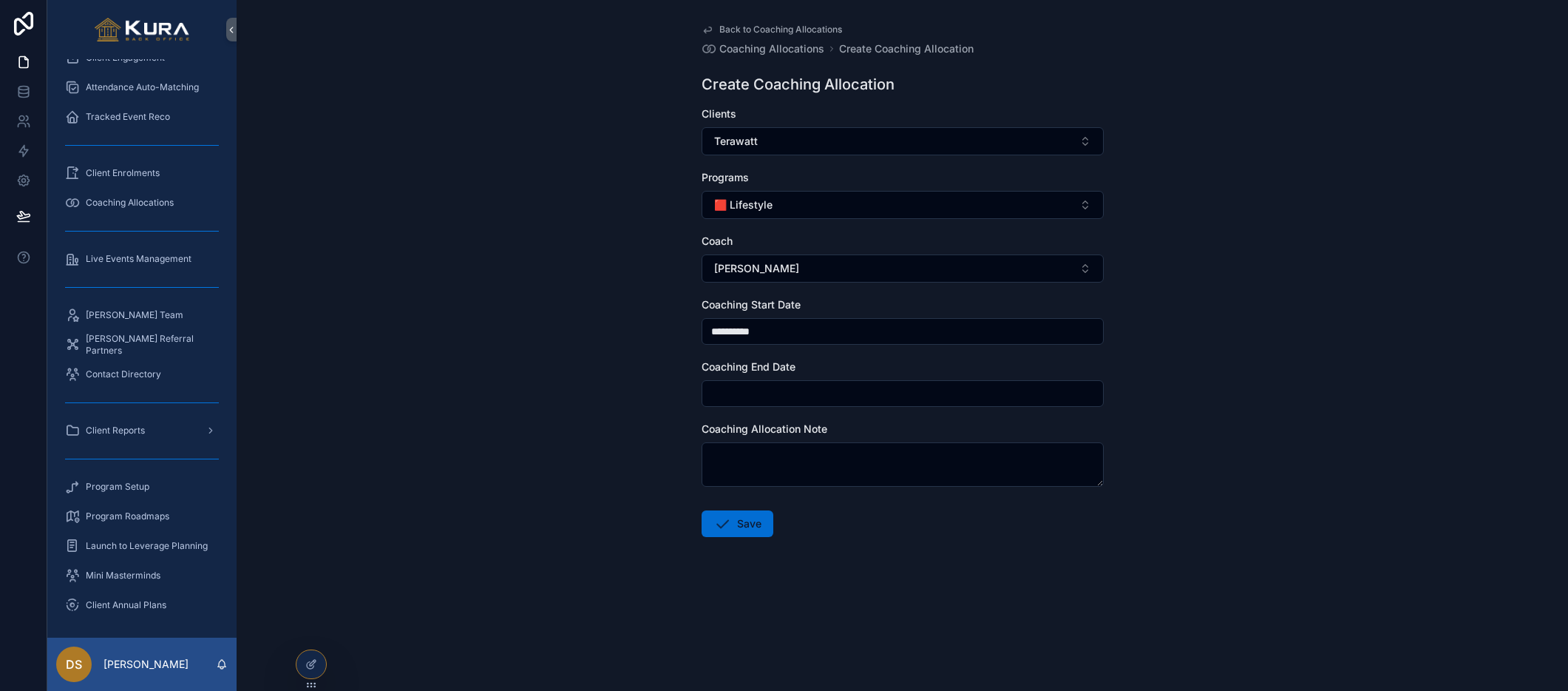
click at [730, 522] on button "Save" at bounding box center [738, 523] width 72 height 27
click at [518, 516] on div "**********" at bounding box center [902, 346] width 1331 height 691
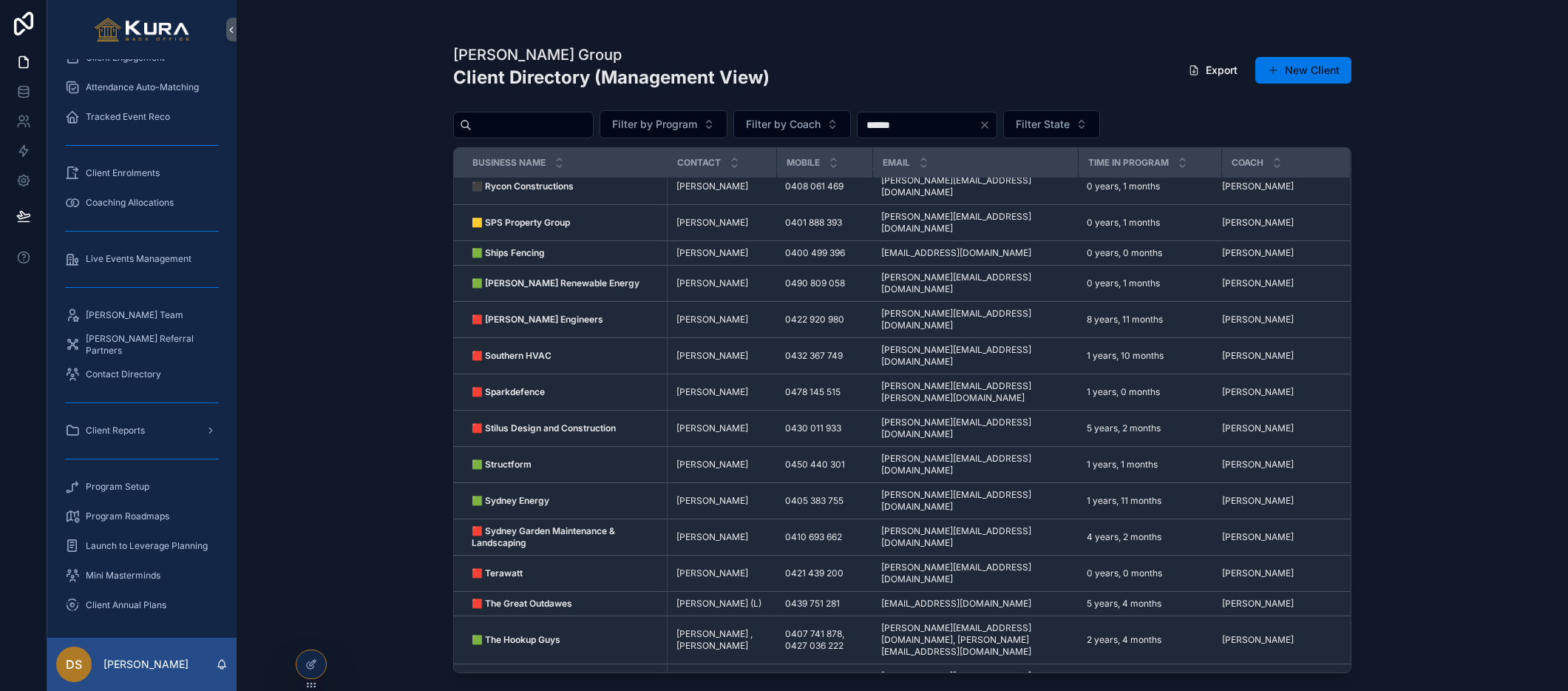
scroll to position [2293, 0]
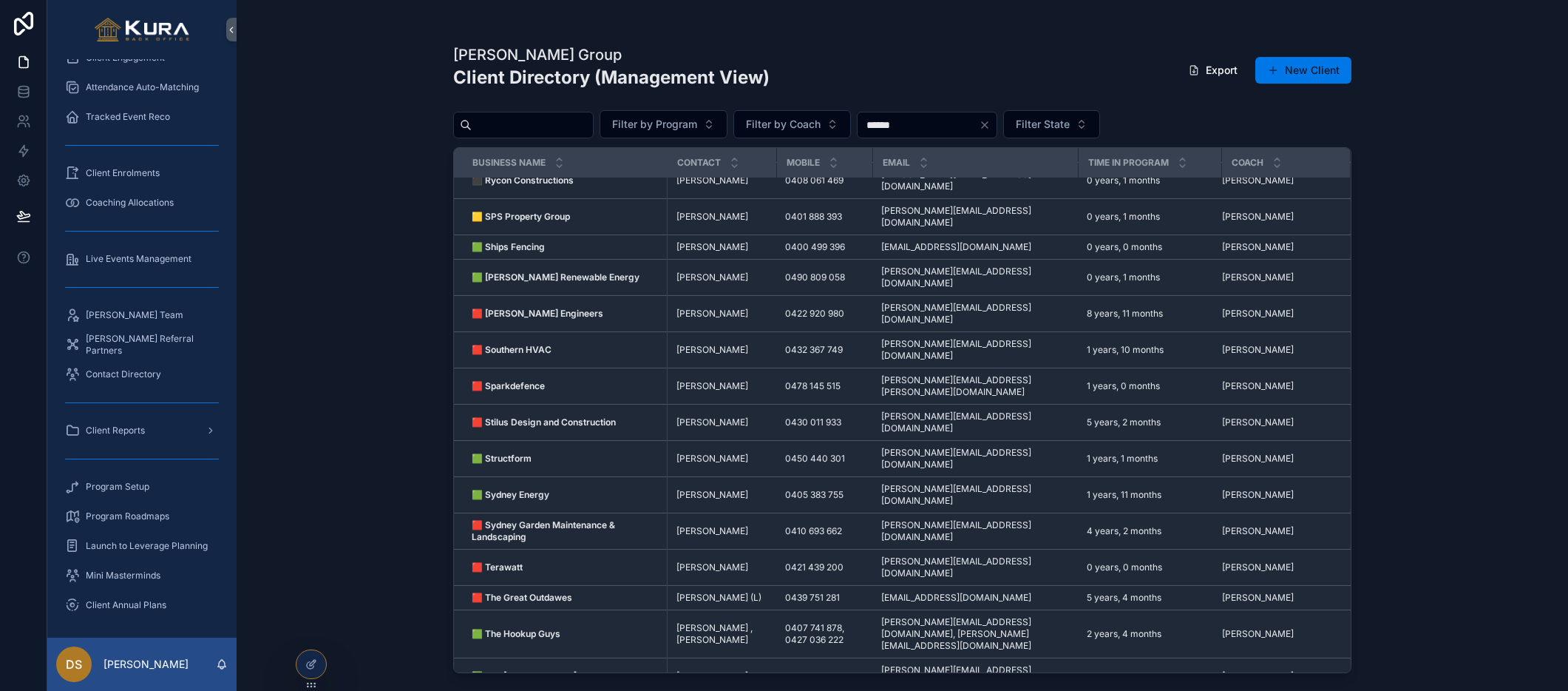
click at [266, 305] on div "[PERSON_NAME] Group Client Directory (Management View) Export New Client Filter…" at bounding box center [902, 346] width 1331 height 691
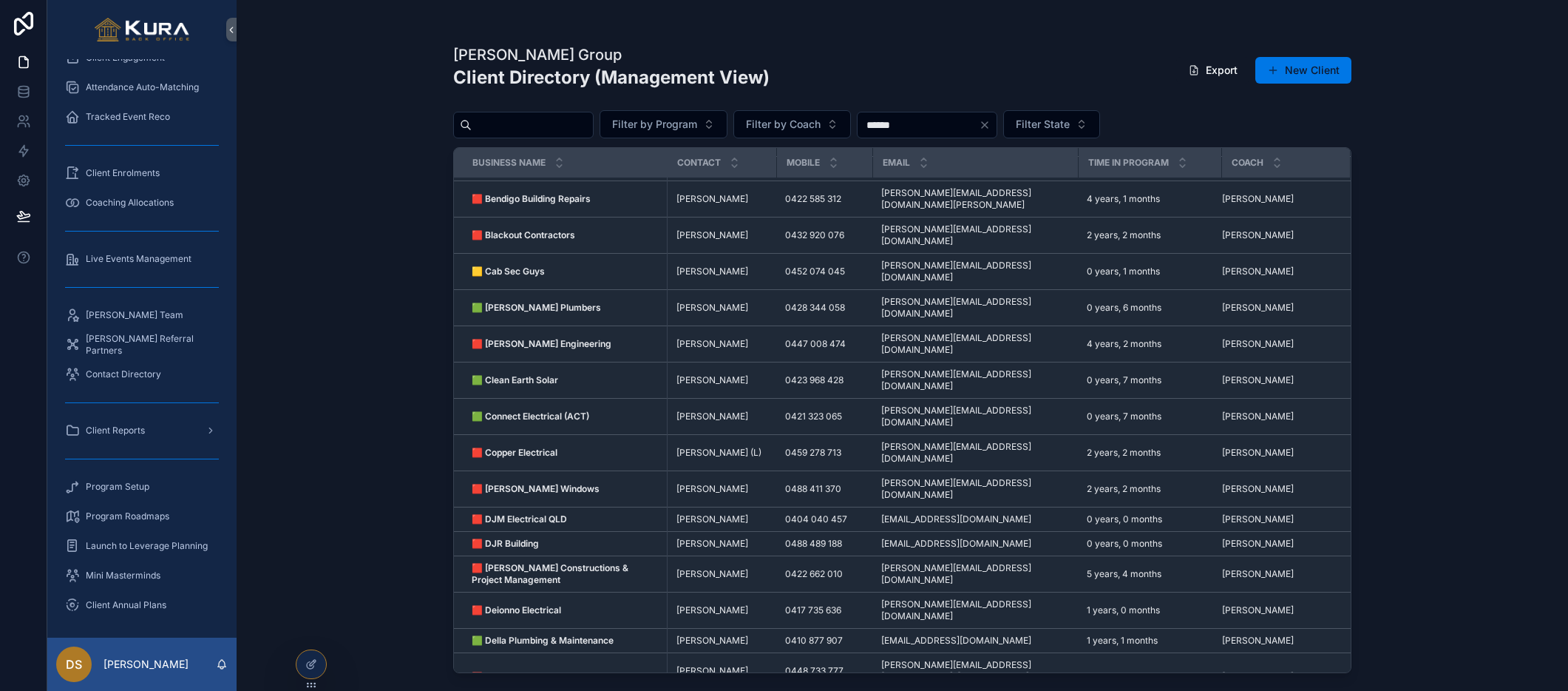
scroll to position [0, 0]
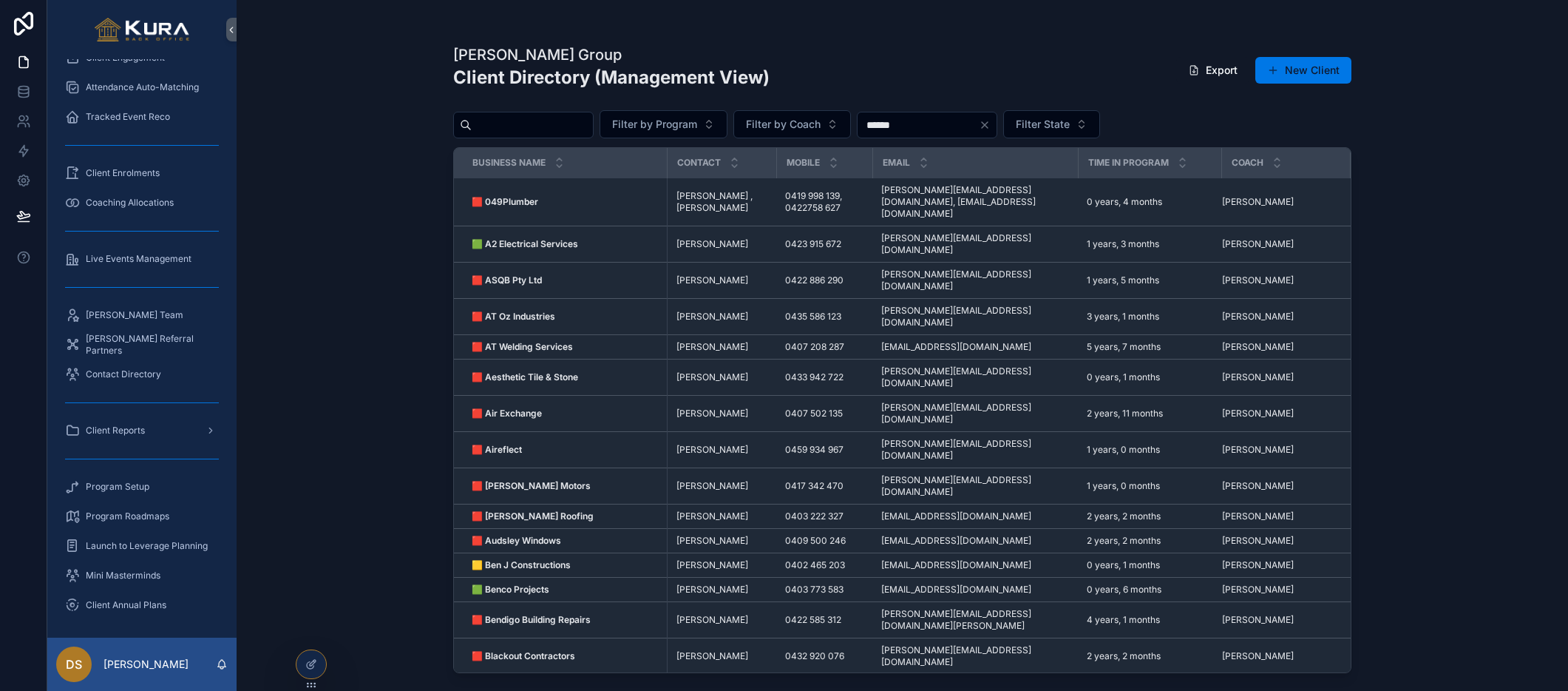
click at [326, 321] on div "[PERSON_NAME] Group Client Directory (Management View) Export New Client Filter…" at bounding box center [902, 346] width 1331 height 691
click at [392, 215] on div "[PERSON_NAME] Group Client Directory (Management View) Export New Client Filter…" at bounding box center [902, 346] width 1331 height 691
